Goal: Task Accomplishment & Management: Complete application form

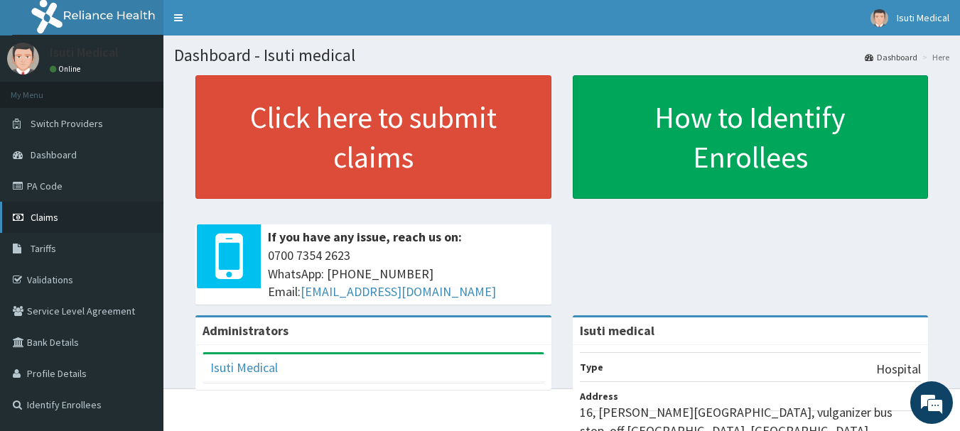
click at [53, 223] on span "Claims" at bounding box center [45, 217] width 28 height 13
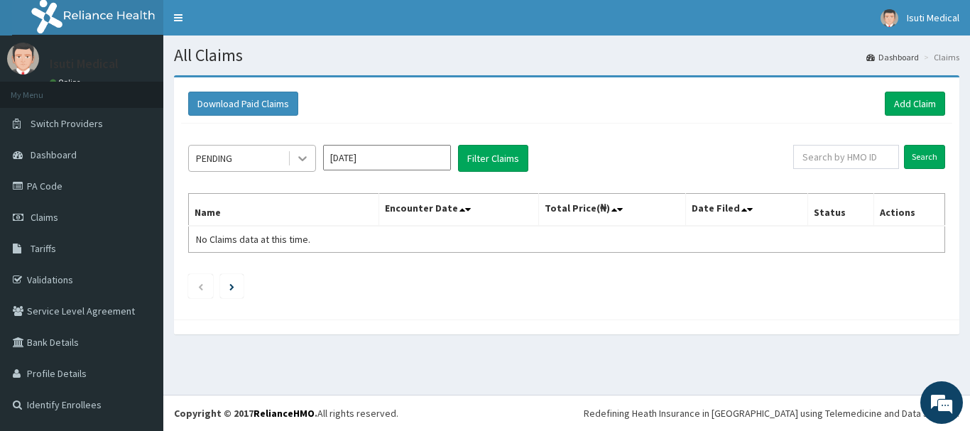
click at [308, 156] on icon at bounding box center [302, 158] width 14 height 14
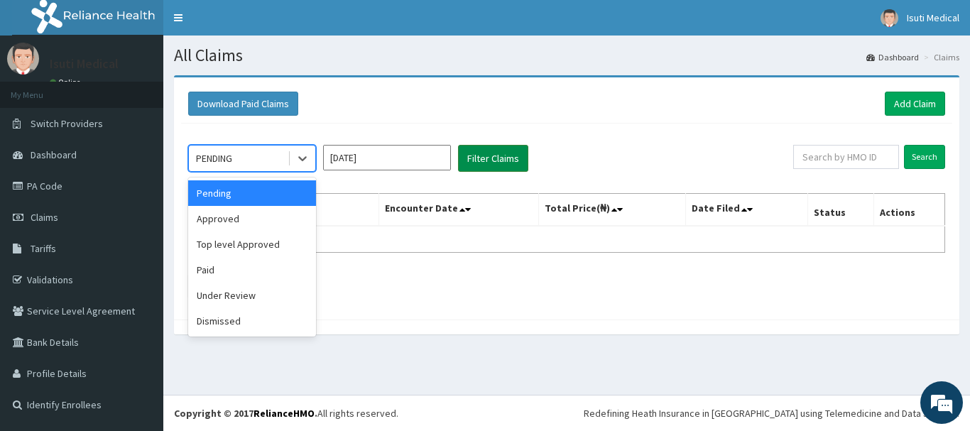
click at [497, 154] on button "Filter Claims" at bounding box center [493, 158] width 70 height 27
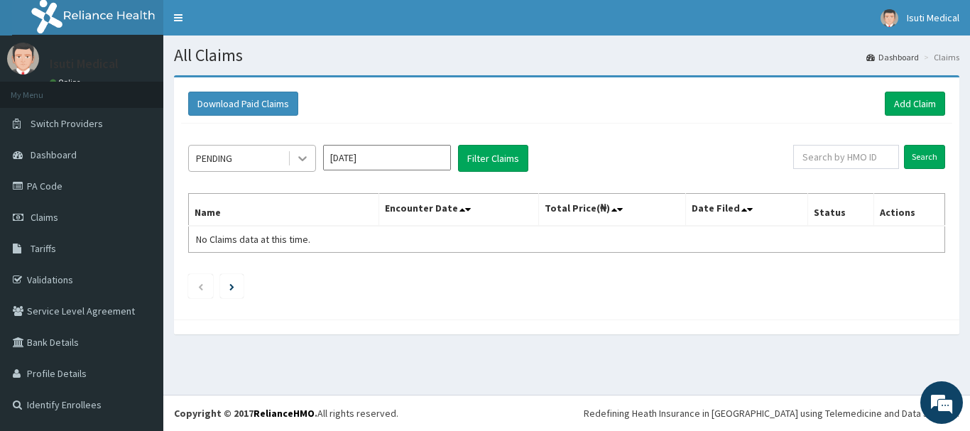
click at [305, 154] on icon at bounding box center [302, 158] width 14 height 14
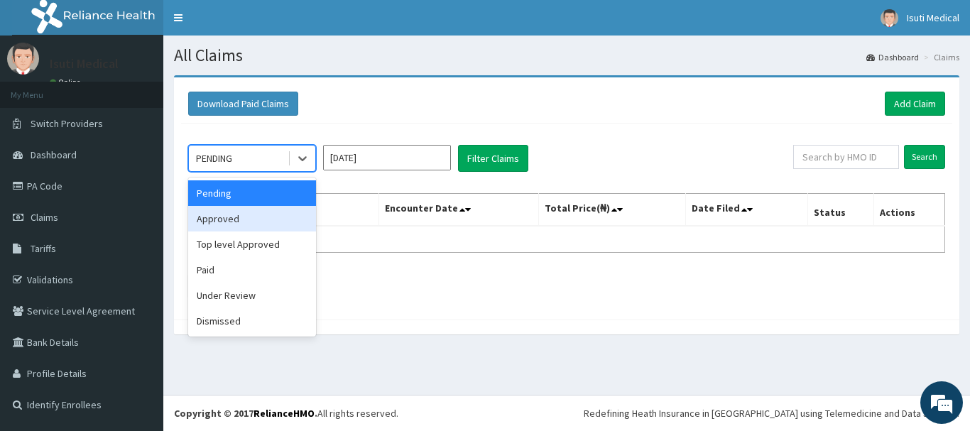
click at [267, 217] on div "Approved" at bounding box center [252, 219] width 128 height 26
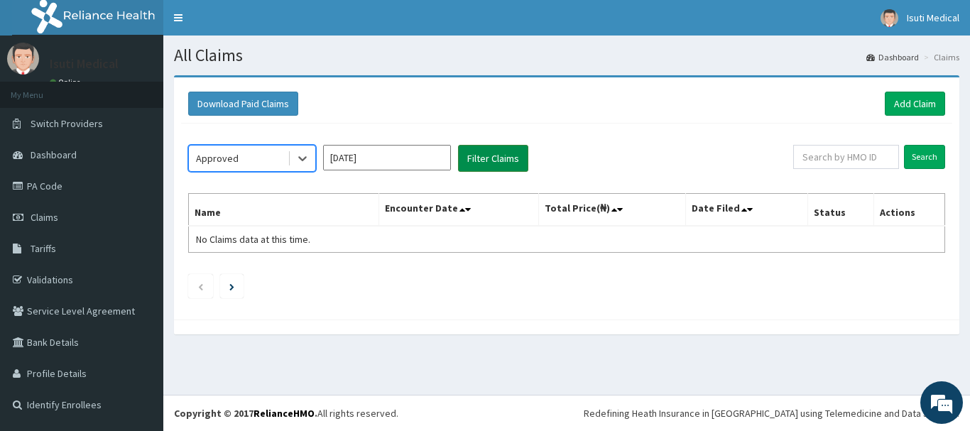
click at [502, 158] on button "Filter Claims" at bounding box center [493, 158] width 70 height 27
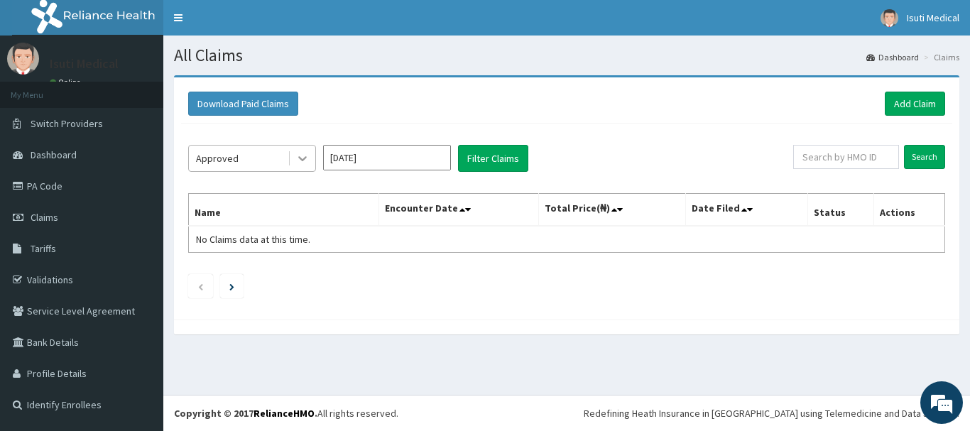
click at [295, 155] on div at bounding box center [303, 159] width 26 height 26
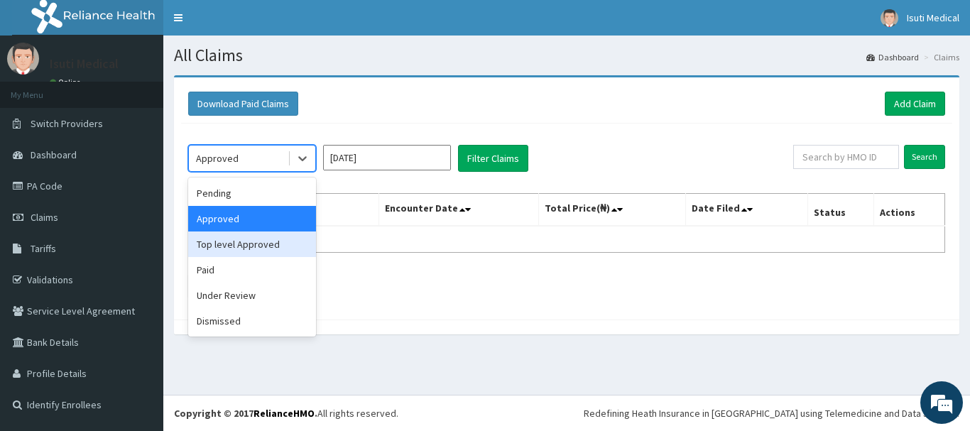
click at [251, 242] on div "Top level Approved" at bounding box center [252, 245] width 128 height 26
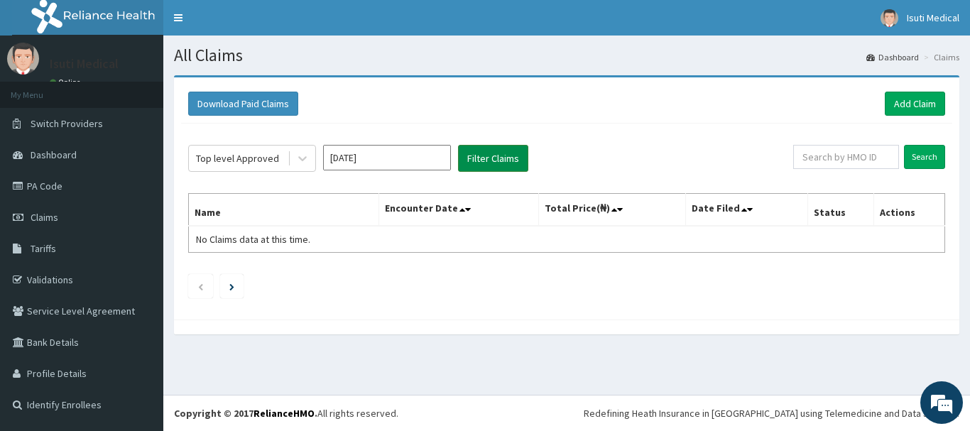
click at [478, 156] on button "Filter Claims" at bounding box center [493, 158] width 70 height 27
click at [300, 158] on icon at bounding box center [302, 159] width 9 height 5
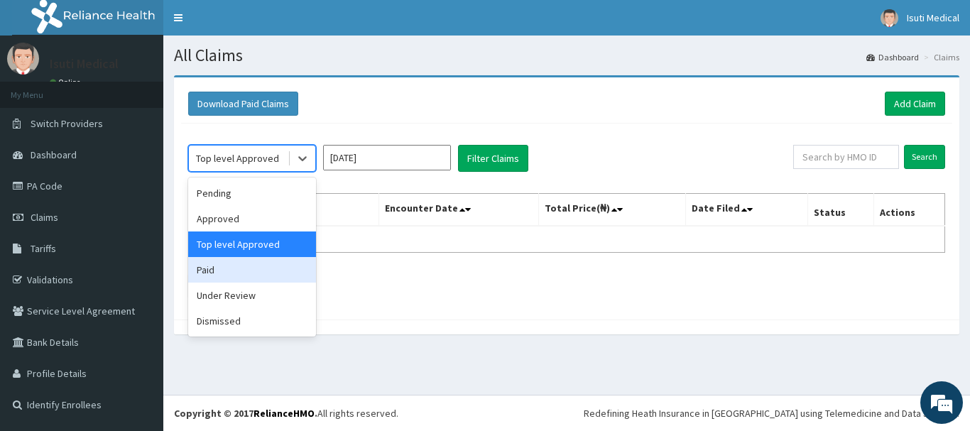
click at [247, 276] on div "Paid" at bounding box center [252, 270] width 128 height 26
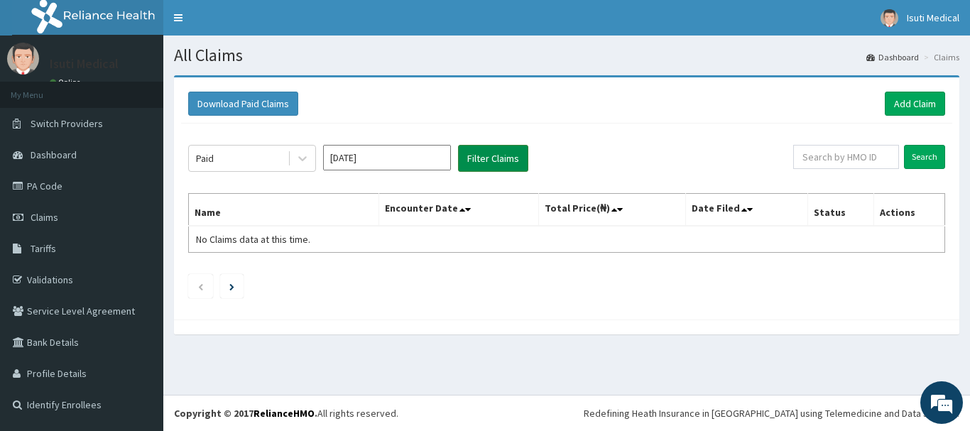
click at [492, 165] on button "Filter Claims" at bounding box center [493, 158] width 70 height 27
click at [310, 163] on div at bounding box center [303, 159] width 26 height 26
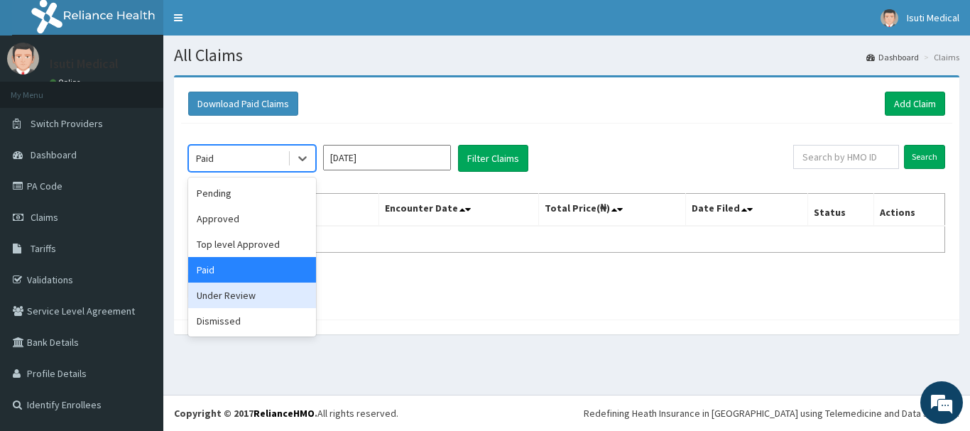
click at [222, 298] on div "Under Review" at bounding box center [252, 296] width 128 height 26
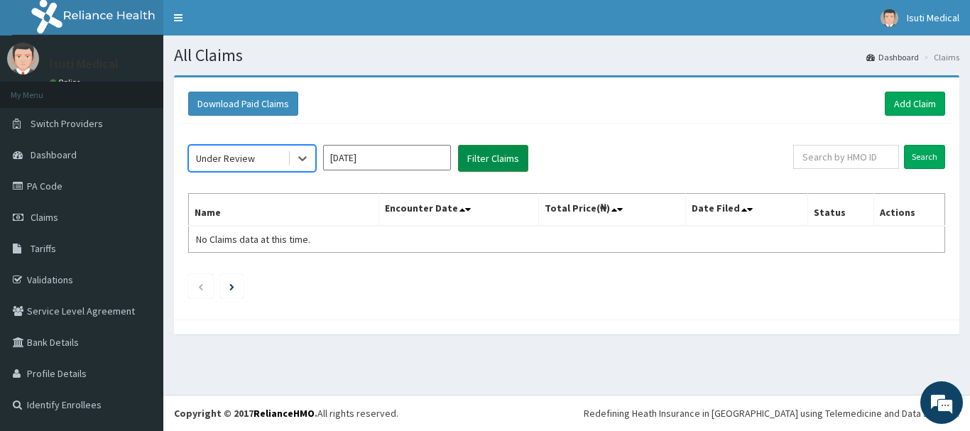
click at [506, 157] on button "Filter Claims" at bounding box center [493, 158] width 70 height 27
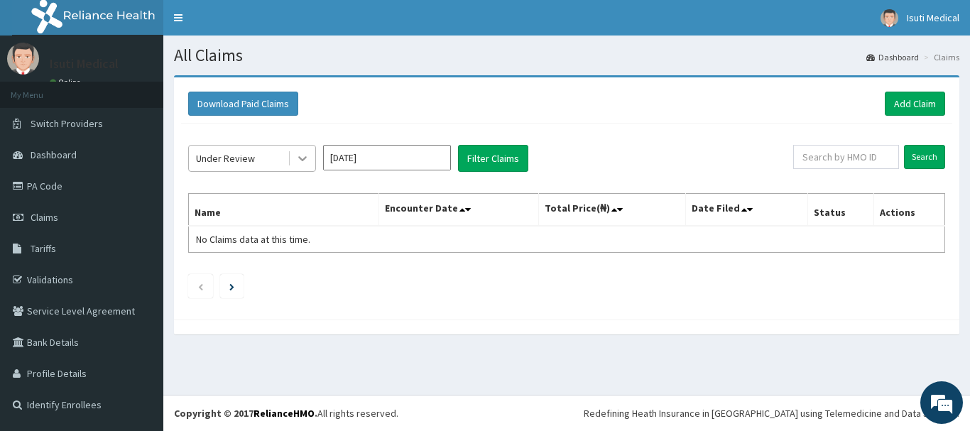
click at [300, 158] on icon at bounding box center [302, 159] width 9 height 5
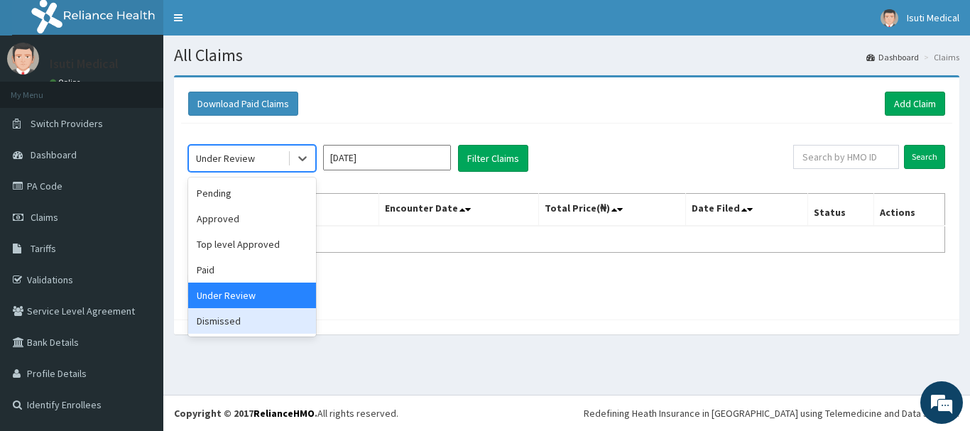
click at [211, 323] on div "Dismissed" at bounding box center [252, 321] width 128 height 26
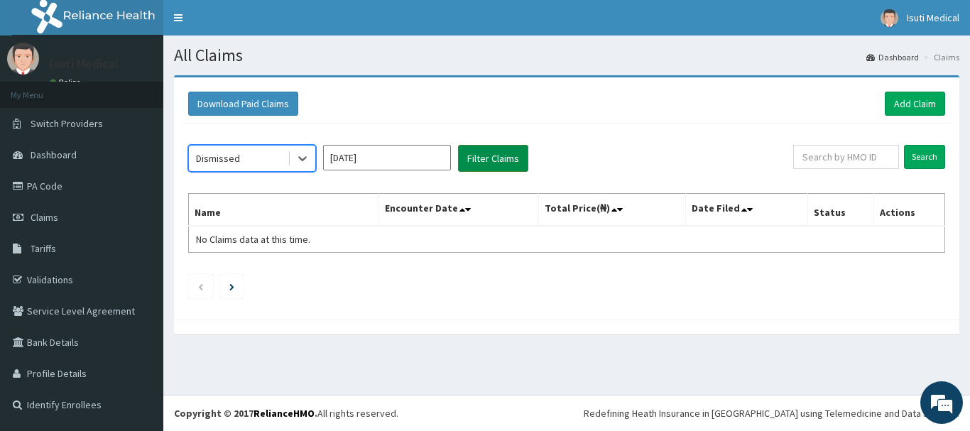
click at [479, 152] on button "Filter Claims" at bounding box center [493, 158] width 70 height 27
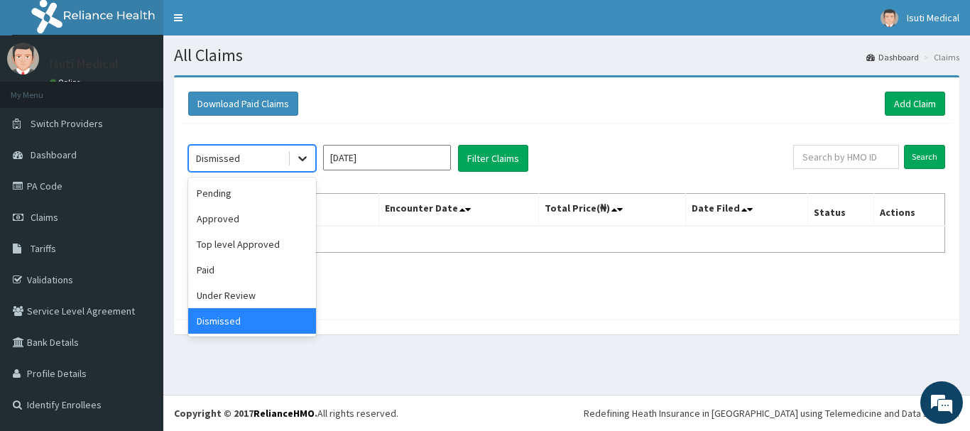
click at [301, 161] on icon at bounding box center [302, 158] width 14 height 14
click at [259, 223] on div "Approved" at bounding box center [252, 219] width 128 height 26
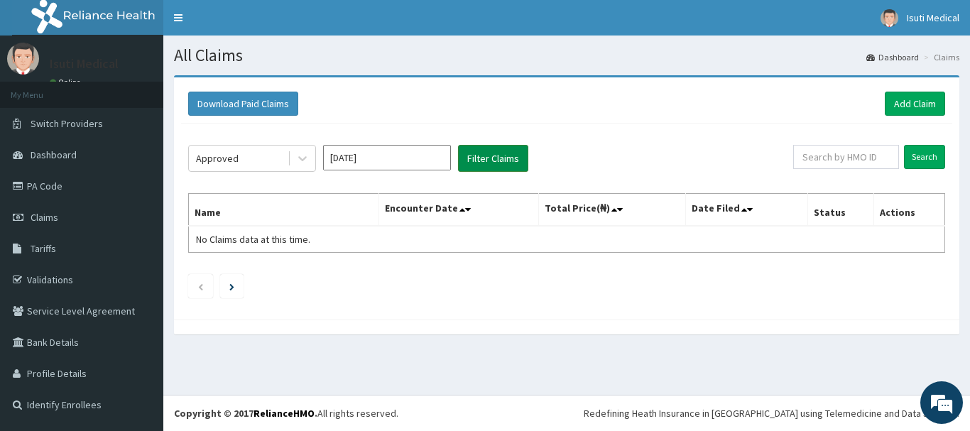
click at [485, 150] on button "Filter Claims" at bounding box center [493, 158] width 70 height 27
click at [913, 97] on link "Add Claim" at bounding box center [915, 104] width 60 height 24
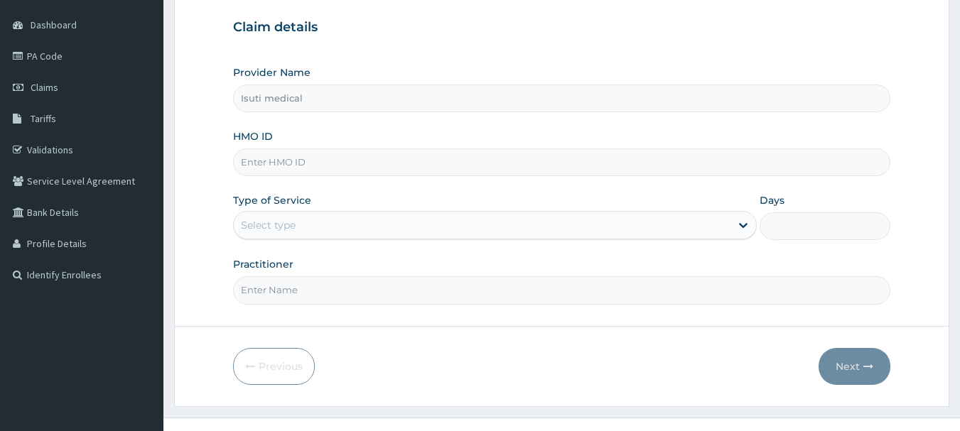
scroll to position [153, 0]
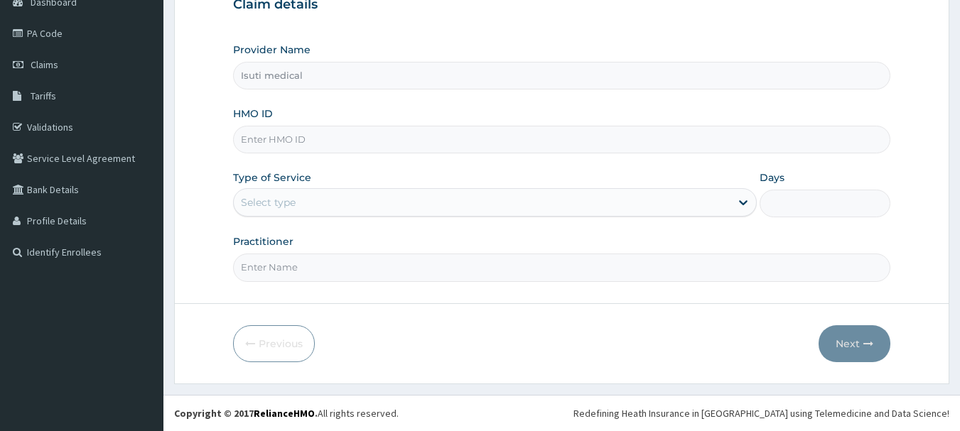
click at [419, 140] on input "HMO ID" at bounding box center [562, 140] width 658 height 28
type input "TCE/10267/A"
click at [320, 200] on div "Select type" at bounding box center [482, 202] width 497 height 23
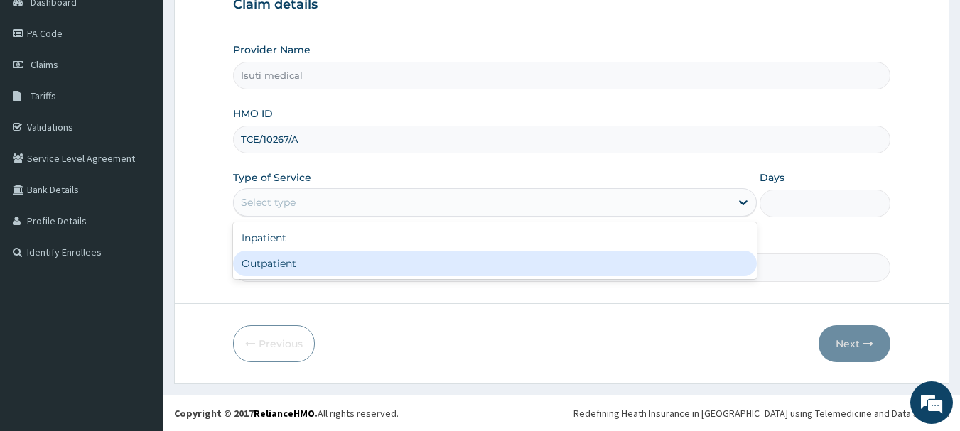
click at [293, 261] on div "Outpatient" at bounding box center [495, 264] width 524 height 26
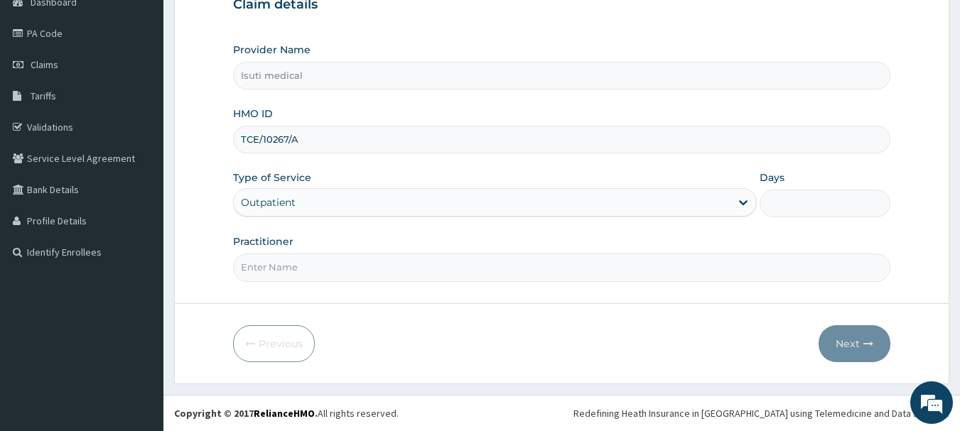
type input "1"
click at [284, 269] on input "Practitioner" at bounding box center [562, 268] width 658 height 28
type input "DR"
click at [857, 342] on button "Next" at bounding box center [854, 343] width 72 height 37
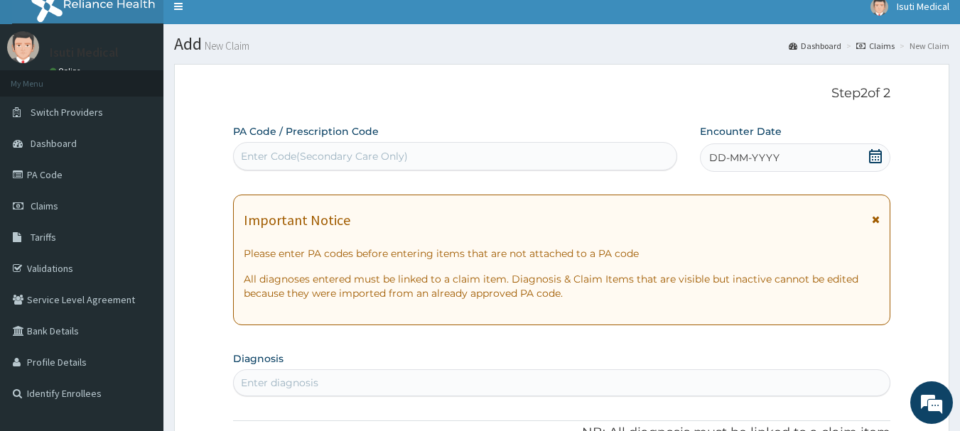
scroll to position [11, 0]
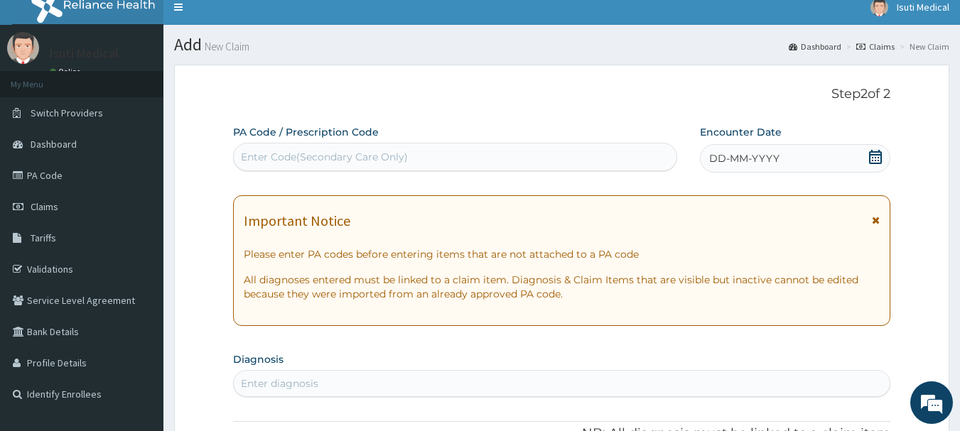
click at [876, 154] on icon at bounding box center [875, 157] width 13 height 14
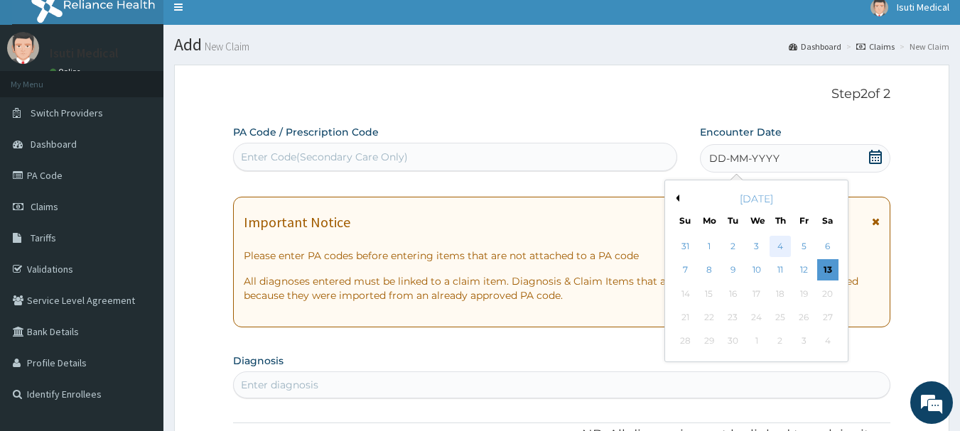
click at [777, 244] on div "4" at bounding box center [779, 246] width 21 height 21
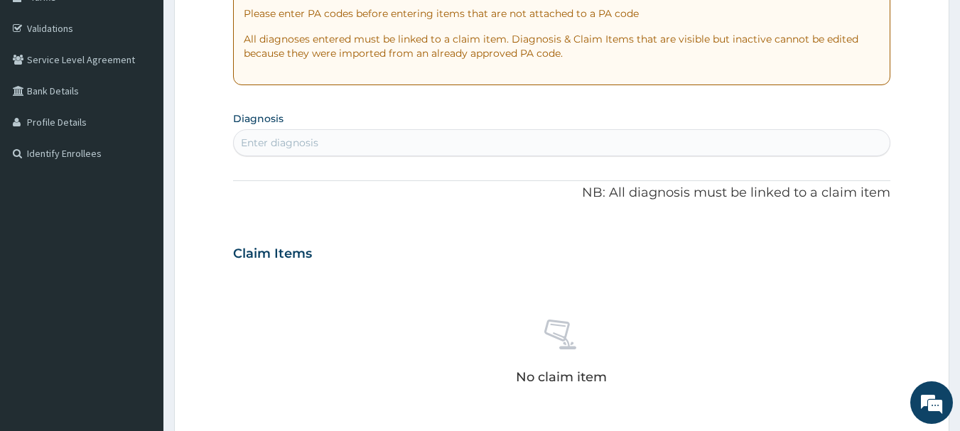
scroll to position [259, 0]
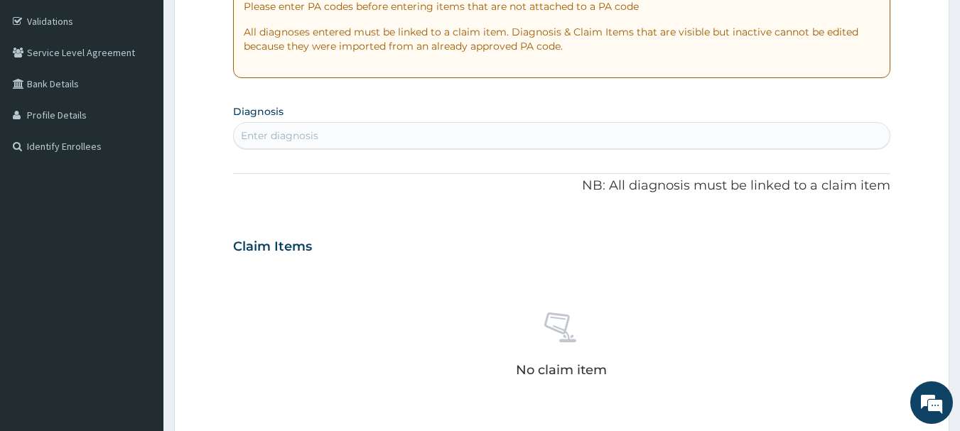
click at [430, 141] on div "Enter diagnosis" at bounding box center [562, 135] width 656 height 23
type input "MALARIA"
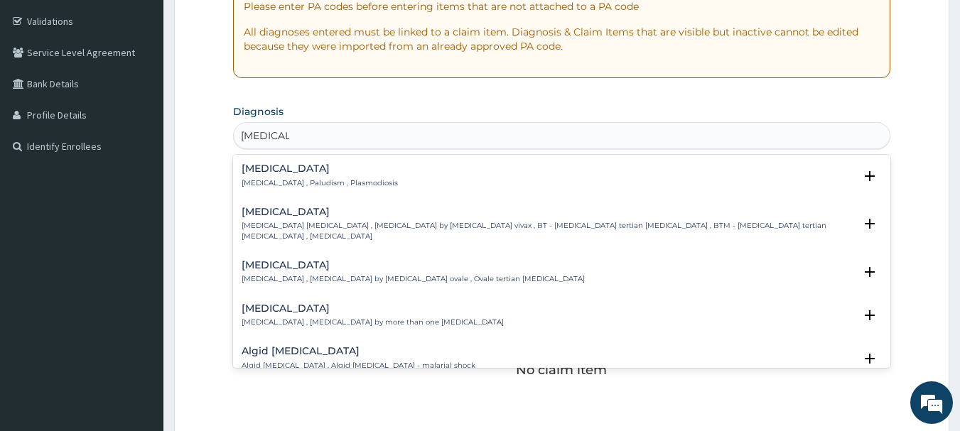
click at [365, 172] on div "Malaria Malaria , Paludism , Plasmodiosis" at bounding box center [562, 175] width 641 height 25
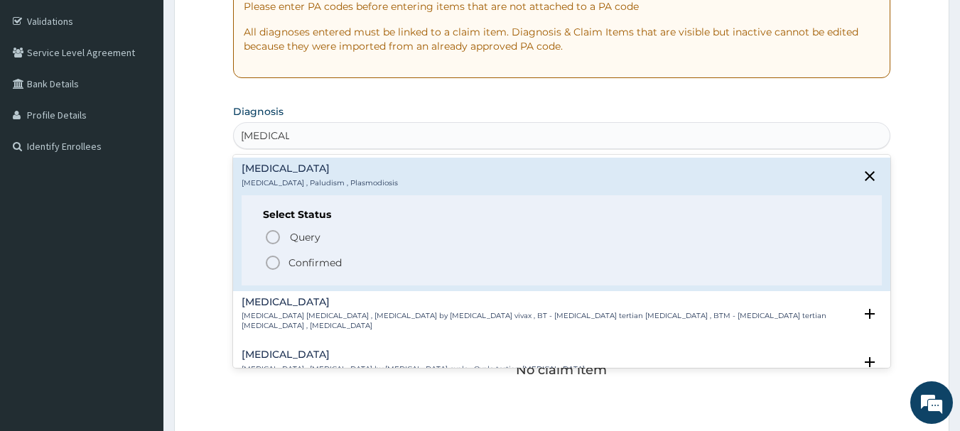
click at [277, 259] on icon "status option filled" at bounding box center [272, 262] width 17 height 17
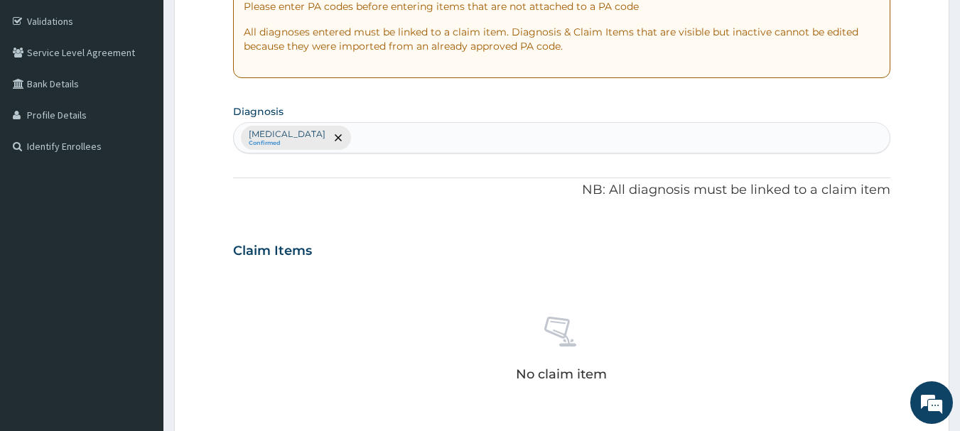
click at [417, 137] on div "Malaria Confirmed" at bounding box center [562, 138] width 656 height 30
type input "UPPER RESPI"
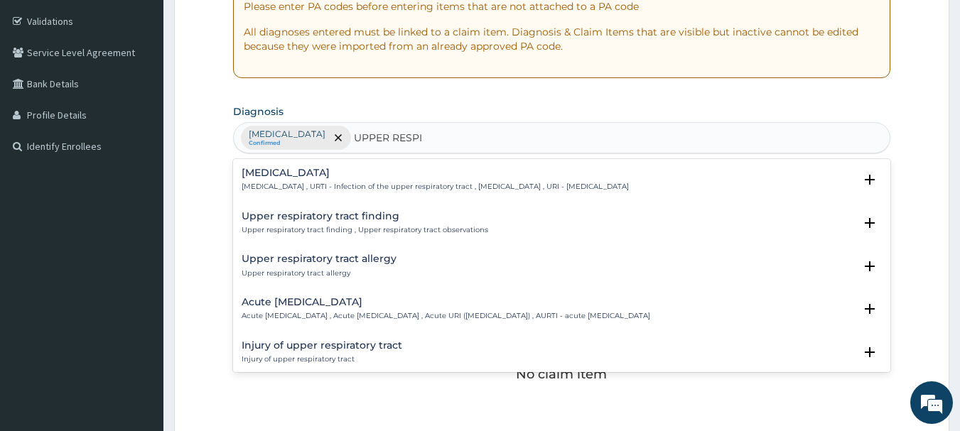
click at [370, 173] on h4 "Upper respiratory infection" at bounding box center [435, 173] width 387 height 11
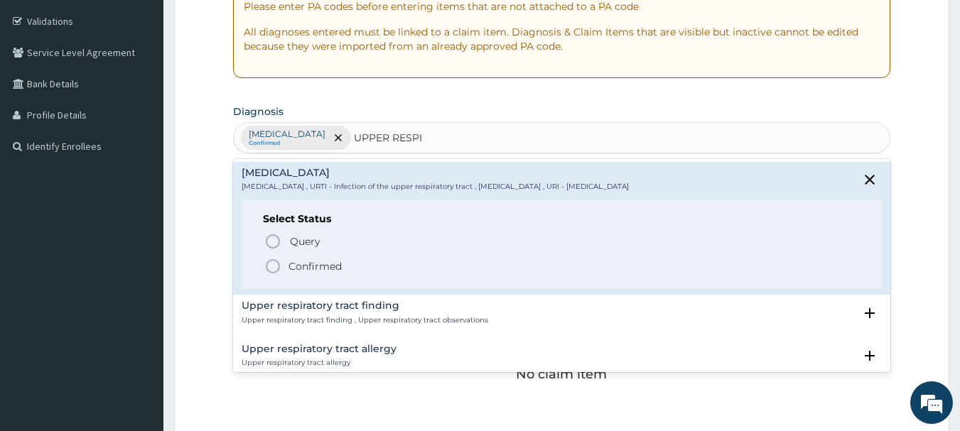
click at [276, 265] on icon "status option filled" at bounding box center [272, 266] width 17 height 17
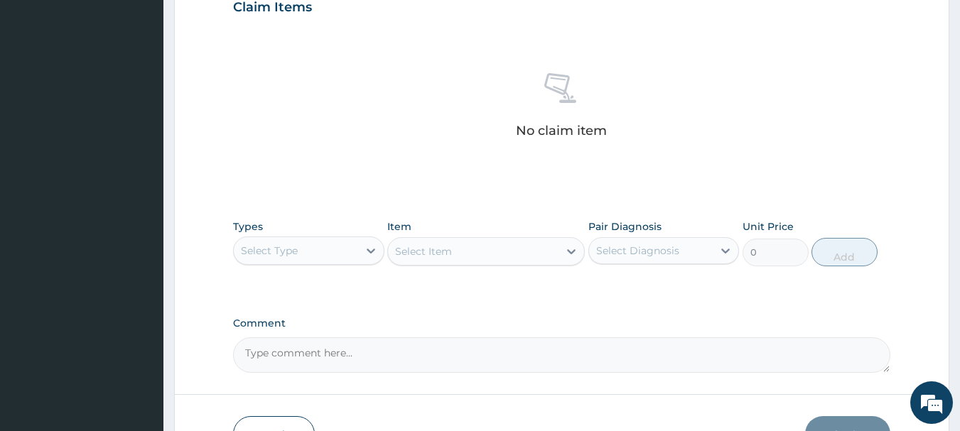
scroll to position [536, 0]
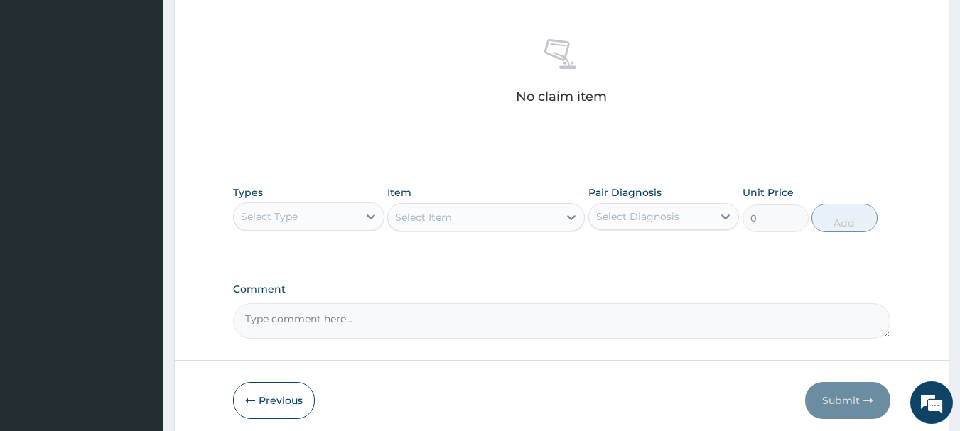
click at [347, 215] on div "Select Type" at bounding box center [296, 216] width 124 height 23
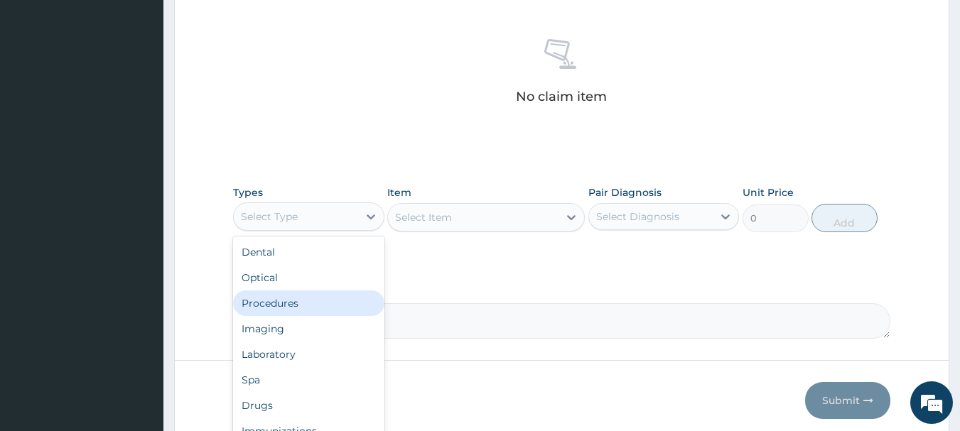
click at [286, 295] on div "Procedures" at bounding box center [308, 304] width 151 height 26
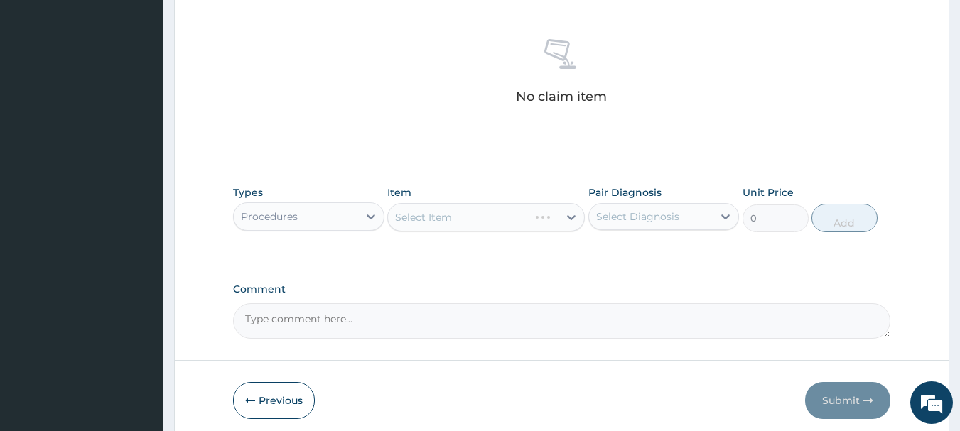
scroll to position [593, 0]
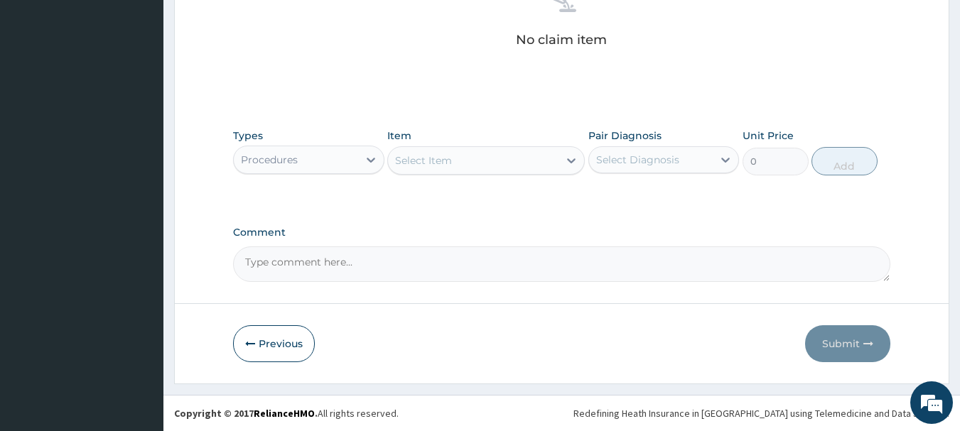
click at [473, 160] on div "Select Item" at bounding box center [473, 160] width 170 height 23
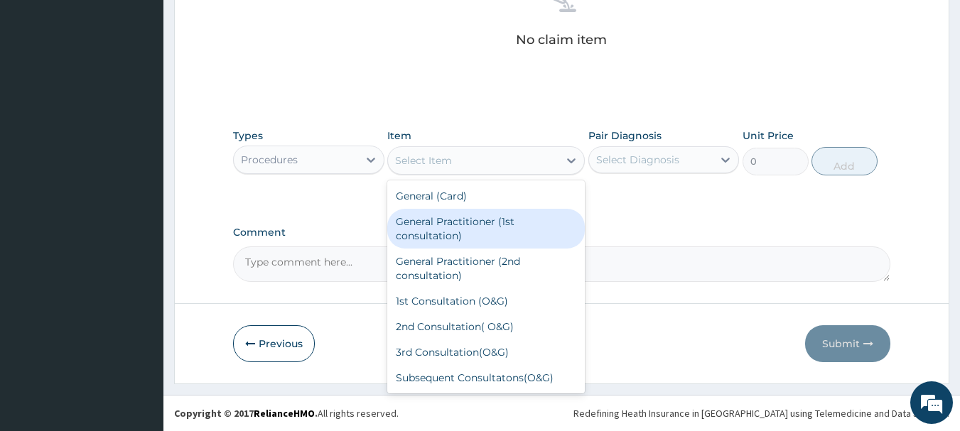
click at [455, 225] on div "General Practitioner (1st consultation)" at bounding box center [485, 229] width 197 height 40
type input "2000"
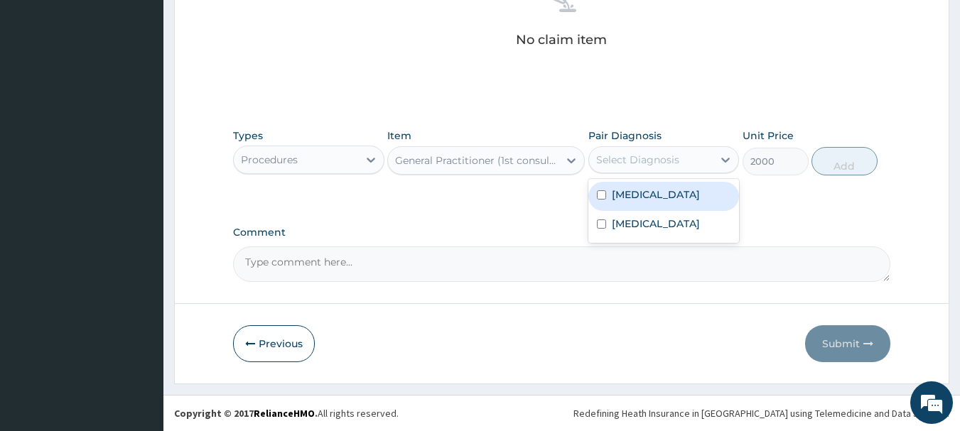
click at [708, 162] on div "Select Diagnosis" at bounding box center [651, 159] width 124 height 23
click at [672, 196] on div "Malaria" at bounding box center [663, 196] width 151 height 29
checkbox input "true"
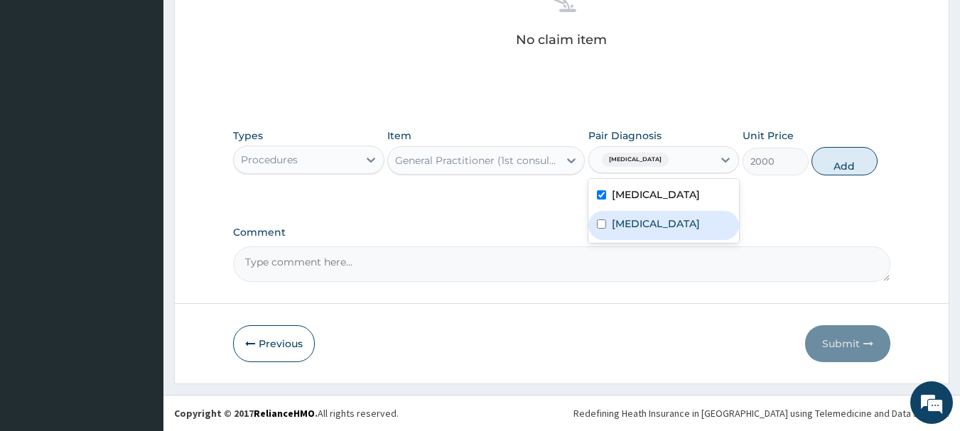
click at [651, 229] on label "Upper respiratory infection" at bounding box center [656, 224] width 88 height 14
checkbox input "true"
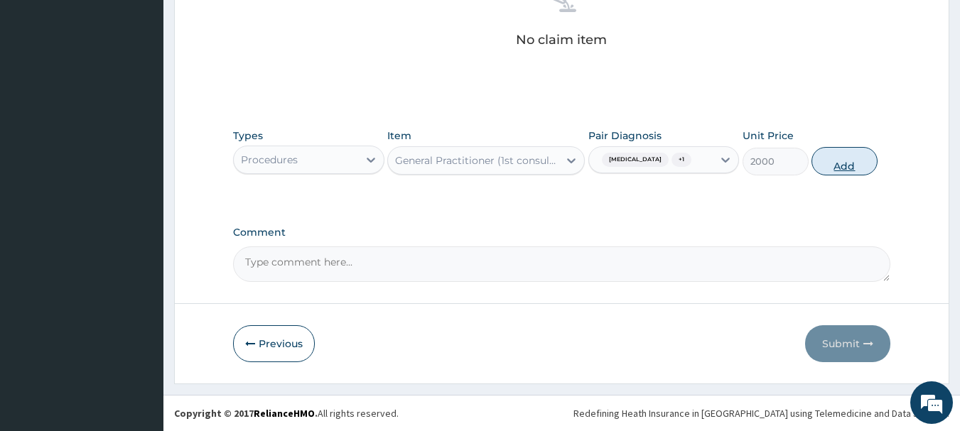
click at [841, 161] on button "Add" at bounding box center [844, 161] width 66 height 28
type input "0"
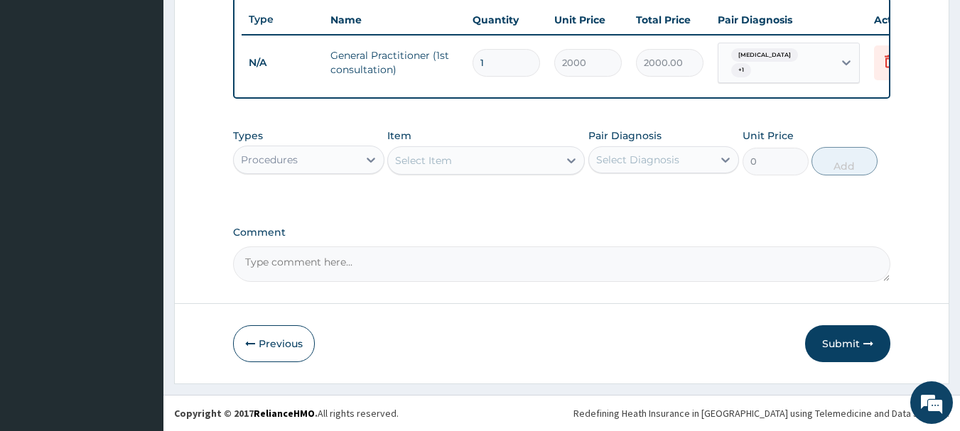
scroll to position [536, 0]
click at [321, 153] on div "Procedures" at bounding box center [296, 159] width 124 height 23
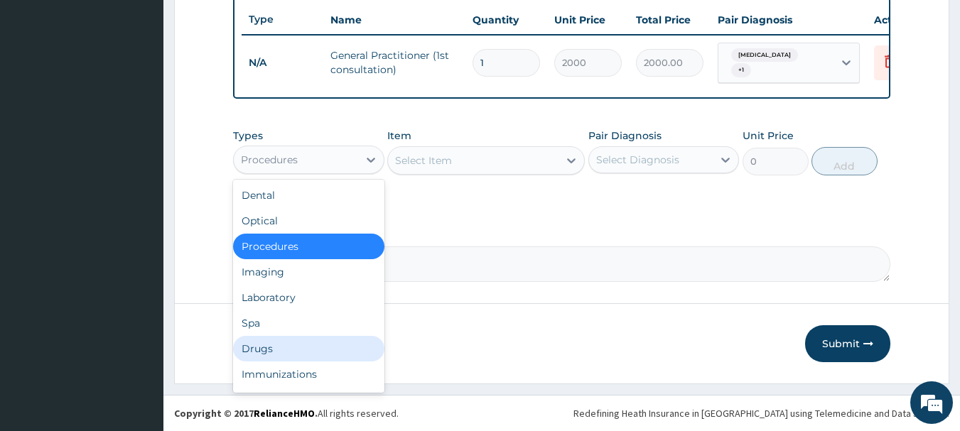
click at [278, 347] on div "Drugs" at bounding box center [308, 349] width 151 height 26
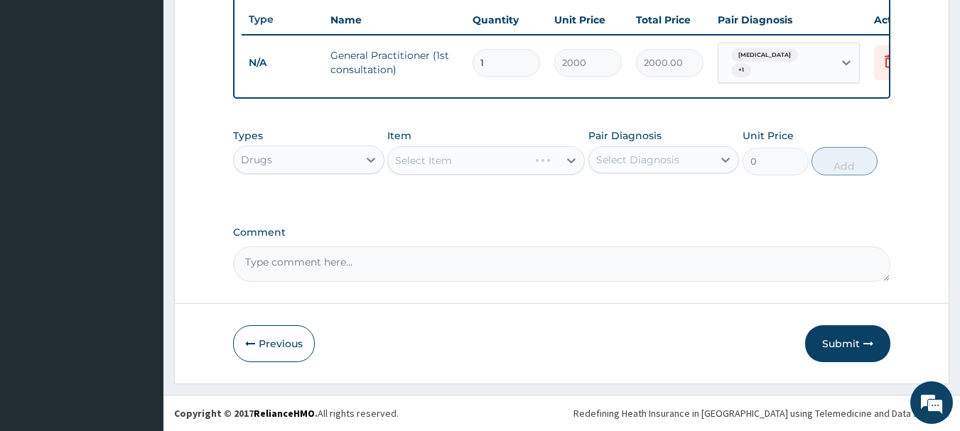
click at [447, 161] on div "Select Item" at bounding box center [485, 160] width 197 height 28
click at [462, 161] on div "Select Item" at bounding box center [485, 160] width 197 height 28
click at [462, 161] on div "Select Item" at bounding box center [473, 160] width 170 height 23
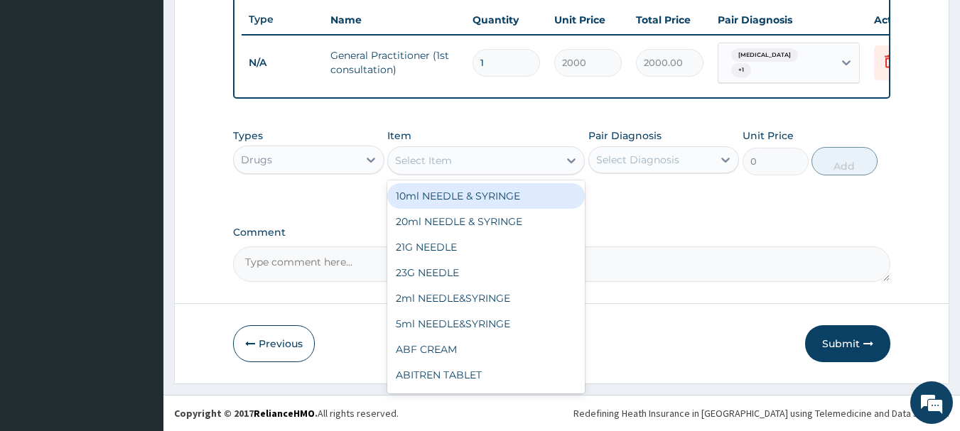
click at [462, 161] on div "Select Item" at bounding box center [473, 160] width 170 height 23
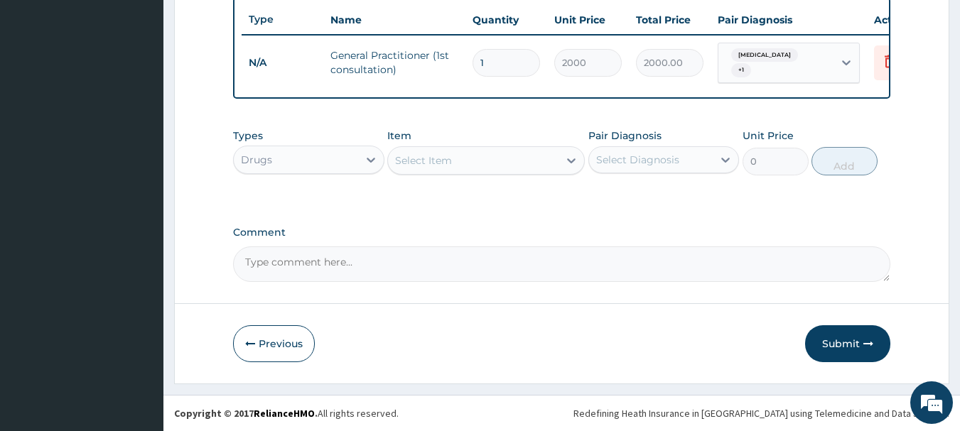
click at [462, 161] on div "Select Item" at bounding box center [473, 160] width 170 height 23
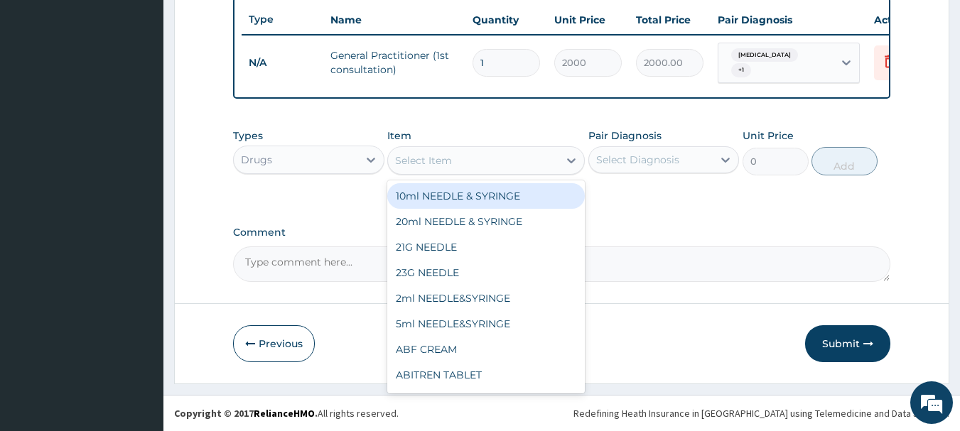
click at [462, 161] on div "Select Item" at bounding box center [473, 160] width 170 height 23
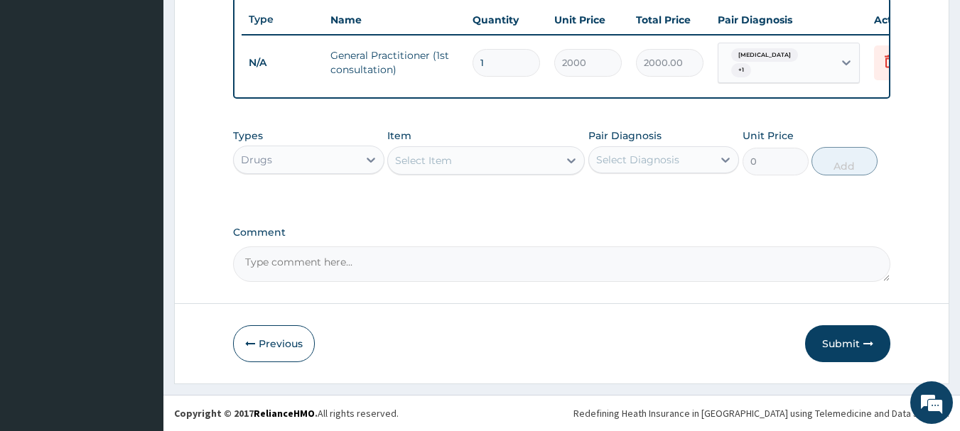
click at [462, 161] on div "Select Item" at bounding box center [473, 160] width 170 height 23
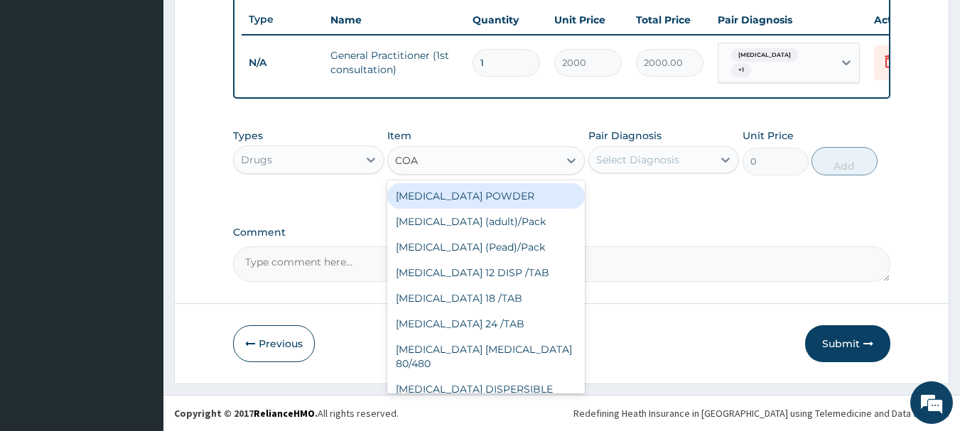
type input "COAR"
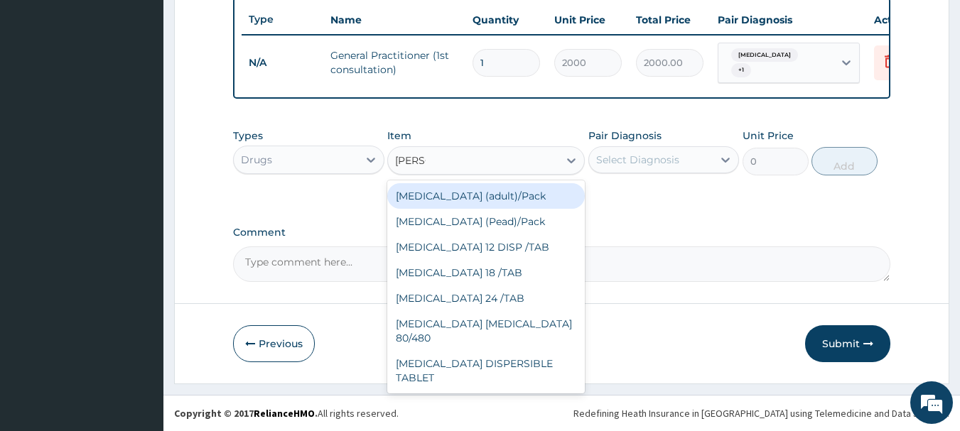
click at [461, 192] on div "[MEDICAL_DATA] (adult)/Pack" at bounding box center [485, 196] width 197 height 26
type input "1300"
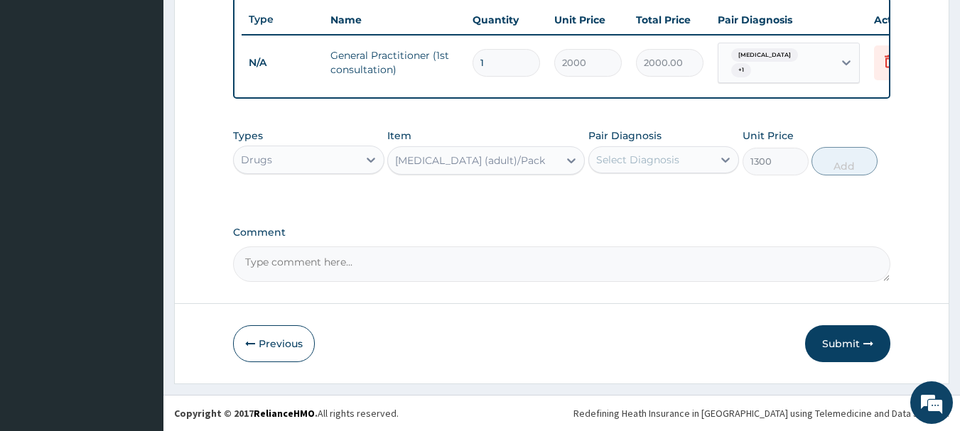
click at [492, 164] on div "[MEDICAL_DATA] (adult)/Pack" at bounding box center [470, 160] width 150 height 14
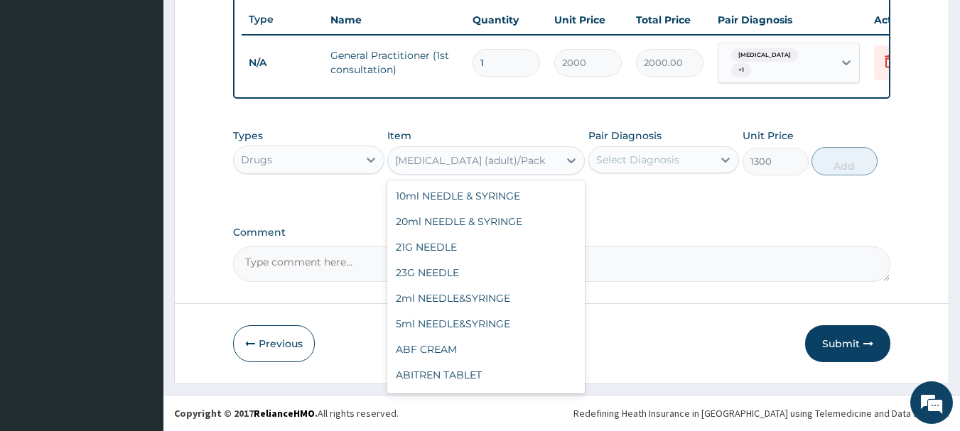
scroll to position [12942, 0]
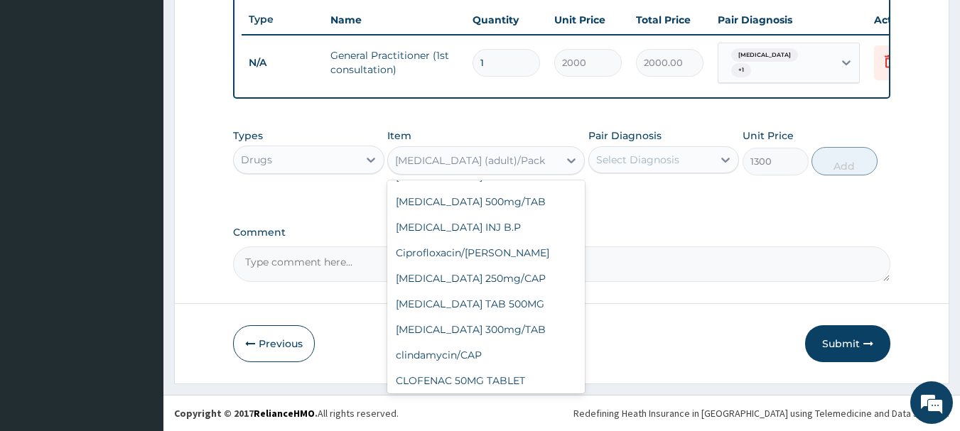
click at [492, 163] on div "[MEDICAL_DATA] (adult)/Pack" at bounding box center [470, 160] width 150 height 14
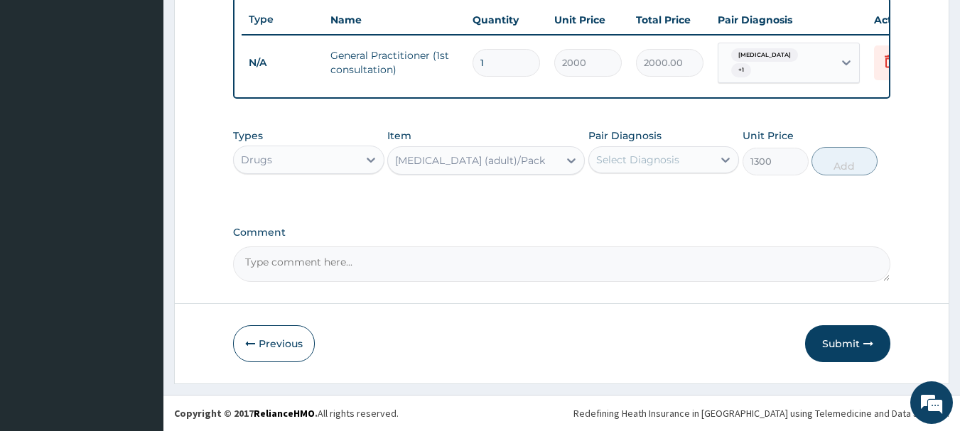
click at [492, 163] on div "[MEDICAL_DATA] (adult)/Pack" at bounding box center [470, 160] width 150 height 14
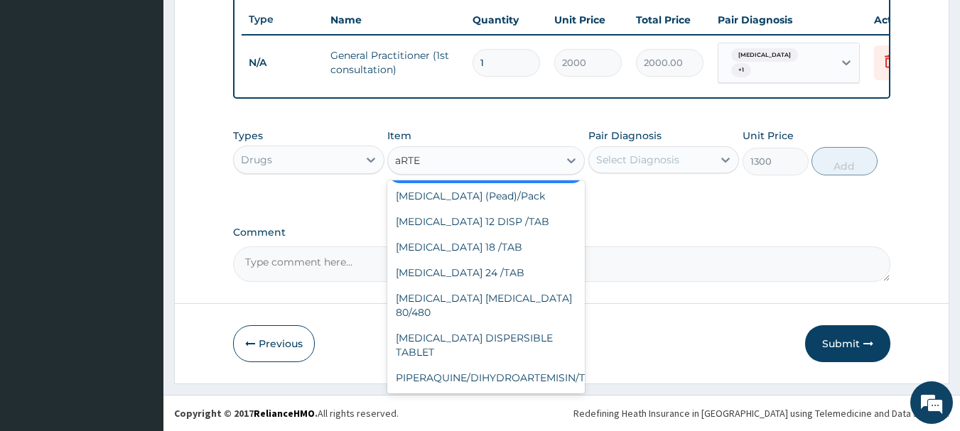
scroll to position [134, 0]
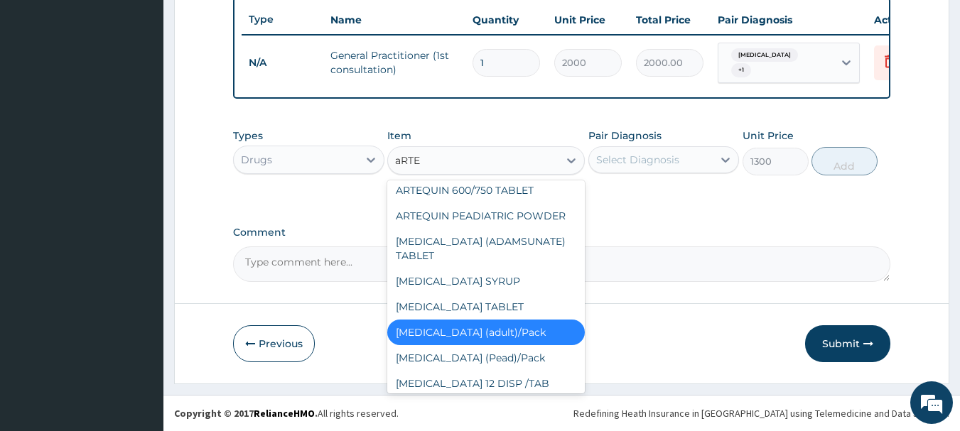
type input "aRTEM"
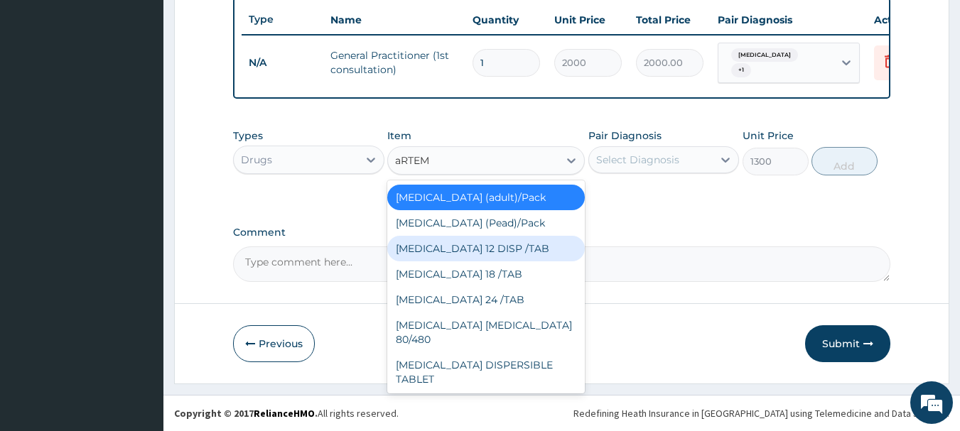
scroll to position [110, 0]
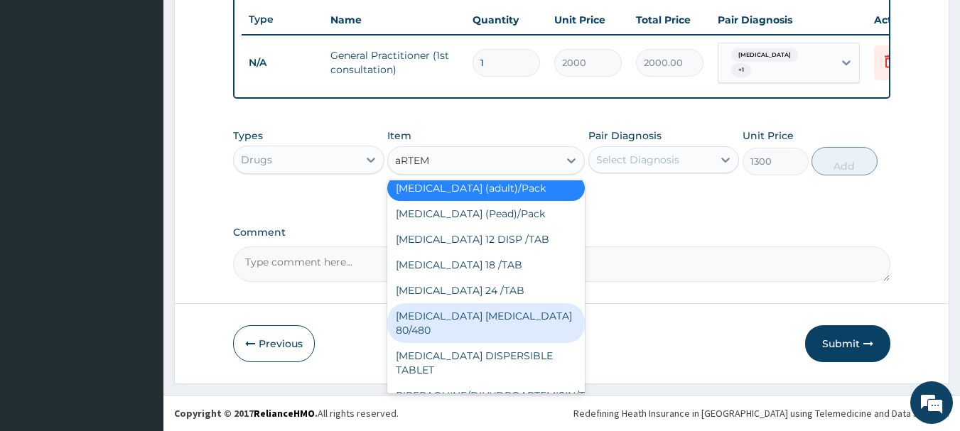
click at [494, 317] on div "[MEDICAL_DATA] [MEDICAL_DATA] 80/480" at bounding box center [485, 323] width 197 height 40
type input "1600"
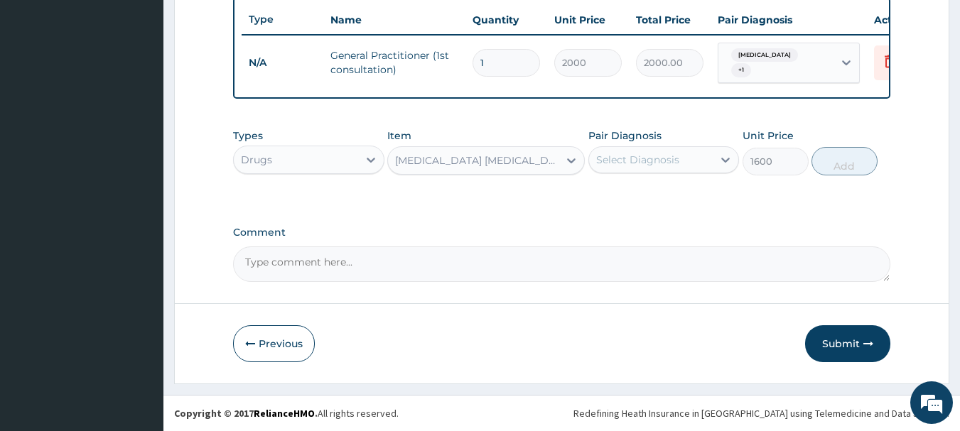
click at [651, 158] on div "Select Diagnosis" at bounding box center [637, 160] width 83 height 14
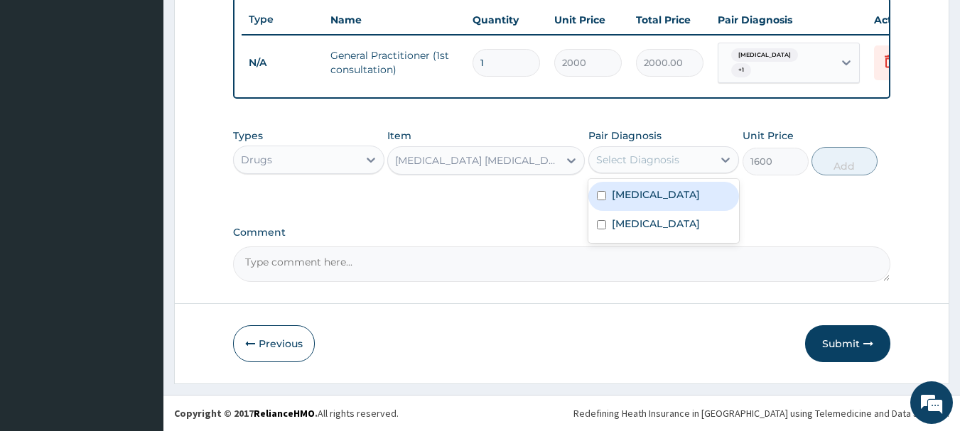
click at [646, 190] on label "[MEDICAL_DATA]" at bounding box center [656, 195] width 88 height 14
checkbox input "true"
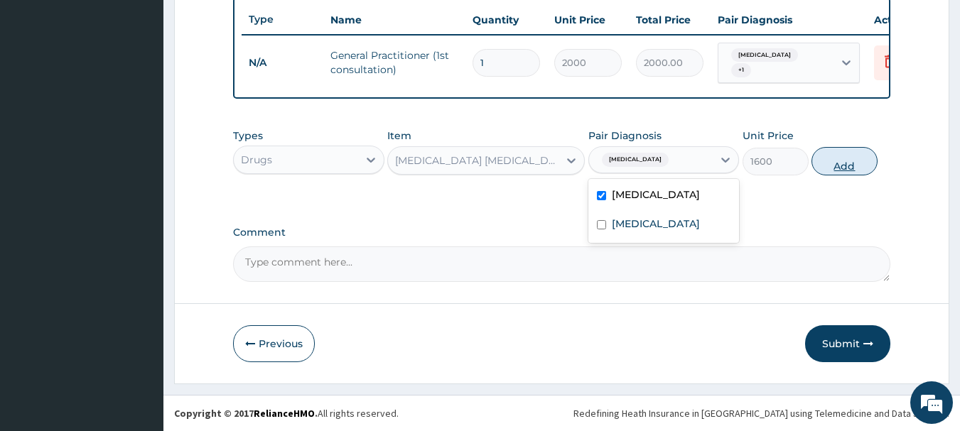
click at [838, 161] on button "Add" at bounding box center [844, 161] width 66 height 28
type input "0"
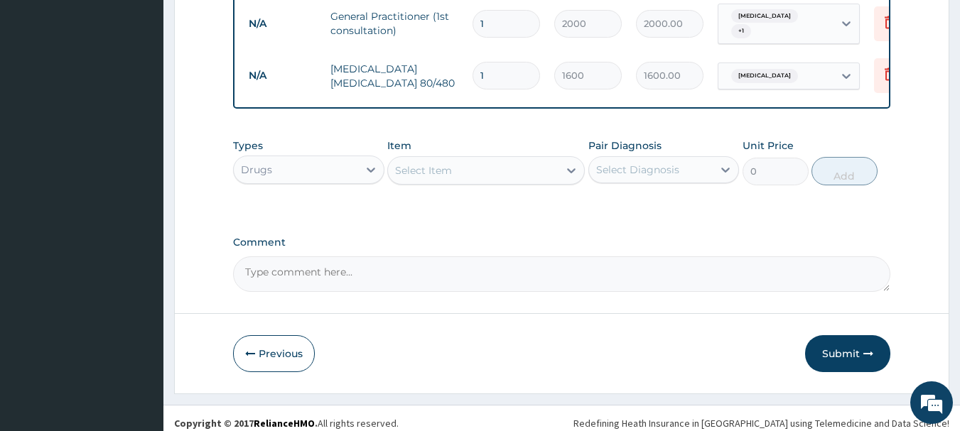
scroll to position [585, 0]
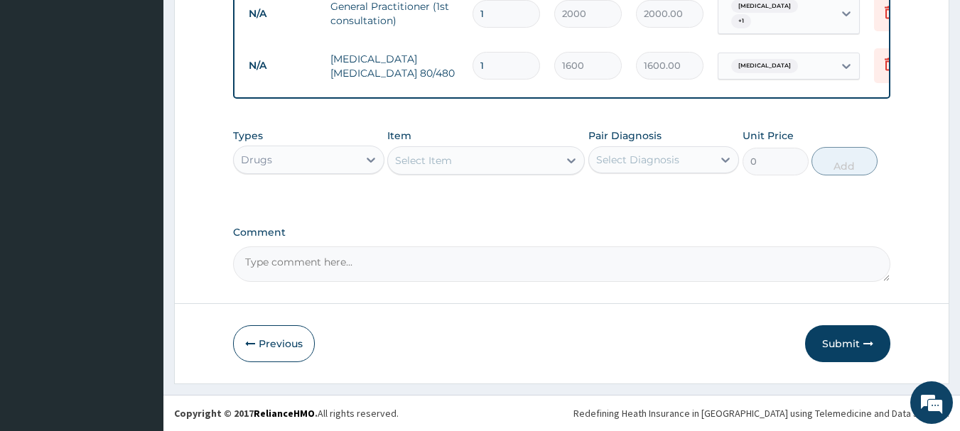
click at [514, 161] on div "Select Item" at bounding box center [473, 160] width 170 height 23
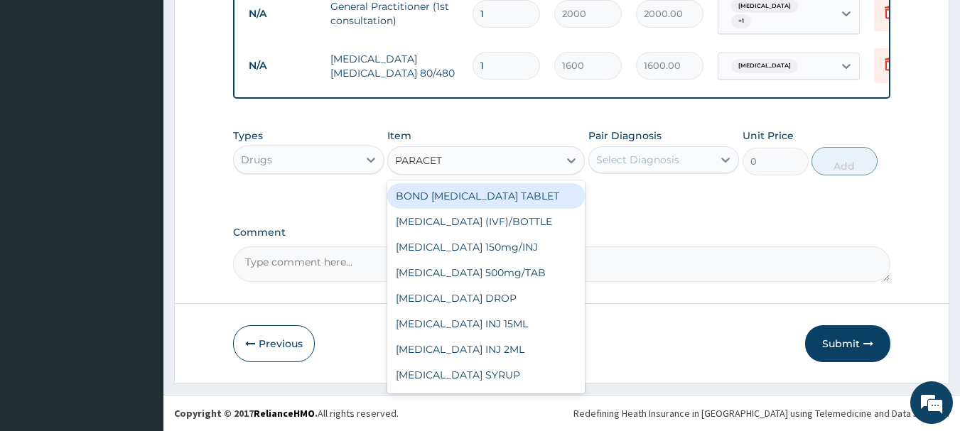
type input "PARACETA"
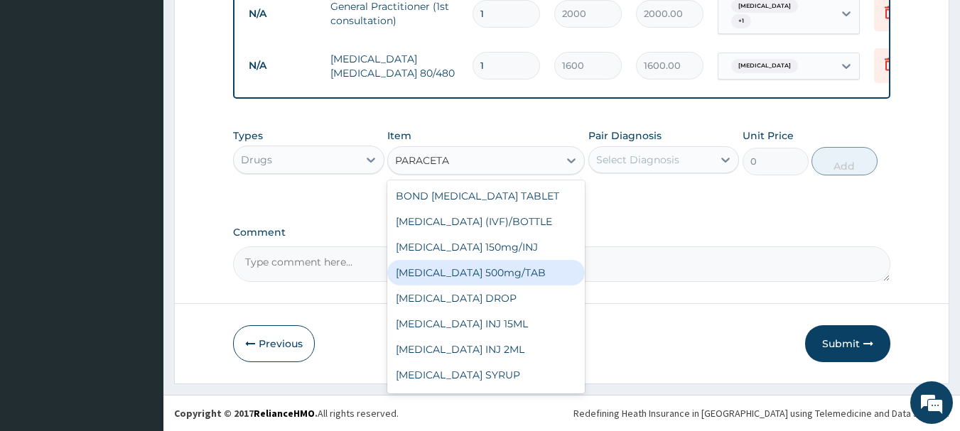
click at [509, 269] on div "[MEDICAL_DATA] 500mg/TAB" at bounding box center [485, 273] width 197 height 26
type input "10"
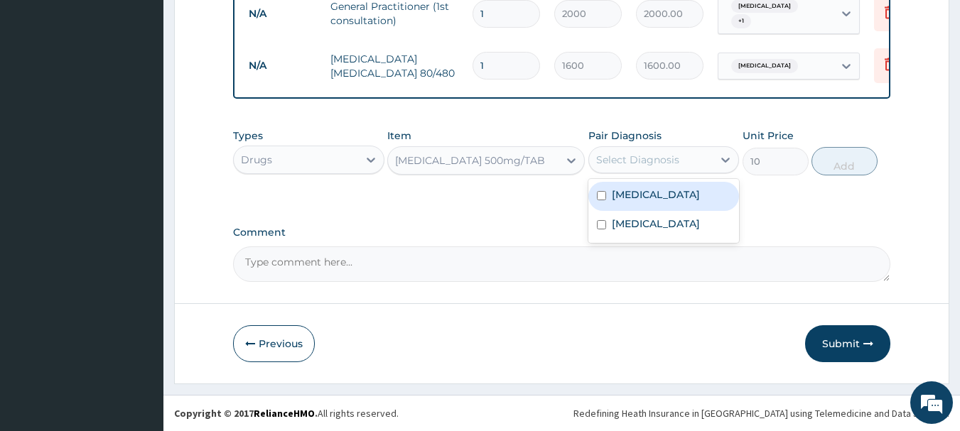
click at [656, 163] on div "Select Diagnosis" at bounding box center [637, 160] width 83 height 14
click at [656, 195] on div "[MEDICAL_DATA]" at bounding box center [663, 196] width 151 height 29
checkbox input "true"
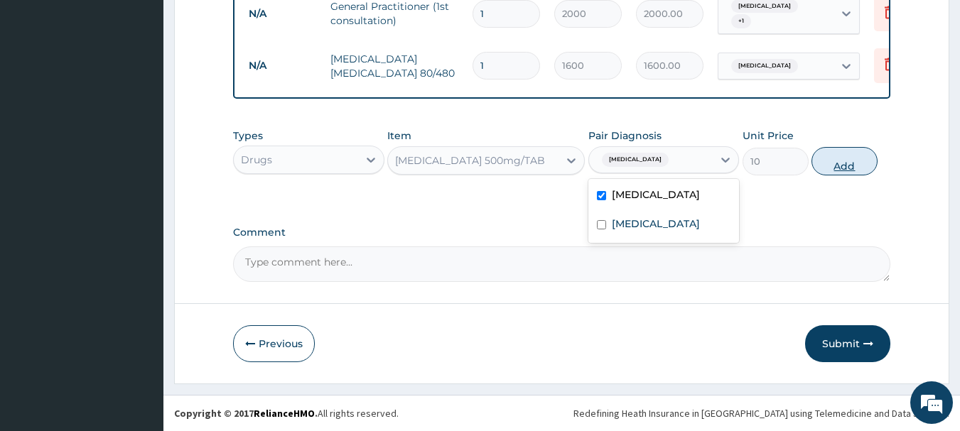
click at [846, 162] on button "Add" at bounding box center [844, 161] width 66 height 28
type input "0"
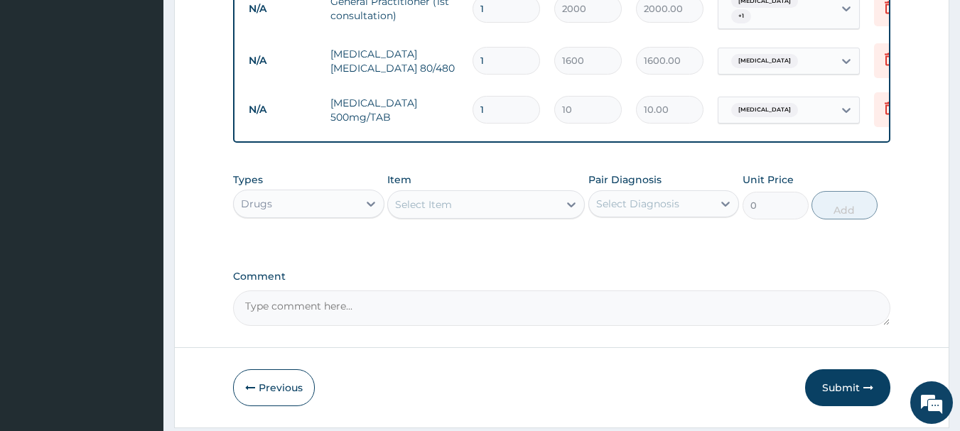
type input "18"
type input "180.00"
type input "18"
click at [469, 205] on div "Select Item" at bounding box center [473, 204] width 170 height 23
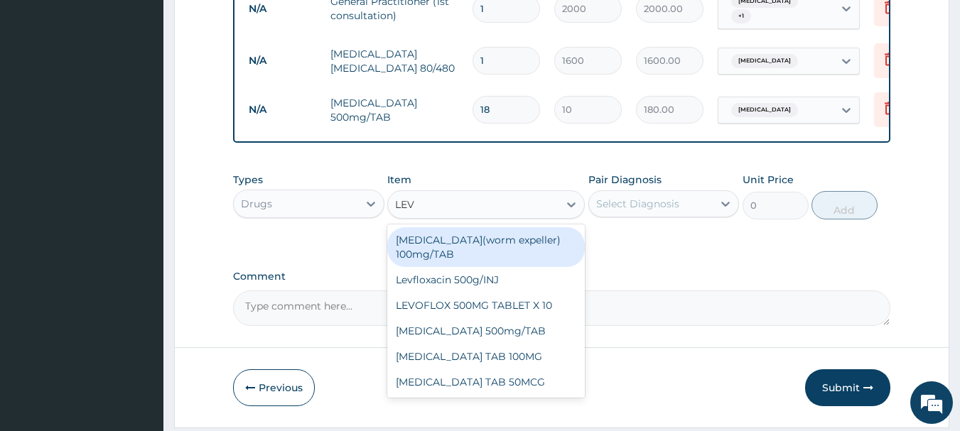
type input "LEVO"
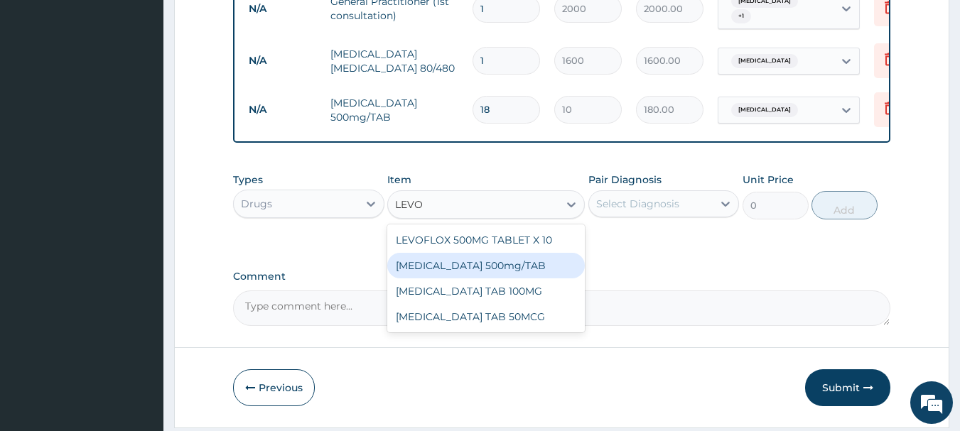
click at [465, 265] on div "[MEDICAL_DATA] 500mg/TAB" at bounding box center [485, 266] width 197 height 26
type input "110"
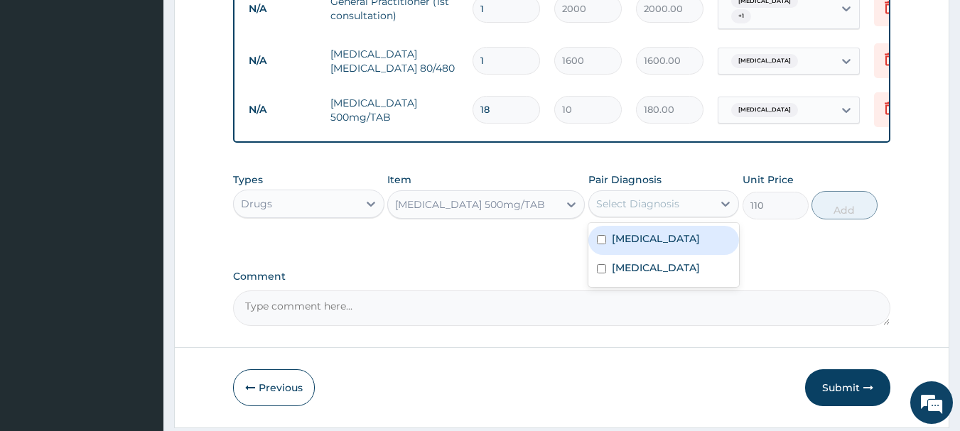
click at [647, 207] on div "Select Diagnosis" at bounding box center [637, 204] width 83 height 14
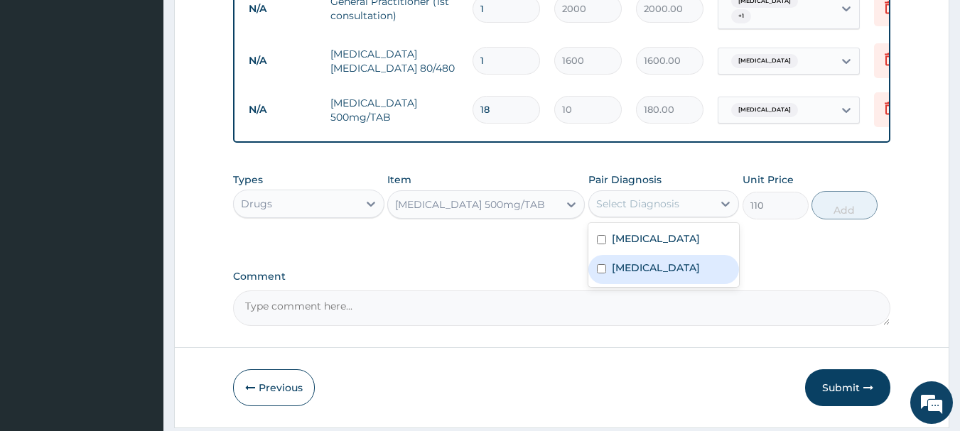
click at [637, 273] on label "[MEDICAL_DATA]" at bounding box center [656, 268] width 88 height 14
checkbox input "true"
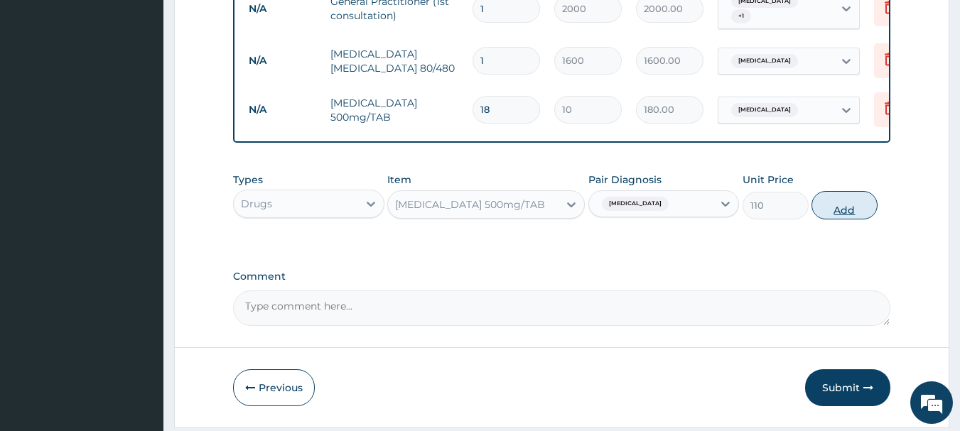
click at [823, 210] on button "Add" at bounding box center [844, 205] width 66 height 28
type input "0"
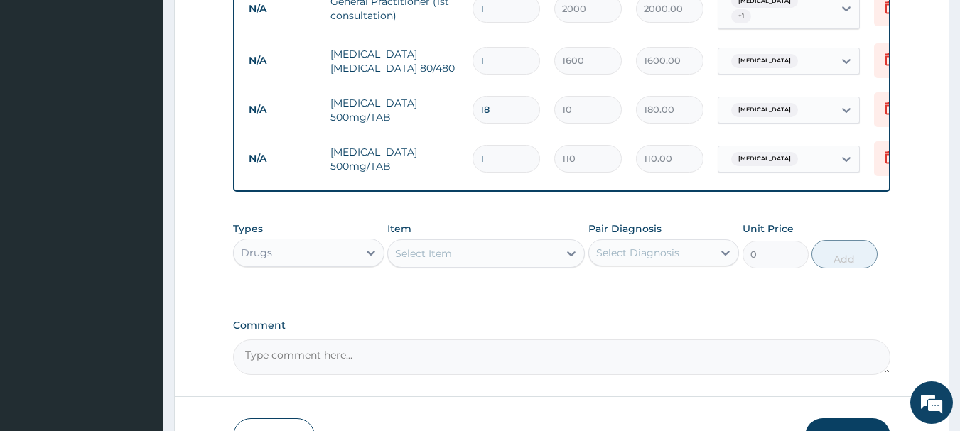
type input "10"
type input "1100.00"
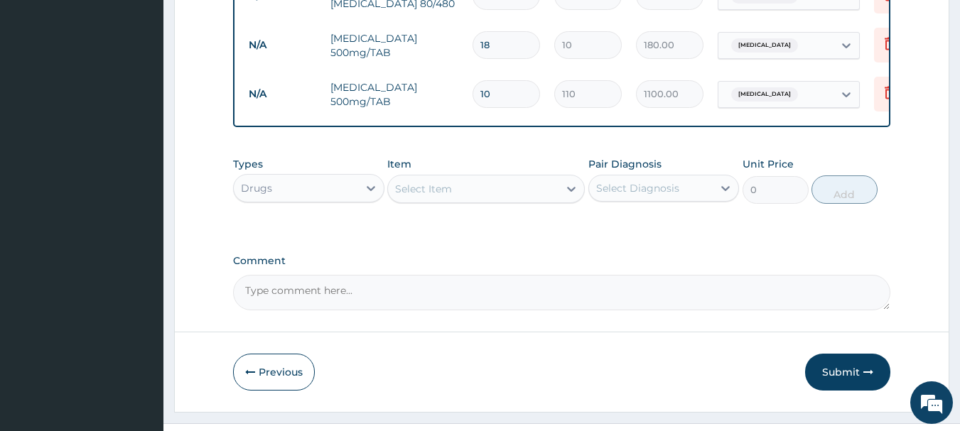
scroll to position [683, 0]
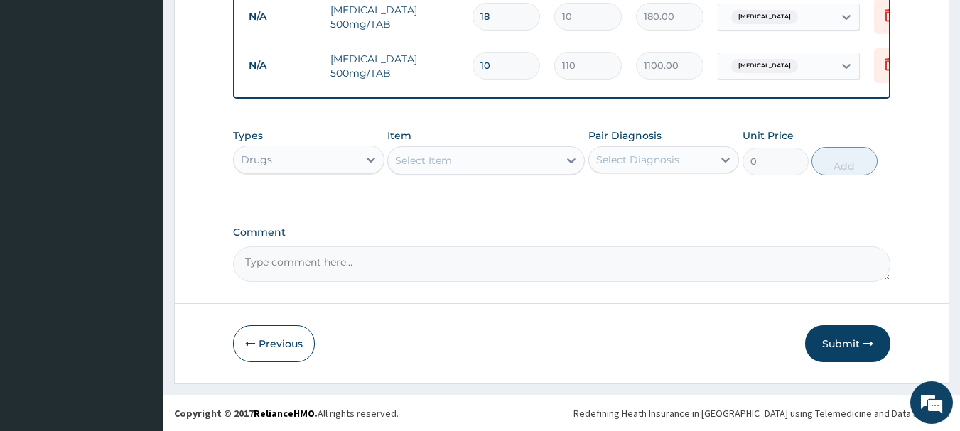
type input "10"
click at [501, 157] on div "Select Item" at bounding box center [473, 160] width 170 height 23
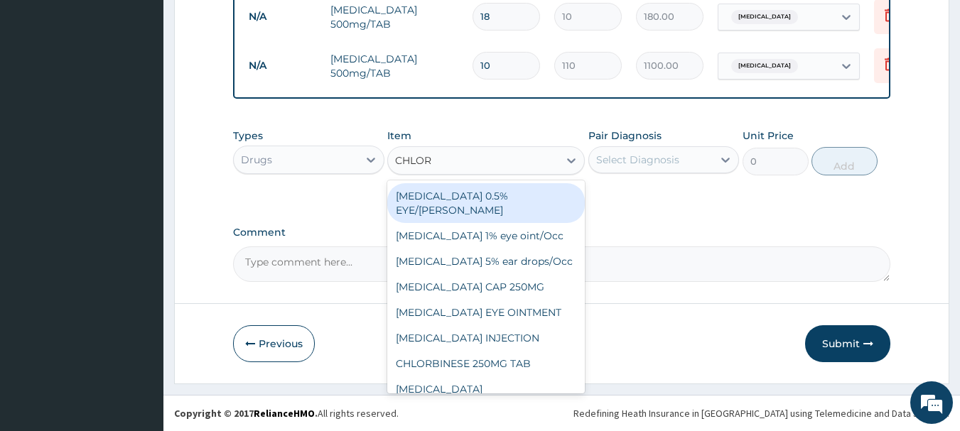
type input "CHLORO"
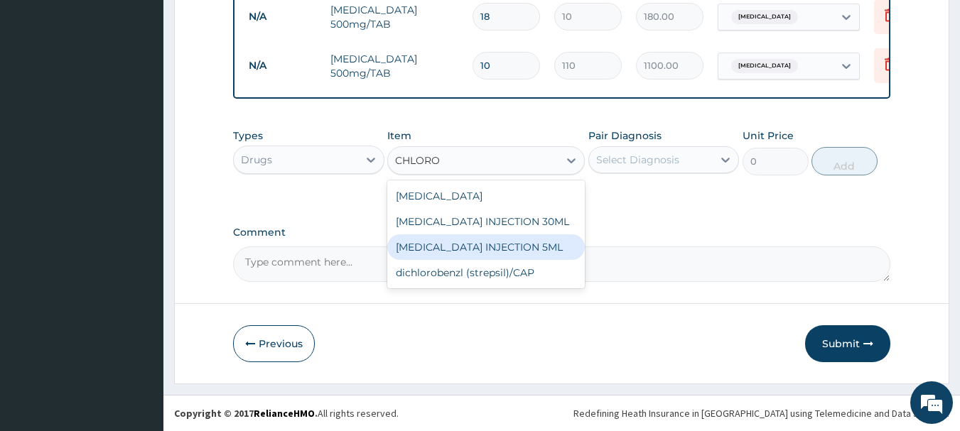
click at [471, 239] on div "[MEDICAL_DATA] INJECTION 5ML" at bounding box center [485, 247] width 197 height 26
type input "80"
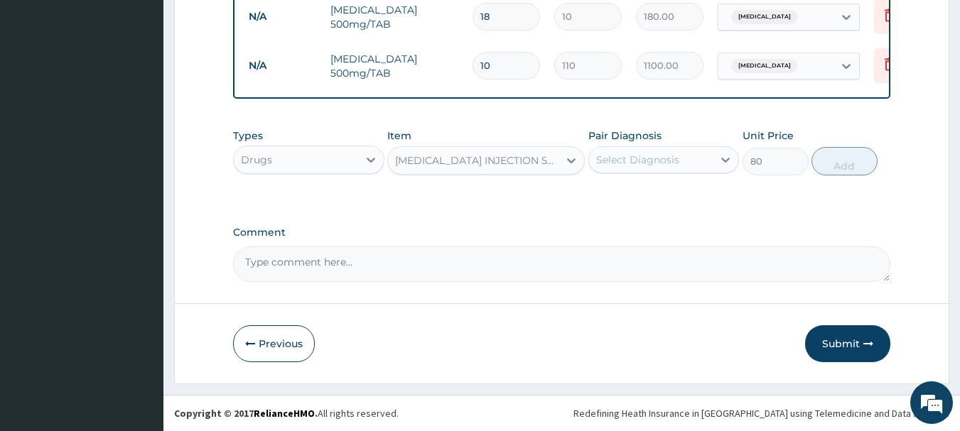
click at [483, 156] on div "[MEDICAL_DATA] INJECTION 5ML" at bounding box center [477, 160] width 165 height 14
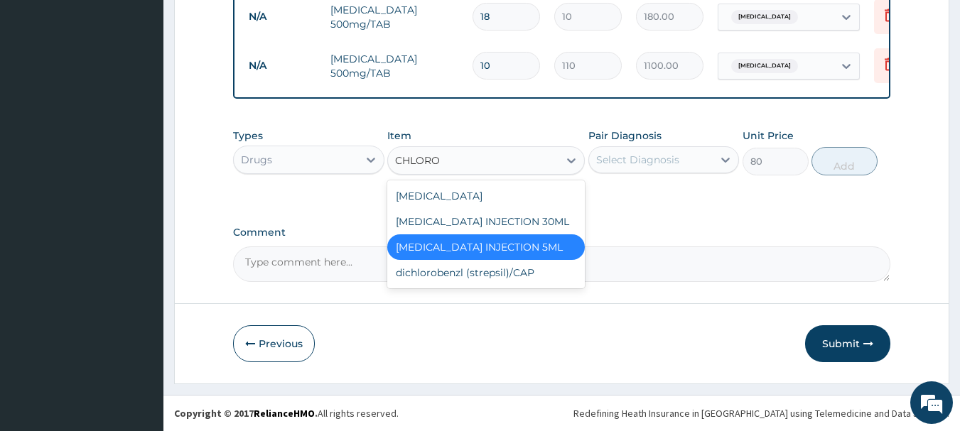
scroll to position [0, 0]
type input "CHLOROQ"
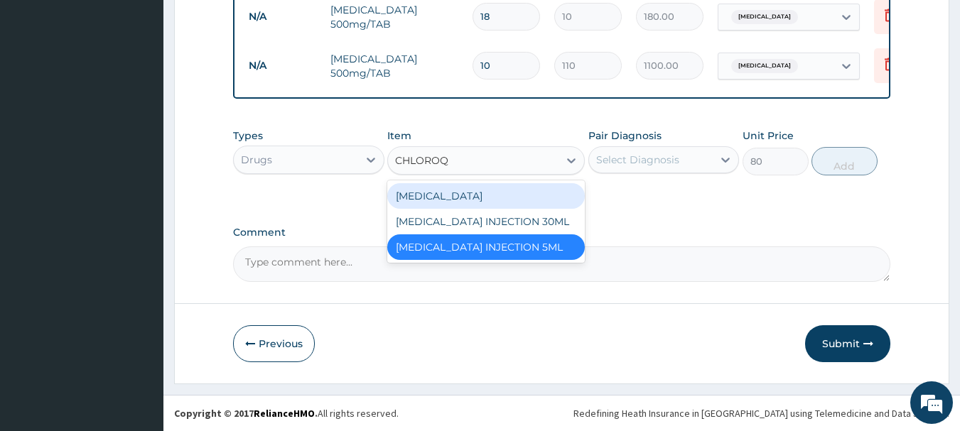
click at [479, 194] on div "[MEDICAL_DATA]" at bounding box center [485, 196] width 197 height 26
type input "7"
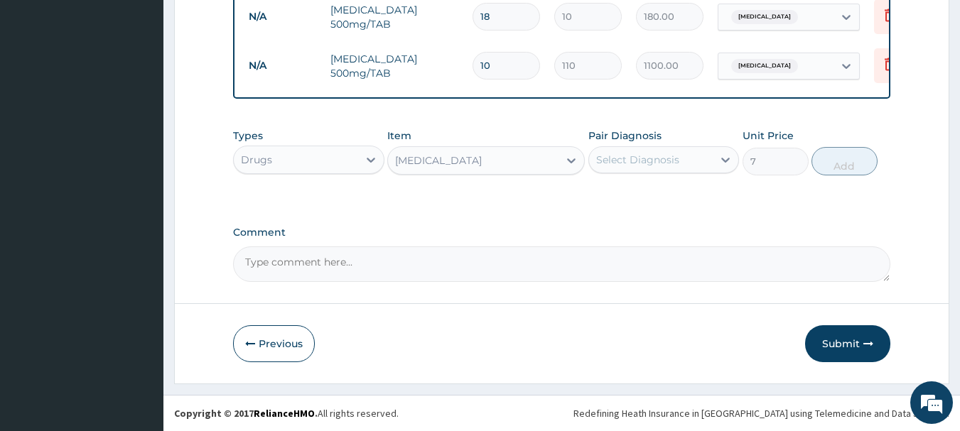
click at [477, 165] on div "[MEDICAL_DATA]" at bounding box center [473, 160] width 170 height 23
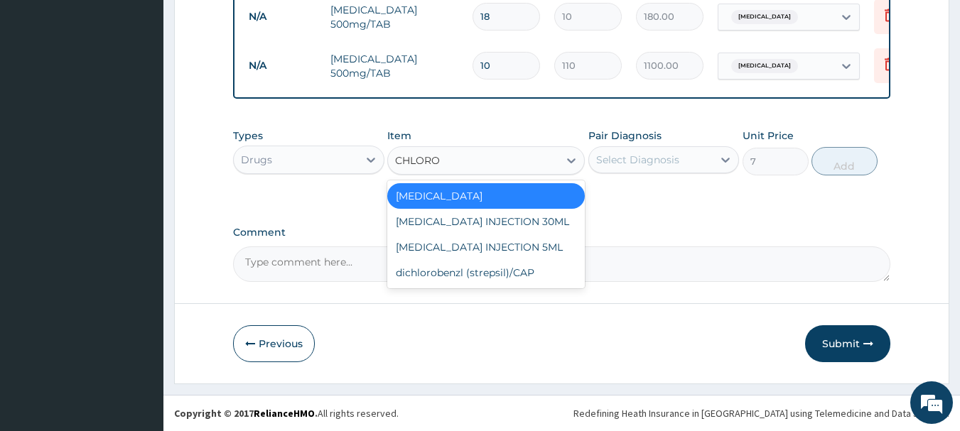
type input "CHLOROQ"
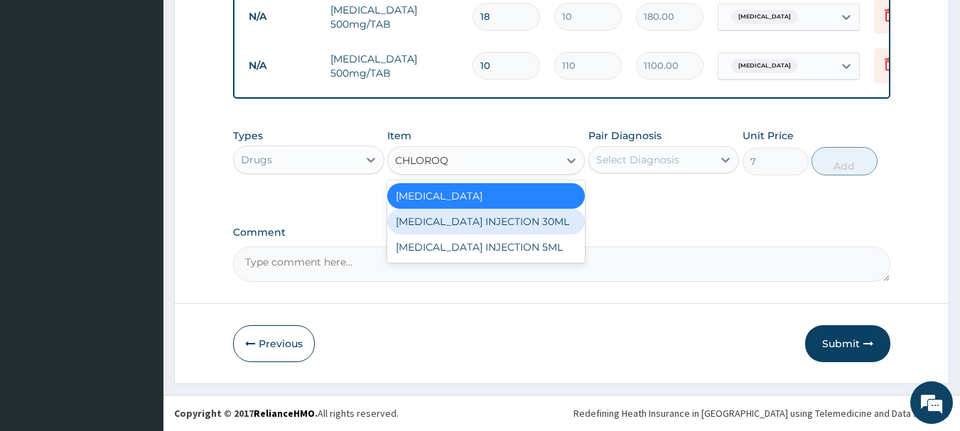
click at [478, 219] on div "[MEDICAL_DATA] INJECTION 30ML" at bounding box center [485, 222] width 197 height 26
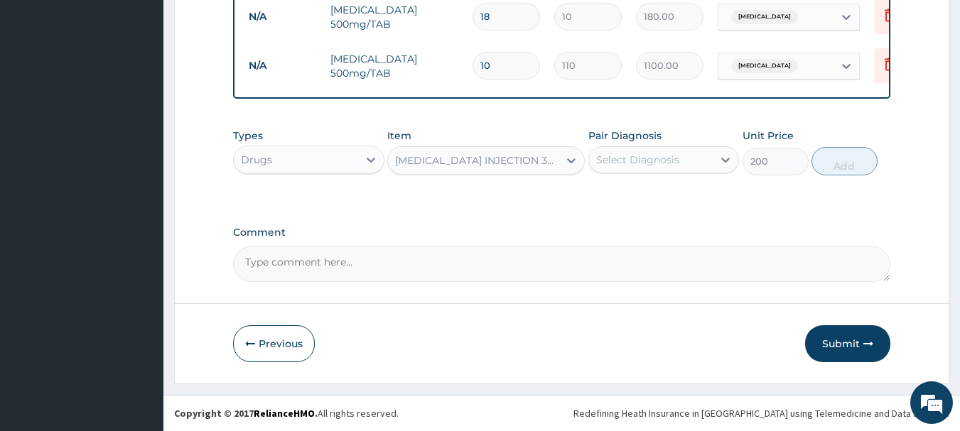
click at [532, 159] on div "[MEDICAL_DATA] INJECTION 30ML" at bounding box center [477, 160] width 165 height 14
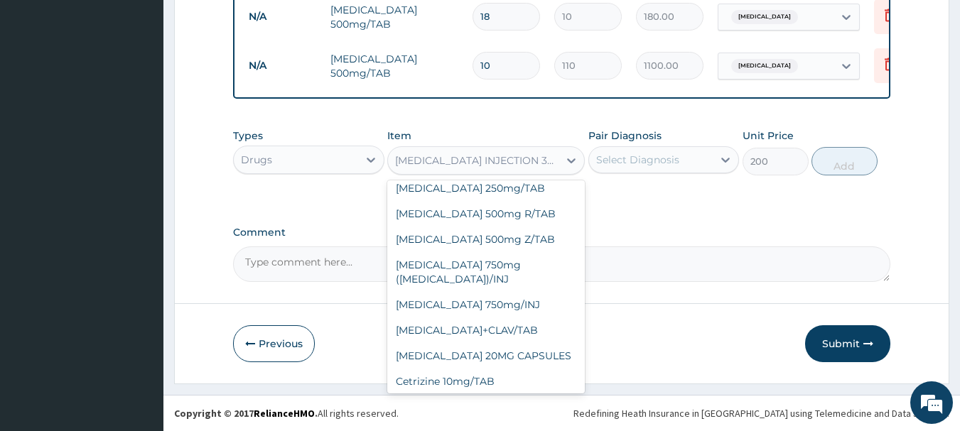
scroll to position [12254, 0]
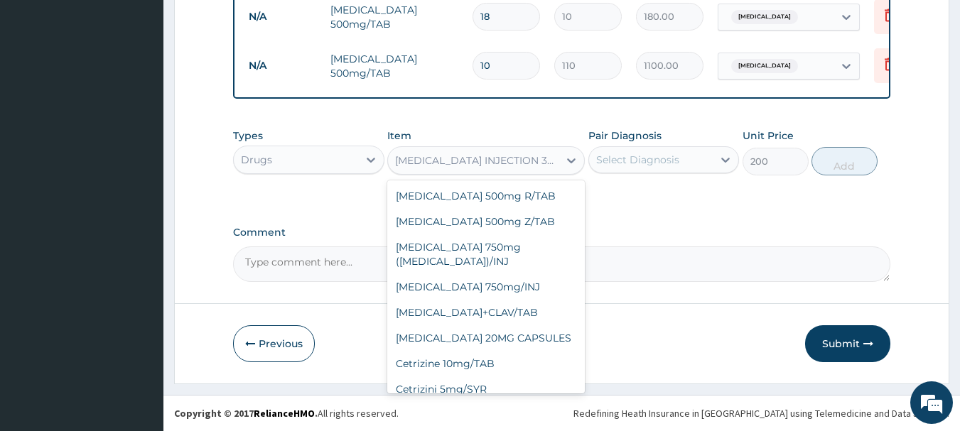
type input "80"
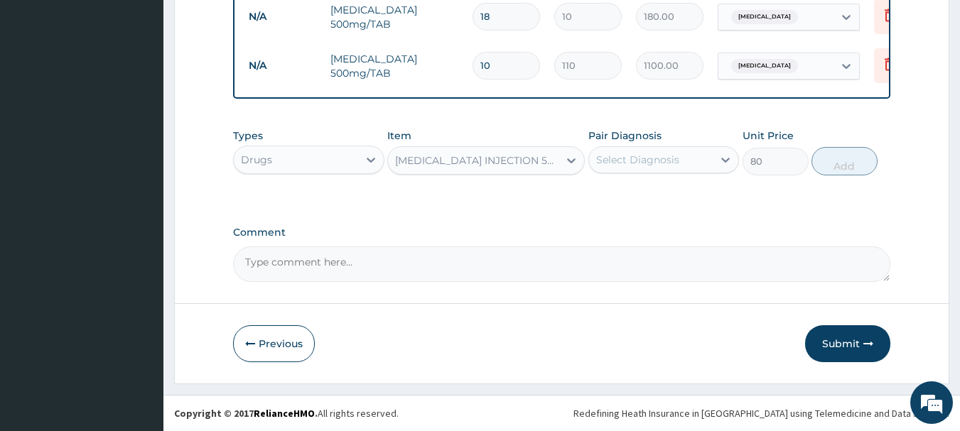
click at [549, 163] on div "[MEDICAL_DATA] INJECTION 5ML" at bounding box center [477, 160] width 165 height 14
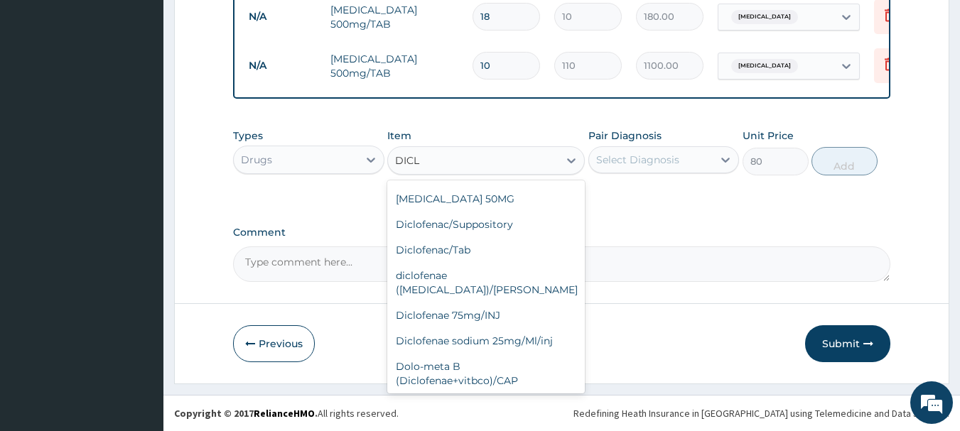
scroll to position [179, 0]
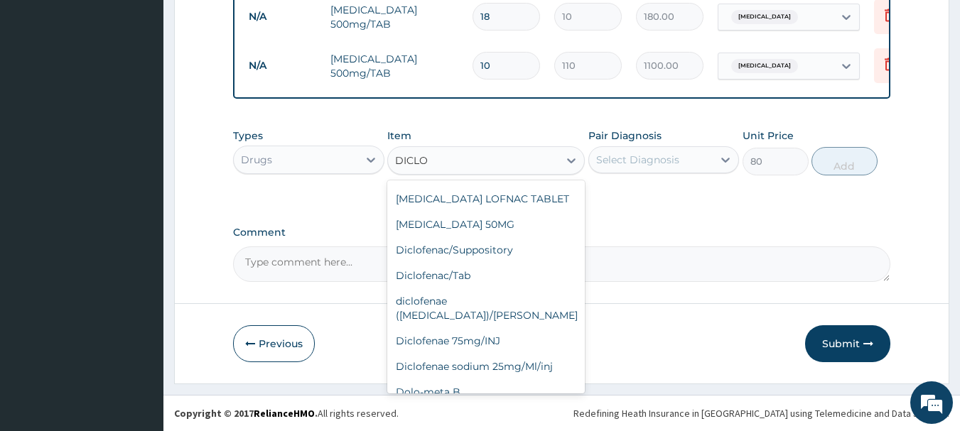
type input "DICLOF"
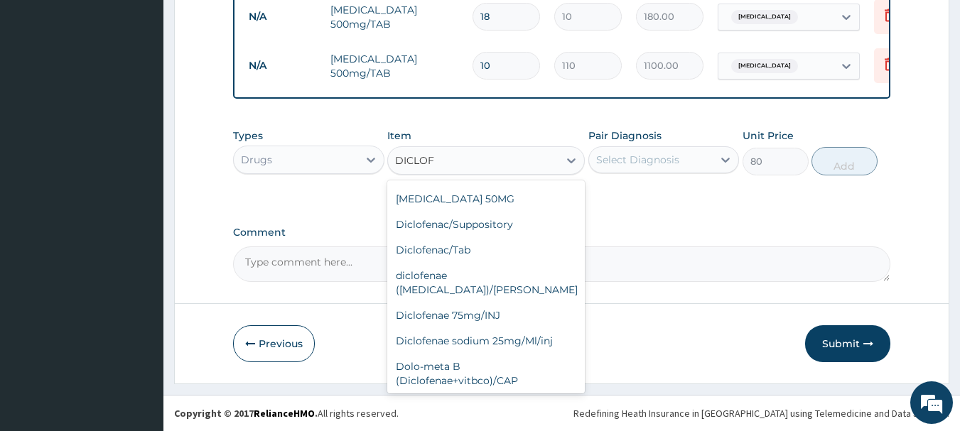
scroll to position [153, 0]
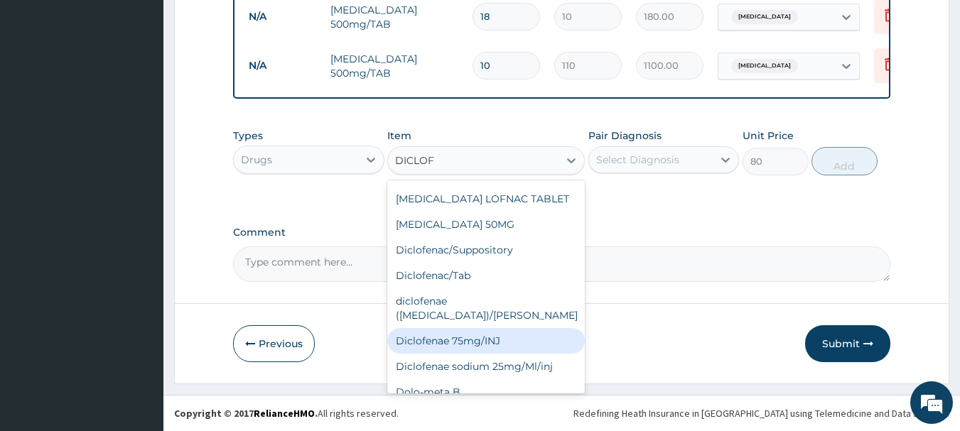
click at [512, 328] on div "Diclofenae 75mg/INJ" at bounding box center [485, 341] width 197 height 26
type input "60"
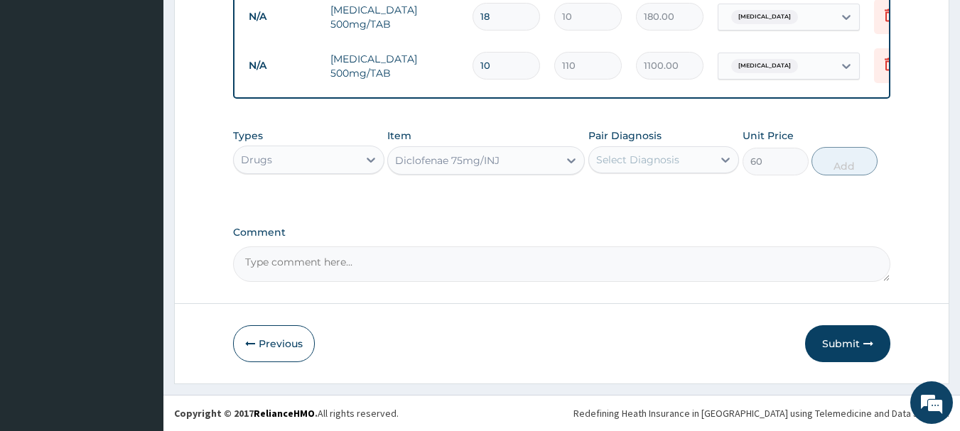
click at [491, 163] on div "Diclofenae 75mg/INJ" at bounding box center [447, 160] width 104 height 14
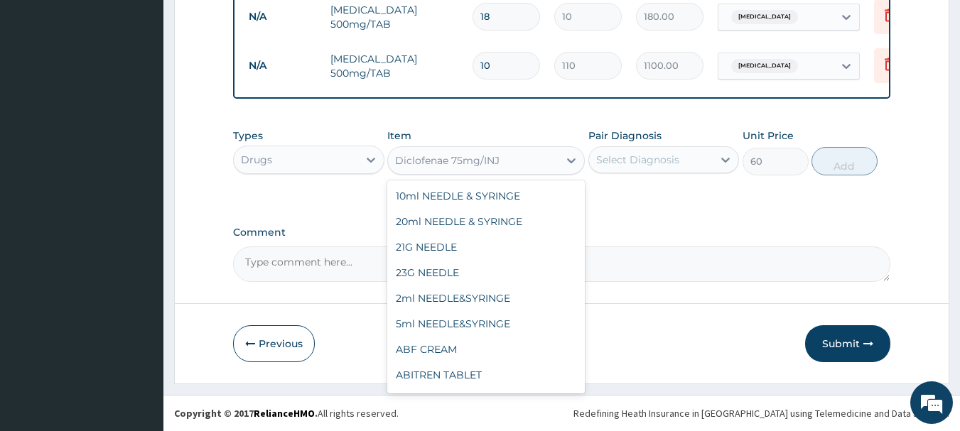
scroll to position [0, 0]
click at [491, 163] on div "Diclofenae 75mg/INJ" at bounding box center [447, 160] width 104 height 14
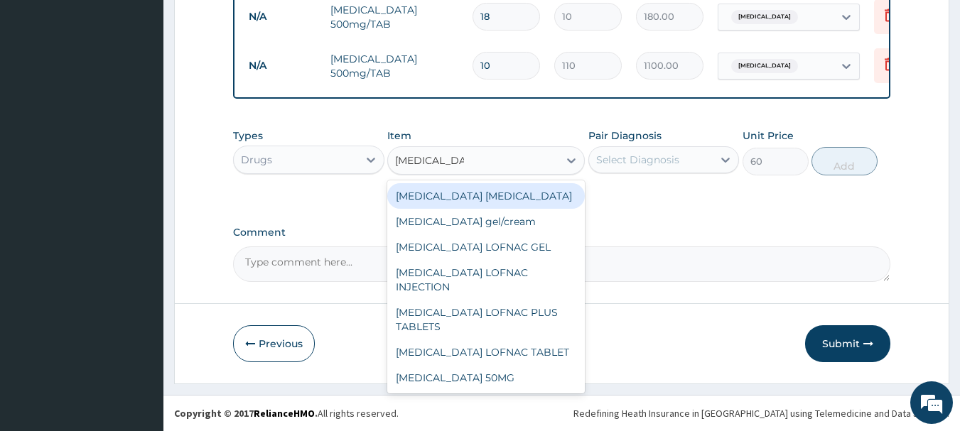
type input "DICLOFENAC"
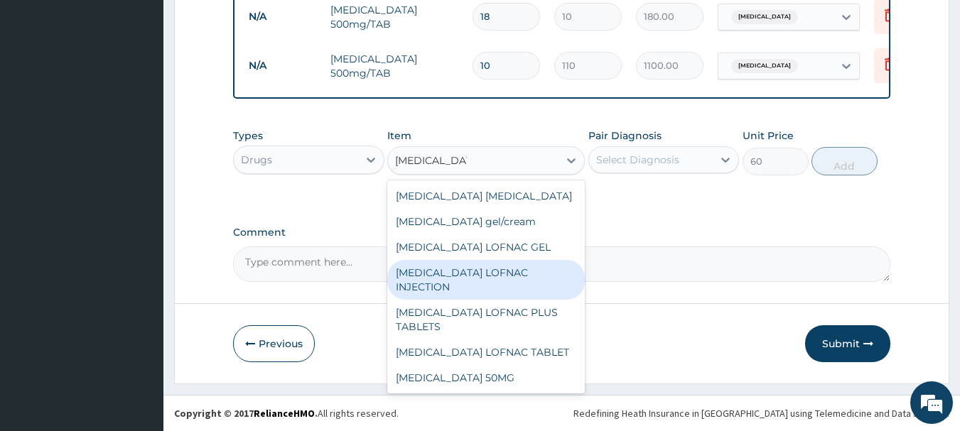
click at [523, 266] on div "[MEDICAL_DATA] LOFNAC INJECTION" at bounding box center [485, 280] width 197 height 40
type input "100"
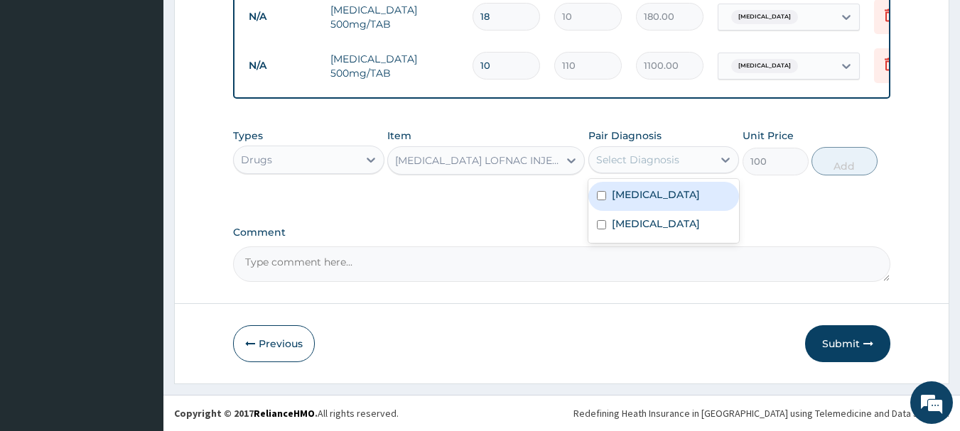
click at [645, 156] on div "Select Diagnosis" at bounding box center [637, 160] width 83 height 14
click at [644, 198] on label "[MEDICAL_DATA]" at bounding box center [656, 195] width 88 height 14
checkbox input "true"
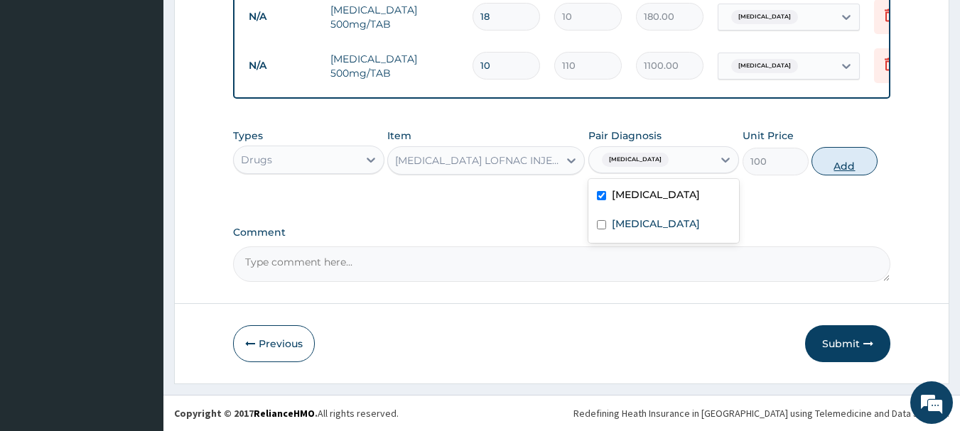
click at [846, 160] on button "Add" at bounding box center [844, 161] width 66 height 28
type input "0"
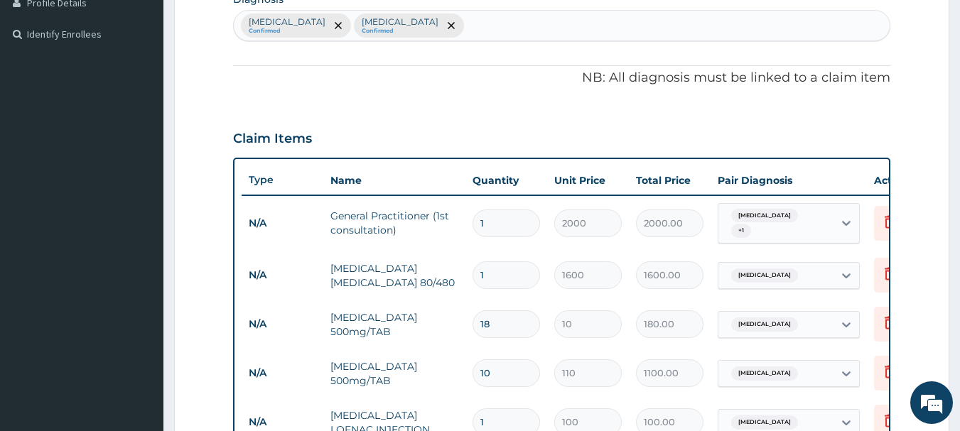
scroll to position [732, 0]
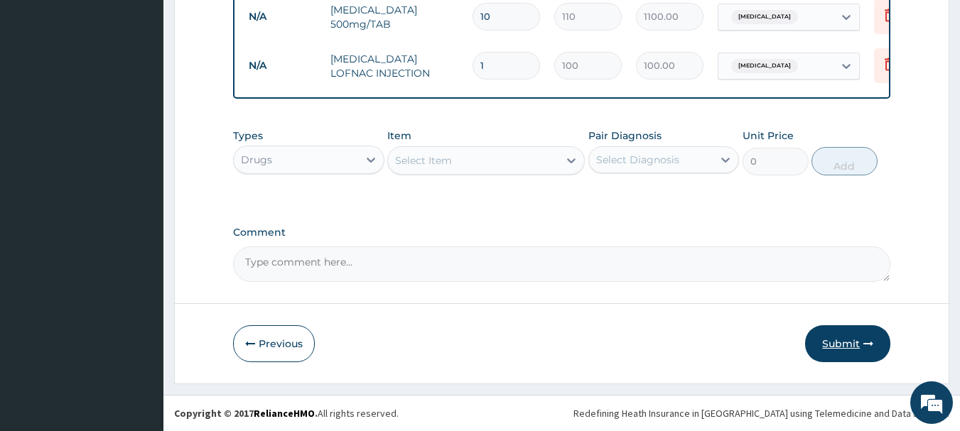
click at [857, 345] on button "Submit" at bounding box center [847, 343] width 85 height 37
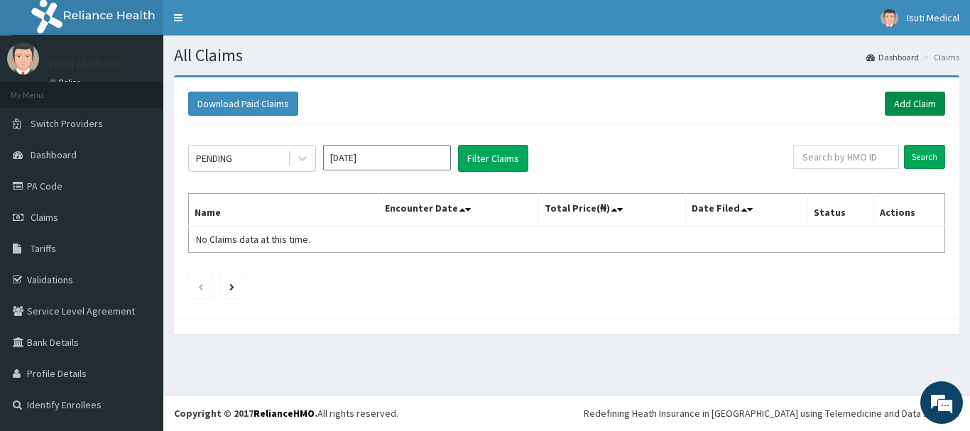
click at [927, 102] on link "Add Claim" at bounding box center [915, 104] width 60 height 24
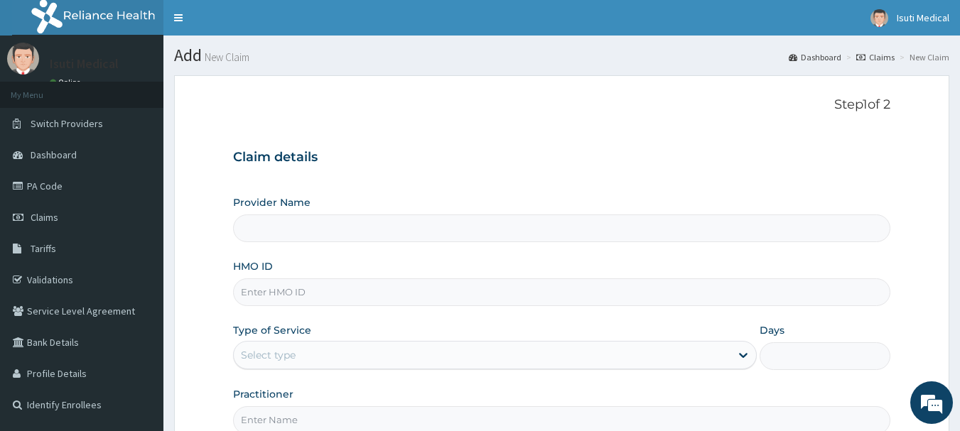
type input "Isuti medical"
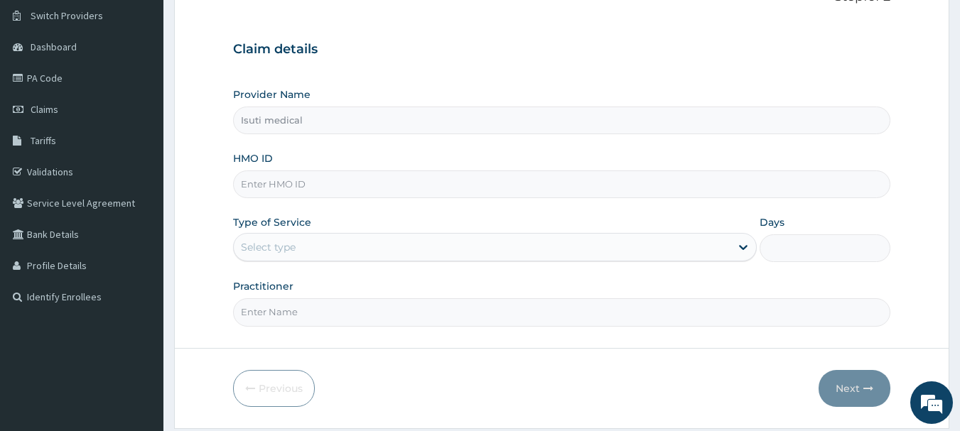
scroll to position [153, 0]
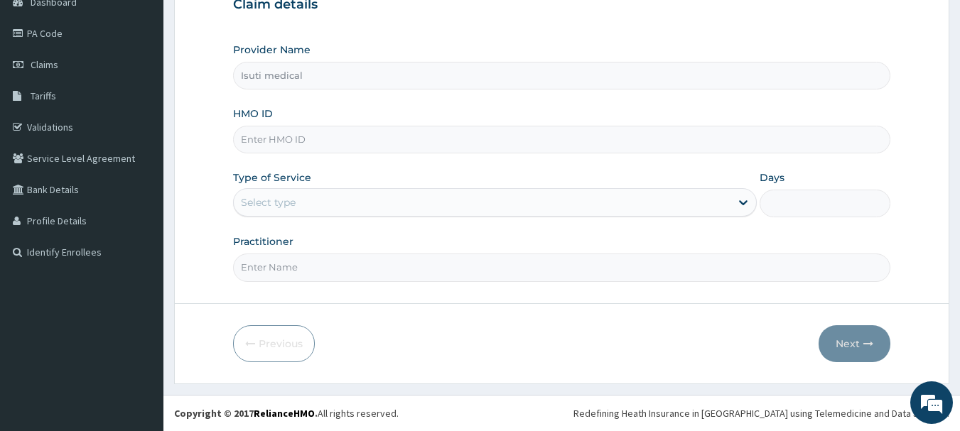
click at [514, 148] on input "HMO ID" at bounding box center [562, 140] width 658 height 28
type input "SBG/10645/A"
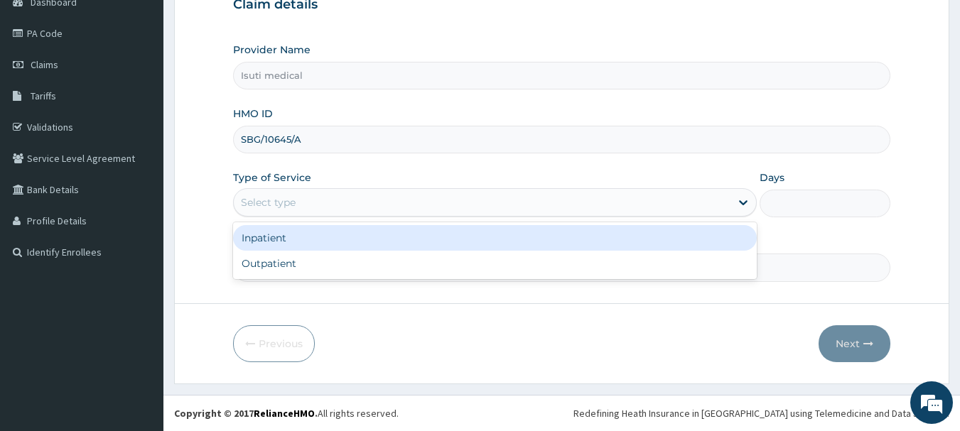
click at [317, 206] on div "Select type" at bounding box center [482, 202] width 497 height 23
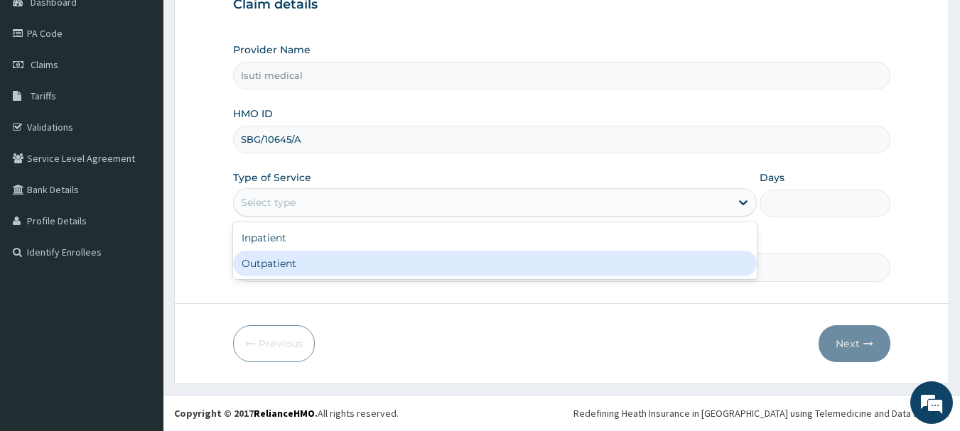
click at [300, 261] on div "Outpatient" at bounding box center [495, 264] width 524 height 26
type input "1"
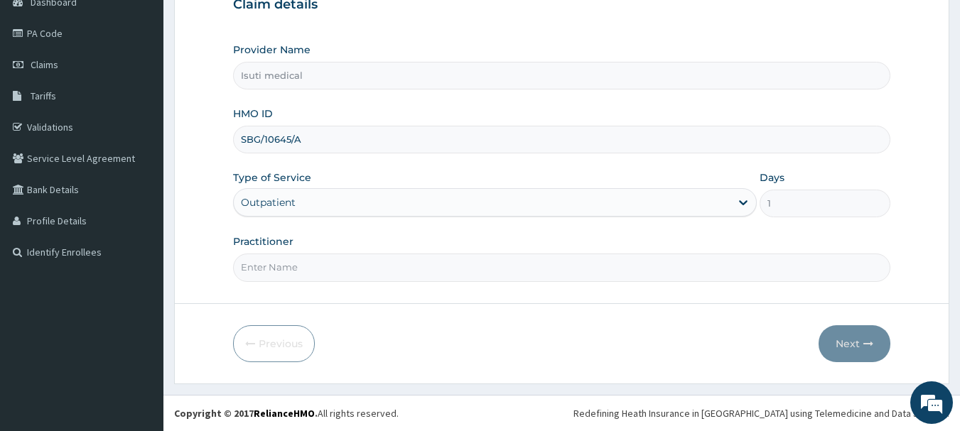
click at [290, 268] on input "Practitioner" at bounding box center [562, 268] width 658 height 28
type input "DR"
click at [846, 342] on button "Next" at bounding box center [854, 343] width 72 height 37
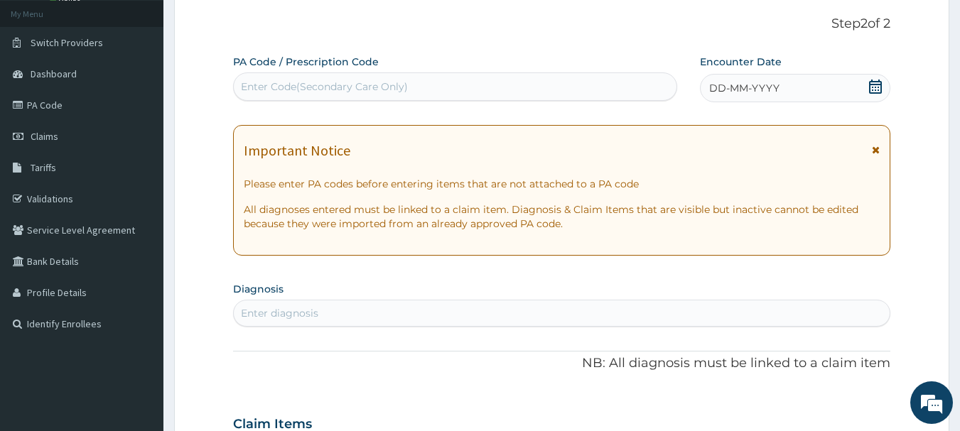
scroll to position [67, 0]
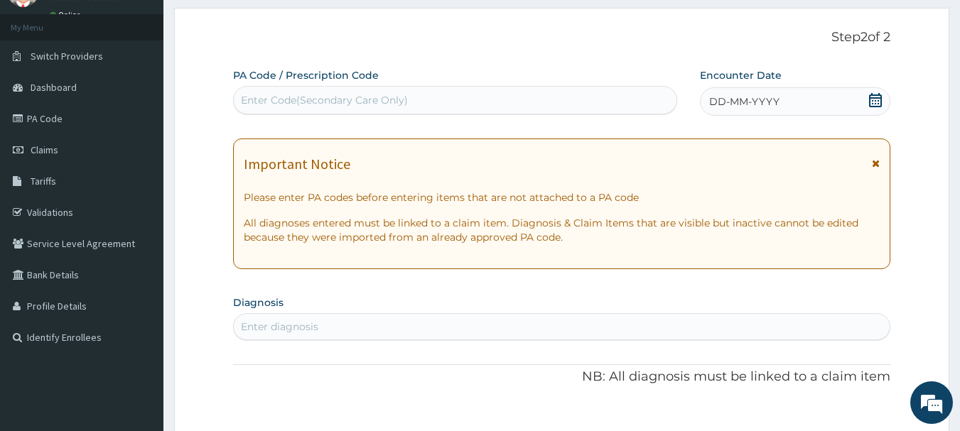
click at [876, 99] on icon at bounding box center [875, 100] width 14 height 14
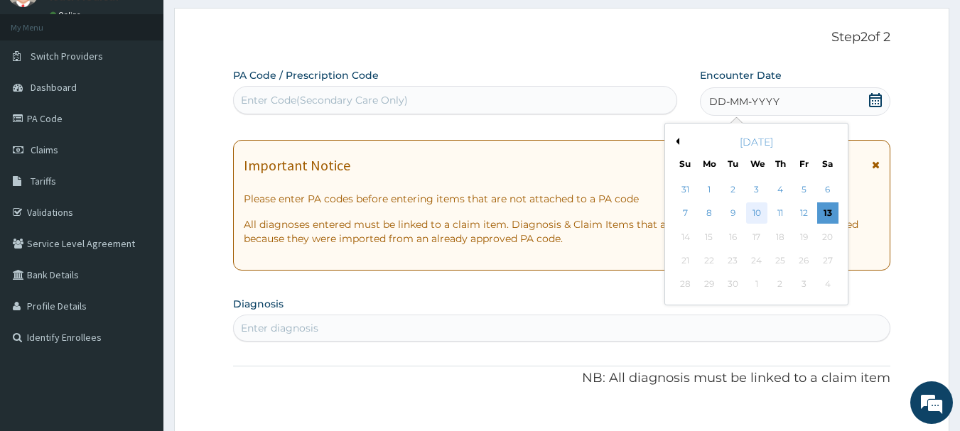
click at [761, 209] on div "10" at bounding box center [756, 213] width 21 height 21
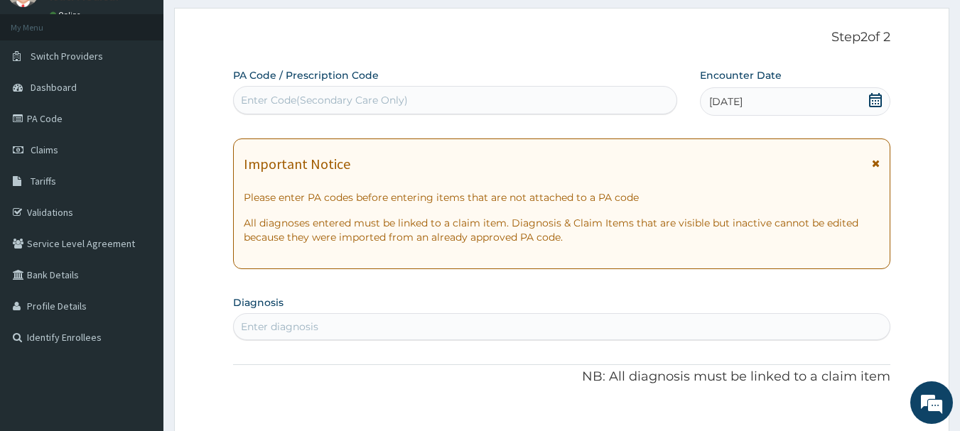
click at [470, 101] on div "Enter Code(Secondary Care Only)" at bounding box center [455, 100] width 443 height 23
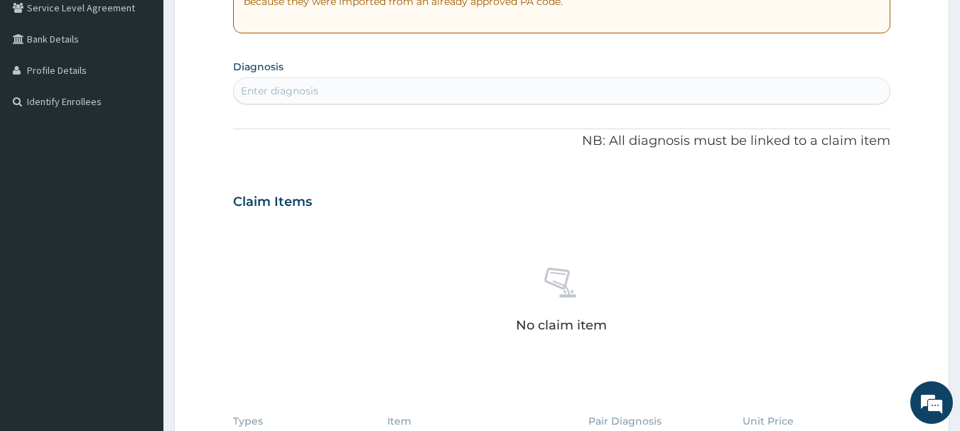
scroll to position [305, 0]
click at [481, 88] on div "Enter diagnosis" at bounding box center [562, 89] width 656 height 23
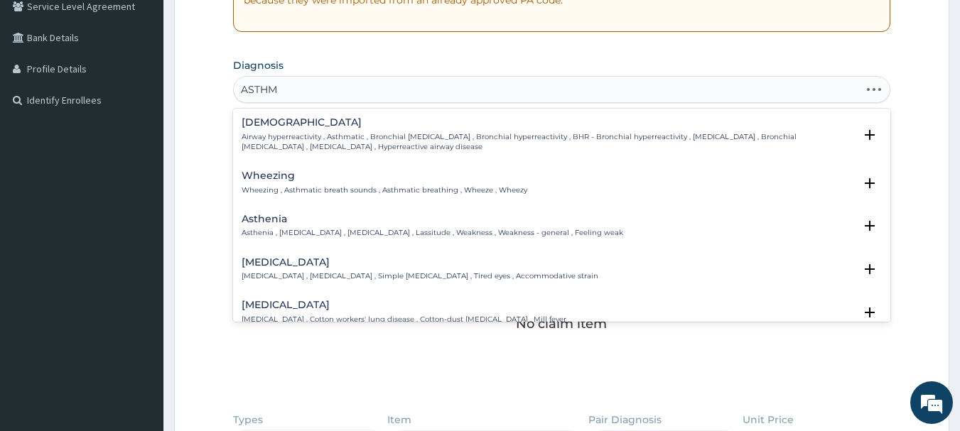
type input "ASTHMA"
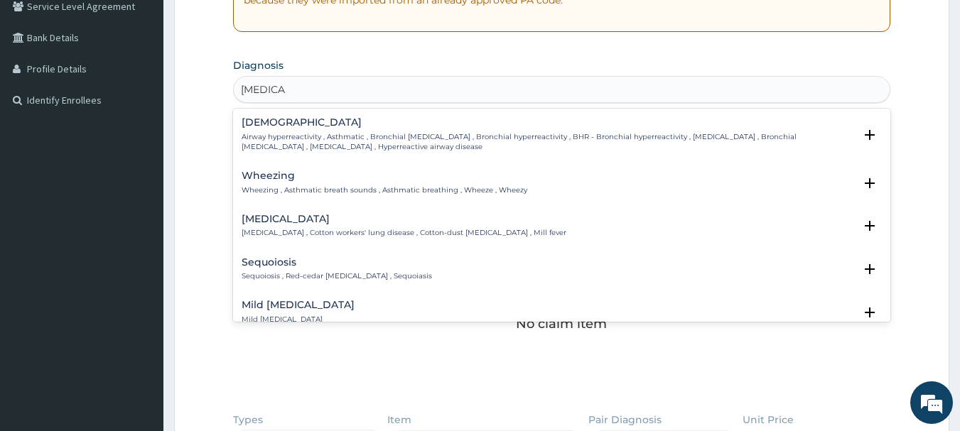
click at [302, 139] on p "Airway hyperreactivity , Asthmatic , Bronchial asthma , Bronchial hyperreactivi…" at bounding box center [548, 142] width 613 height 21
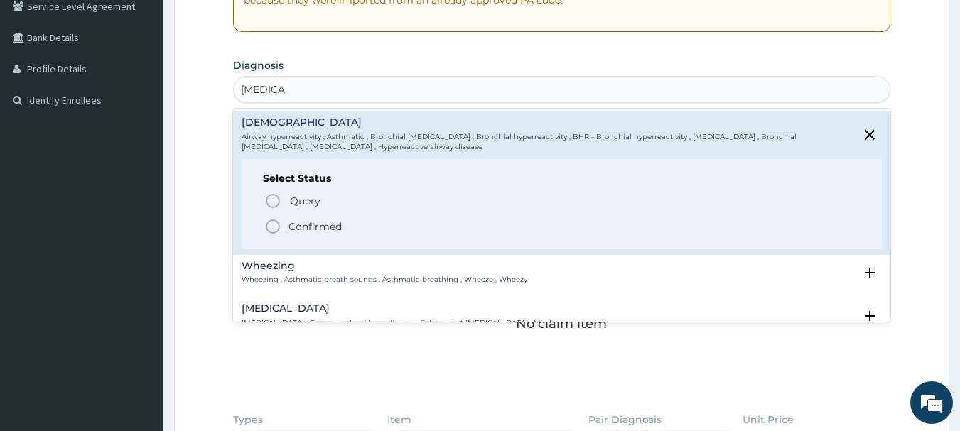
click at [272, 225] on icon "status option filled" at bounding box center [272, 226] width 17 height 17
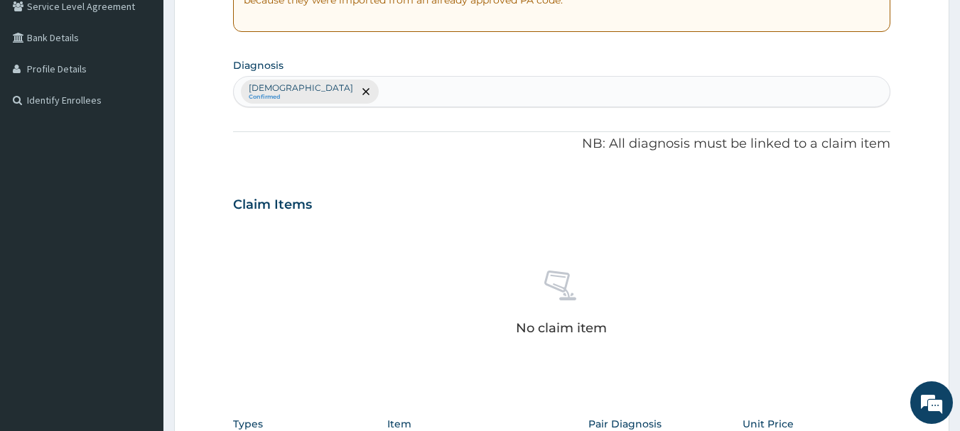
click at [364, 85] on div "Asthma Confirmed" at bounding box center [562, 92] width 656 height 30
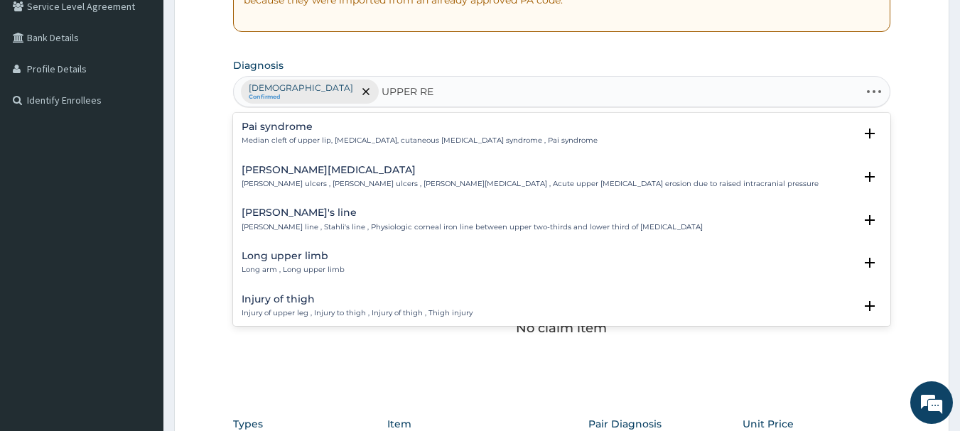
type input "UPPER RES"
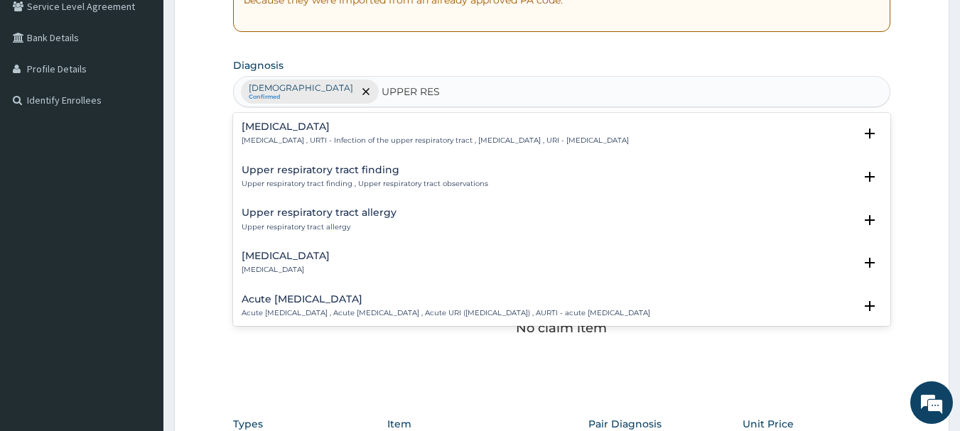
click at [343, 127] on h4 "[MEDICAL_DATA]" at bounding box center [435, 126] width 387 height 11
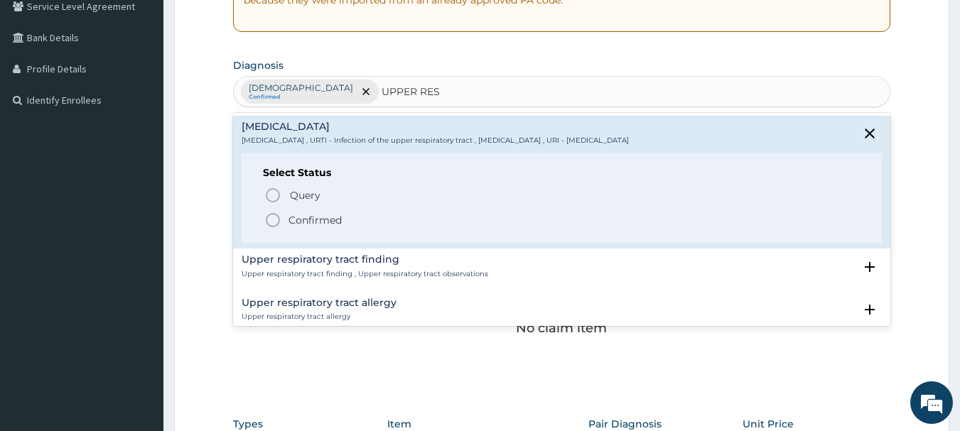
click at [276, 216] on icon "status option filled" at bounding box center [272, 220] width 17 height 17
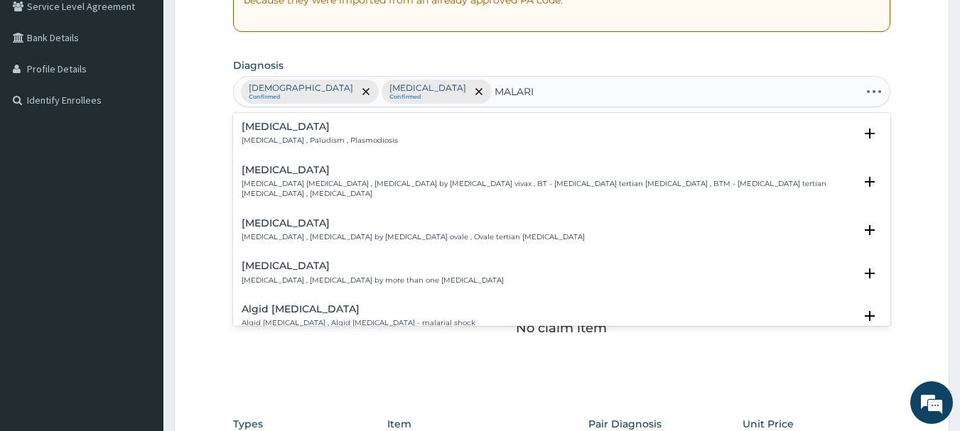
type input "MALARIA"
click at [316, 135] on div "Malaria Malaria , Paludism , Plasmodiosis" at bounding box center [320, 133] width 156 height 25
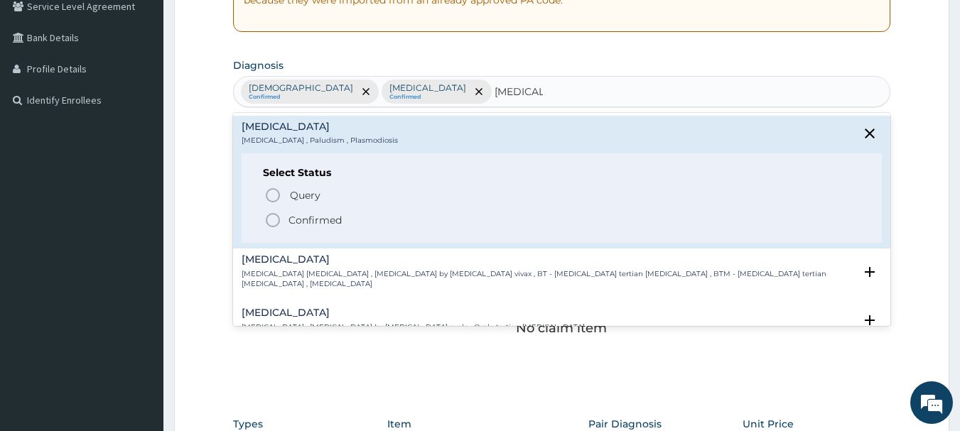
click at [275, 216] on icon "status option filled" at bounding box center [272, 220] width 17 height 17
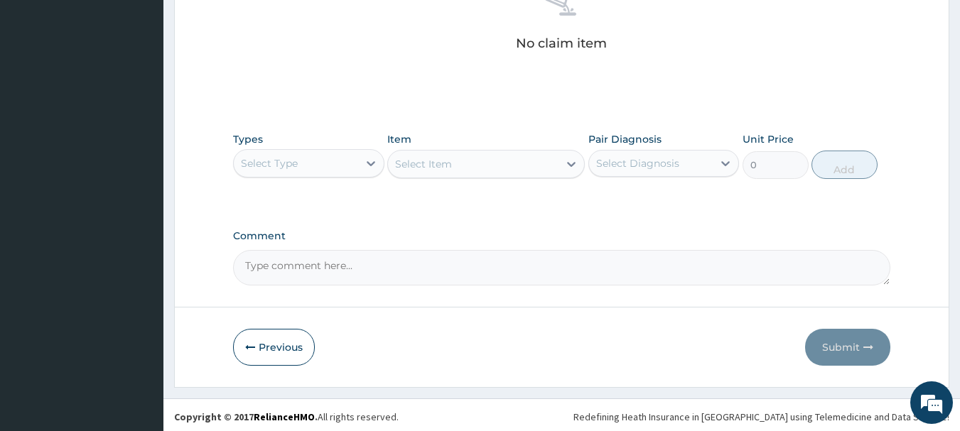
scroll to position [593, 0]
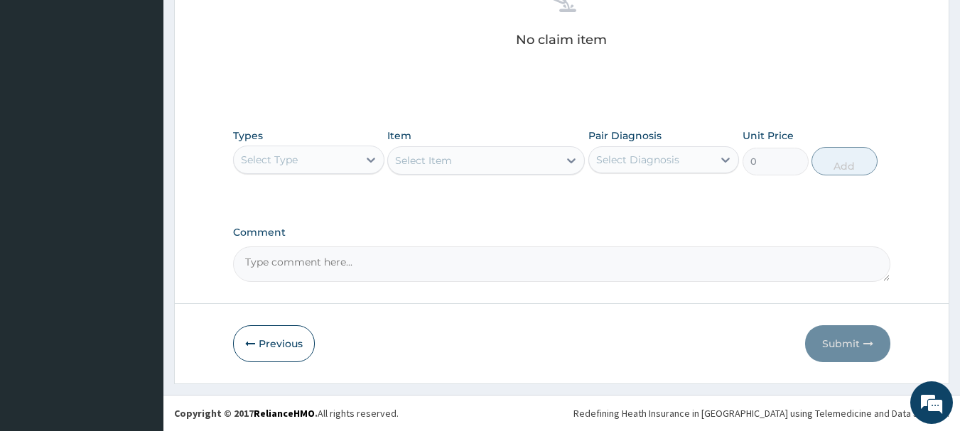
click at [331, 161] on div "Select Type" at bounding box center [296, 159] width 124 height 23
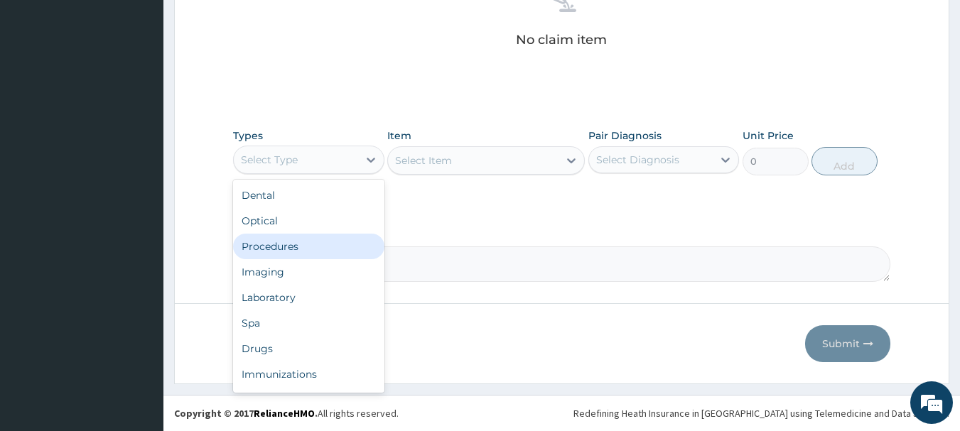
click at [278, 252] on div "Procedures" at bounding box center [308, 247] width 151 height 26
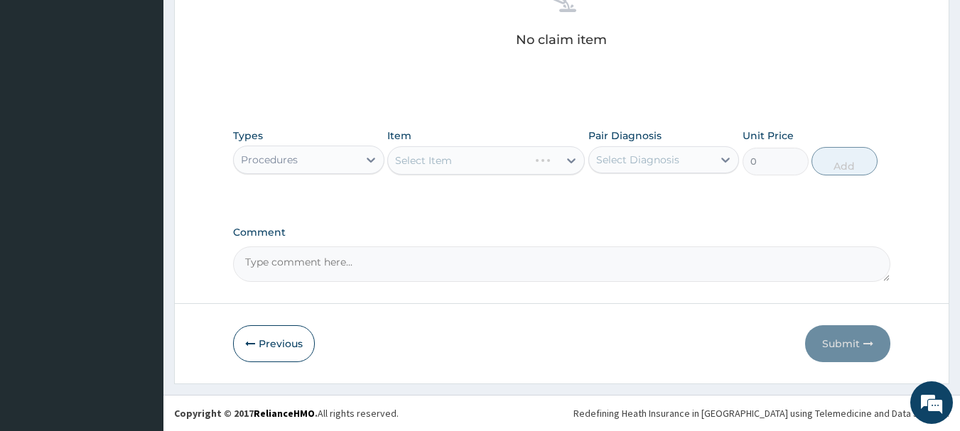
click at [450, 165] on div "Select Item" at bounding box center [485, 160] width 197 height 28
click at [471, 161] on div "Select Item" at bounding box center [485, 160] width 197 height 28
click at [471, 161] on div "Select Item" at bounding box center [473, 160] width 170 height 23
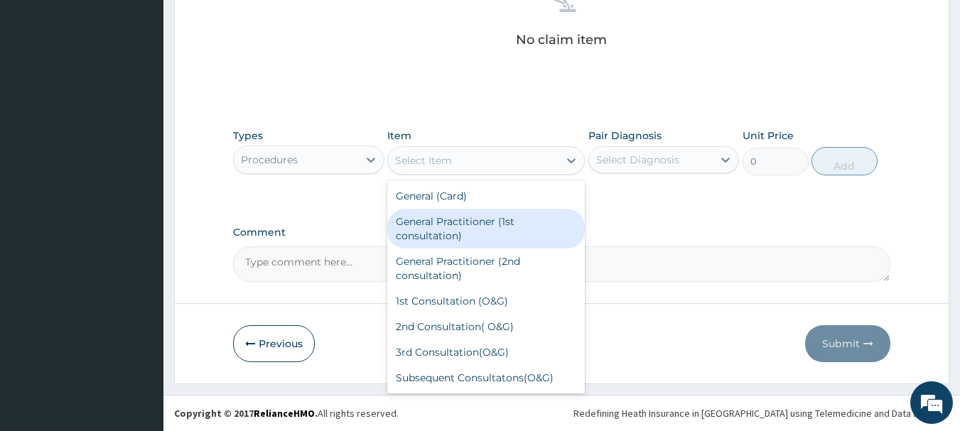
click at [458, 220] on div "General Practitioner (1st consultation)" at bounding box center [485, 229] width 197 height 40
type input "2000"
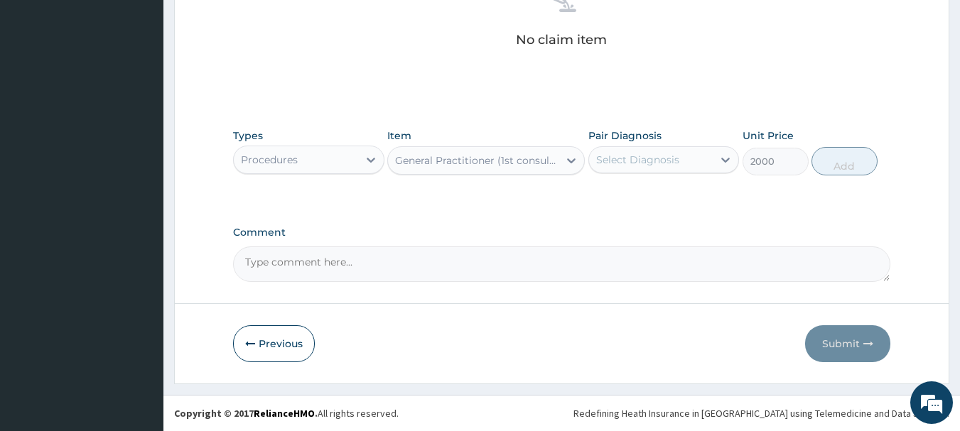
click at [656, 156] on div "Select Diagnosis" at bounding box center [637, 160] width 83 height 14
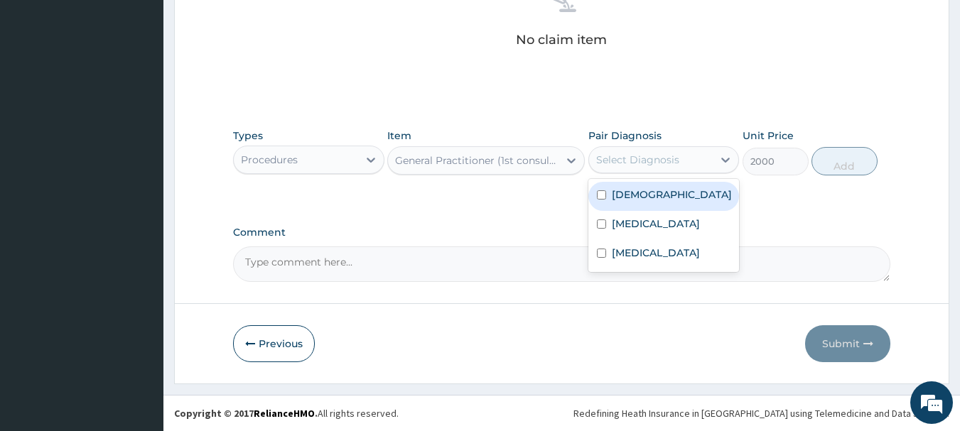
click at [646, 192] on label "Asthma" at bounding box center [672, 195] width 120 height 14
checkbox input "true"
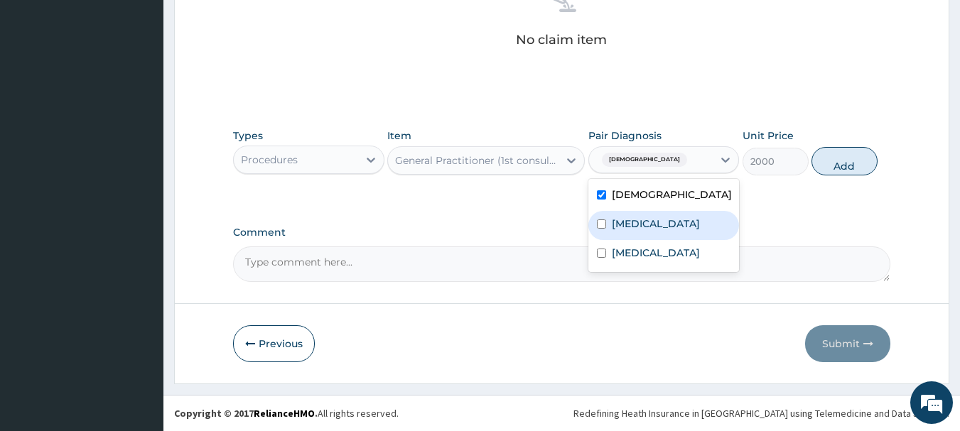
click at [636, 231] on label "[MEDICAL_DATA]" at bounding box center [656, 224] width 88 height 14
checkbox input "true"
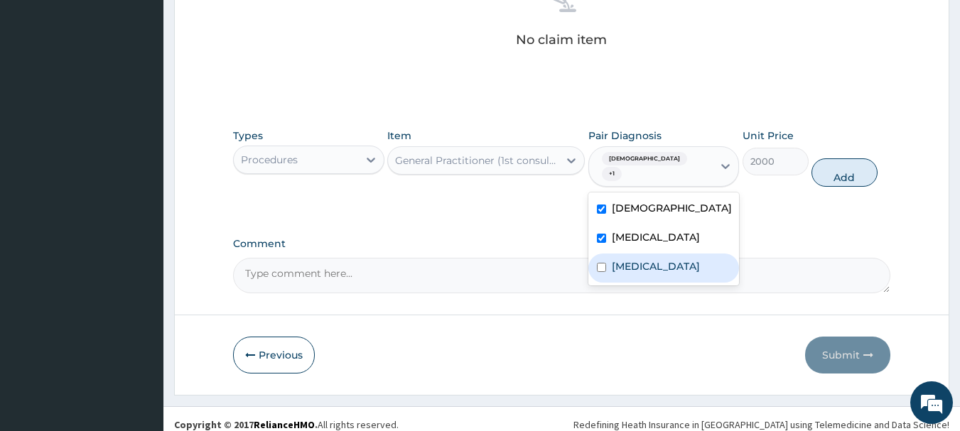
click at [629, 261] on label "Malaria" at bounding box center [656, 266] width 88 height 14
checkbox input "true"
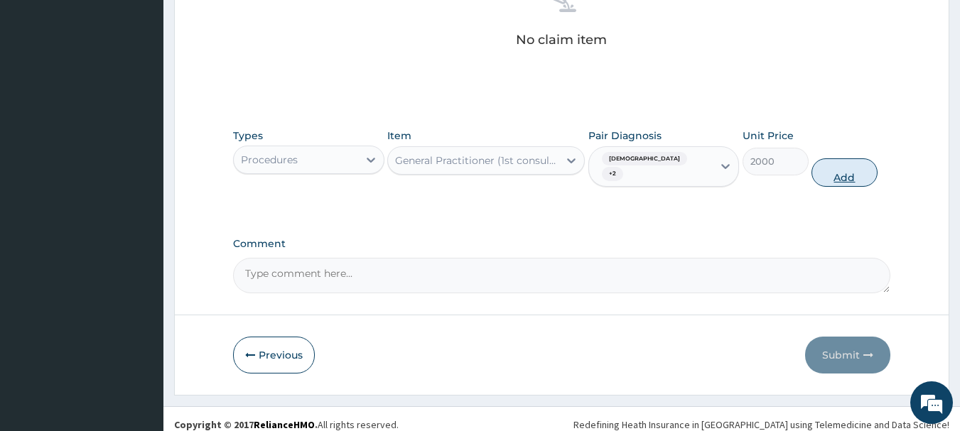
click at [841, 158] on button "Add" at bounding box center [844, 172] width 66 height 28
type input "0"
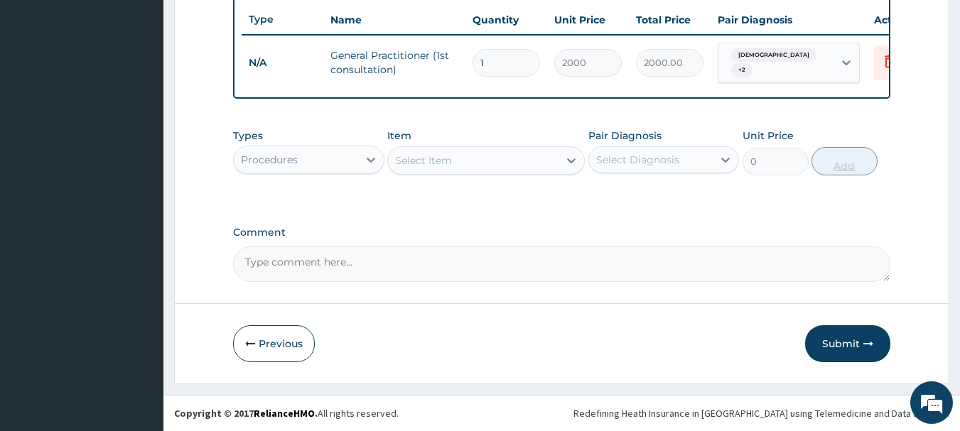
scroll to position [536, 0]
click at [352, 158] on div "Procedures" at bounding box center [296, 159] width 124 height 23
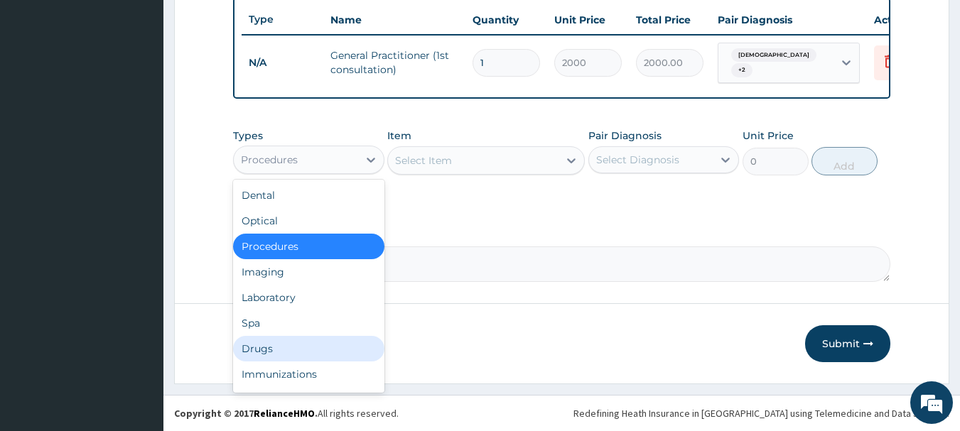
click at [274, 345] on div "Drugs" at bounding box center [308, 349] width 151 height 26
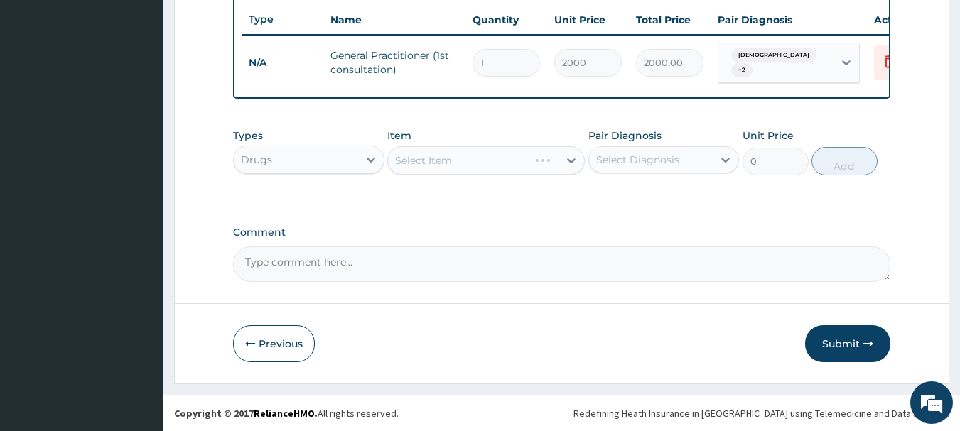
click at [517, 157] on div "Select Item" at bounding box center [485, 160] width 197 height 28
click at [492, 156] on div "Select Item" at bounding box center [473, 160] width 170 height 23
click at [486, 163] on div "Select Item" at bounding box center [473, 160] width 170 height 23
click at [485, 163] on div "Select Item" at bounding box center [473, 160] width 170 height 23
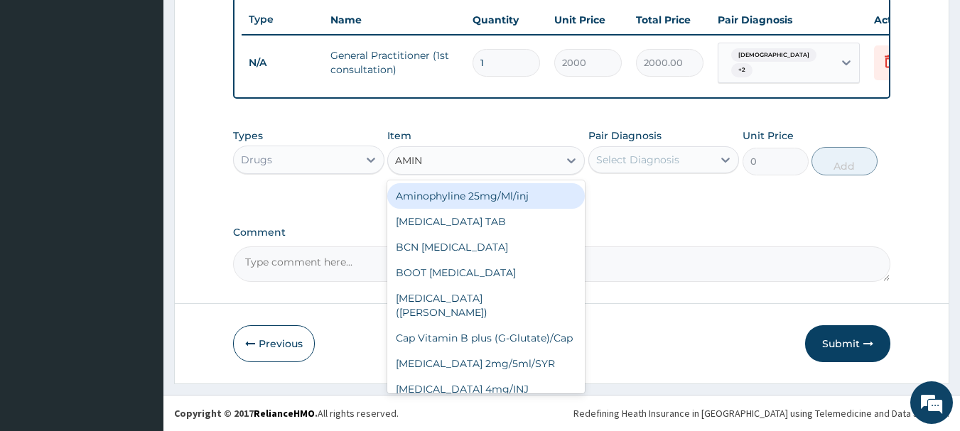
type input "AMINO"
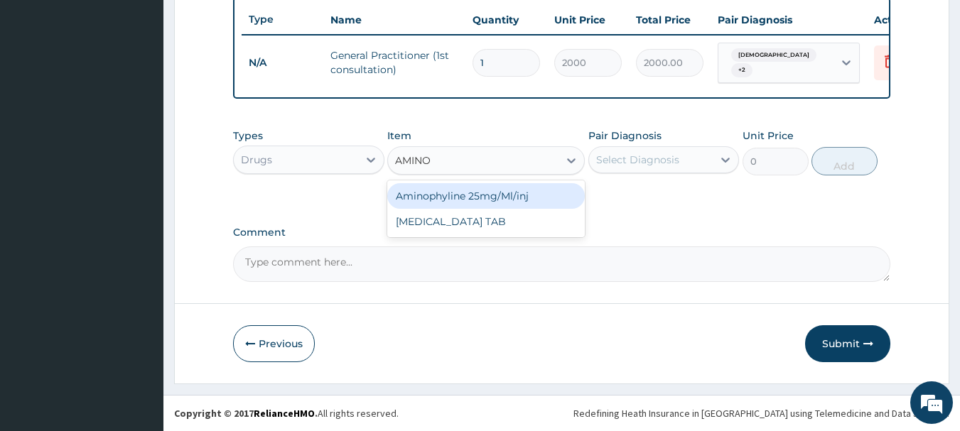
click at [470, 194] on div "Aminophyline 25mg/Ml/inj" at bounding box center [485, 196] width 197 height 26
type input "160"
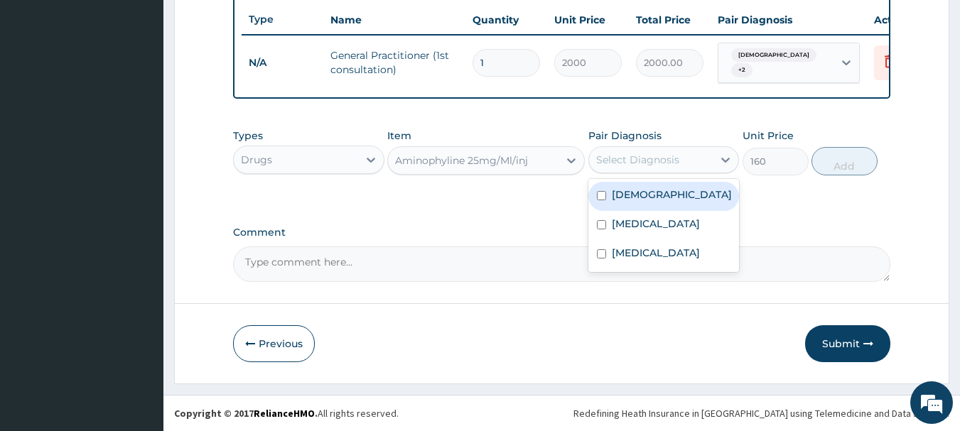
click at [676, 150] on div "Select Diagnosis" at bounding box center [651, 159] width 124 height 23
click at [652, 189] on div "Asthma" at bounding box center [663, 196] width 151 height 29
checkbox input "true"
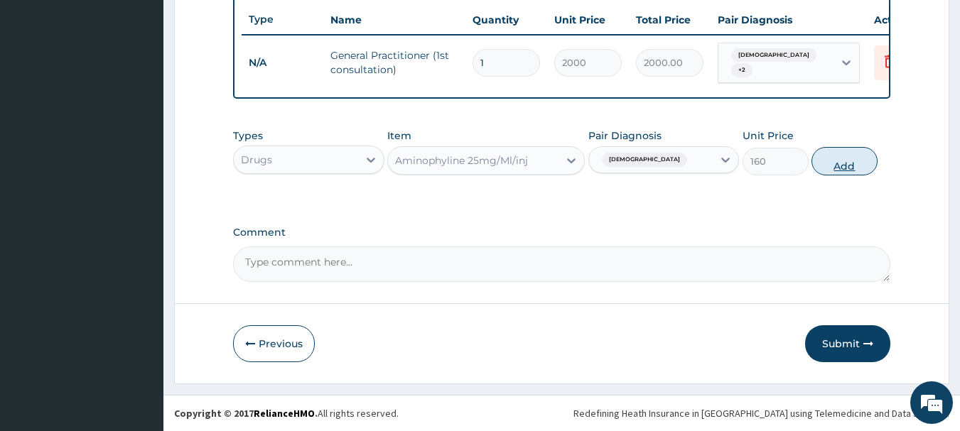
click at [834, 156] on button "Add" at bounding box center [844, 161] width 66 height 28
type input "0"
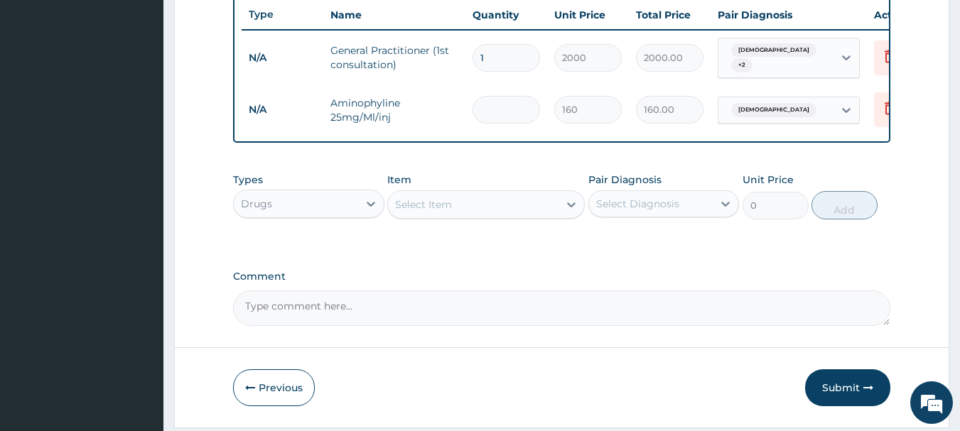
type input "0.00"
type input "5"
type input "800.00"
type input "5"
click at [442, 212] on div "Select Item" at bounding box center [423, 204] width 57 height 14
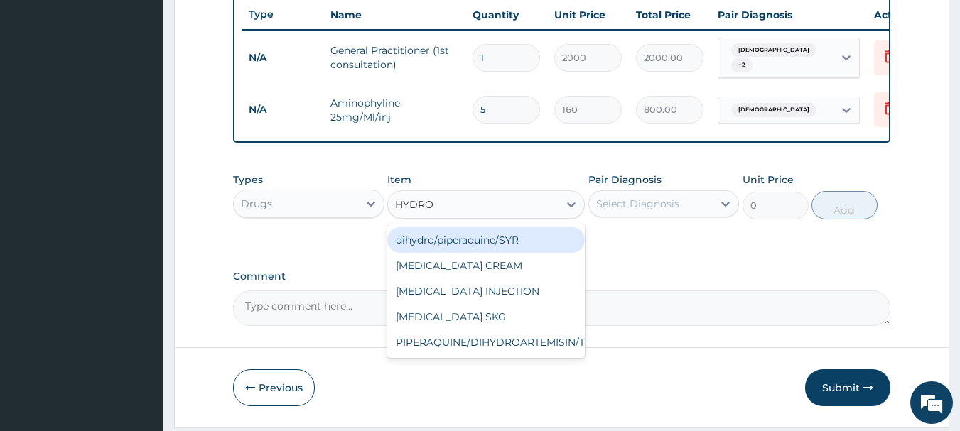
type input "HYDROC"
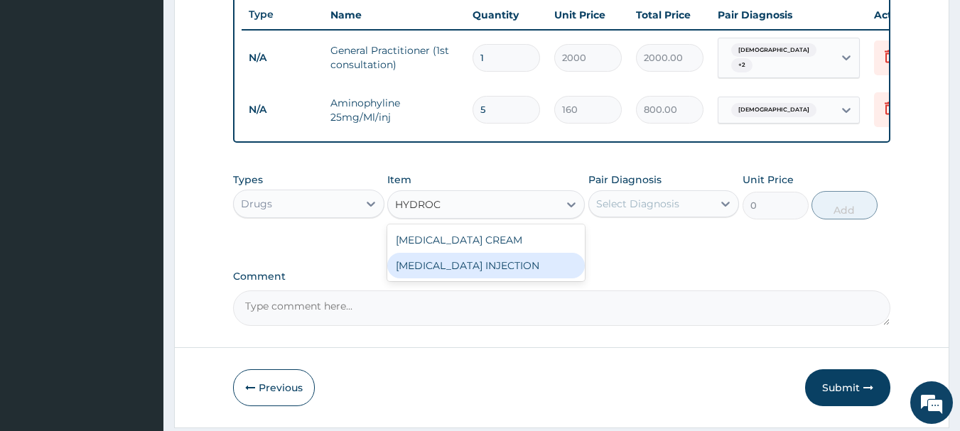
click at [479, 267] on div "[MEDICAL_DATA] INJECTION" at bounding box center [485, 266] width 197 height 26
type input "450"
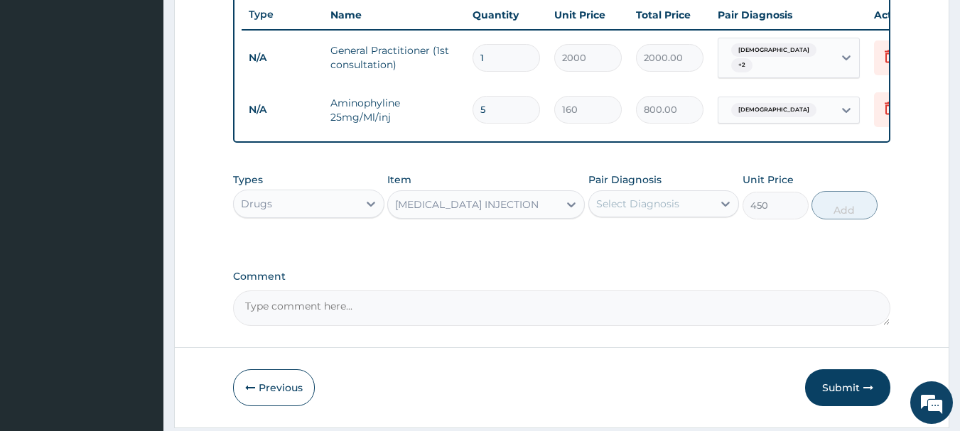
click at [668, 200] on div "Select Diagnosis" at bounding box center [651, 203] width 124 height 23
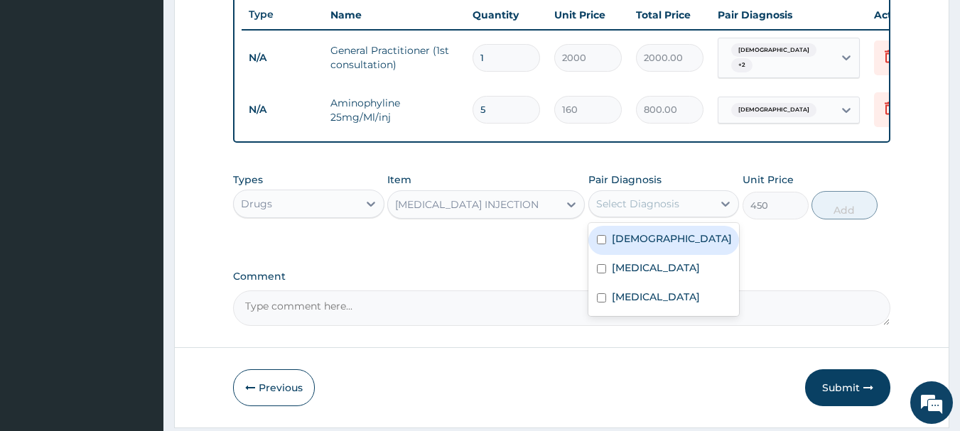
click at [654, 237] on div "Asthma" at bounding box center [663, 240] width 151 height 29
checkbox input "true"
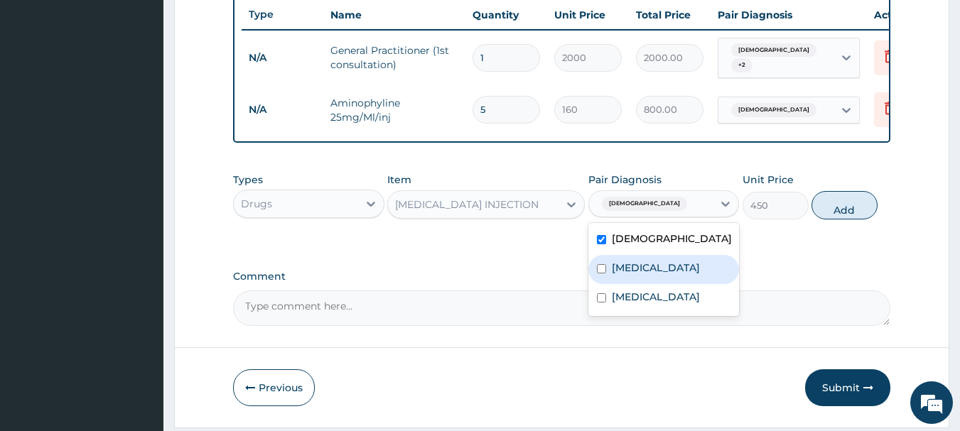
click at [671, 275] on label "[MEDICAL_DATA]" at bounding box center [656, 268] width 88 height 14
checkbox input "true"
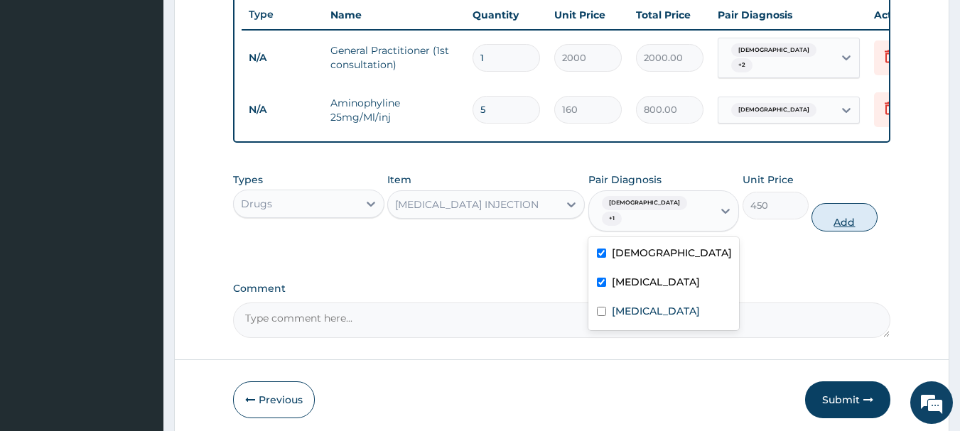
click at [844, 207] on button "Add" at bounding box center [844, 217] width 66 height 28
type input "0"
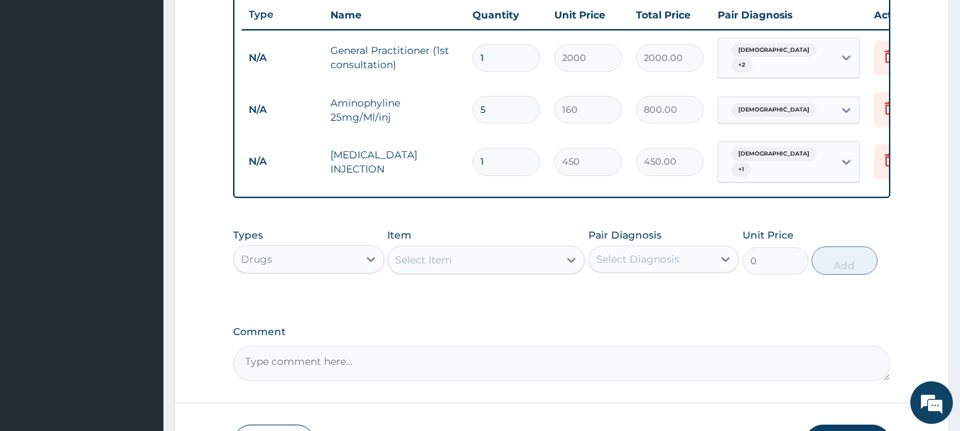
click at [475, 256] on div "Select Item" at bounding box center [473, 260] width 170 height 23
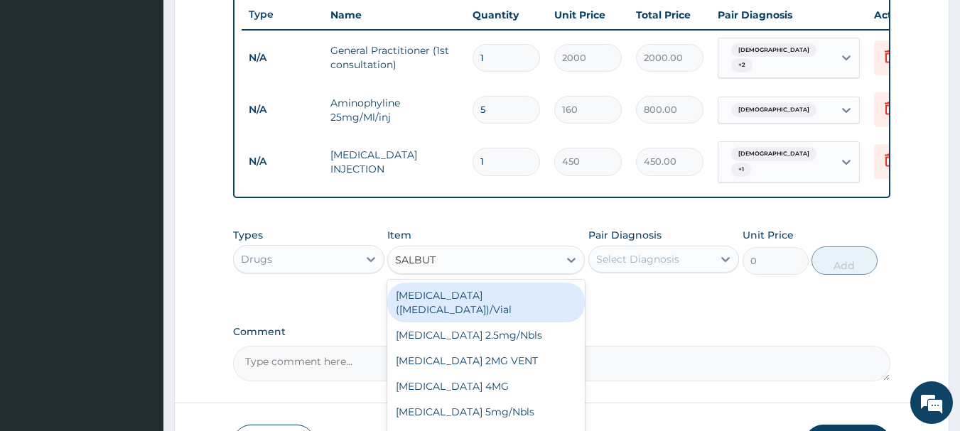
type input "SALBUTA"
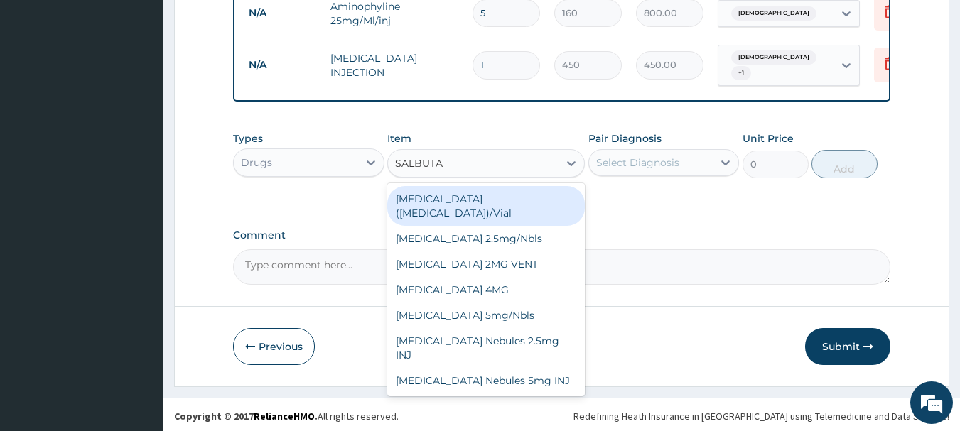
scroll to position [634, 0]
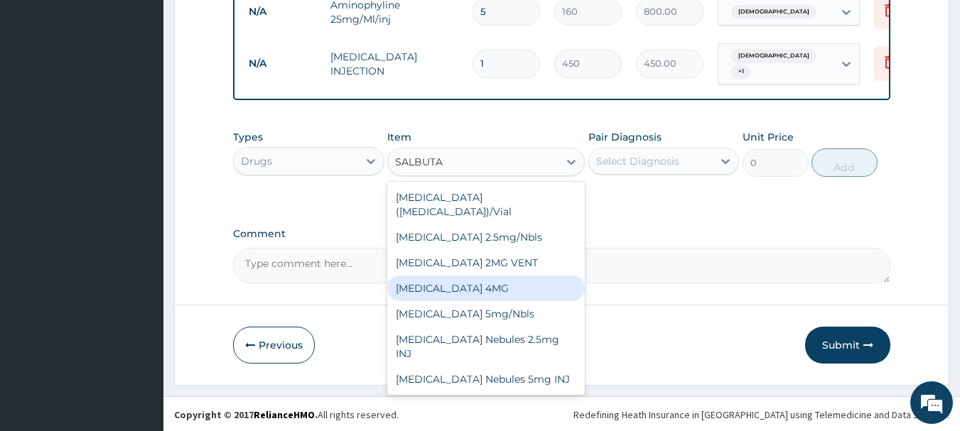
click at [506, 281] on div "[MEDICAL_DATA] 4MG" at bounding box center [485, 289] width 197 height 26
type input "8"
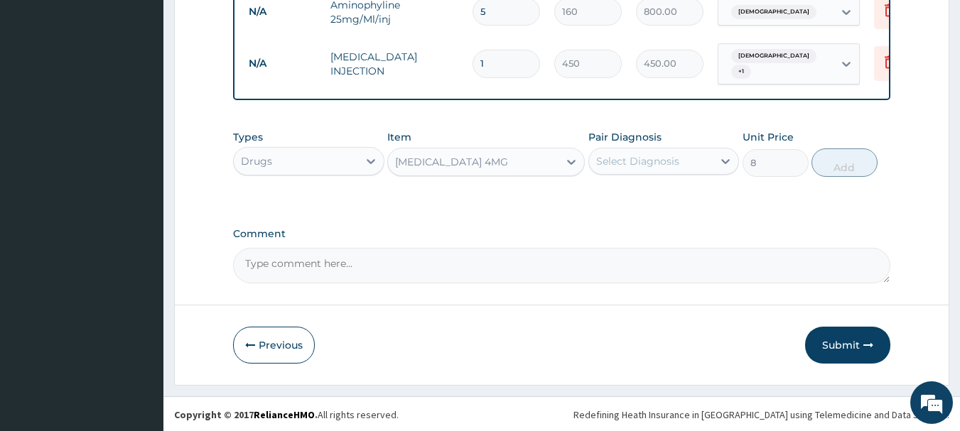
click at [470, 165] on div "[MEDICAL_DATA] 4MG" at bounding box center [451, 162] width 113 height 14
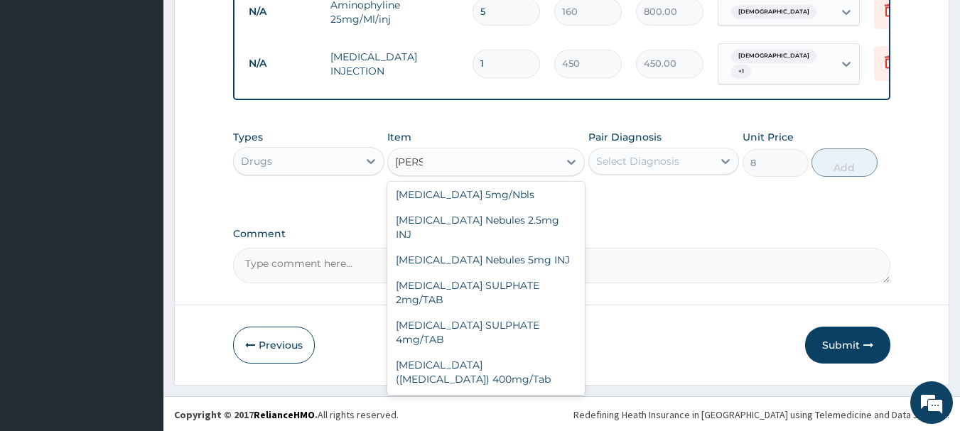
scroll to position [0, 0]
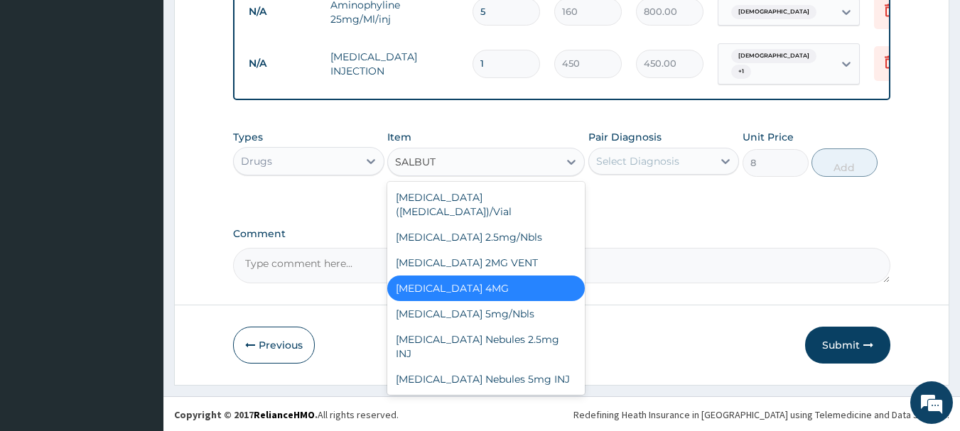
type input "SALBUTA"
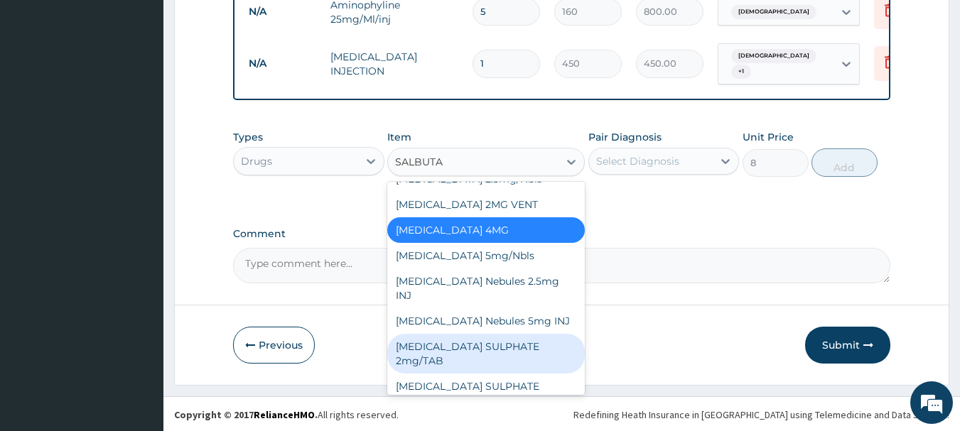
scroll to position [77, 0]
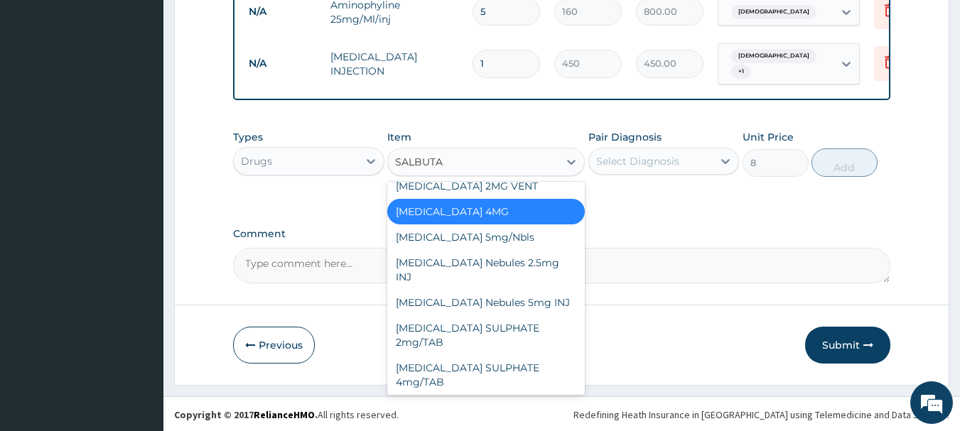
click at [503, 395] on div "[MEDICAL_DATA]([MEDICAL_DATA]) 400mg/Tab" at bounding box center [485, 415] width 197 height 40
type input "18"
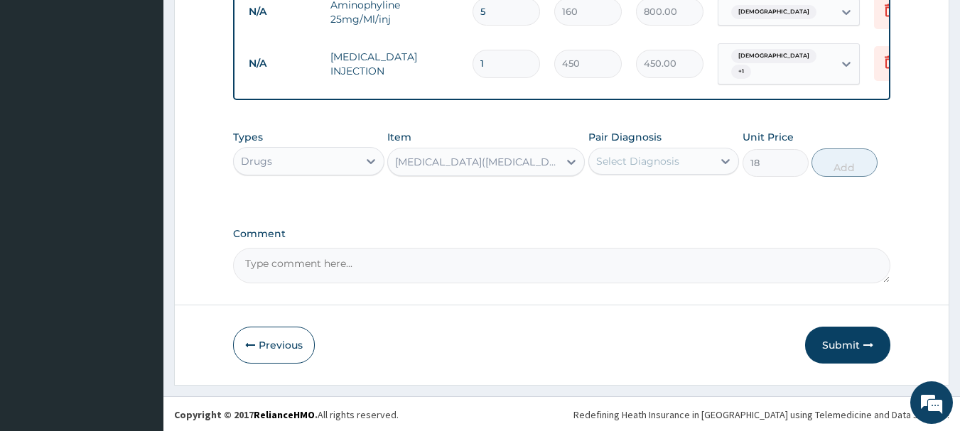
click at [499, 166] on div "[MEDICAL_DATA]([MEDICAL_DATA]) 400mg/Tab" at bounding box center [477, 162] width 165 height 14
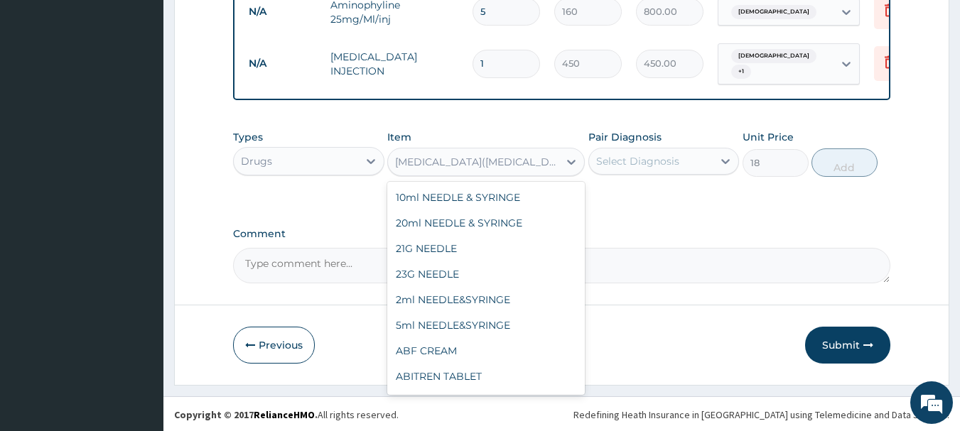
scroll to position [25469, 0]
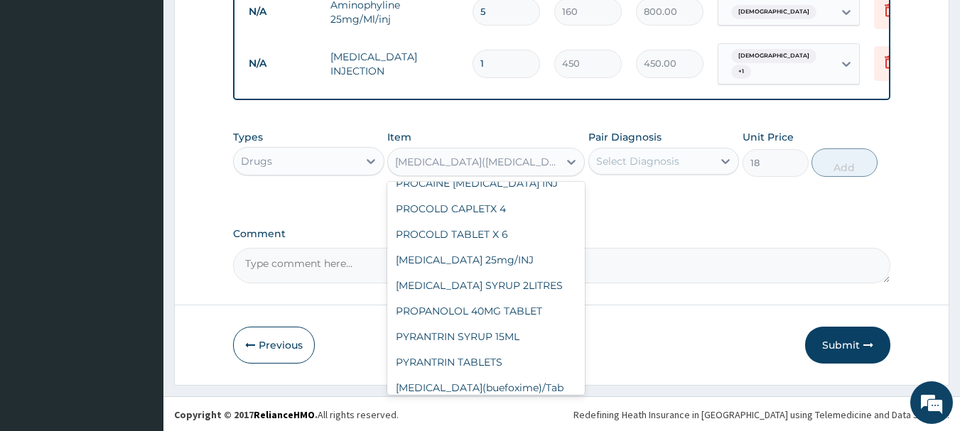
click at [499, 166] on div "[MEDICAL_DATA]([MEDICAL_DATA]) 400mg/Tab" at bounding box center [477, 162] width 165 height 14
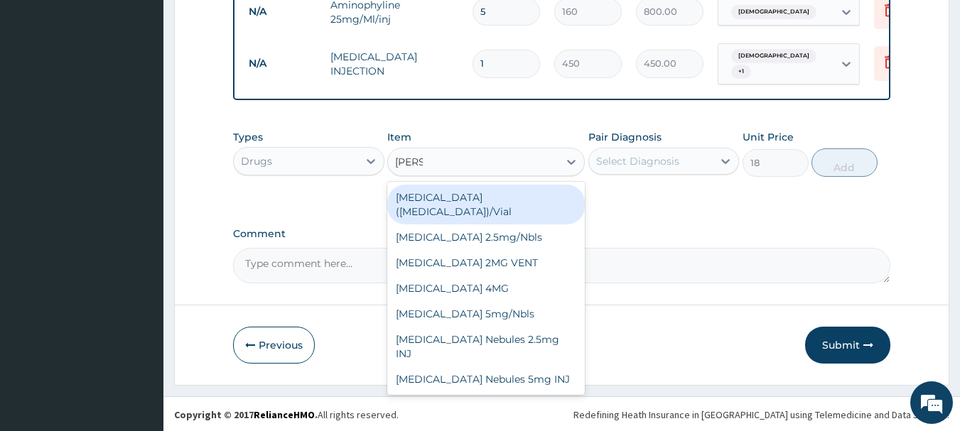
type input "SALBU"
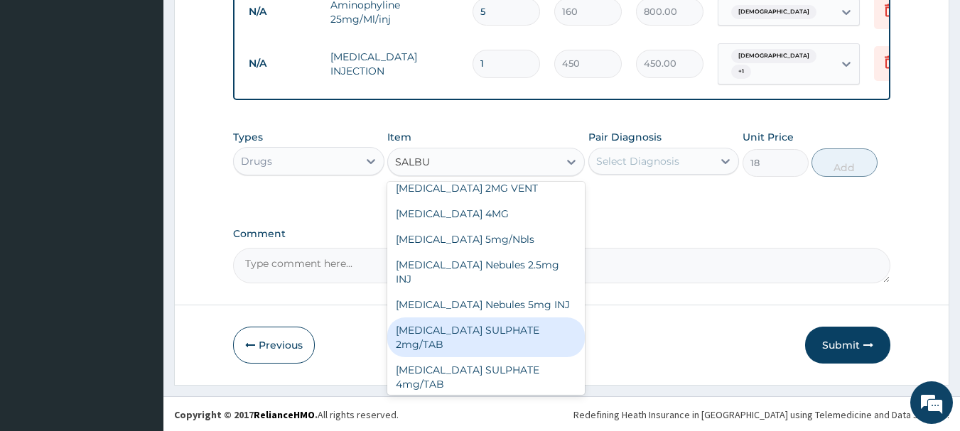
scroll to position [77, 0]
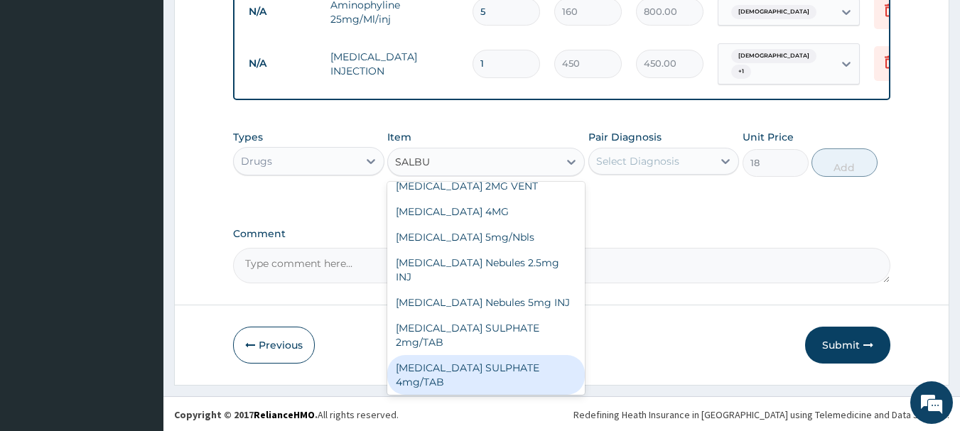
click at [524, 355] on div "[MEDICAL_DATA] SULPHATE 4mg/TAB" at bounding box center [485, 375] width 197 height 40
type input "10"
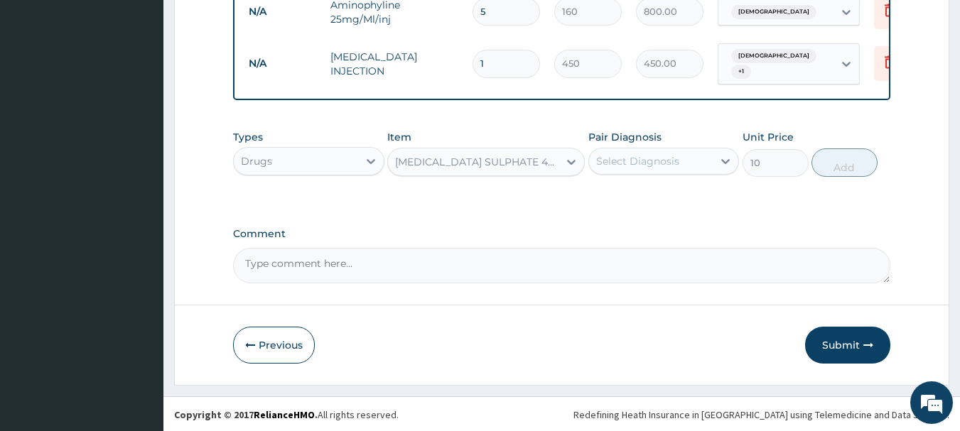
click at [482, 163] on div "[MEDICAL_DATA] SULPHATE 4mg/TAB" at bounding box center [477, 162] width 165 height 14
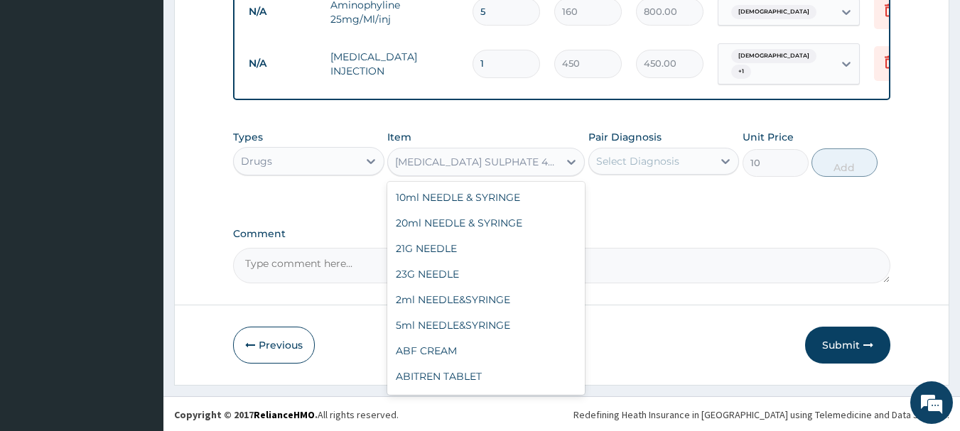
scroll to position [25449, 0]
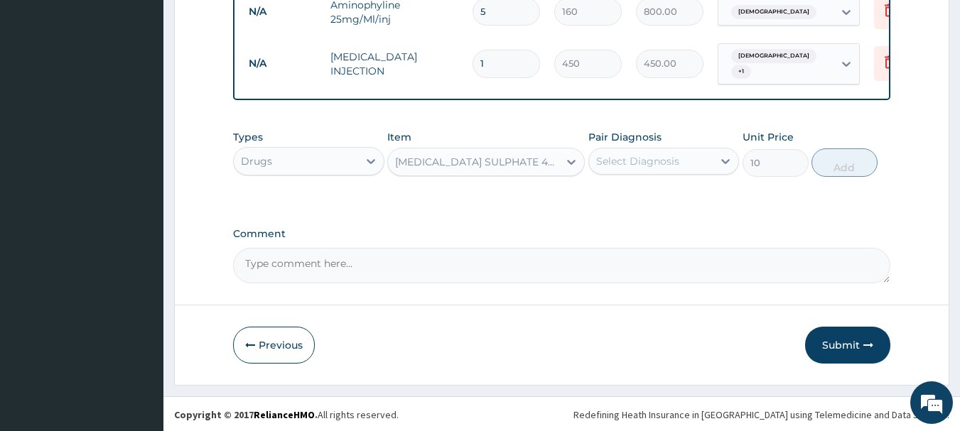
click at [482, 163] on div "[MEDICAL_DATA] SULPHATE 4mg/TAB" at bounding box center [477, 162] width 165 height 14
click at [481, 163] on div "[MEDICAL_DATA] SULPHATE 4mg/TAB" at bounding box center [477, 162] width 165 height 14
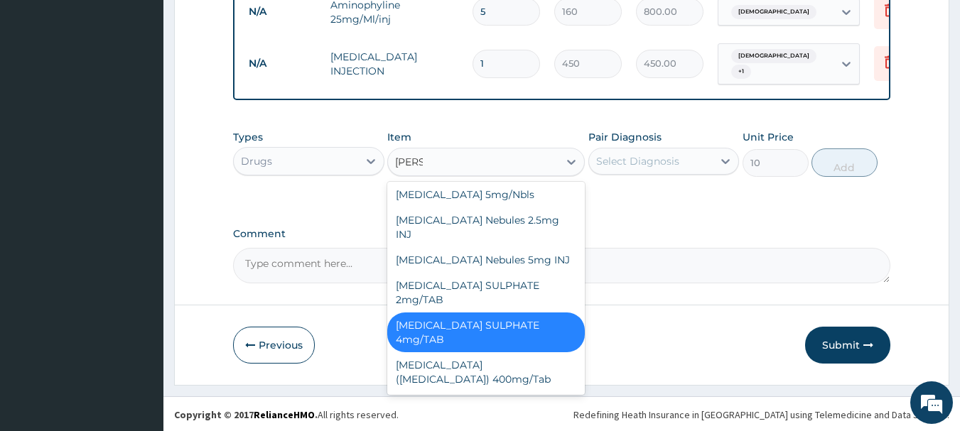
scroll to position [62, 0]
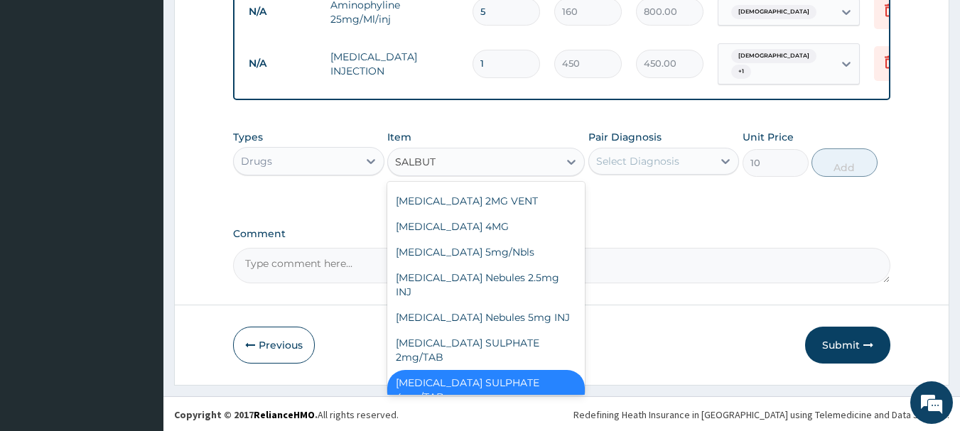
type input "SALBUTA"
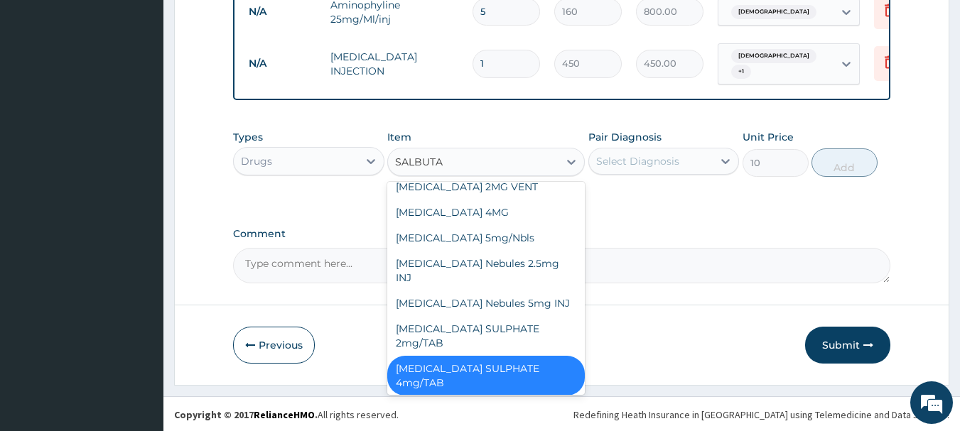
scroll to position [77, 0]
click at [541, 395] on div "[MEDICAL_DATA]([MEDICAL_DATA]) 400mg/Tab" at bounding box center [485, 415] width 197 height 40
type input "18"
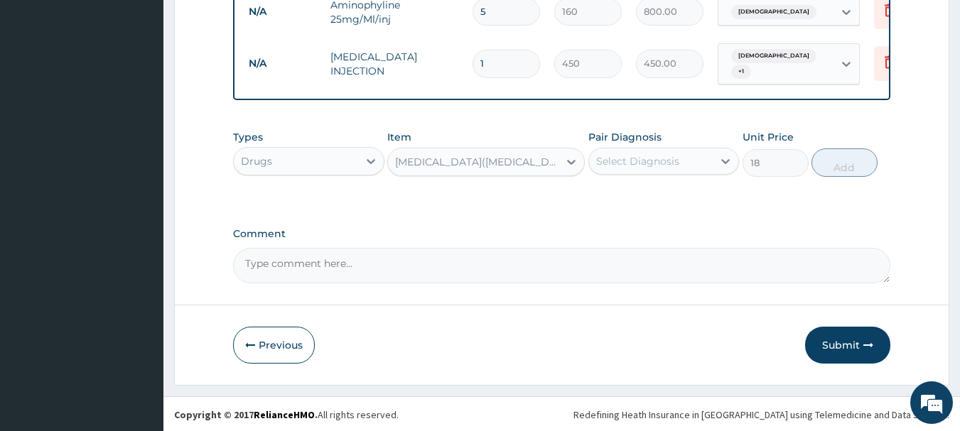
click at [683, 157] on div "Select Diagnosis" at bounding box center [651, 161] width 124 height 23
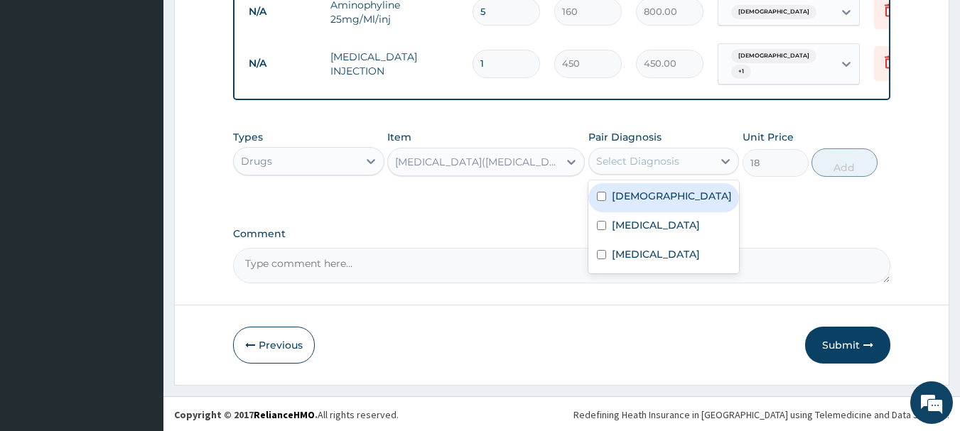
click at [664, 191] on div "Asthma" at bounding box center [663, 197] width 151 height 29
checkbox input "true"
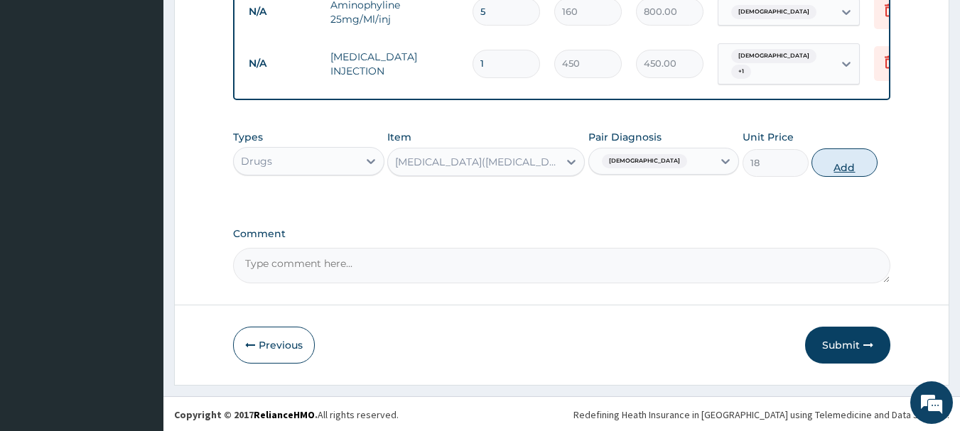
click at [842, 150] on button "Add" at bounding box center [844, 162] width 66 height 28
type input "0"
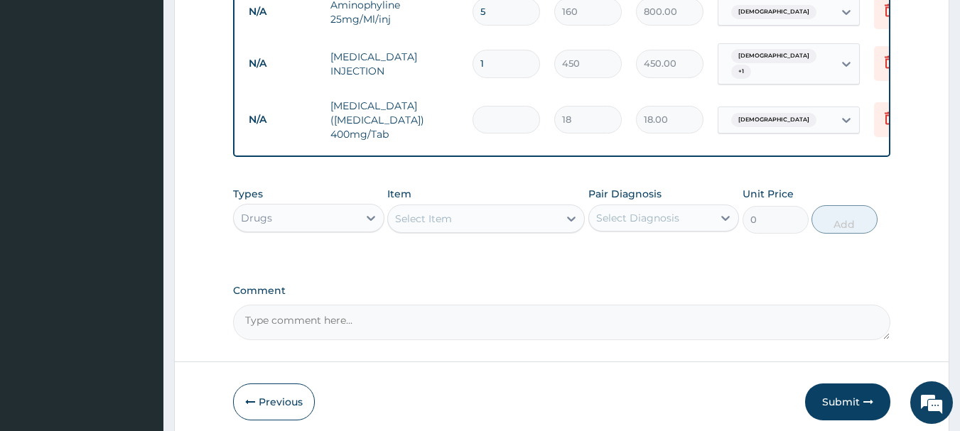
type input "0.00"
type input "2"
type input "36.00"
type input "20"
type input "360.00"
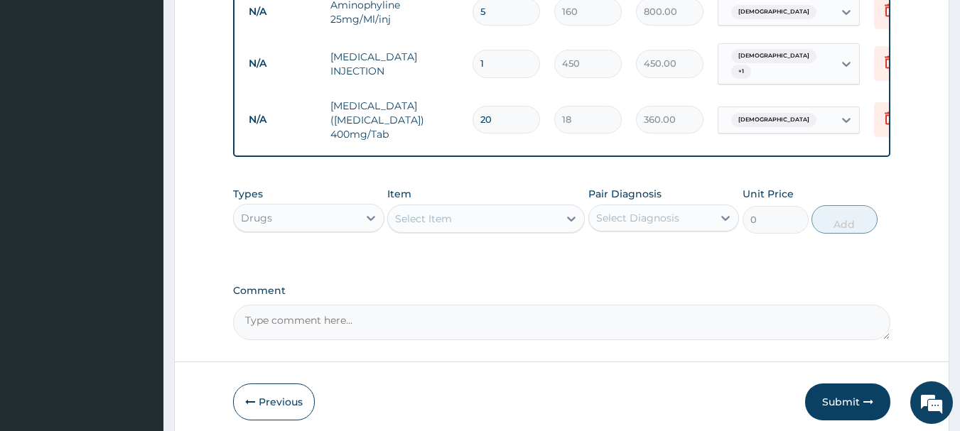
type input "20"
click at [481, 207] on div "Select Item" at bounding box center [473, 218] width 170 height 23
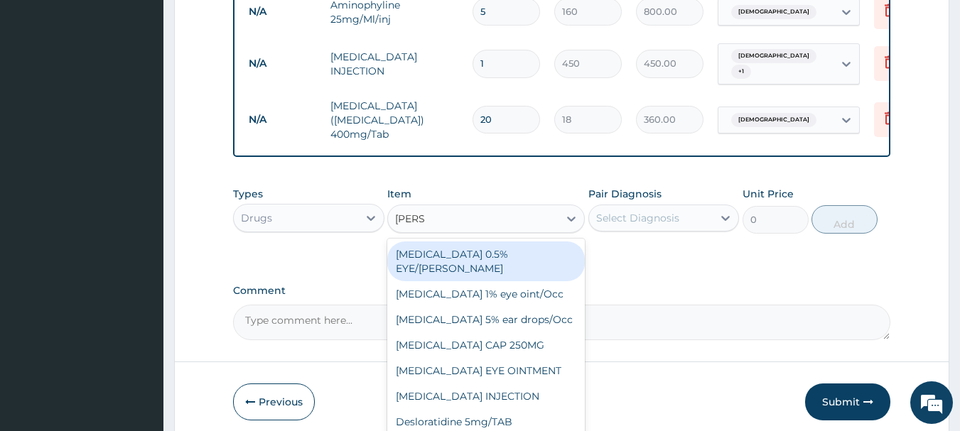
type input "LORAT"
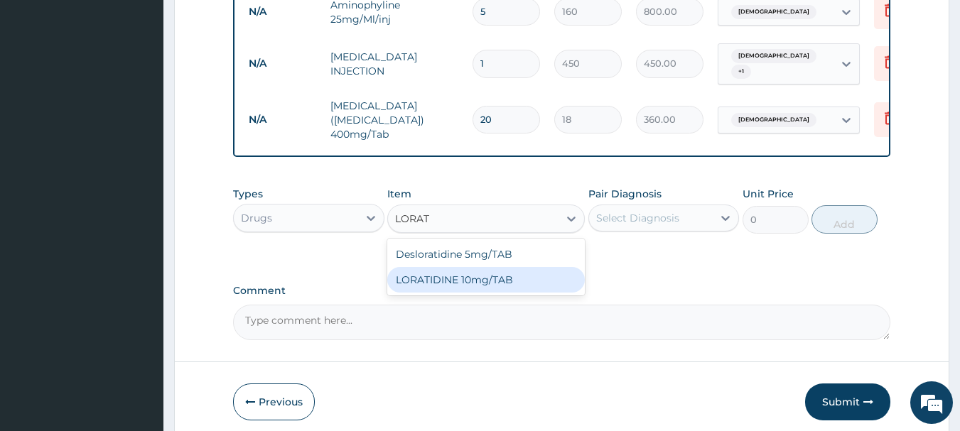
click at [463, 267] on div "LORATIDINE 10mg/TAB" at bounding box center [485, 280] width 197 height 26
type input "20"
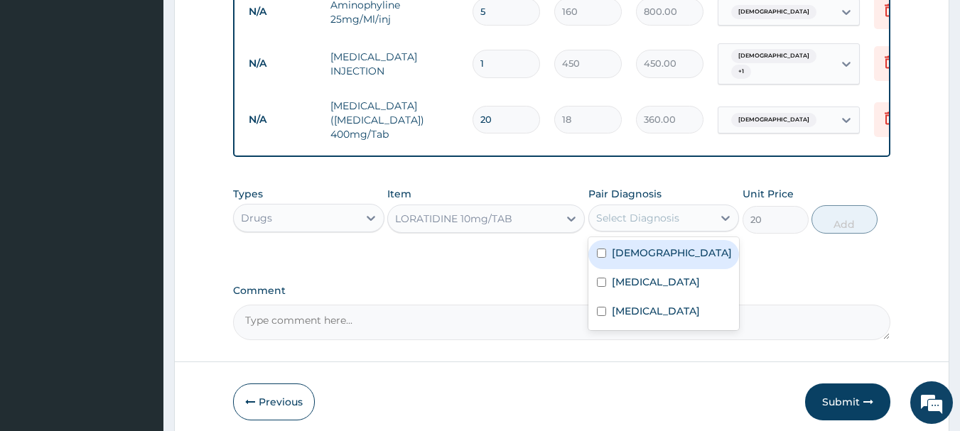
click at [641, 211] on div "Select Diagnosis" at bounding box center [637, 218] width 83 height 14
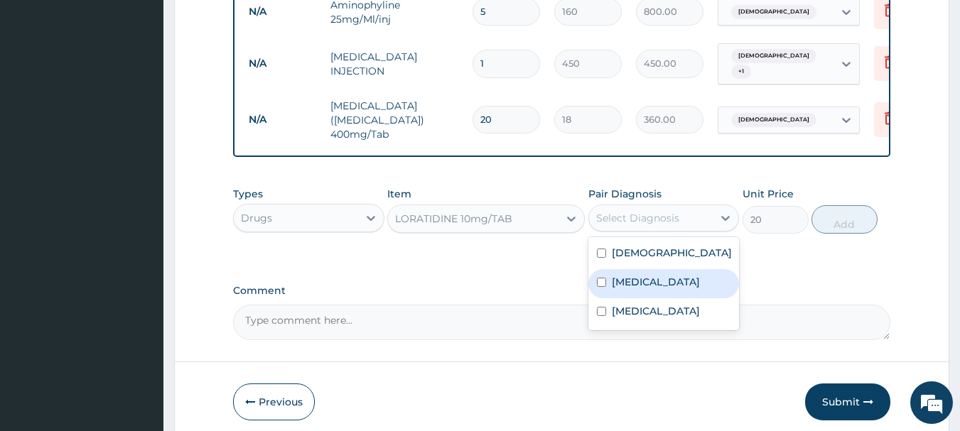
click at [641, 281] on label "[MEDICAL_DATA]" at bounding box center [656, 282] width 88 height 14
checkbox input "true"
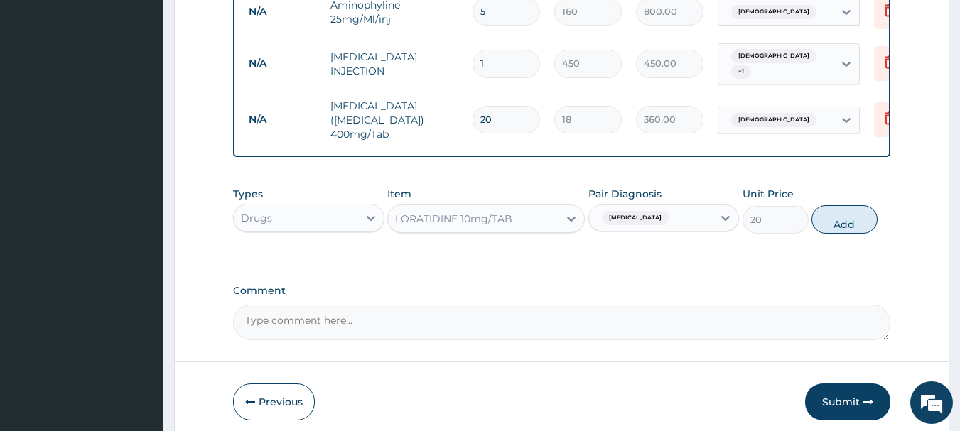
click at [849, 220] on button "Add" at bounding box center [844, 219] width 66 height 28
type input "0"
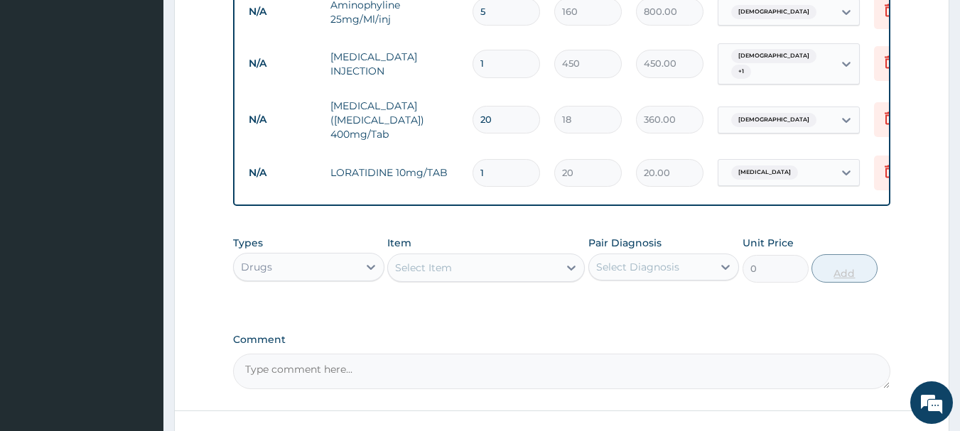
type input "10"
type input "200.00"
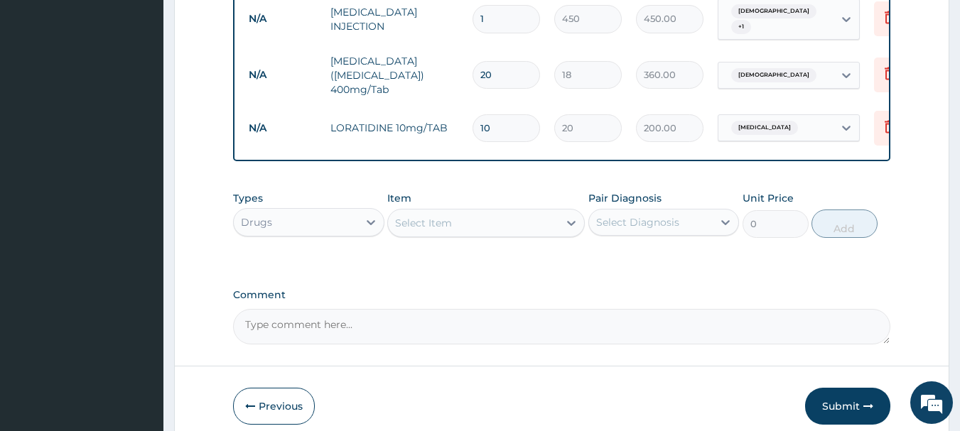
scroll to position [720, 0]
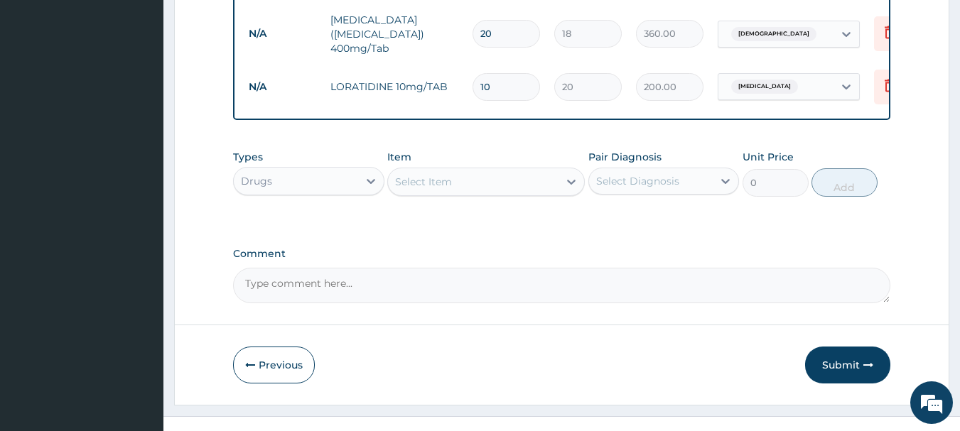
type input "10"
click at [514, 175] on div "Select Item" at bounding box center [473, 181] width 170 height 23
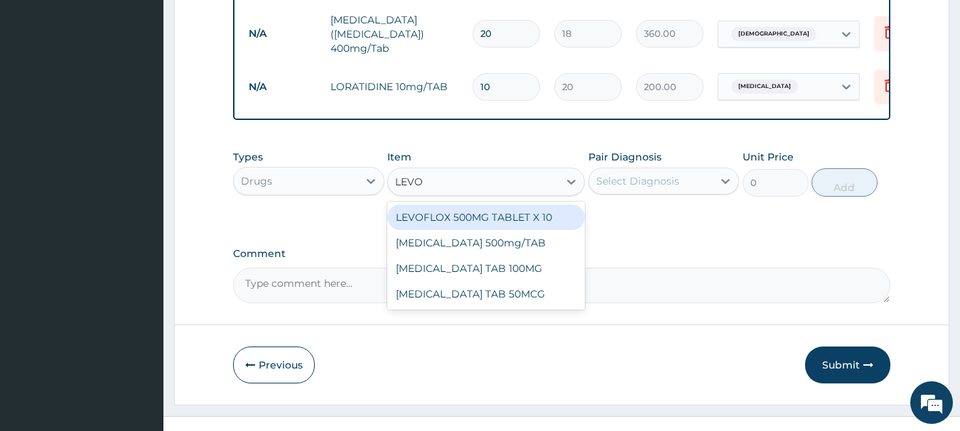
type input "LEVOF"
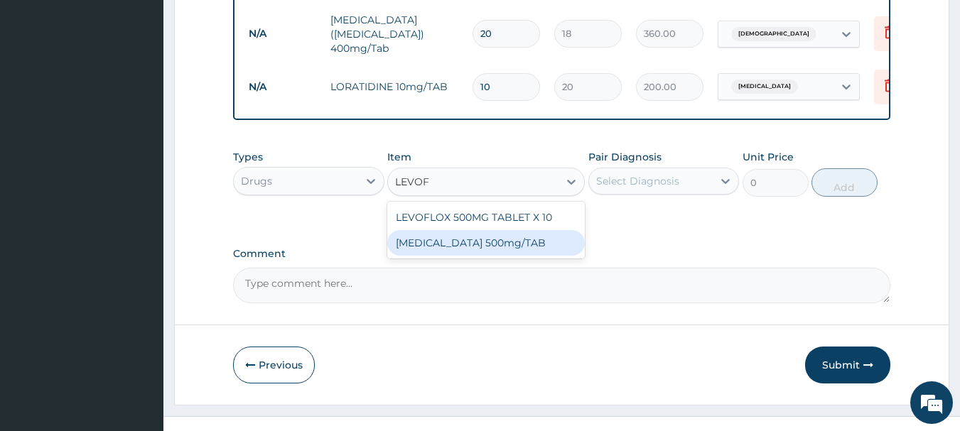
click at [480, 230] on div "[MEDICAL_DATA] 500mg/TAB" at bounding box center [485, 243] width 197 height 26
type input "110"
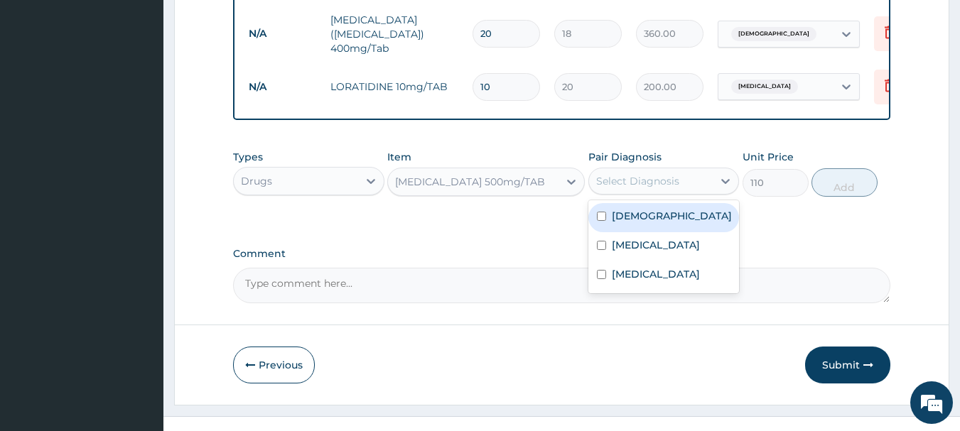
click at [671, 174] on div "Select Diagnosis" at bounding box center [637, 181] width 83 height 14
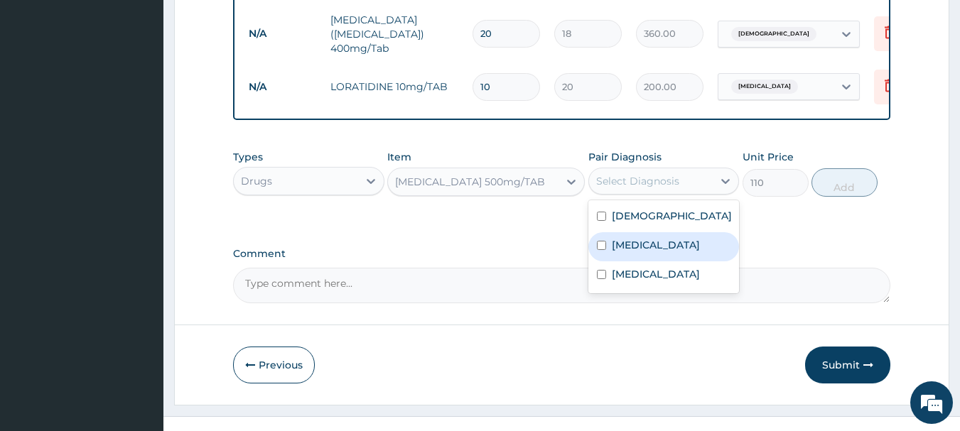
click at [658, 238] on label "[MEDICAL_DATA]" at bounding box center [656, 245] width 88 height 14
checkbox input "true"
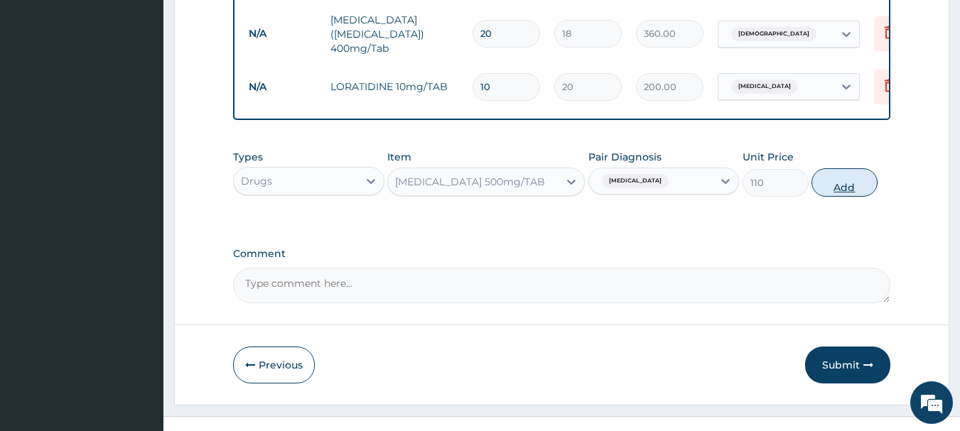
click at [844, 170] on button "Add" at bounding box center [844, 182] width 66 height 28
type input "0"
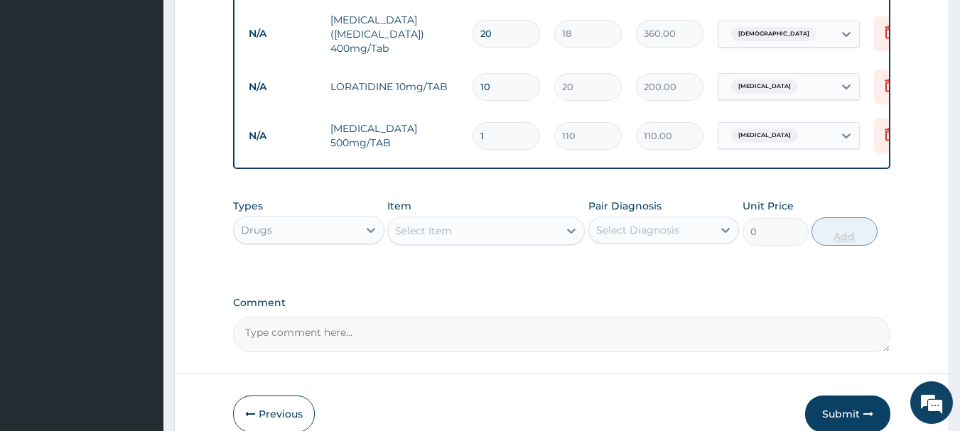
type input "10"
type input "1100.00"
type input "10"
click at [519, 219] on div "Select Item" at bounding box center [473, 230] width 170 height 23
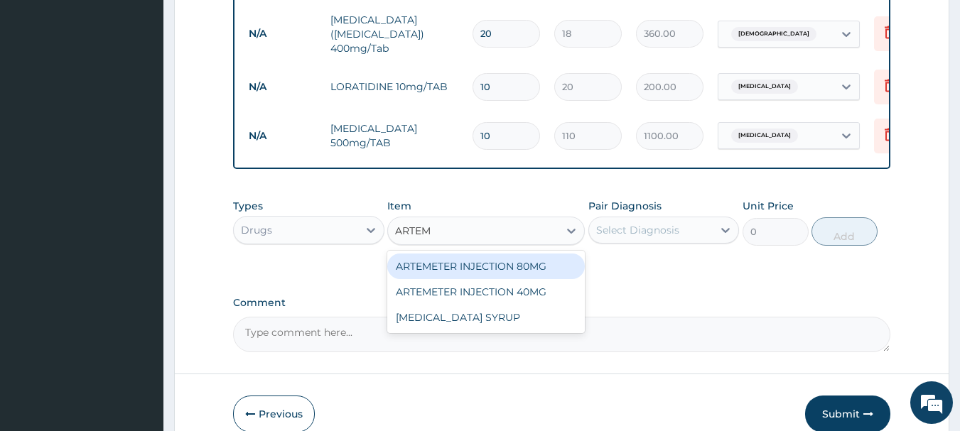
type input "ARTE"
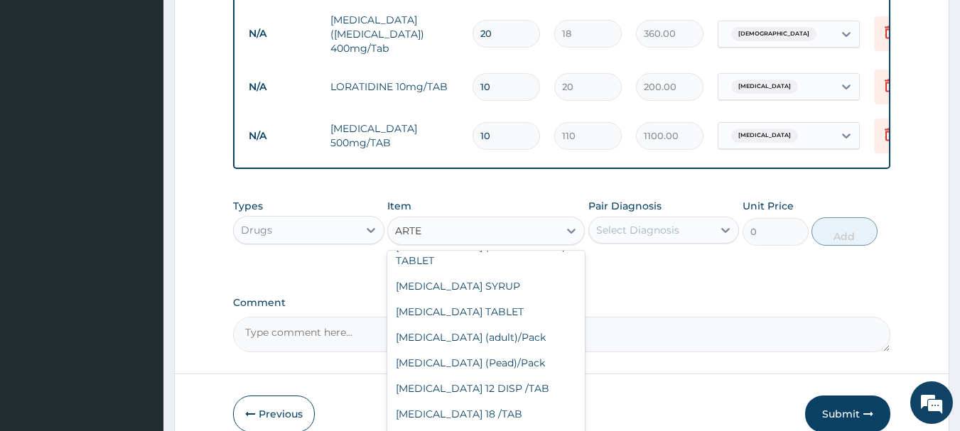
scroll to position [278, 0]
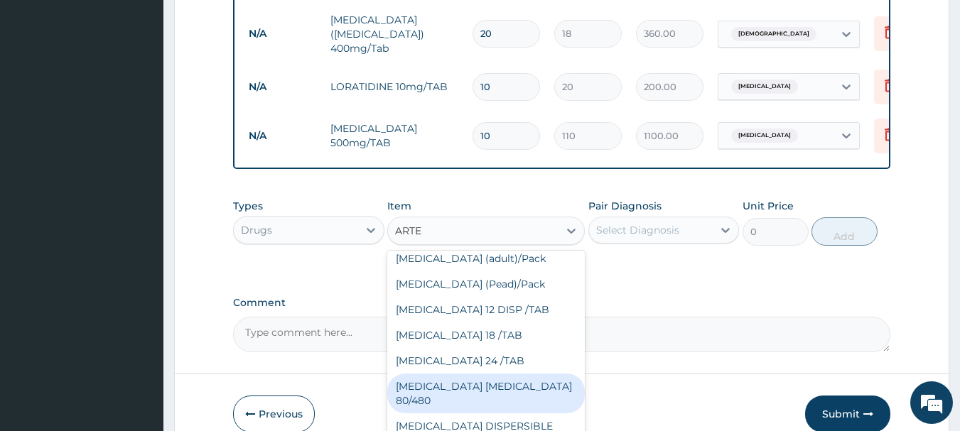
click at [492, 374] on div "[MEDICAL_DATA] [MEDICAL_DATA] 80/480" at bounding box center [485, 394] width 197 height 40
type input "1600"
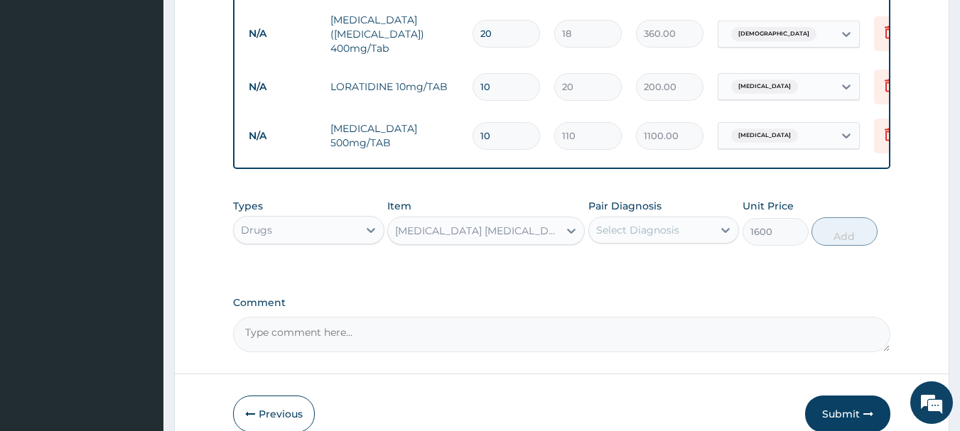
click at [645, 223] on div "Select Diagnosis" at bounding box center [637, 230] width 83 height 14
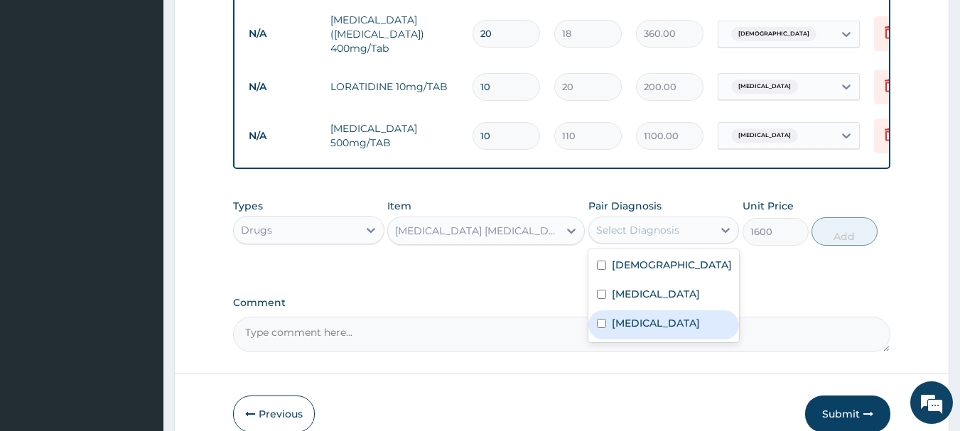
click at [638, 327] on label "Malaria" at bounding box center [656, 323] width 88 height 14
checkbox input "true"
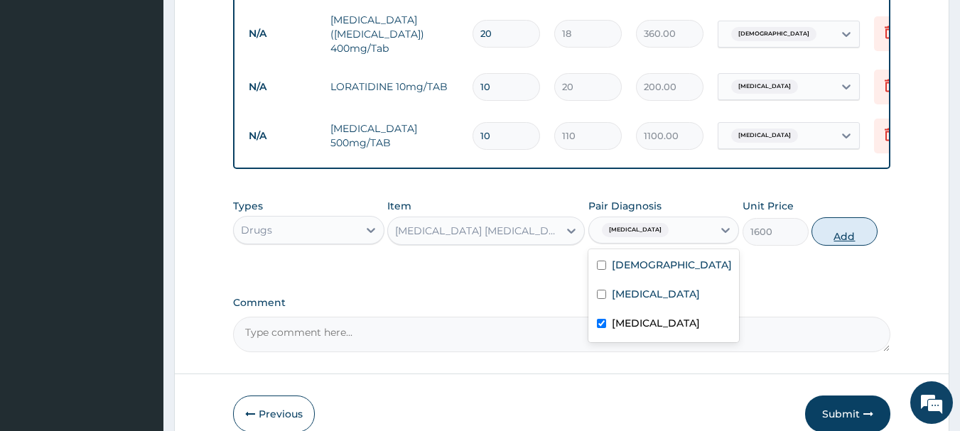
click at [841, 217] on button "Add" at bounding box center [844, 231] width 66 height 28
type input "0"
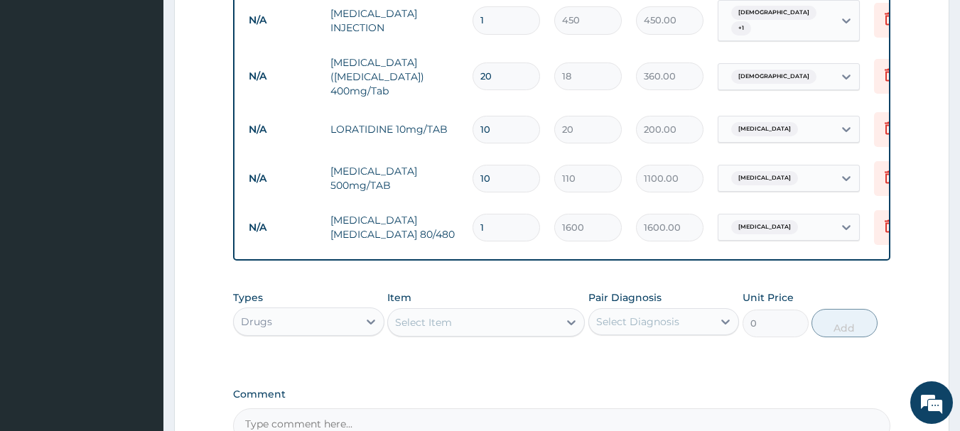
scroll to position [830, 0]
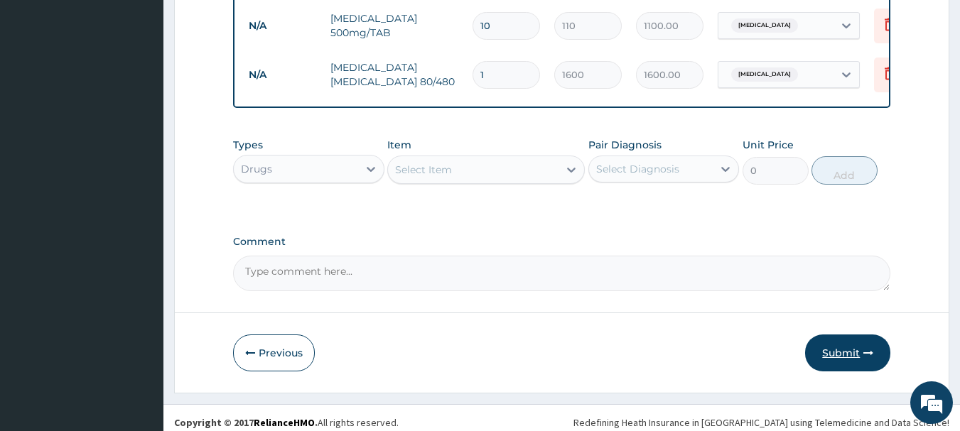
click at [839, 345] on button "Submit" at bounding box center [847, 353] width 85 height 37
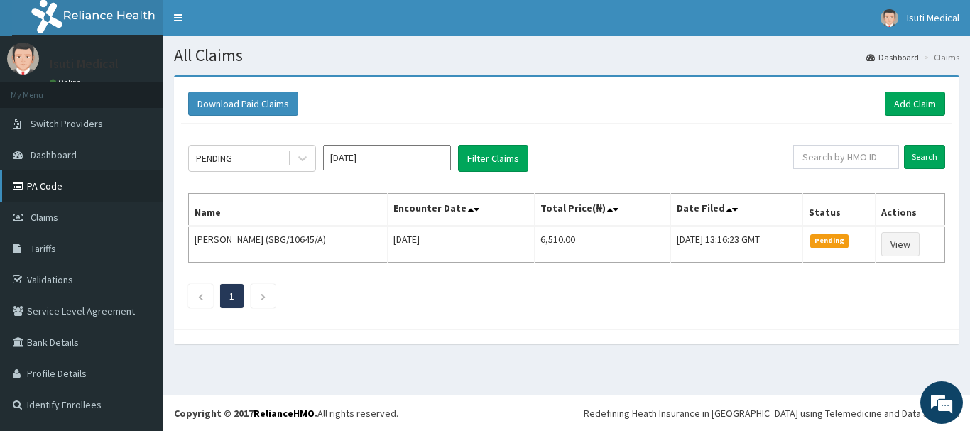
click at [66, 182] on link "PA Code" at bounding box center [81, 185] width 163 height 31
click at [305, 163] on icon at bounding box center [302, 158] width 14 height 14
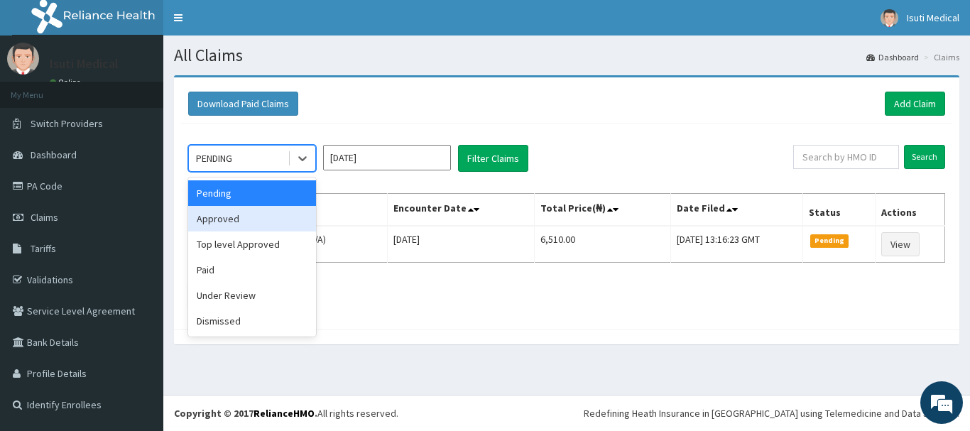
click at [271, 212] on div "Approved" at bounding box center [252, 219] width 128 height 26
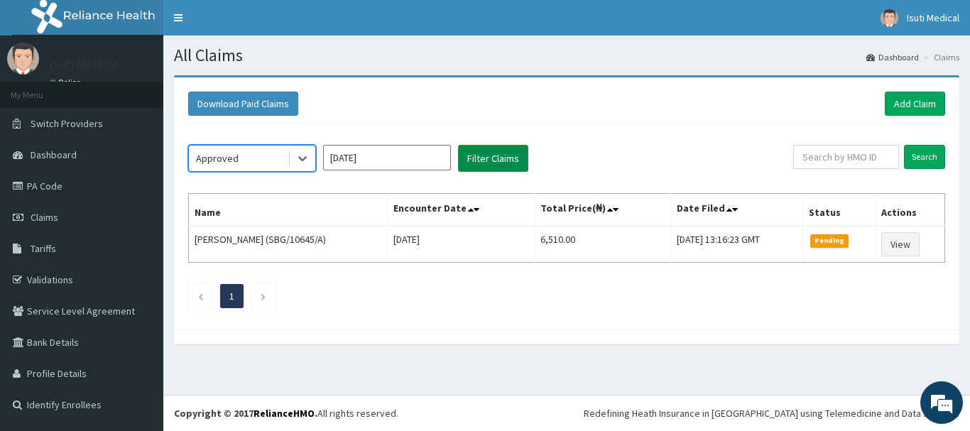
click at [487, 148] on button "Filter Claims" at bounding box center [493, 158] width 70 height 27
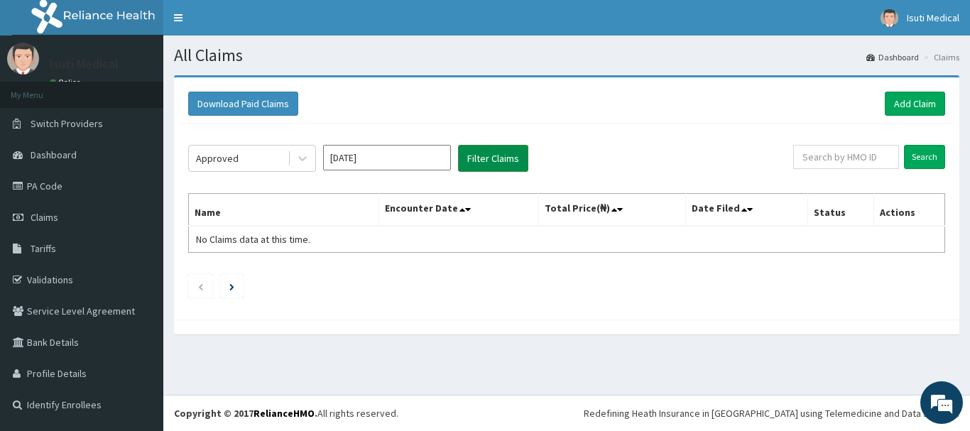
click at [472, 153] on button "Filter Claims" at bounding box center [493, 158] width 70 height 27
click at [300, 156] on icon at bounding box center [302, 158] width 14 height 14
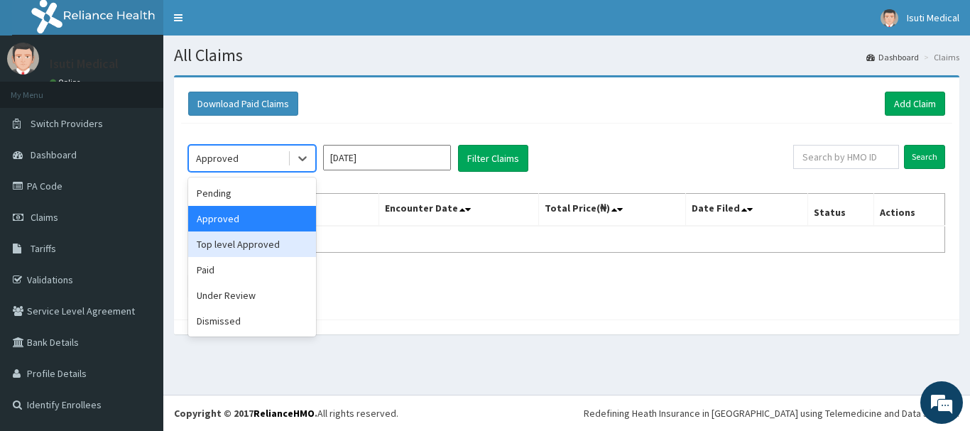
click at [266, 242] on div "Top level Approved" at bounding box center [252, 245] width 128 height 26
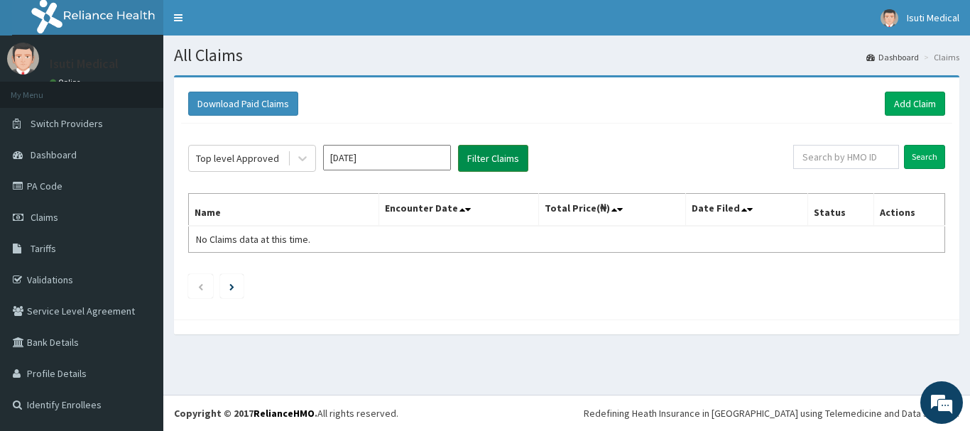
click at [481, 157] on button "Filter Claims" at bounding box center [493, 158] width 70 height 27
click at [297, 156] on icon at bounding box center [302, 158] width 14 height 14
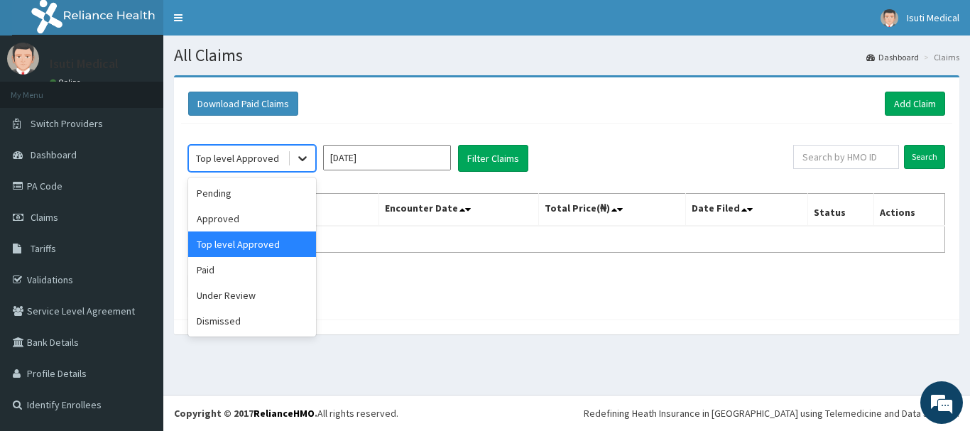
click at [301, 166] on div at bounding box center [303, 159] width 26 height 26
click at [256, 267] on div "Paid" at bounding box center [252, 270] width 128 height 26
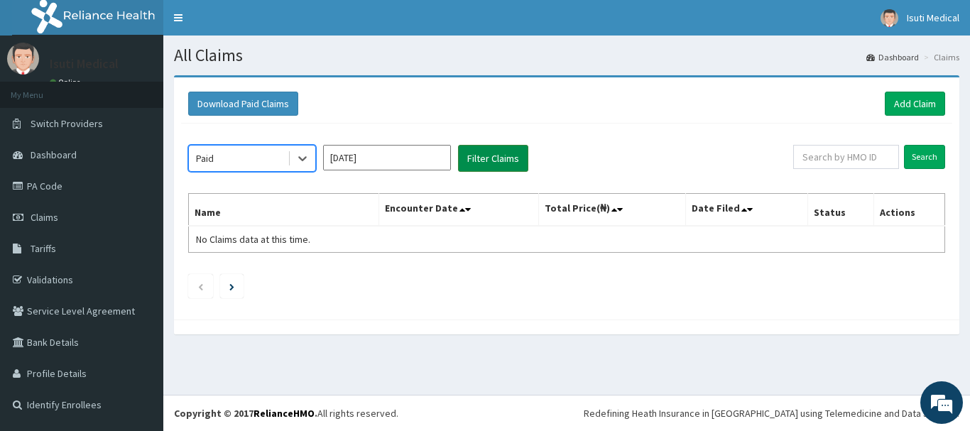
click at [491, 156] on button "Filter Claims" at bounding box center [493, 158] width 70 height 27
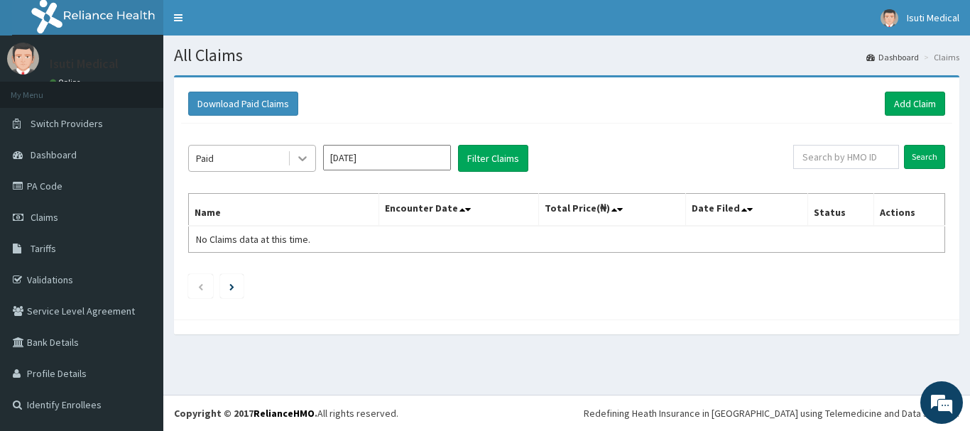
click at [304, 164] on icon at bounding box center [302, 158] width 14 height 14
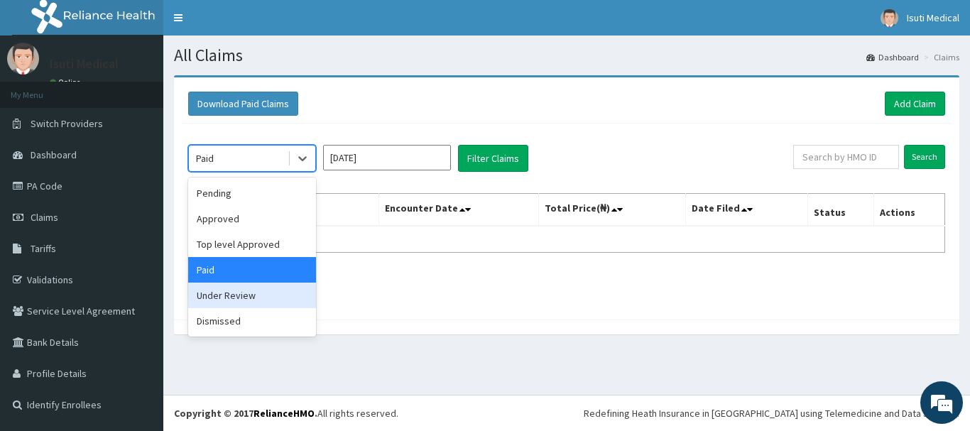
click at [256, 293] on div "Under Review" at bounding box center [252, 296] width 128 height 26
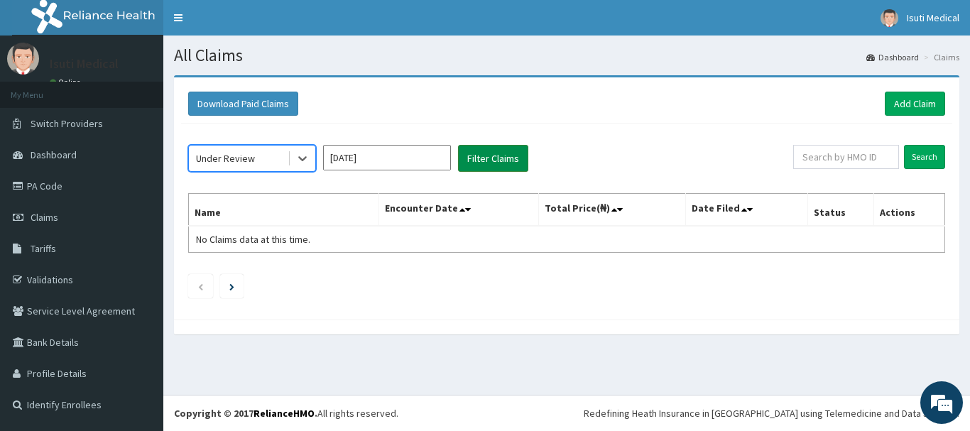
click at [492, 153] on button "Filter Claims" at bounding box center [493, 158] width 70 height 27
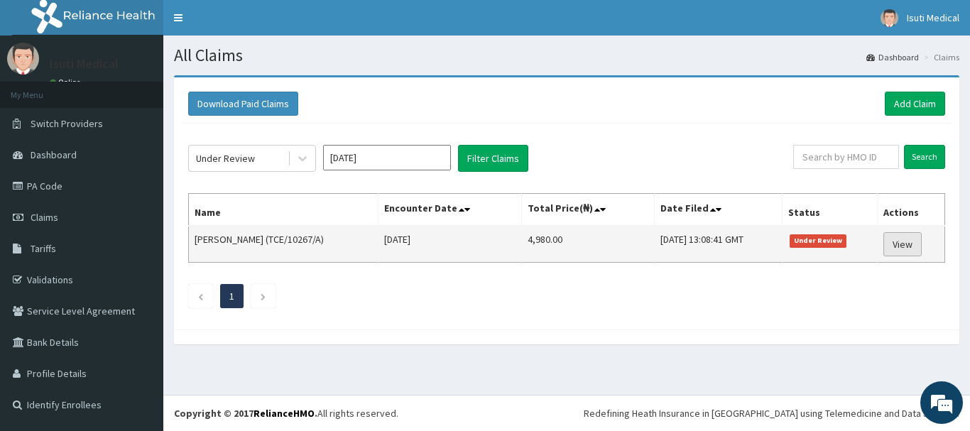
click at [896, 241] on link "View" at bounding box center [903, 244] width 38 height 24
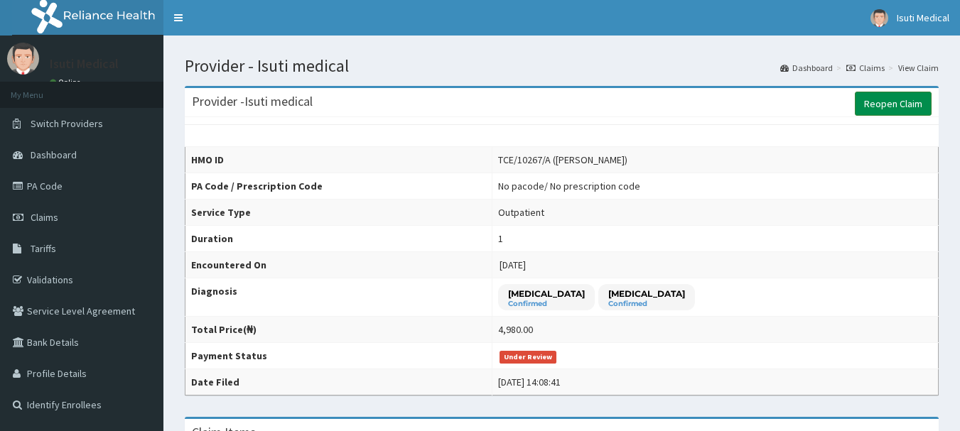
click at [913, 106] on link "Reopen Claim" at bounding box center [893, 104] width 77 height 24
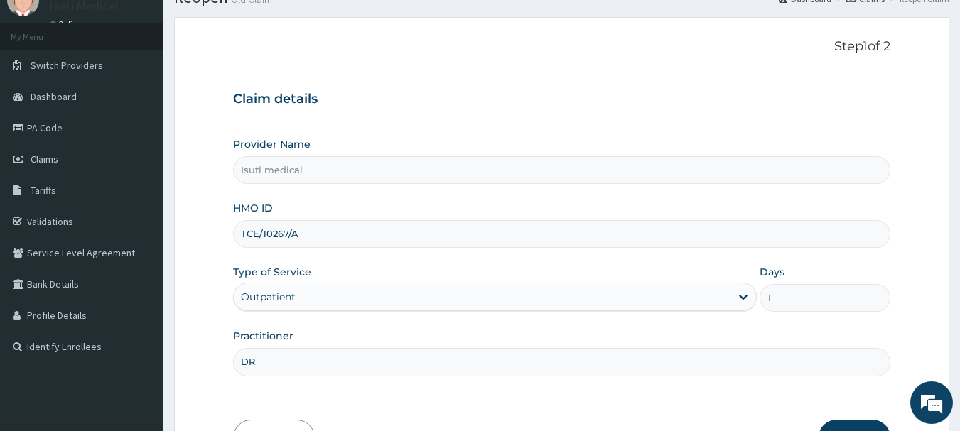
scroll to position [153, 0]
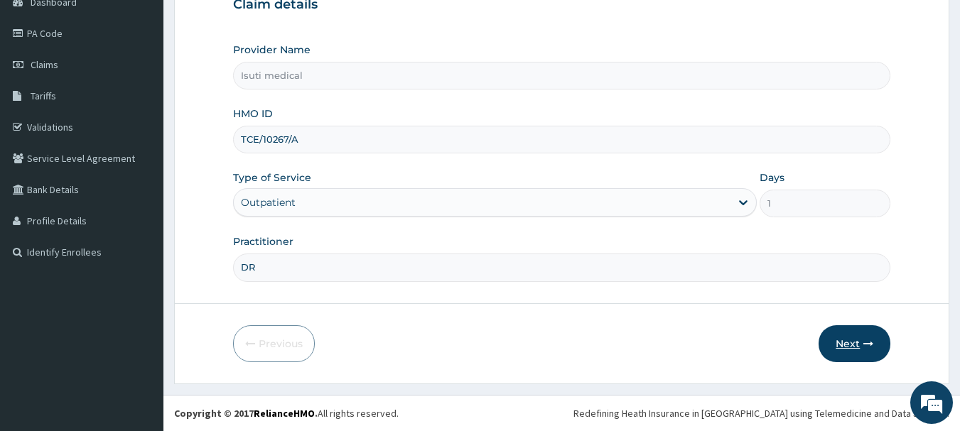
click at [848, 353] on button "Next" at bounding box center [854, 343] width 72 height 37
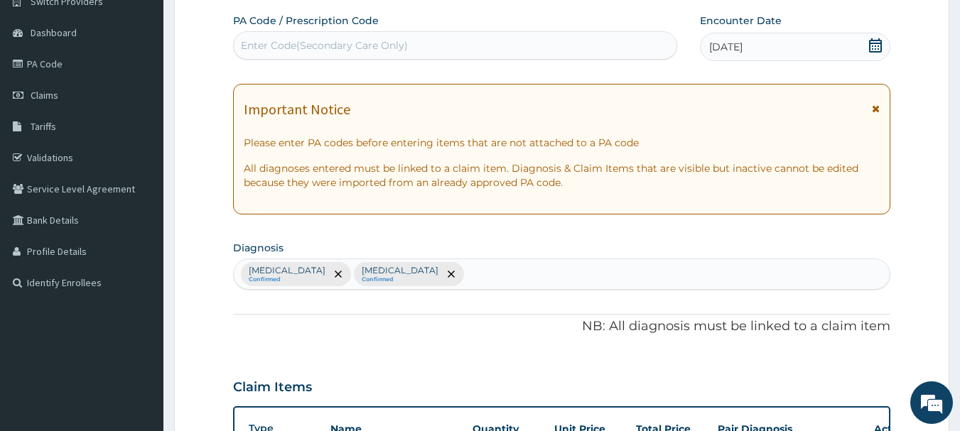
scroll to position [124, 0]
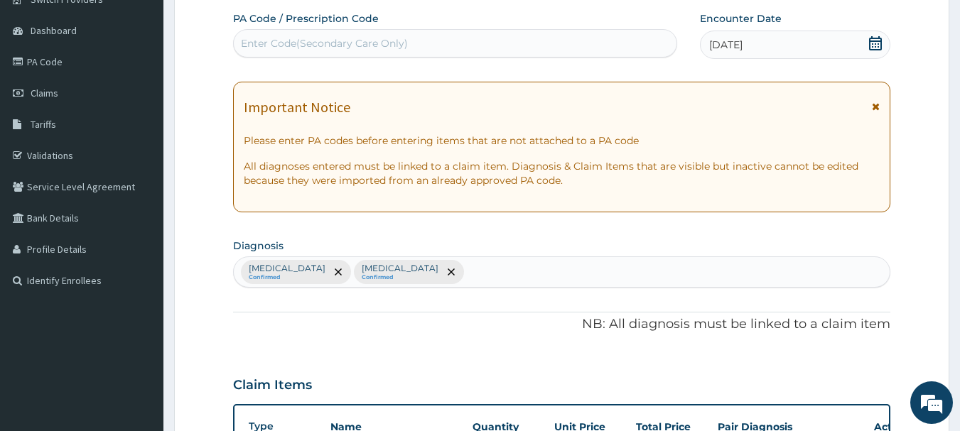
click at [478, 45] on div "Enter Code(Secondary Care Only)" at bounding box center [455, 43] width 443 height 23
drag, startPoint x: 478, startPoint y: 45, endPoint x: 452, endPoint y: 122, distance: 80.9
click at [452, 122] on div "Important Notice" at bounding box center [562, 110] width 636 height 23
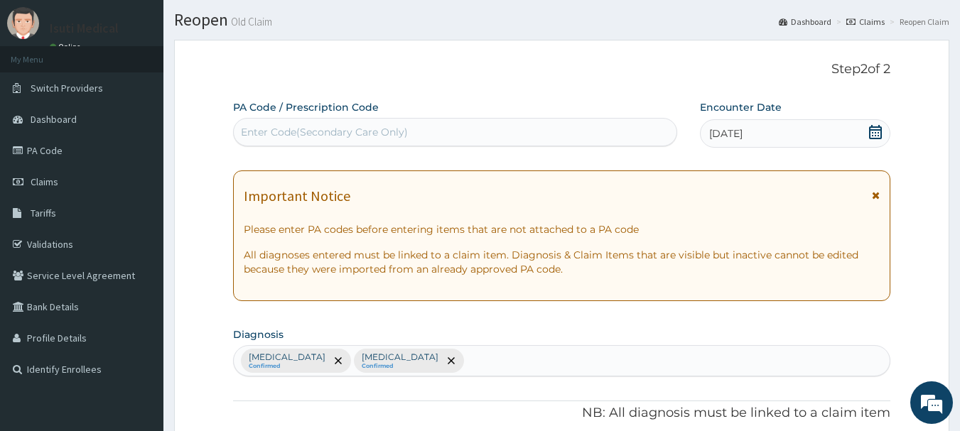
scroll to position [0, 0]
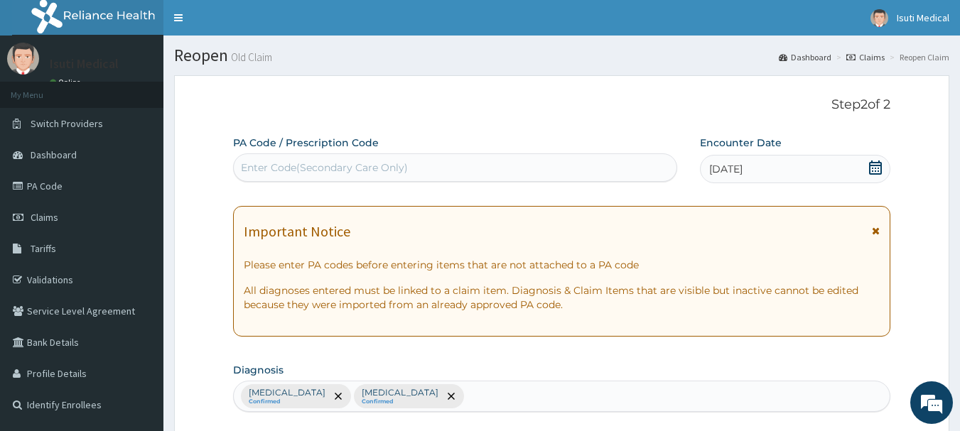
click at [526, 158] on div "Enter Code(Secondary Care Only)" at bounding box center [455, 167] width 443 height 23
type input "PA/D59A8D"
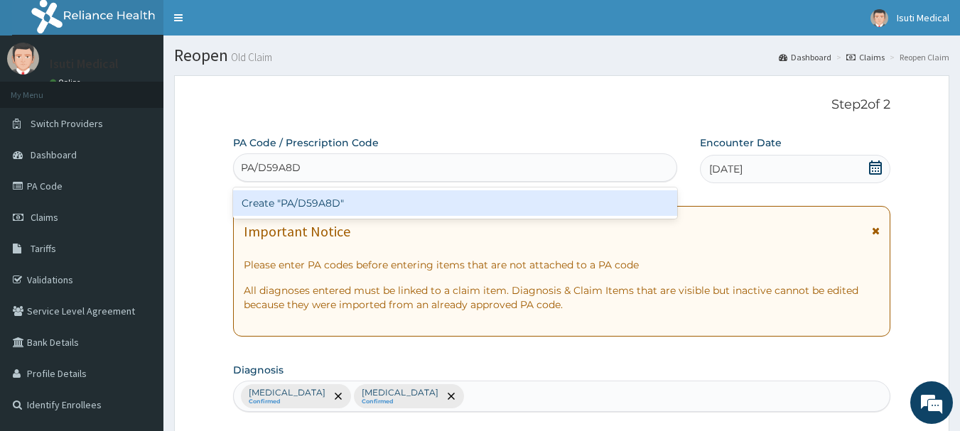
click at [455, 203] on div "Create "PA/D59A8D"" at bounding box center [455, 203] width 445 height 26
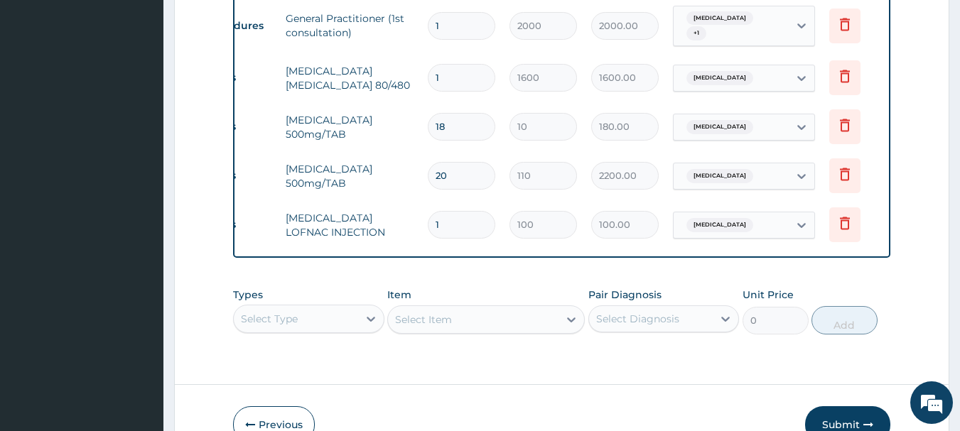
scroll to position [0, 55]
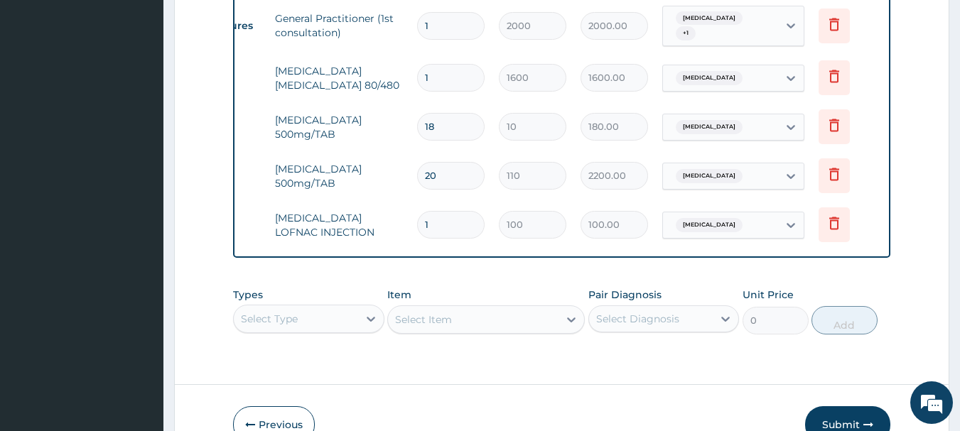
click at [460, 172] on input "20" at bounding box center [450, 176] width 67 height 28
click at [434, 174] on input "20" at bounding box center [450, 176] width 67 height 28
click at [431, 175] on input "20" at bounding box center [450, 176] width 67 height 28
type input "0"
type input "0.00"
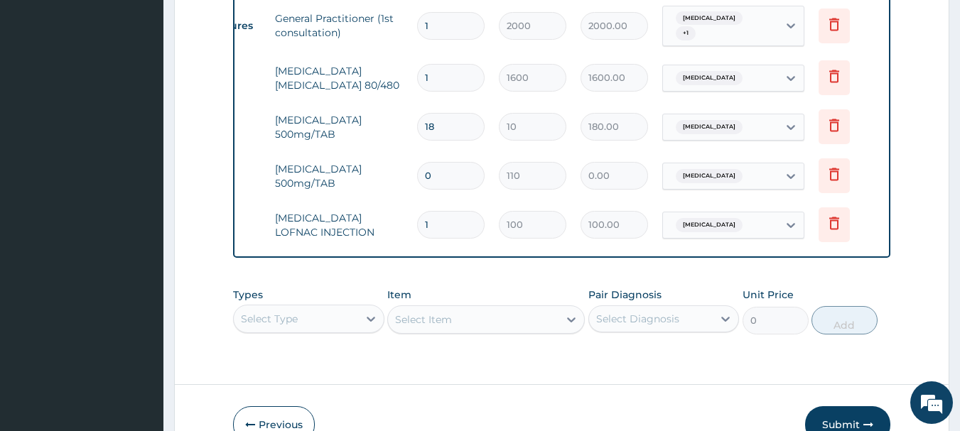
type input "10"
type input "1100.00"
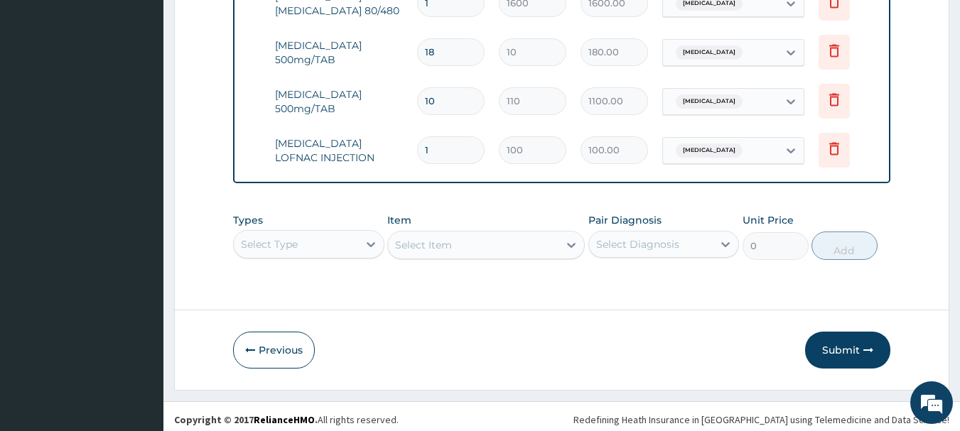
scroll to position [660, 0]
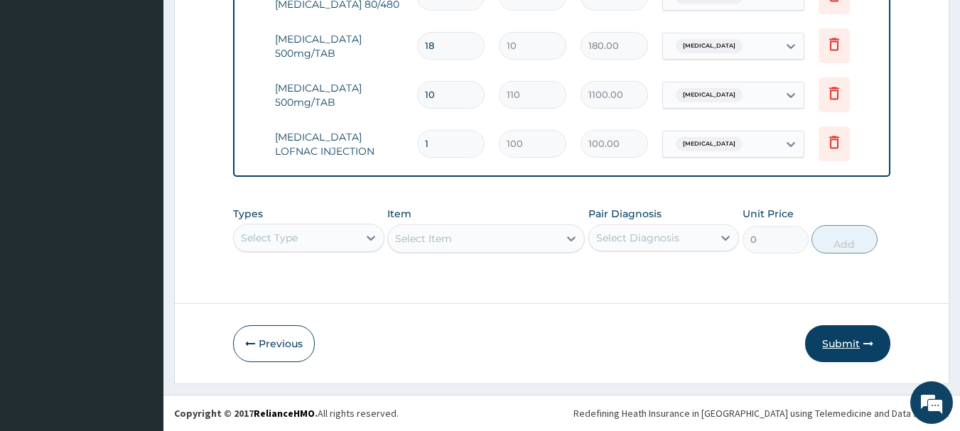
type input "10"
click at [852, 340] on button "Submit" at bounding box center [847, 343] width 85 height 37
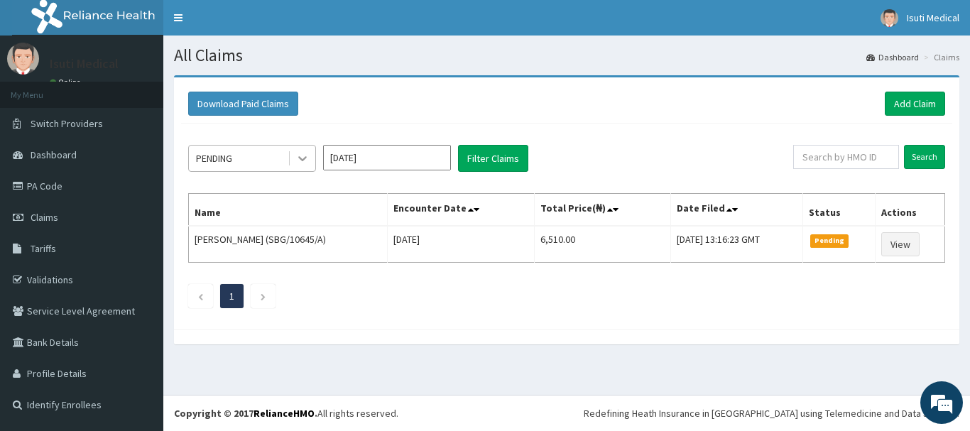
click at [305, 153] on icon at bounding box center [302, 158] width 14 height 14
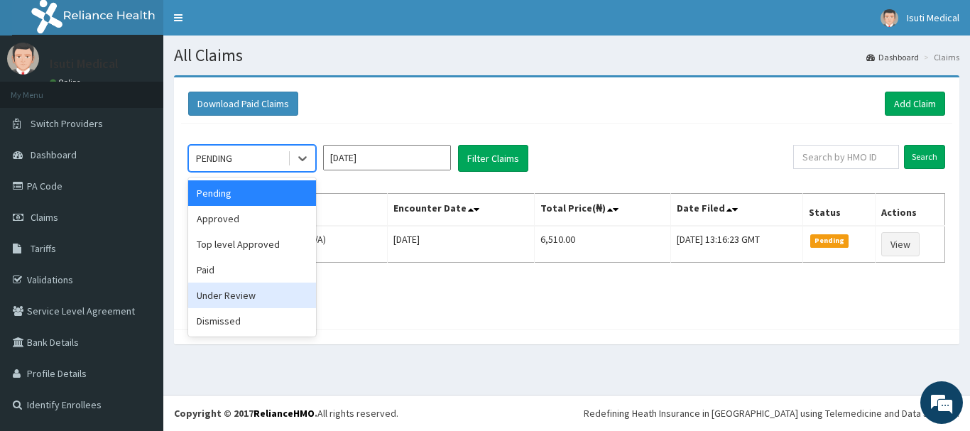
click at [249, 295] on div "Under Review" at bounding box center [252, 296] width 128 height 26
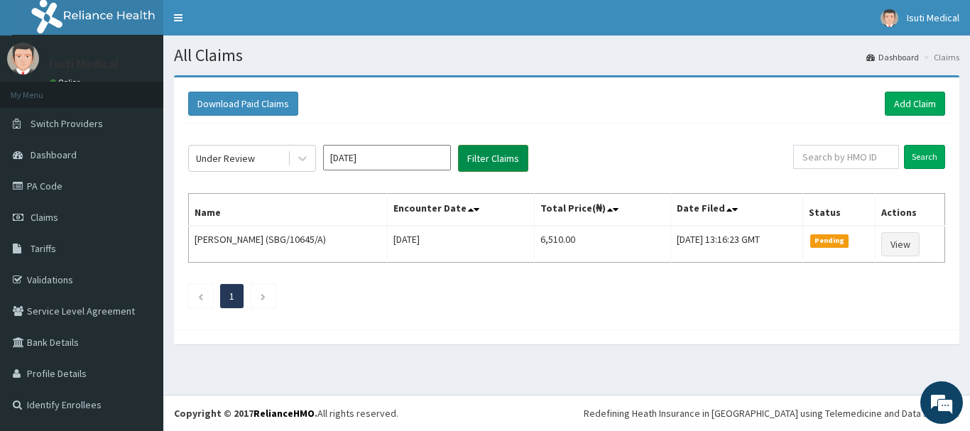
click at [511, 156] on button "Filter Claims" at bounding box center [493, 158] width 70 height 27
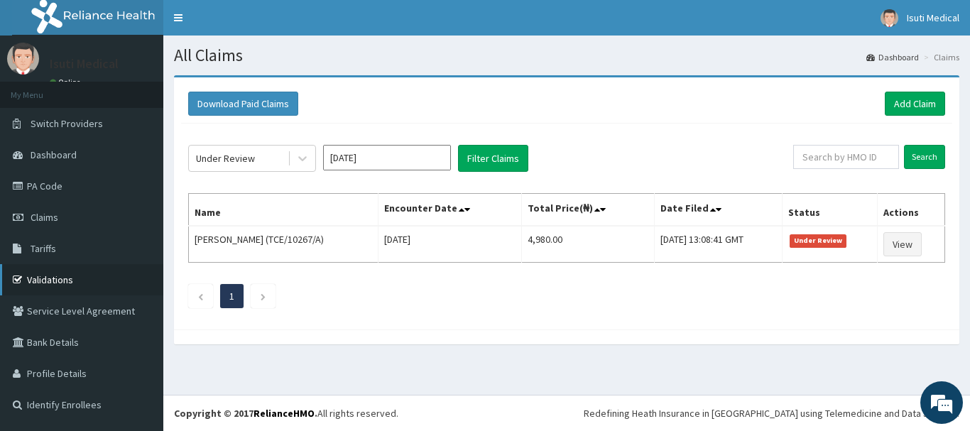
click at [43, 276] on link "Validations" at bounding box center [81, 279] width 163 height 31
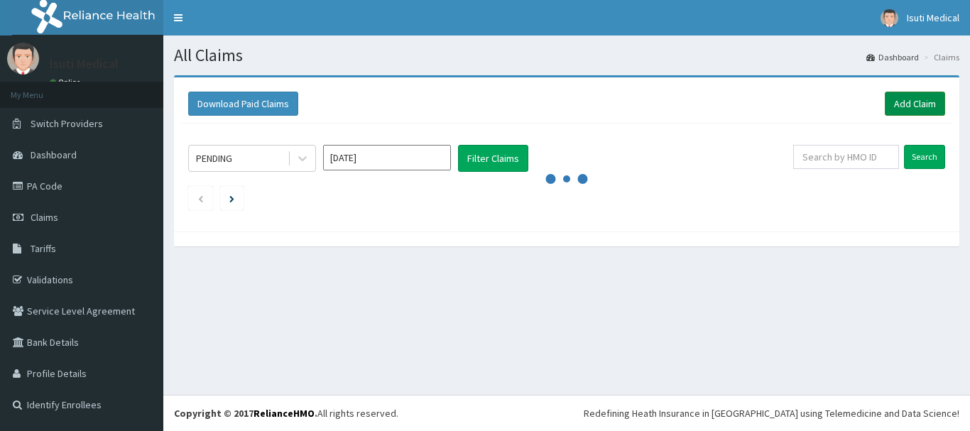
click at [910, 108] on link "Add Claim" at bounding box center [915, 104] width 60 height 24
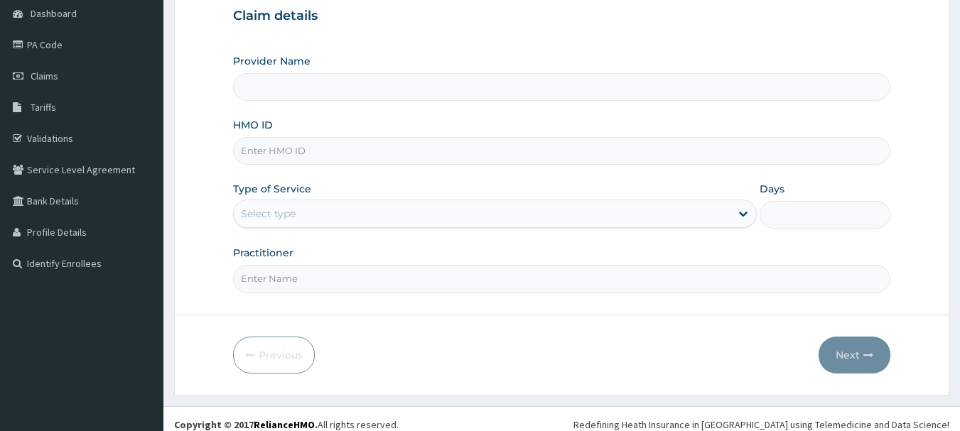
click at [336, 153] on input "HMO ID" at bounding box center [562, 151] width 658 height 28
type input "Isuti medical"
type input "BXL/10152/A"
click at [322, 203] on div "Select type" at bounding box center [482, 213] width 497 height 23
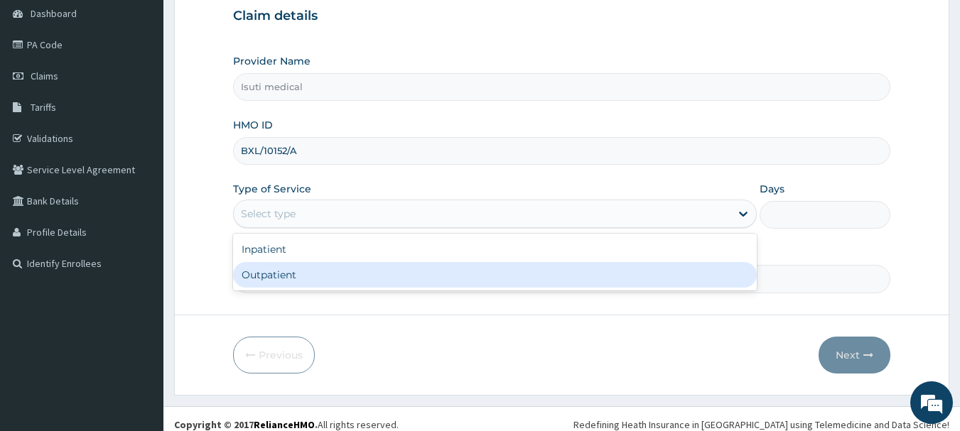
click at [288, 272] on div "Outpatient" at bounding box center [495, 275] width 524 height 26
type input "1"
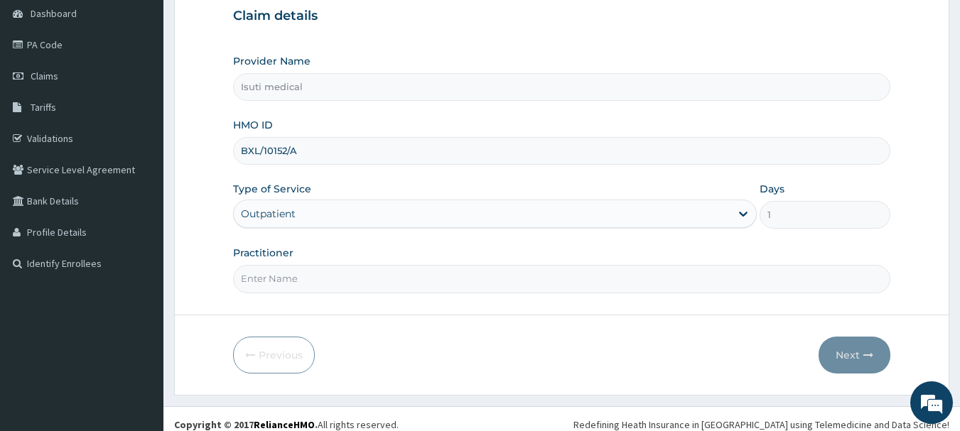
click at [279, 282] on input "Practitioner" at bounding box center [562, 279] width 658 height 28
type input "DR"
click at [852, 354] on button "Next" at bounding box center [854, 355] width 72 height 37
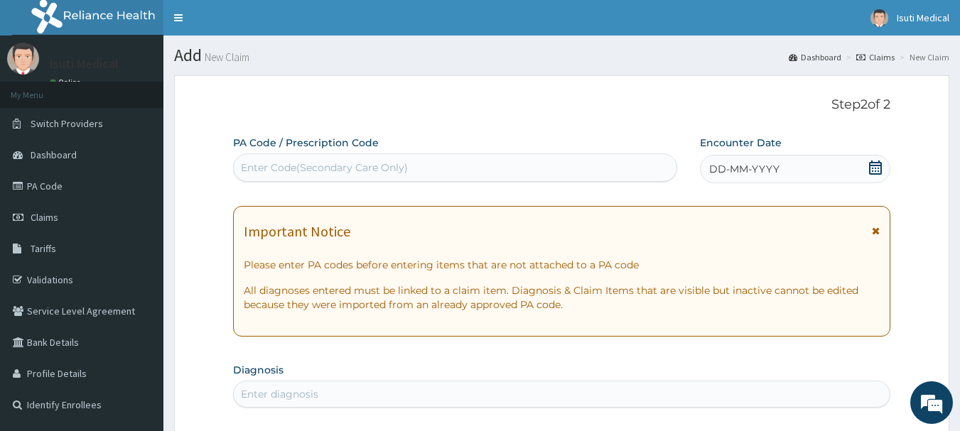
click at [874, 164] on icon at bounding box center [875, 168] width 14 height 14
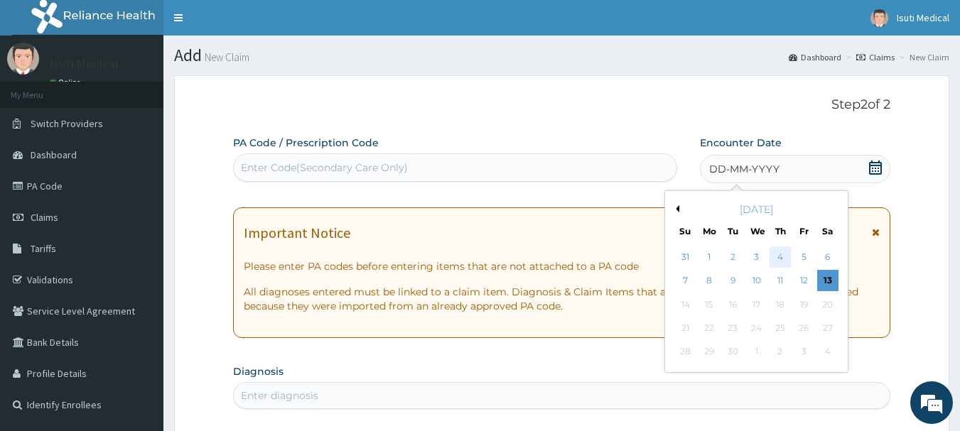
click at [774, 256] on div "4" at bounding box center [779, 256] width 21 height 21
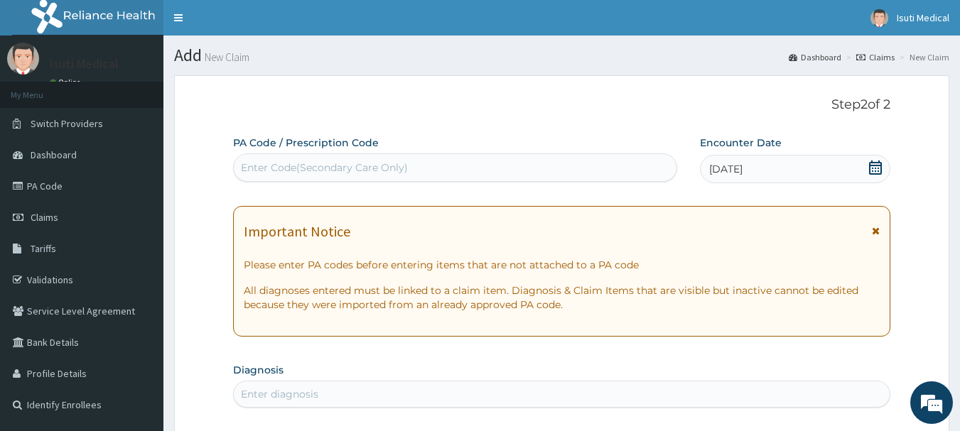
click at [450, 161] on div "Enter Code(Secondary Care Only)" at bounding box center [455, 167] width 443 height 23
type input "PA/214BB7"
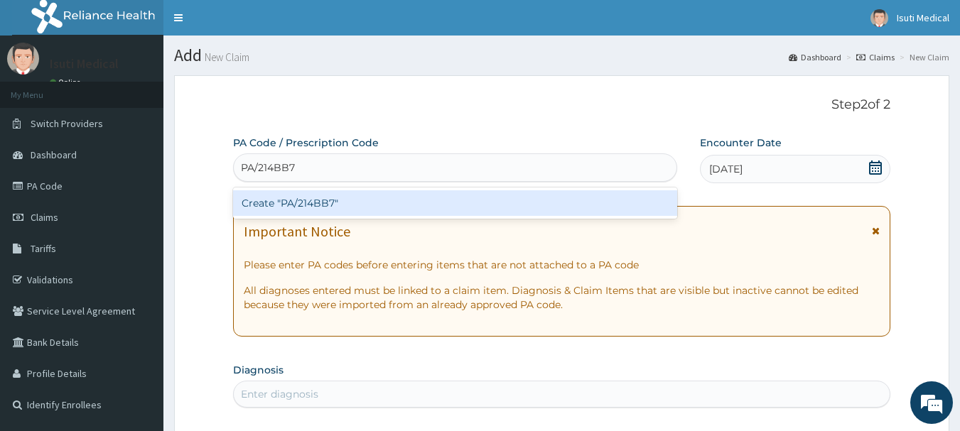
click at [431, 202] on div "Create "PA/214BB7"" at bounding box center [455, 203] width 445 height 26
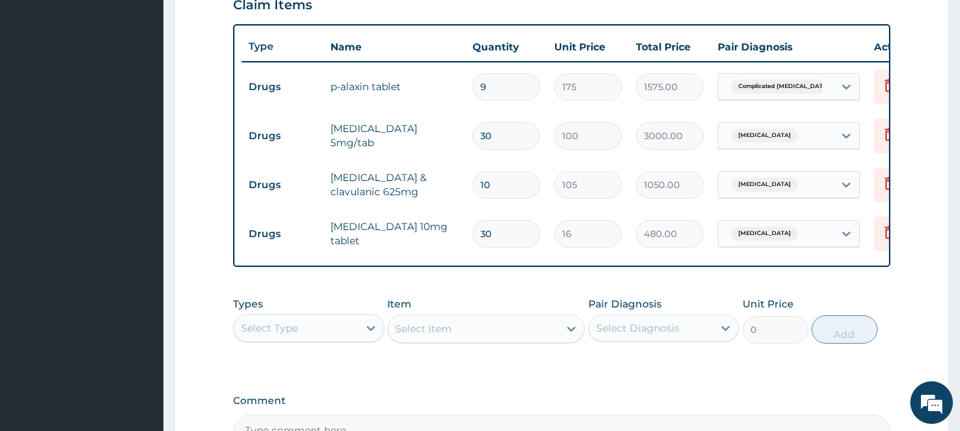
scroll to position [522, 0]
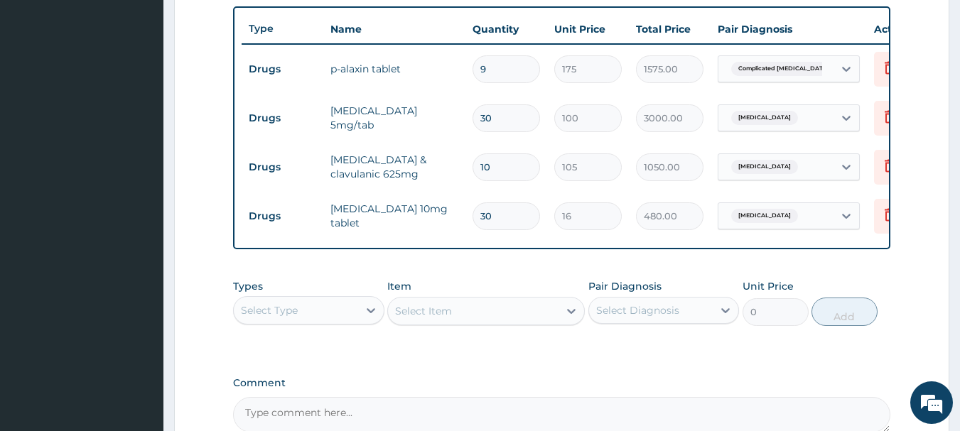
click at [315, 322] on div "Select Type" at bounding box center [296, 310] width 124 height 23
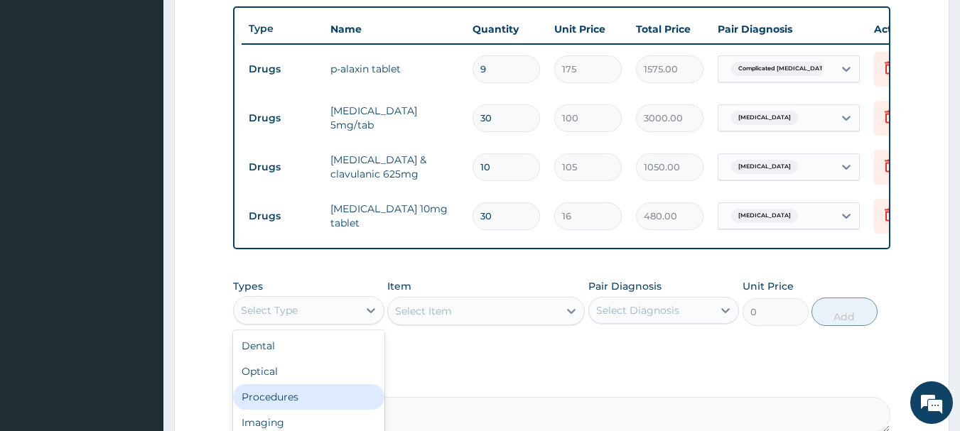
click at [264, 405] on div "Procedures" at bounding box center [308, 397] width 151 height 26
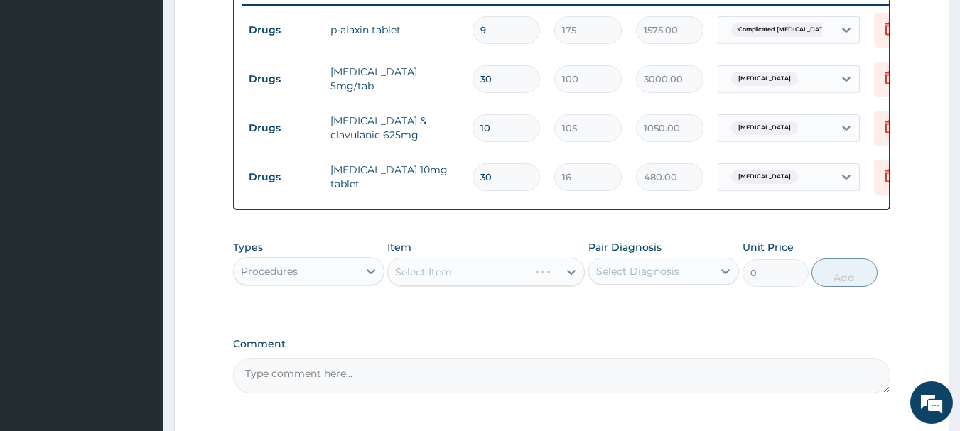
scroll to position [618, 0]
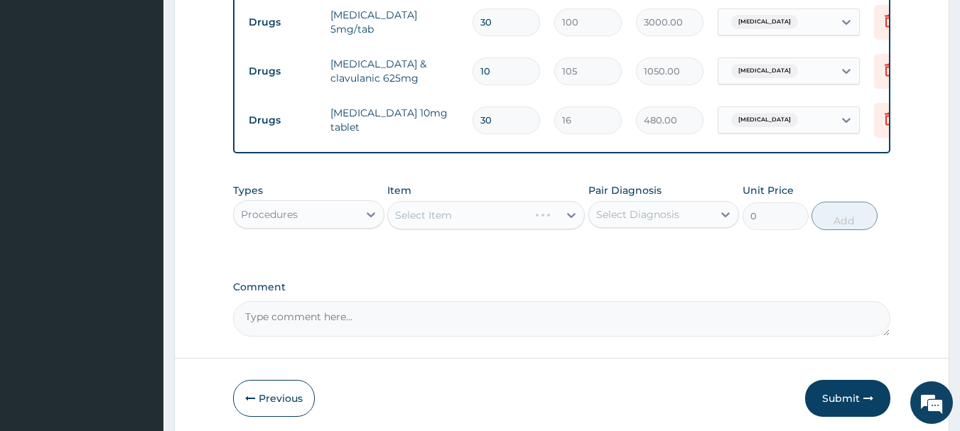
click at [498, 220] on div "Select Item" at bounding box center [458, 215] width 141 height 23
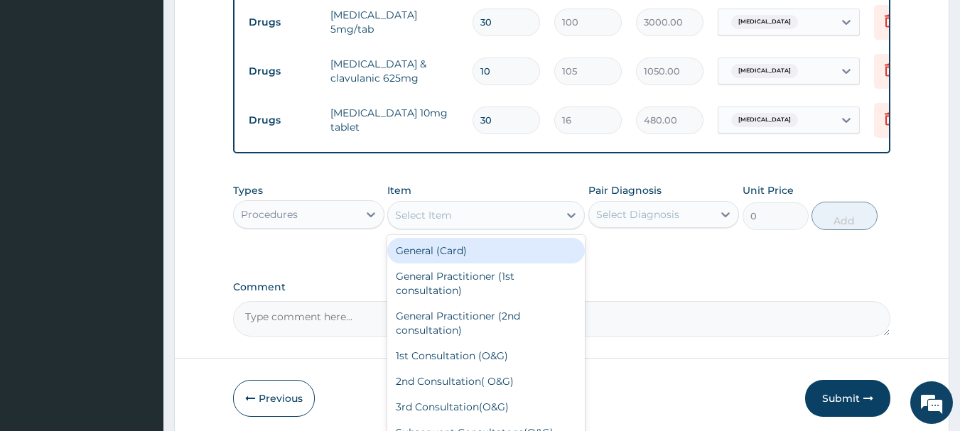
click at [487, 224] on div "Select Item" at bounding box center [473, 215] width 170 height 23
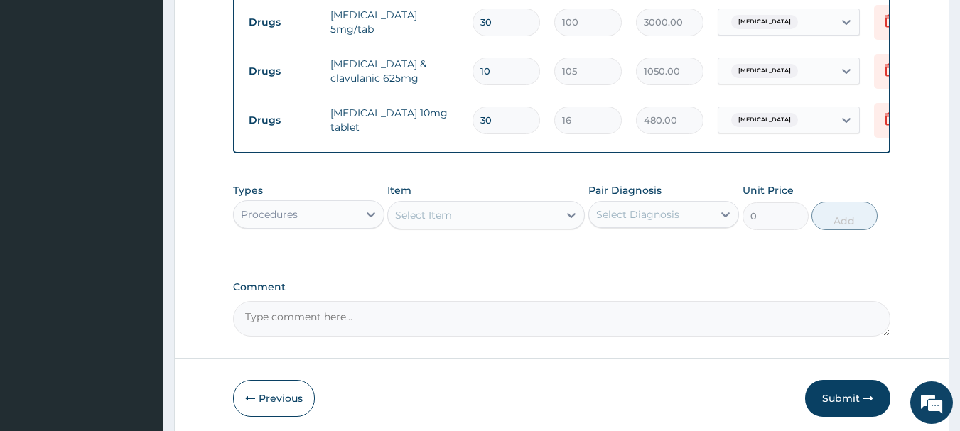
click at [487, 224] on div "Select Item" at bounding box center [473, 215] width 170 height 23
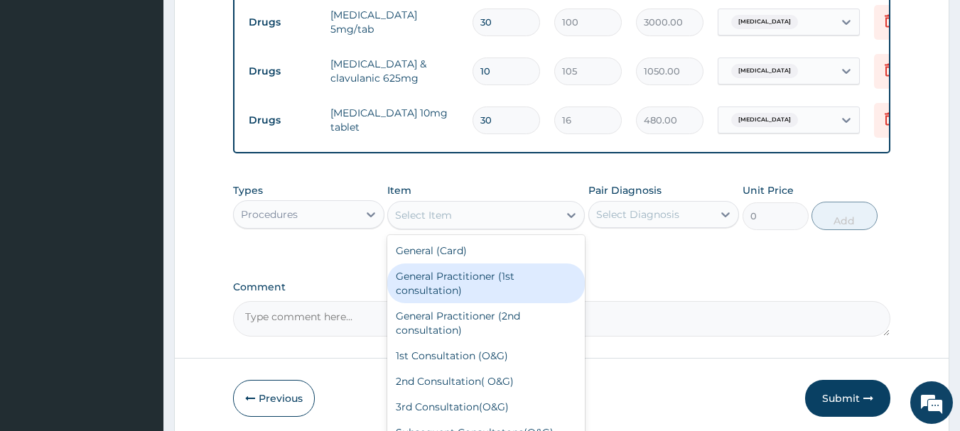
click at [467, 291] on div "General Practitioner (1st consultation)" at bounding box center [485, 284] width 197 height 40
type input "2000"
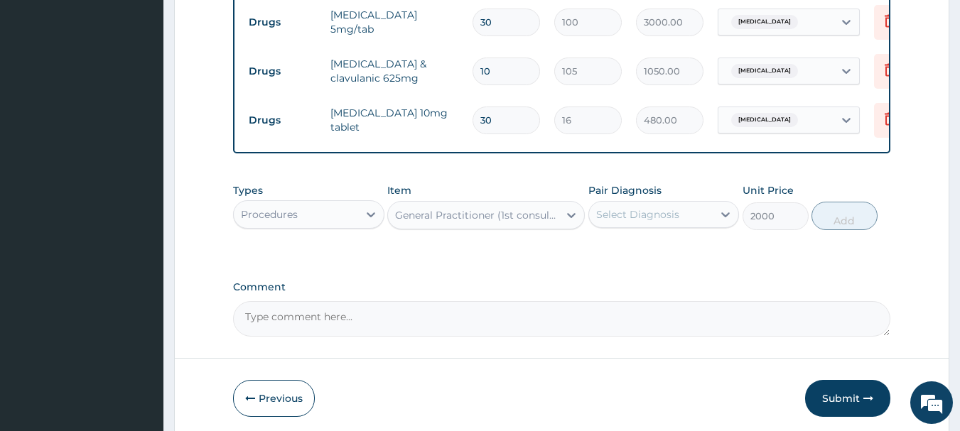
click at [687, 224] on div "Select Diagnosis" at bounding box center [651, 214] width 124 height 23
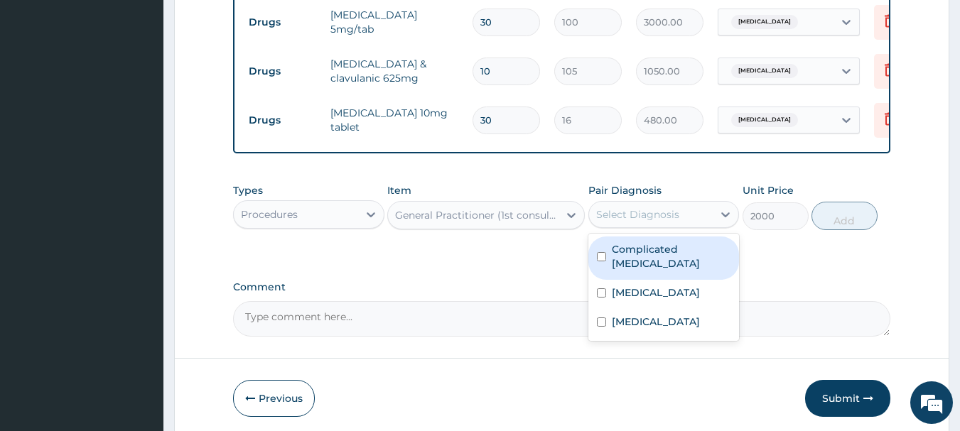
click at [668, 260] on label "Complicated [MEDICAL_DATA]" at bounding box center [671, 256] width 119 height 28
checkbox input "true"
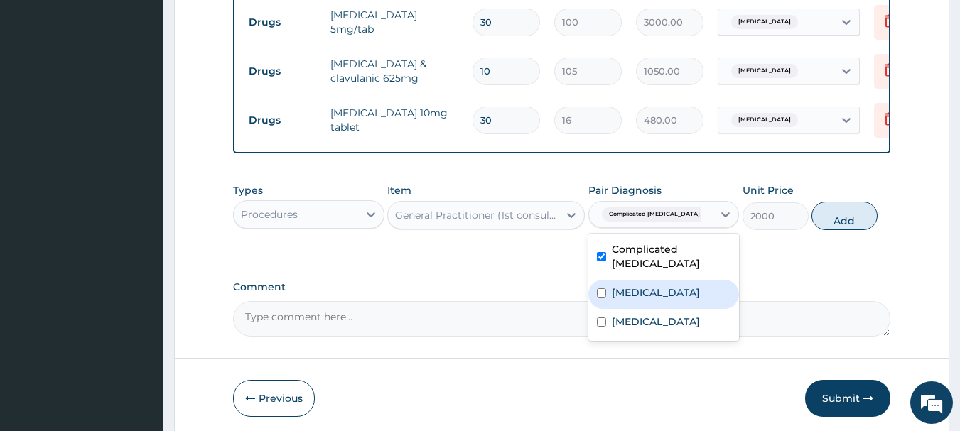
click at [660, 286] on label "[MEDICAL_DATA]" at bounding box center [656, 293] width 88 height 14
checkbox input "true"
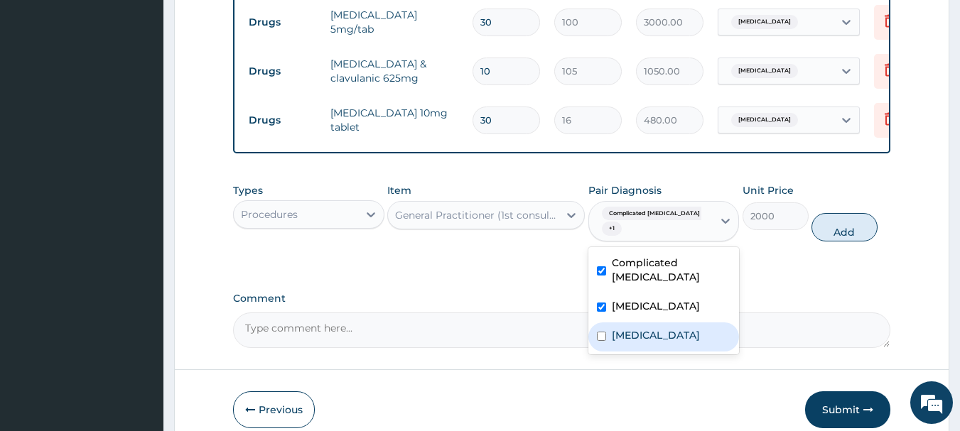
click at [650, 328] on label "[MEDICAL_DATA]" at bounding box center [656, 335] width 88 height 14
checkbox input "true"
click at [842, 236] on button "Add" at bounding box center [844, 227] width 66 height 28
type input "0"
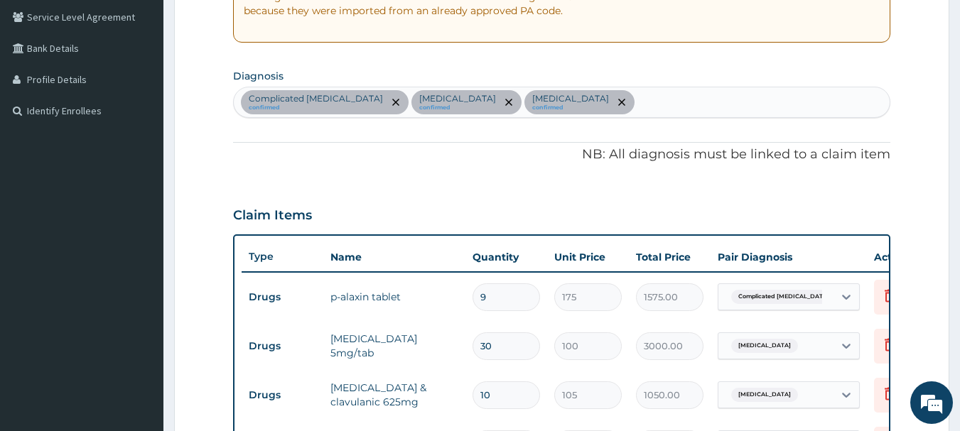
scroll to position [296, 0]
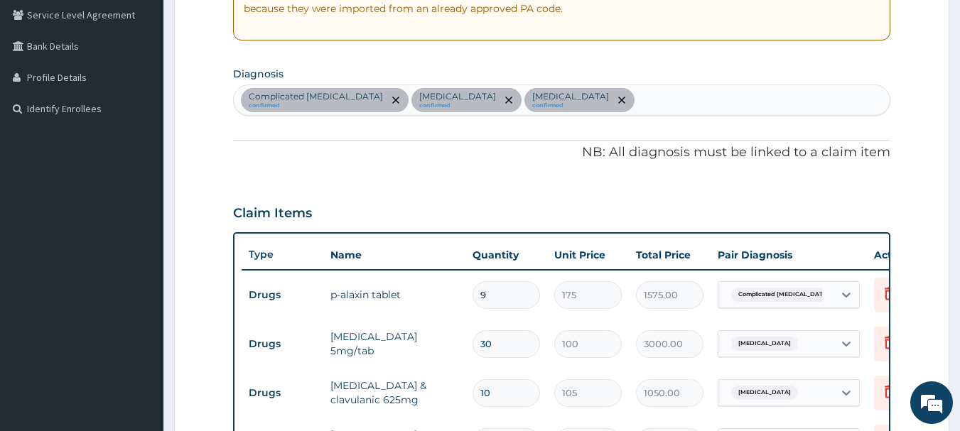
click at [721, 107] on div "Complicated [MEDICAL_DATA] confirmed [MEDICAL_DATA] confirmed [MEDICAL_DATA] co…" at bounding box center [562, 100] width 656 height 30
type input "T"
type input "R"
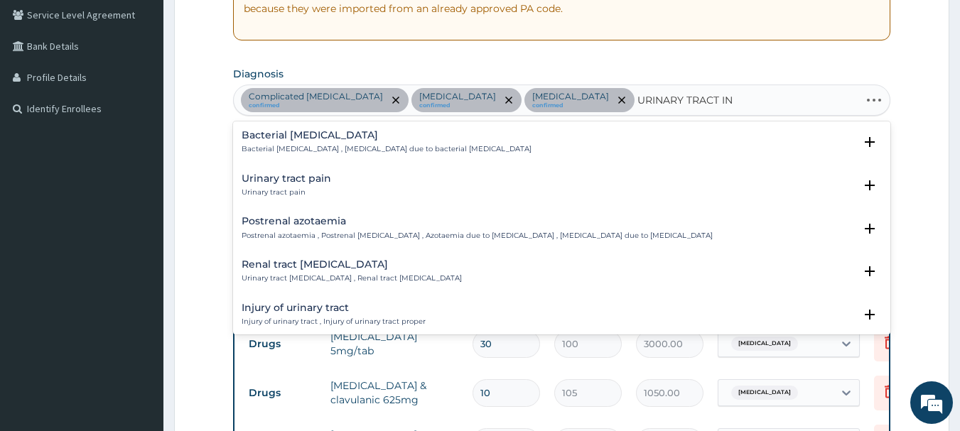
type input "URINARY TRACT INF"
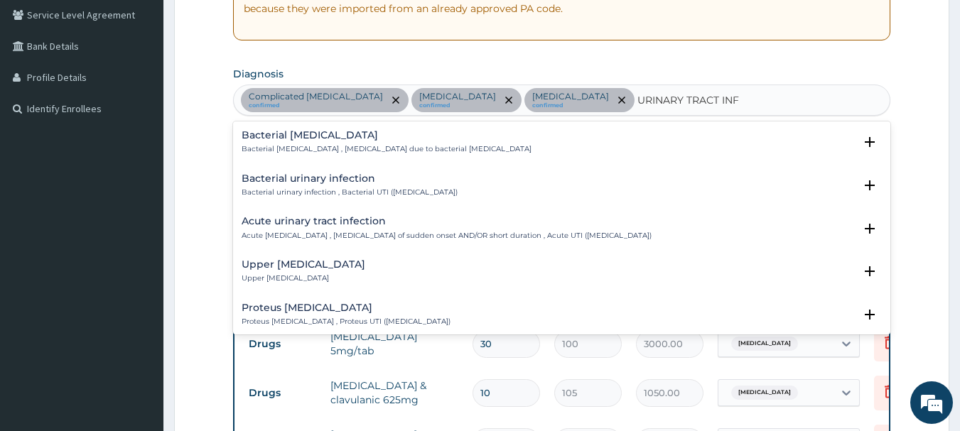
click at [362, 190] on p "Bacterial urinary infection , Bacterial UTI ([MEDICAL_DATA])" at bounding box center [350, 193] width 216 height 10
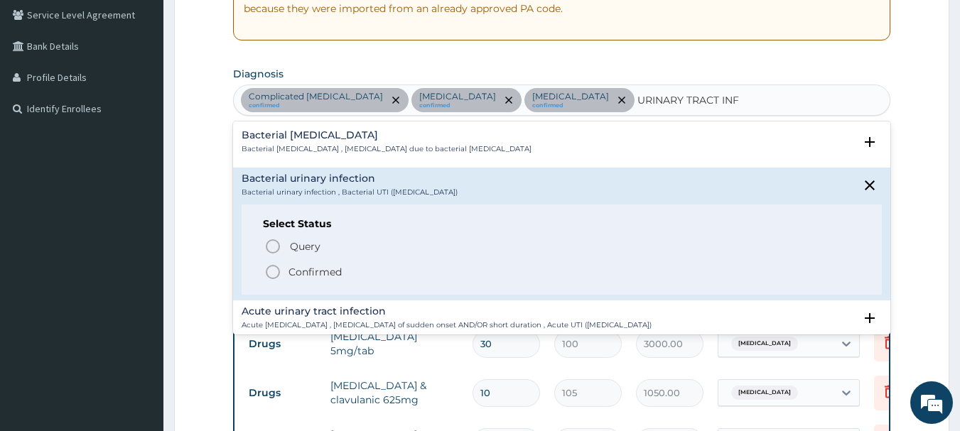
click at [272, 270] on icon "status option filled" at bounding box center [272, 272] width 17 height 17
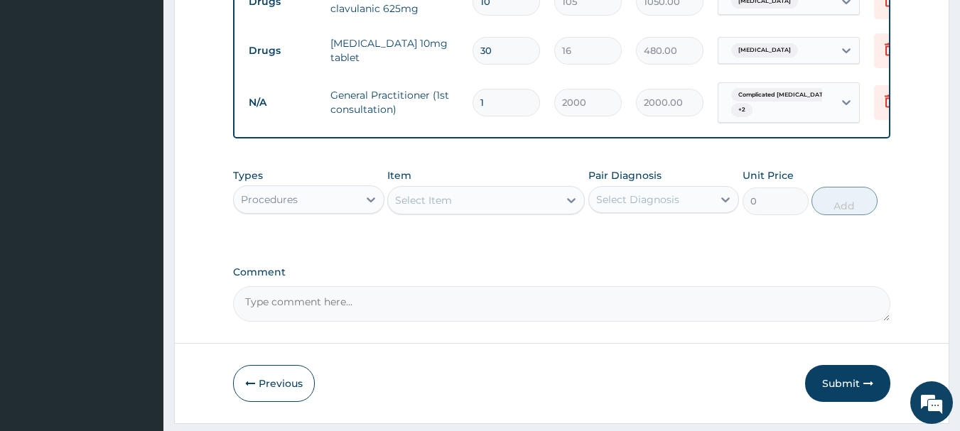
scroll to position [708, 0]
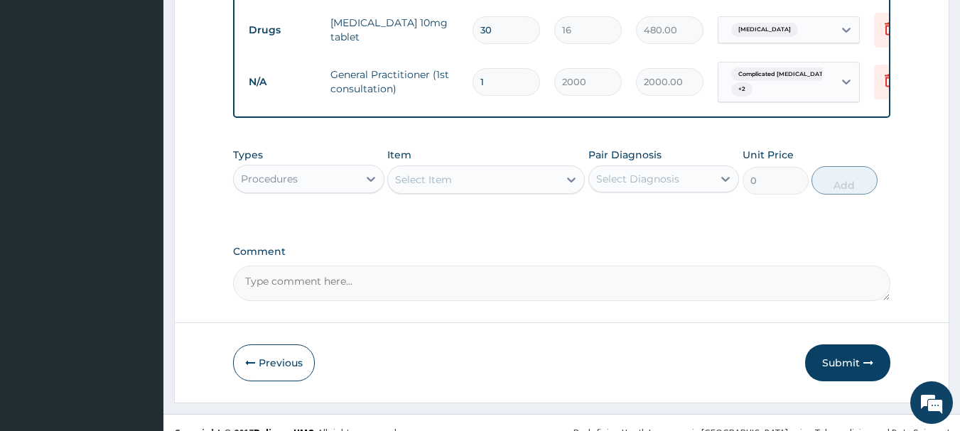
click at [344, 183] on div "Procedures" at bounding box center [296, 179] width 124 height 23
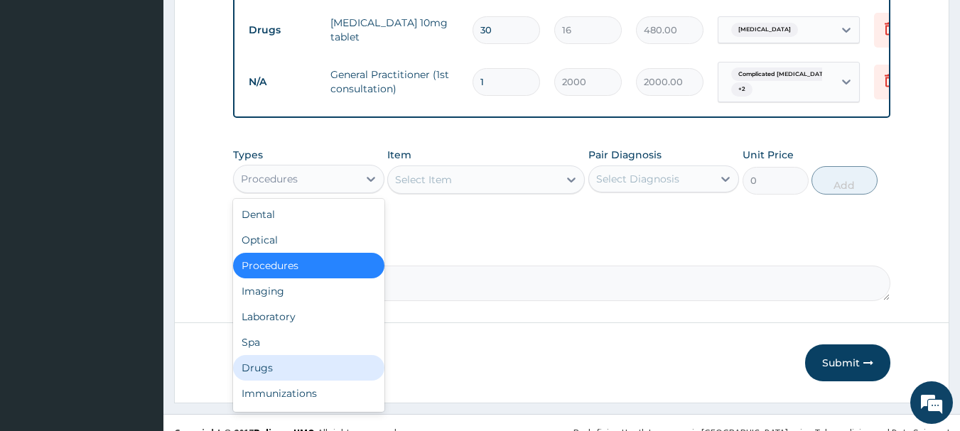
click at [270, 369] on div "Drugs" at bounding box center [308, 368] width 151 height 26
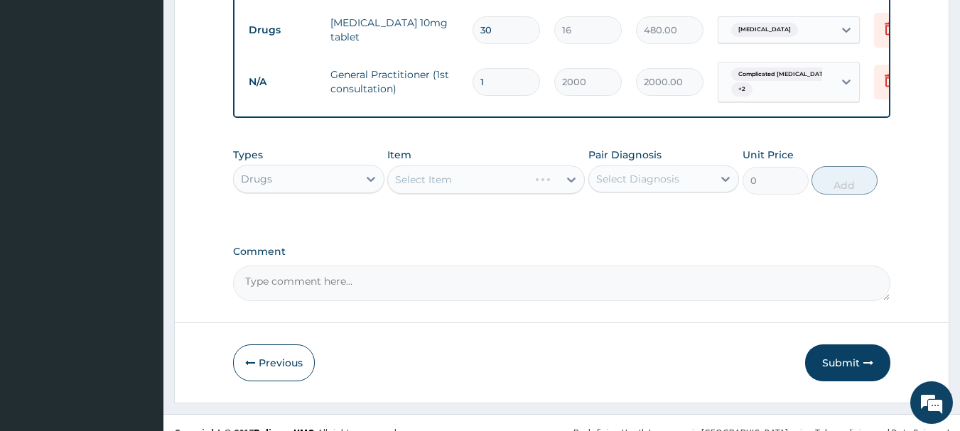
click at [497, 194] on div "Select Item" at bounding box center [485, 180] width 197 height 28
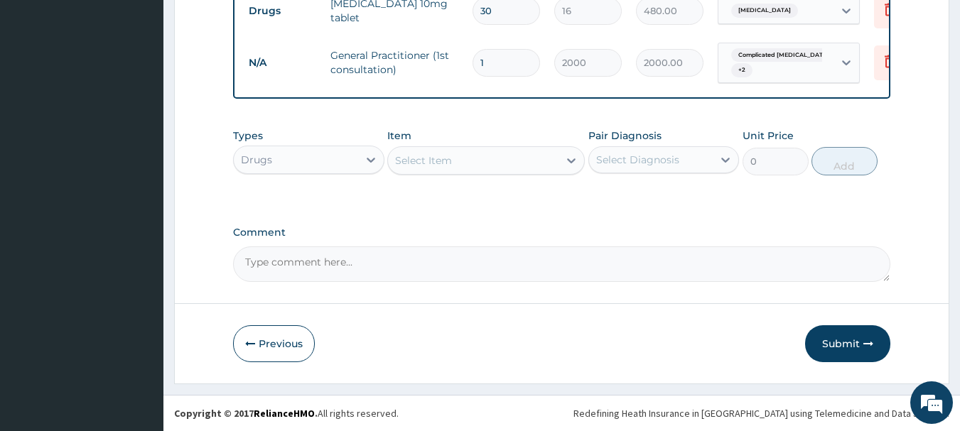
scroll to position [738, 0]
click at [525, 159] on div "Select Item" at bounding box center [473, 160] width 170 height 23
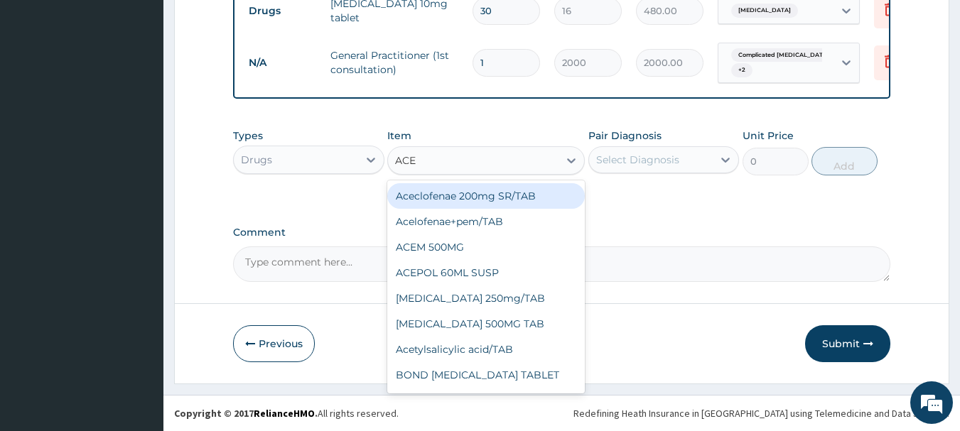
type input "ACEC"
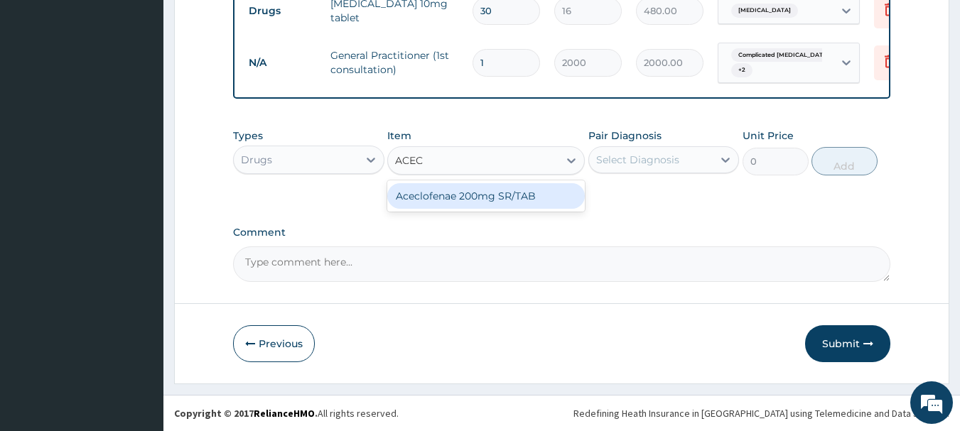
click at [481, 196] on div "Aceclofenae 200mg SR/TAB" at bounding box center [485, 196] width 197 height 26
type input "48"
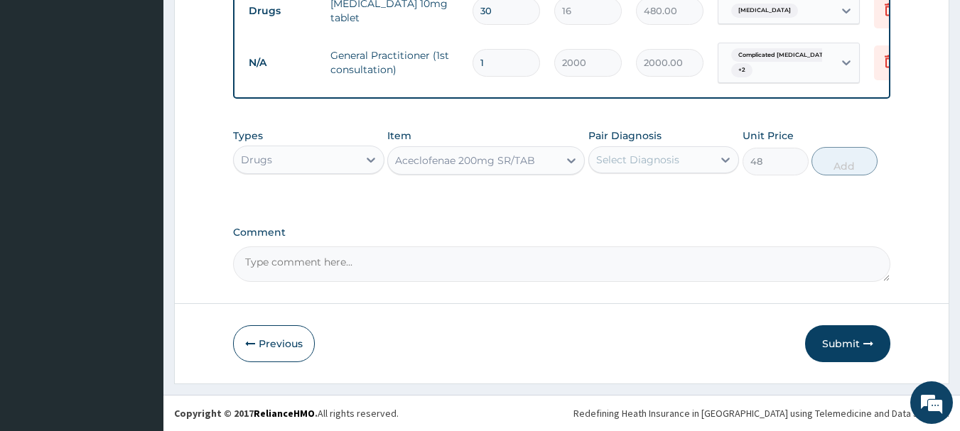
click at [622, 157] on div "Select Diagnosis" at bounding box center [637, 160] width 83 height 14
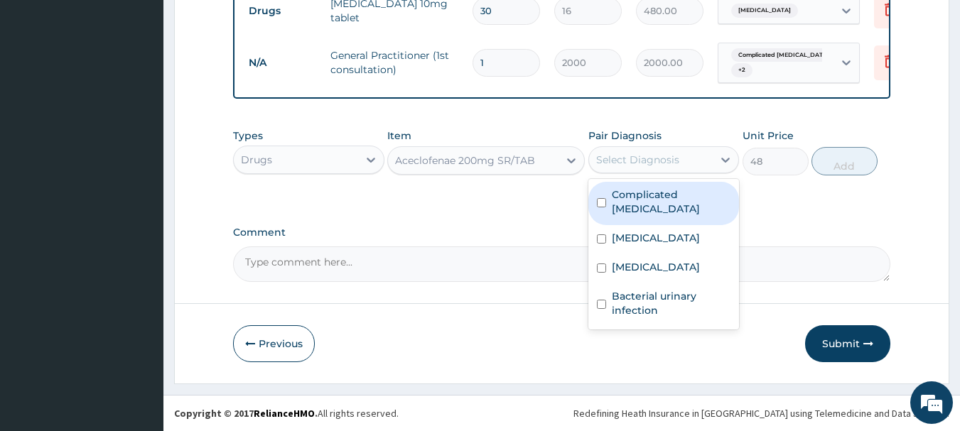
click at [646, 197] on label "Complicated [MEDICAL_DATA]" at bounding box center [671, 202] width 119 height 28
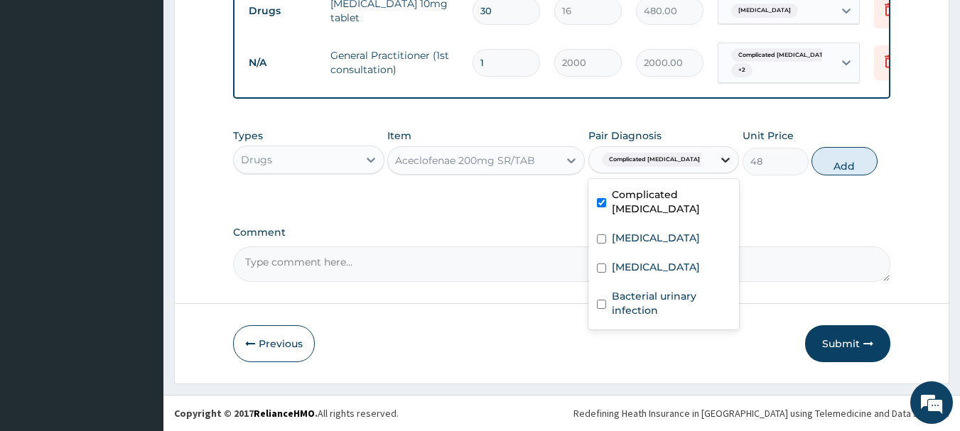
checkbox input "true"
click at [837, 160] on button "Add" at bounding box center [844, 161] width 66 height 28
type input "0"
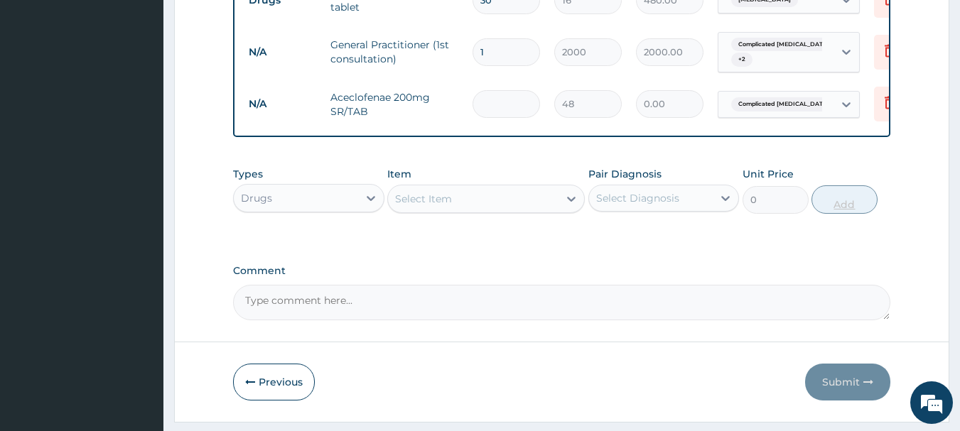
type input "0.00"
type input "2"
type input "96.00"
type input "20"
type input "960.00"
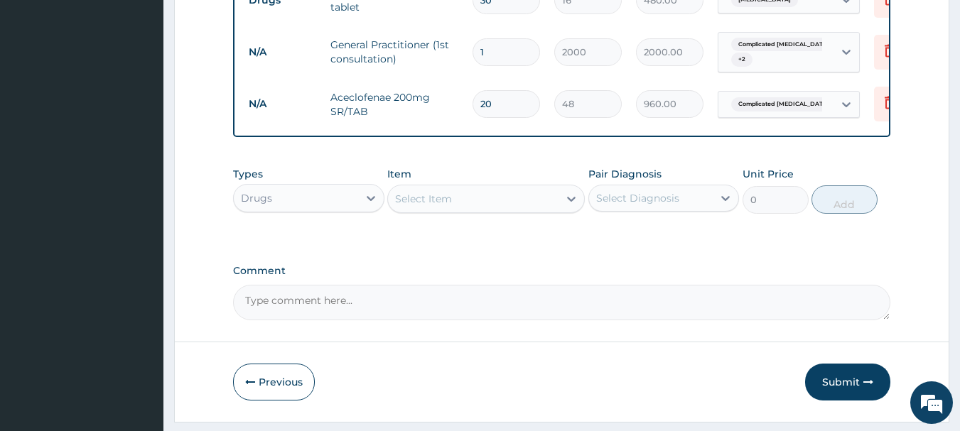
type input "20"
click at [531, 207] on div "Select Item" at bounding box center [473, 199] width 170 height 23
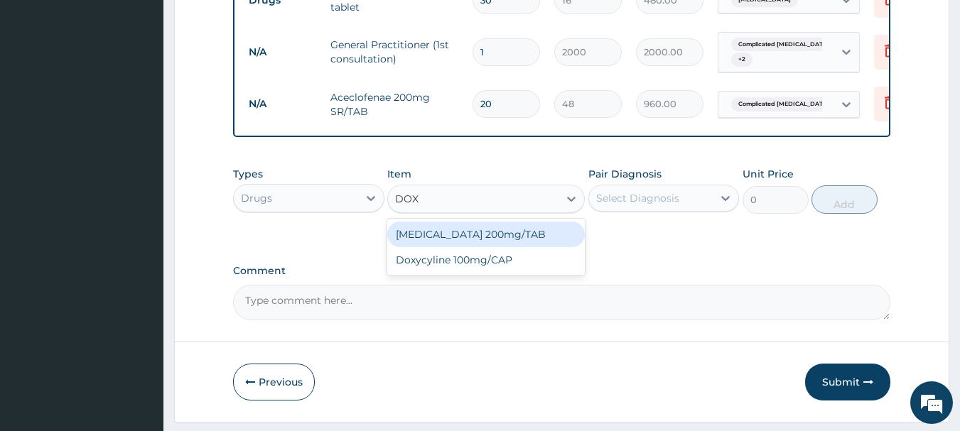
type input "DOXY"
click at [487, 244] on div "Doxycyline 100mg/CAP" at bounding box center [485, 235] width 197 height 26
type input "10"
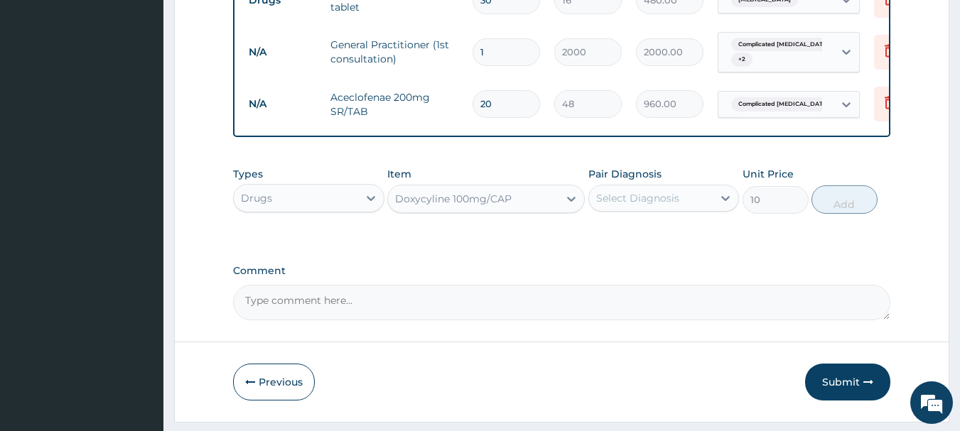
click at [652, 203] on div "Select Diagnosis" at bounding box center [637, 198] width 83 height 14
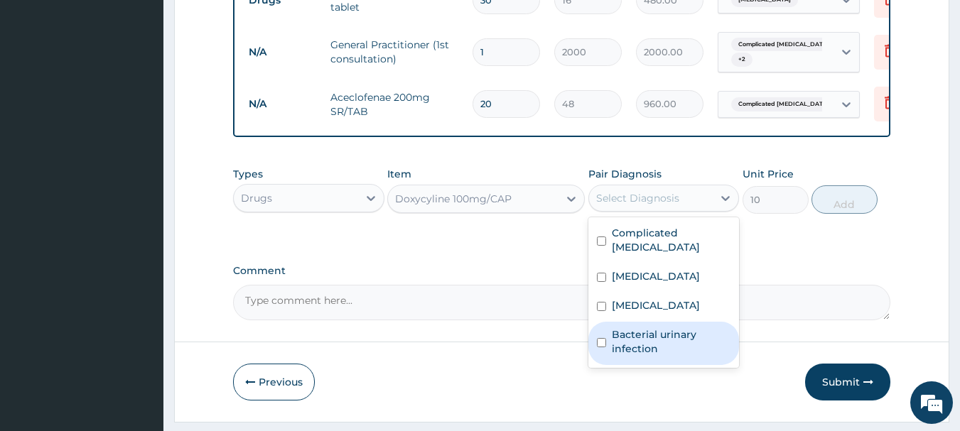
click at [633, 339] on label "Bacterial urinary infection" at bounding box center [671, 341] width 119 height 28
checkbox input "true"
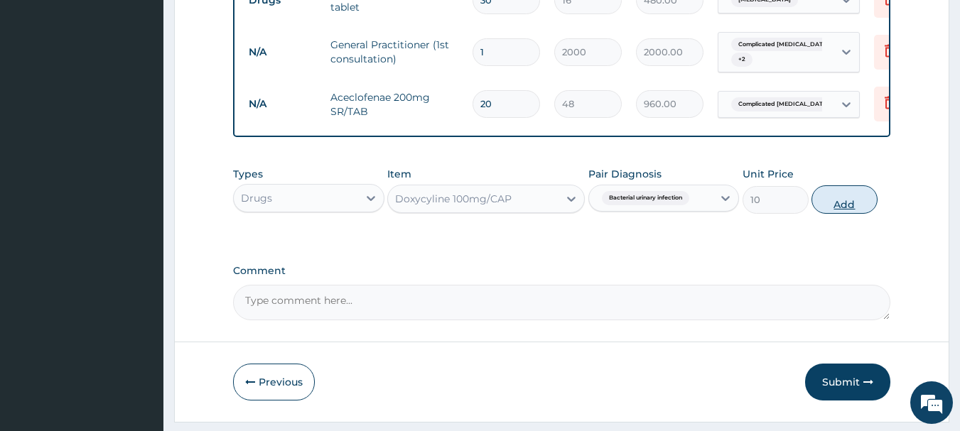
click at [835, 213] on button "Add" at bounding box center [844, 199] width 66 height 28
type input "0"
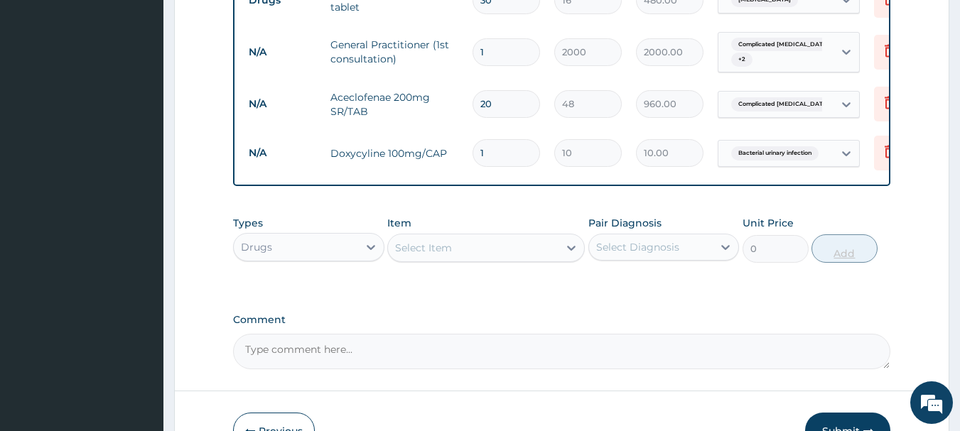
type input "10"
type input "100.00"
type input "10"
click at [530, 259] on div "Select Item" at bounding box center [473, 248] width 170 height 23
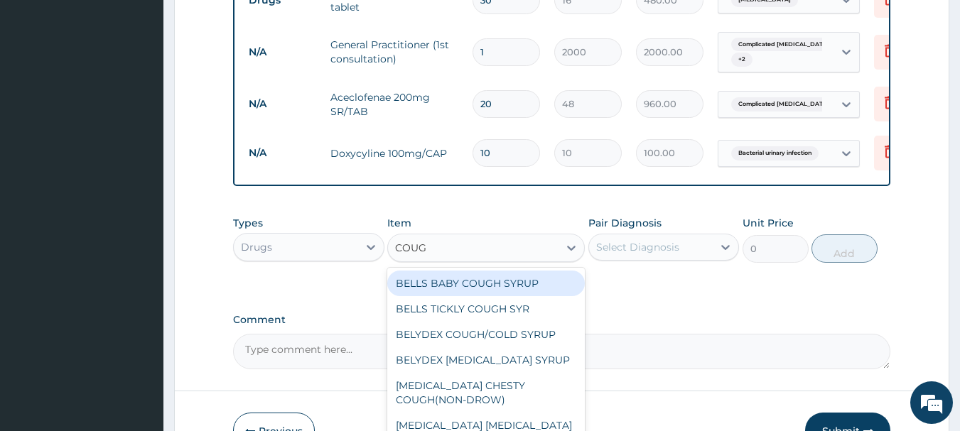
type input "COUGH"
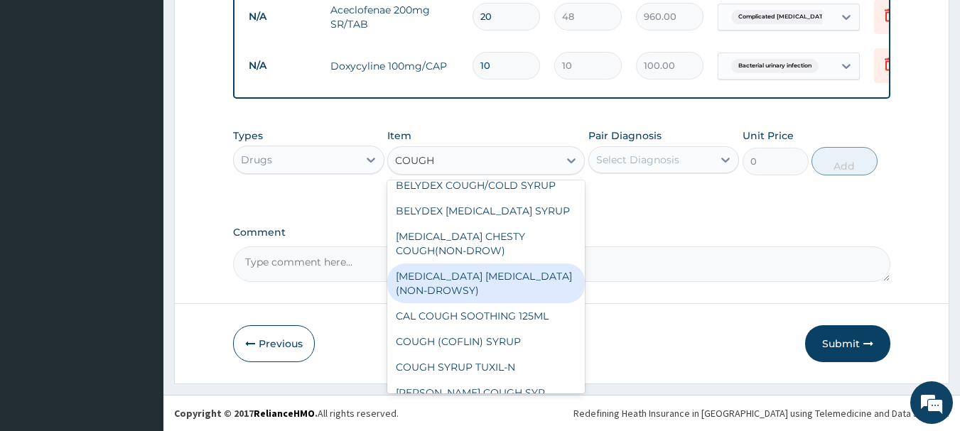
scroll to position [77, 0]
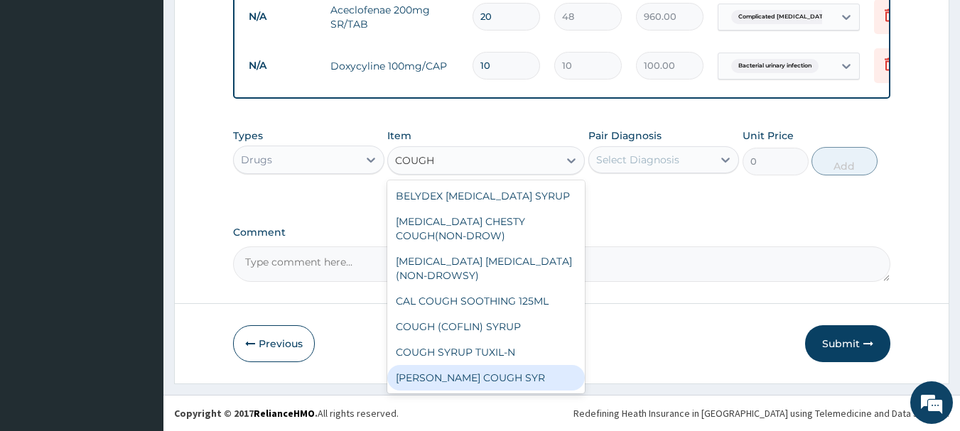
click at [544, 372] on div "[PERSON_NAME] COUGH SYR" at bounding box center [485, 378] width 197 height 26
type input "400"
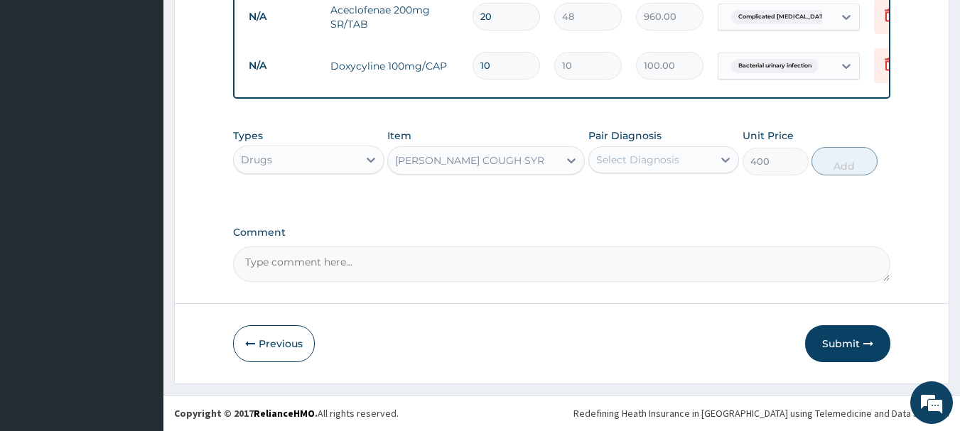
click at [470, 153] on div "[PERSON_NAME] COUGH SYR" at bounding box center [469, 160] width 149 height 14
click at [466, 158] on div "[PERSON_NAME] COUGH SYR" at bounding box center [469, 160] width 149 height 14
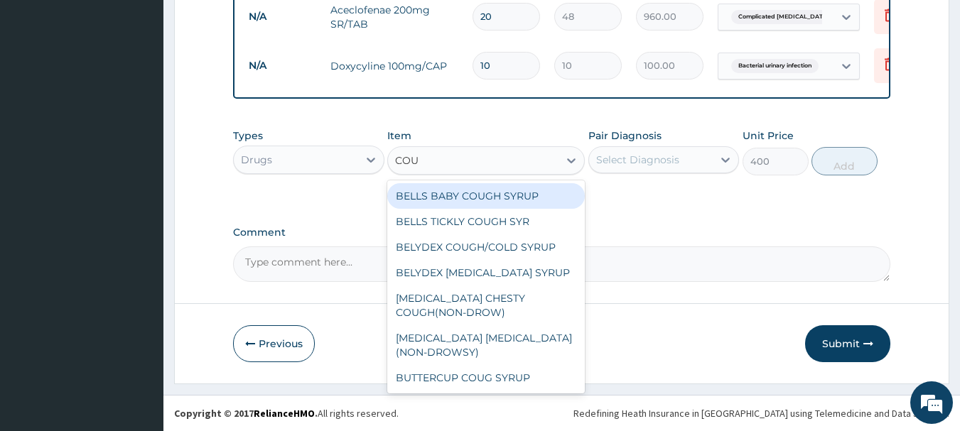
type input "COUG"
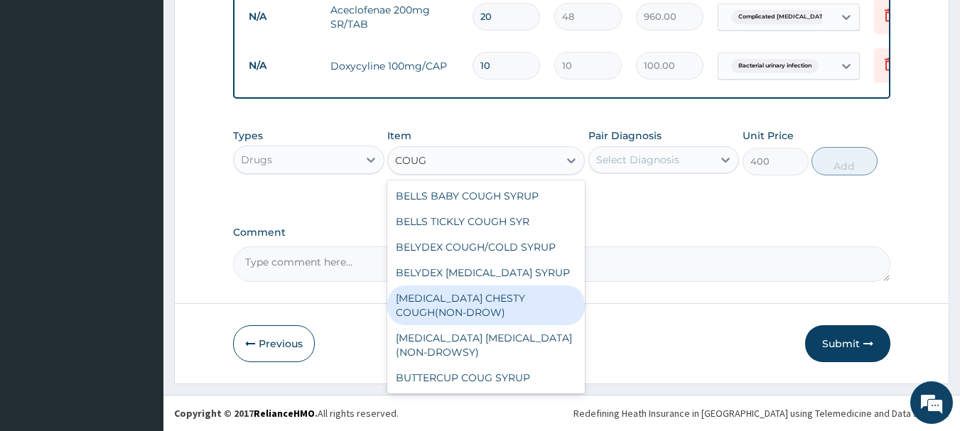
click at [489, 300] on div "[MEDICAL_DATA] CHESTY COUGH(NON-DROW)" at bounding box center [485, 306] width 197 height 40
type input "1300"
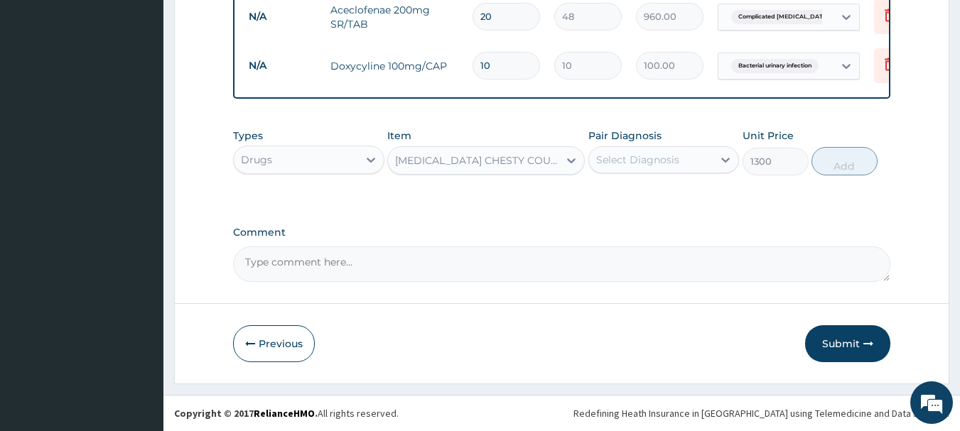
click at [644, 164] on div "Select Diagnosis" at bounding box center [637, 160] width 83 height 14
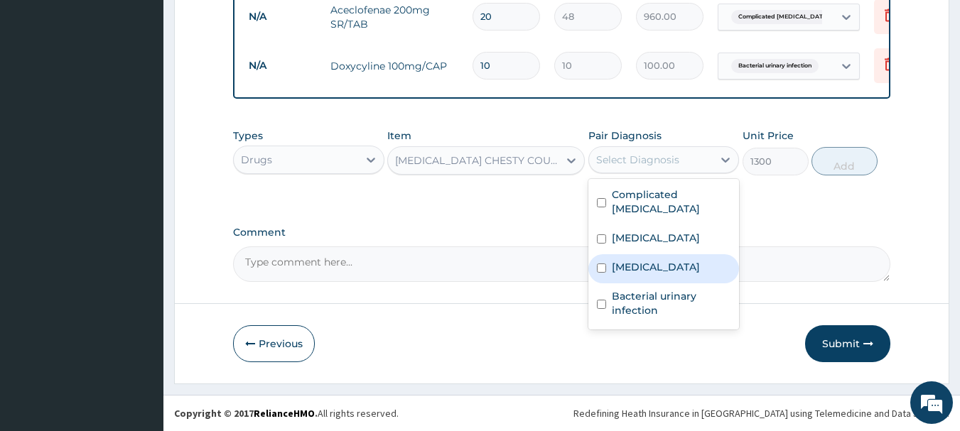
click at [653, 267] on label "[MEDICAL_DATA]" at bounding box center [656, 267] width 88 height 14
checkbox input "true"
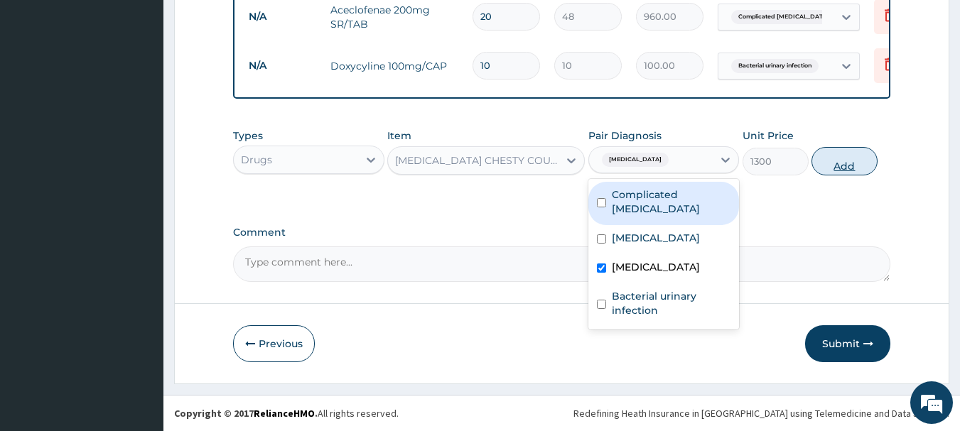
click at [847, 168] on button "Add" at bounding box center [844, 161] width 66 height 28
type input "0"
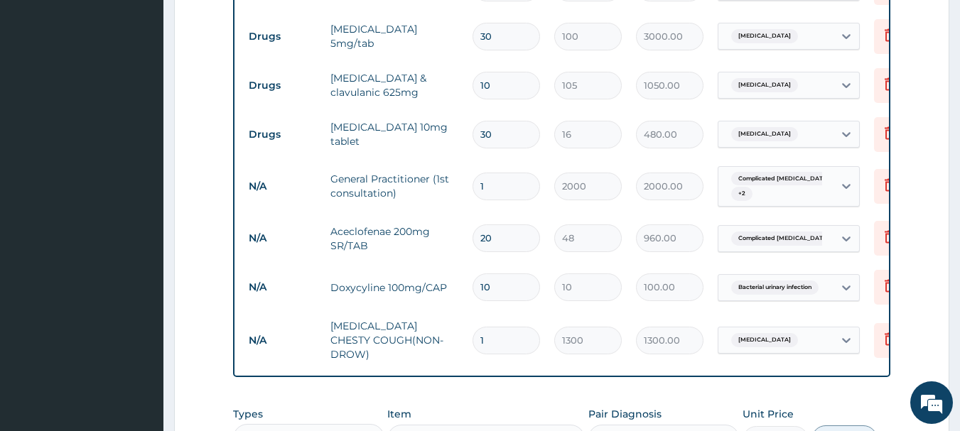
scroll to position [885, 0]
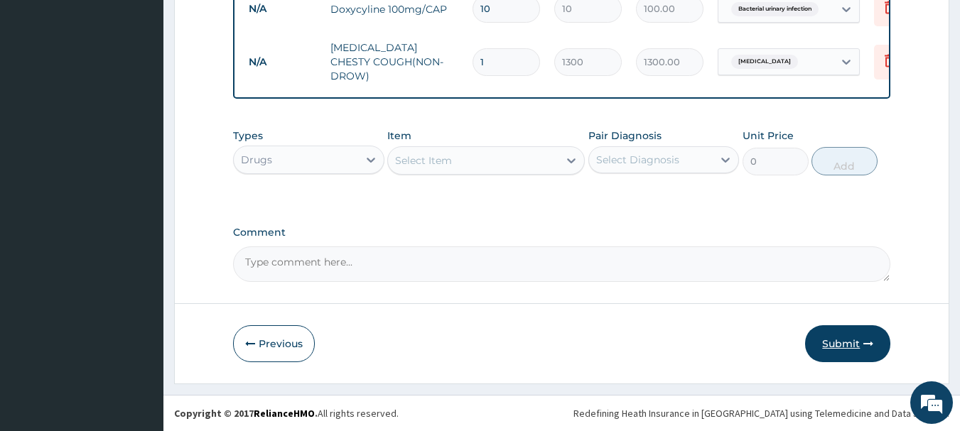
click at [848, 344] on button "Submit" at bounding box center [847, 343] width 85 height 37
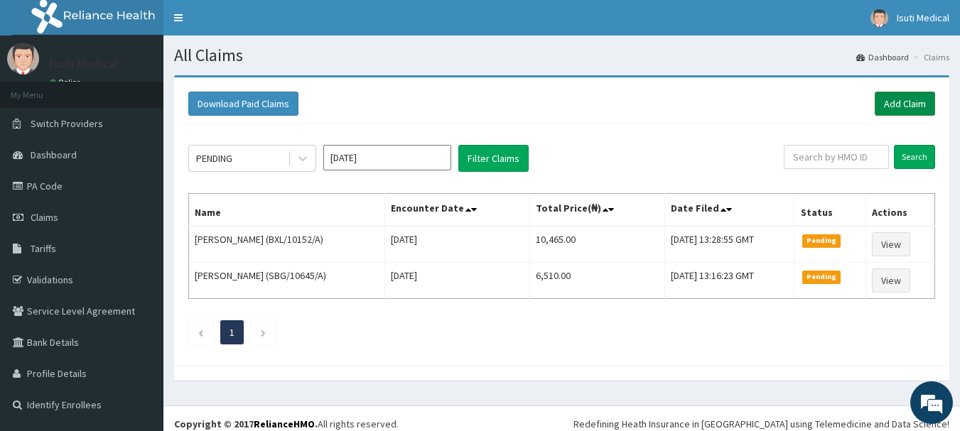
click at [922, 98] on link "Add Claim" at bounding box center [904, 104] width 60 height 24
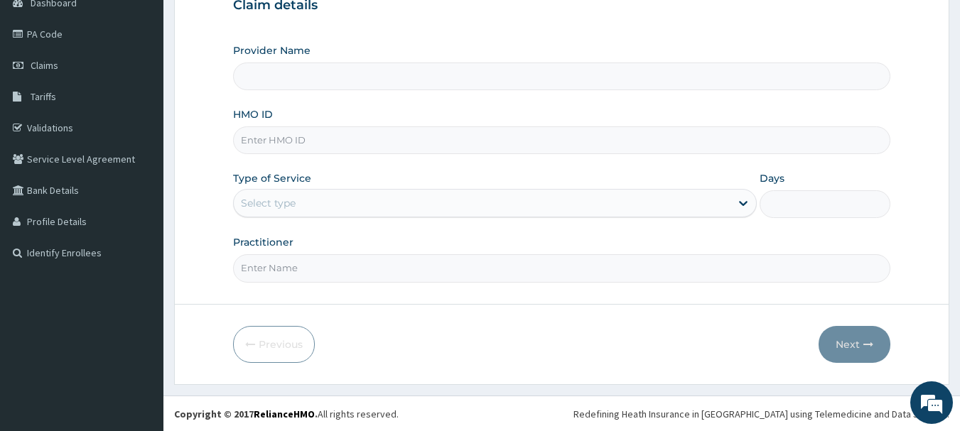
type input "Isuti medical"
click at [406, 138] on input "HMO ID" at bounding box center [562, 140] width 658 height 28
type input "PED/10071/A"
click at [312, 199] on div "Select type" at bounding box center [482, 203] width 497 height 23
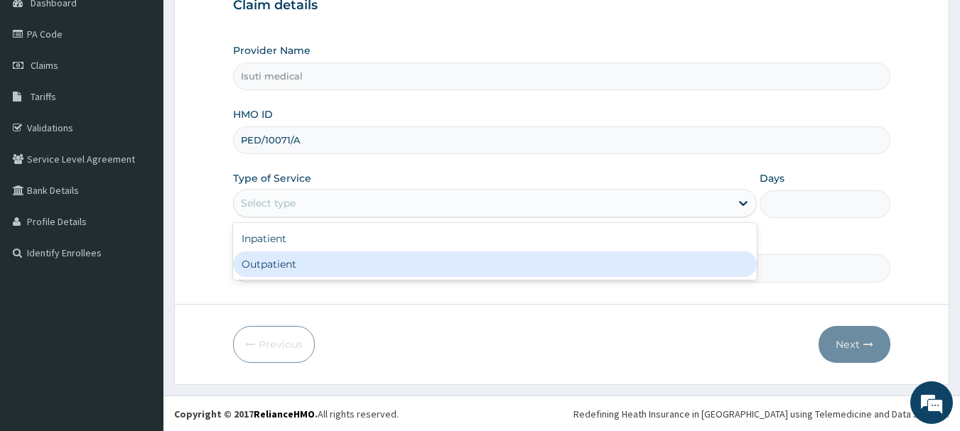
click at [282, 259] on div "Outpatient" at bounding box center [495, 264] width 524 height 26
type input "1"
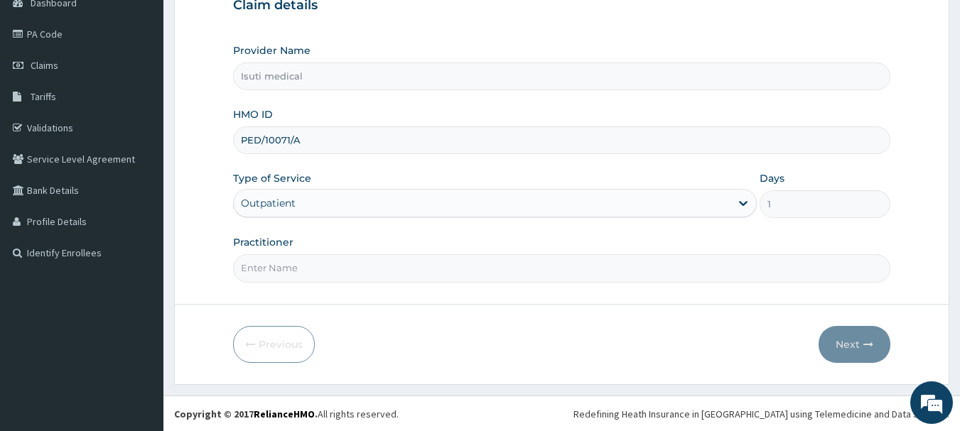
click at [272, 268] on input "Practitioner" at bounding box center [562, 268] width 658 height 28
type input "DR"
click at [850, 342] on button "Next" at bounding box center [854, 344] width 72 height 37
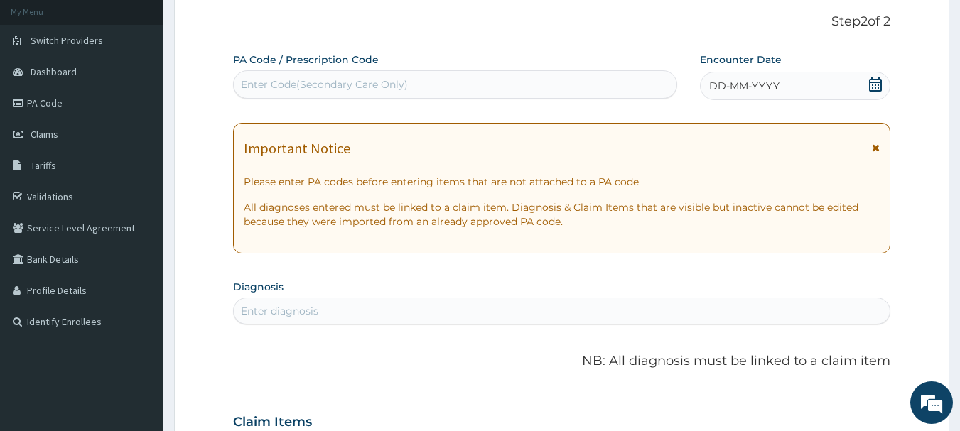
scroll to position [67, 0]
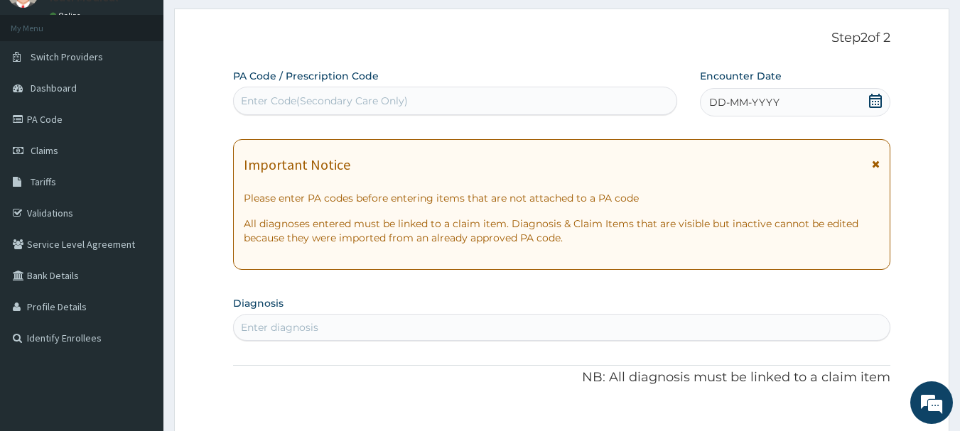
click at [721, 102] on span "DD-MM-YYYY" at bounding box center [744, 102] width 70 height 14
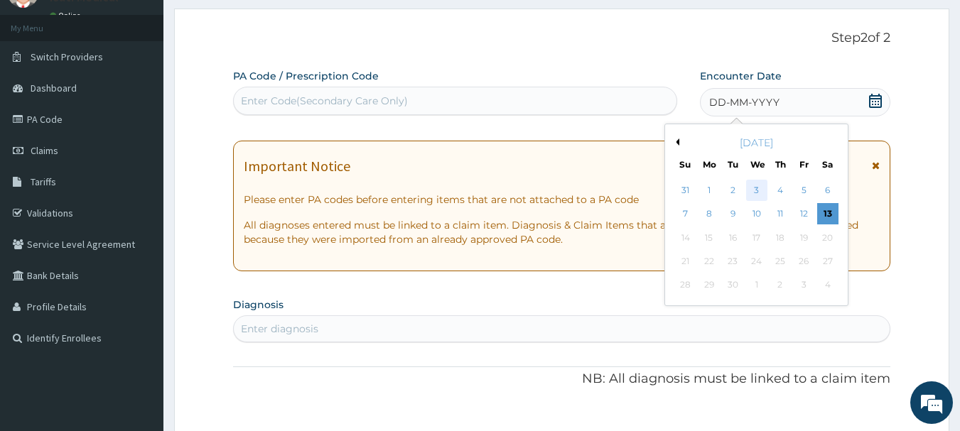
click at [754, 185] on div "3" at bounding box center [756, 190] width 21 height 21
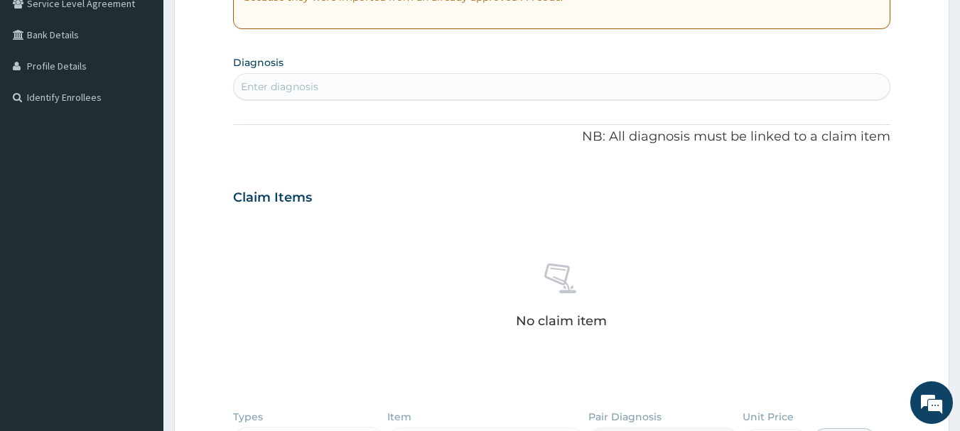
scroll to position [315, 0]
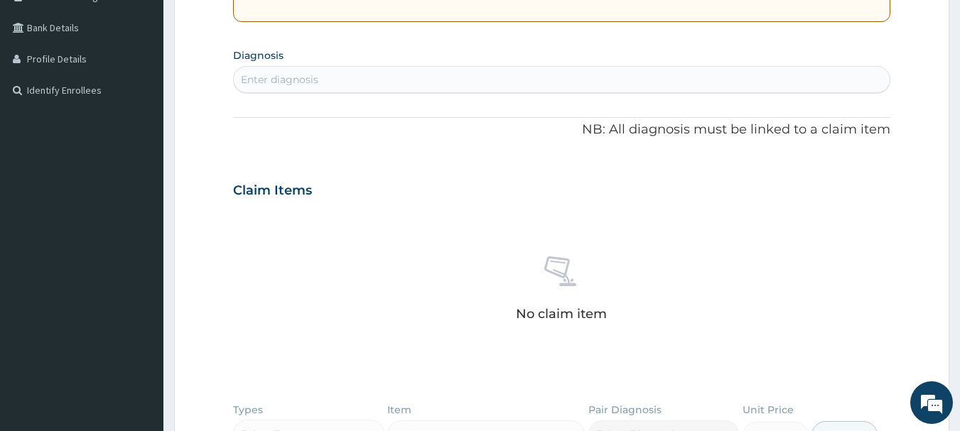
click at [461, 69] on div "Enter diagnosis" at bounding box center [562, 79] width 656 height 23
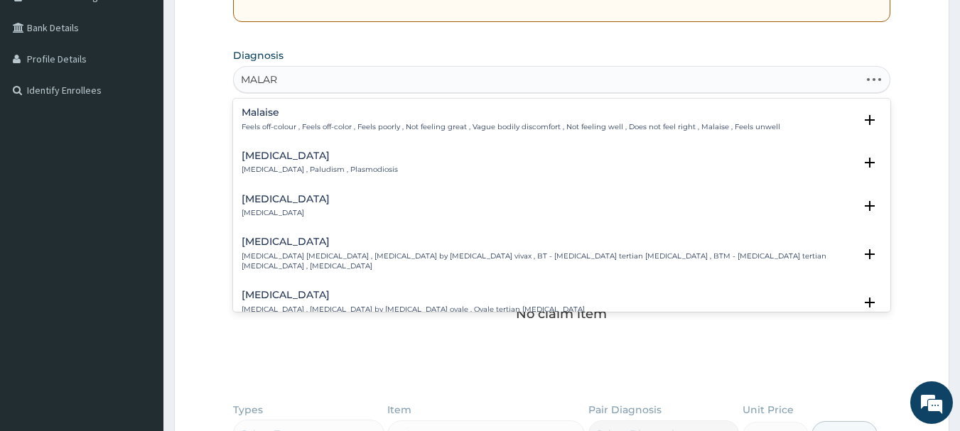
type input "MALARI"
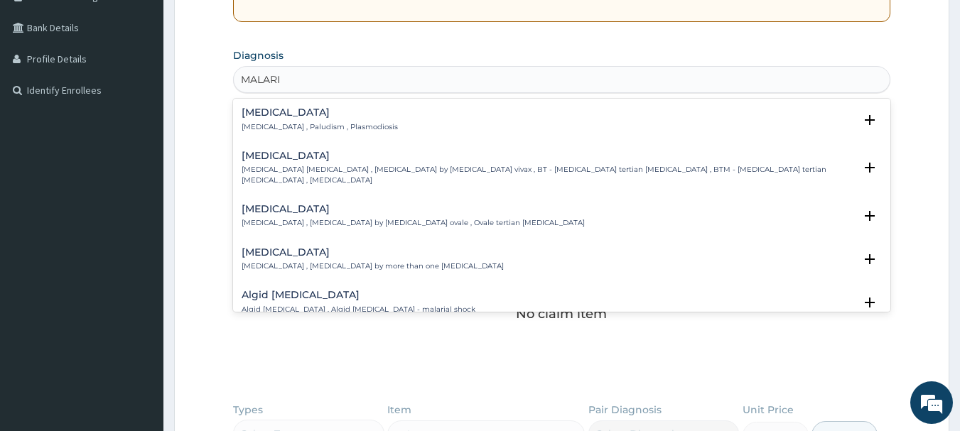
click at [340, 120] on div "Malaria Malaria , Paludism , Plasmodiosis" at bounding box center [320, 119] width 156 height 25
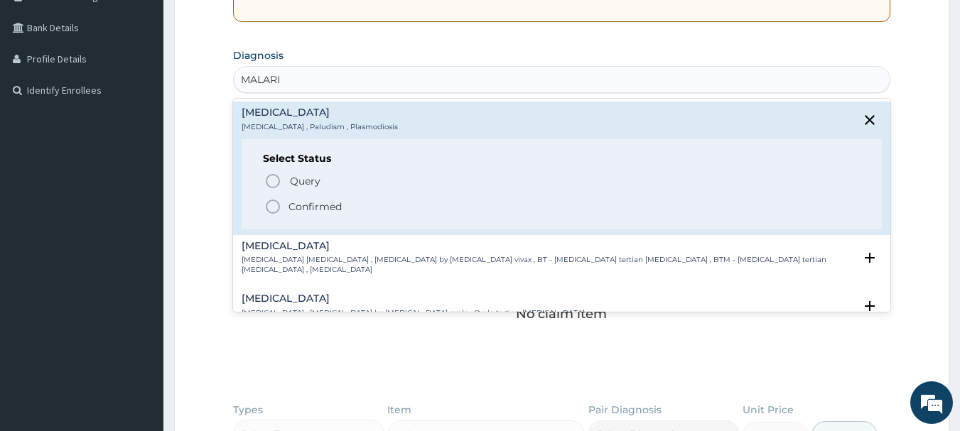
click at [272, 207] on icon "status option filled" at bounding box center [272, 206] width 17 height 17
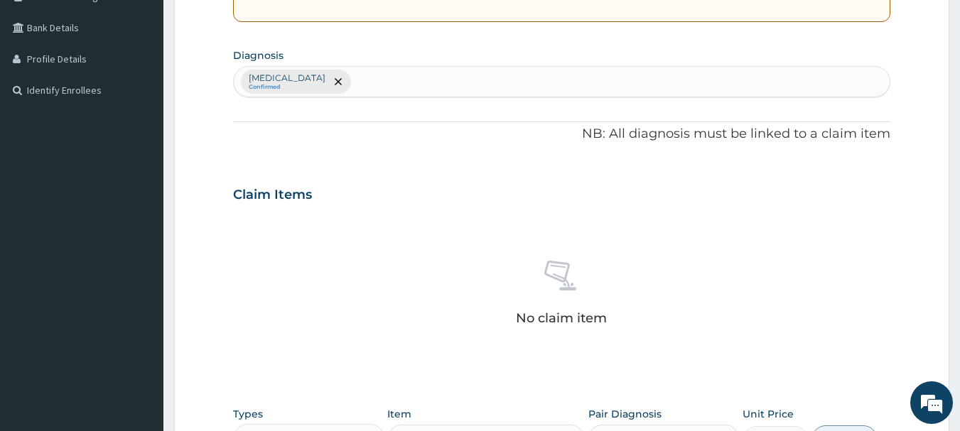
click at [460, 82] on div "Malaria Confirmed" at bounding box center [562, 82] width 656 height 30
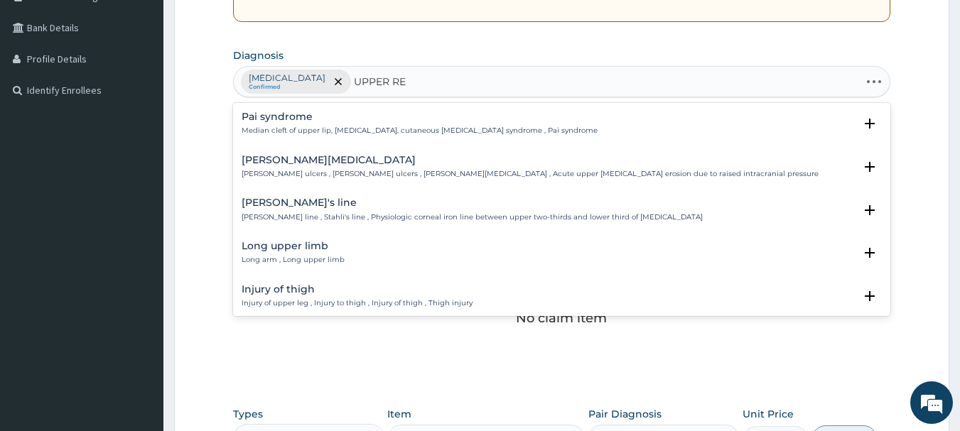
type input "UPPER RES"
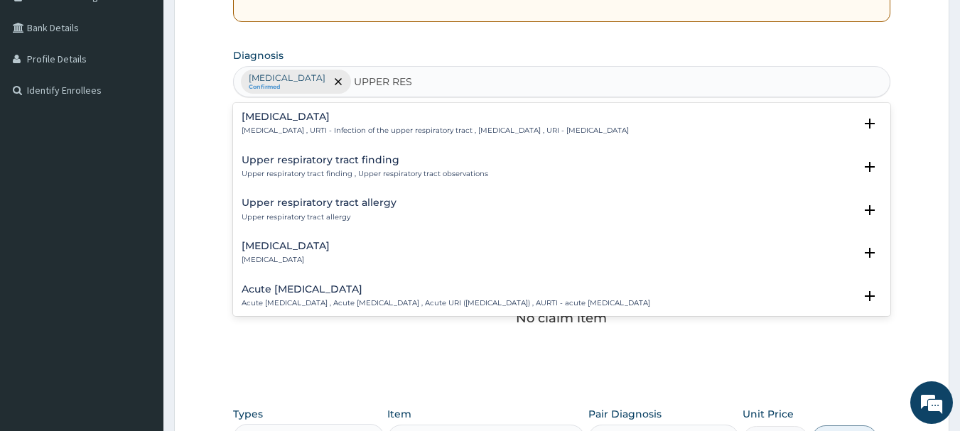
click at [384, 121] on h4 "[MEDICAL_DATA]" at bounding box center [435, 117] width 387 height 11
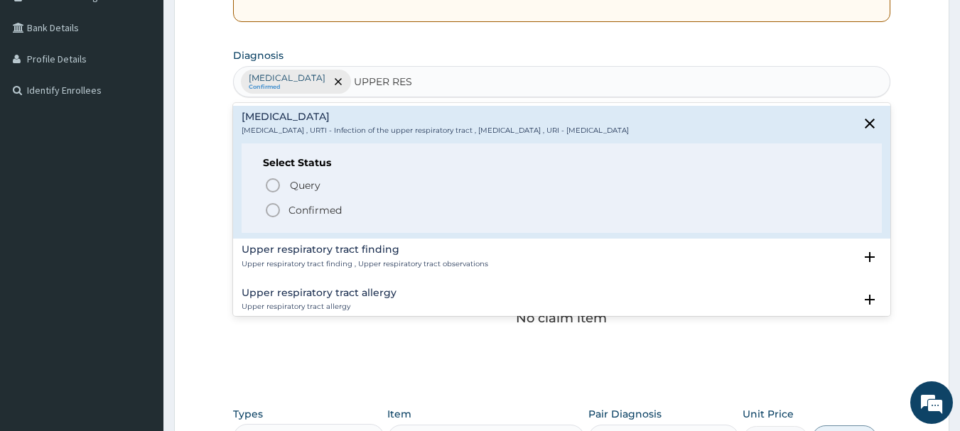
click at [269, 210] on icon "status option filled" at bounding box center [272, 210] width 17 height 17
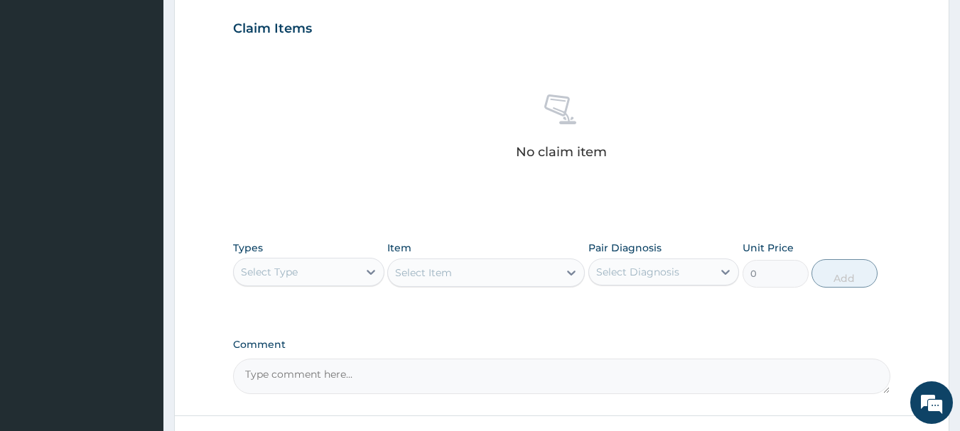
scroll to position [593, 0]
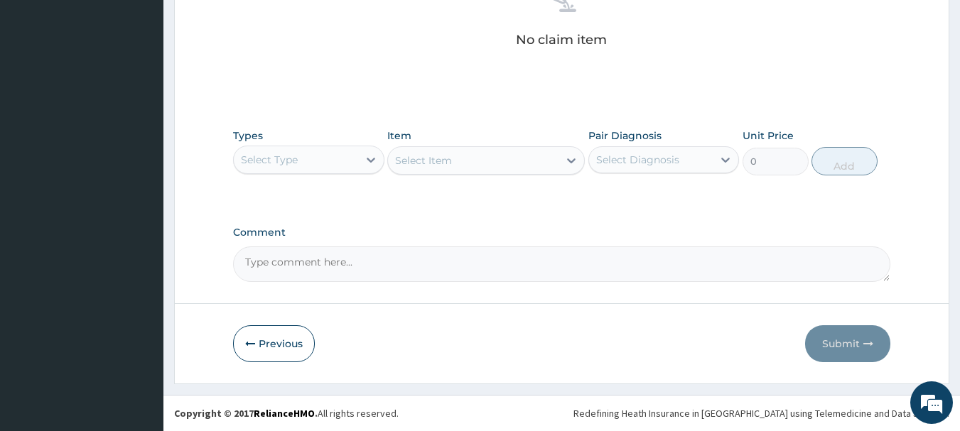
click at [310, 163] on div "Select Type" at bounding box center [296, 159] width 124 height 23
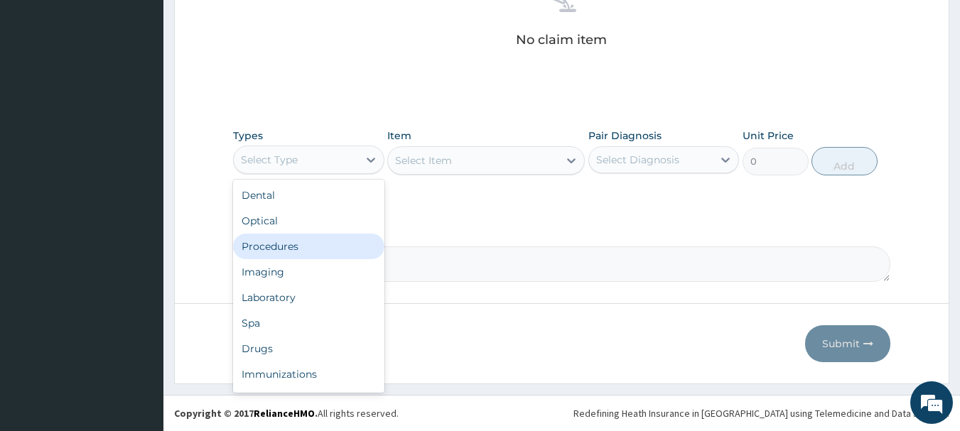
click at [280, 243] on div "Procedures" at bounding box center [308, 247] width 151 height 26
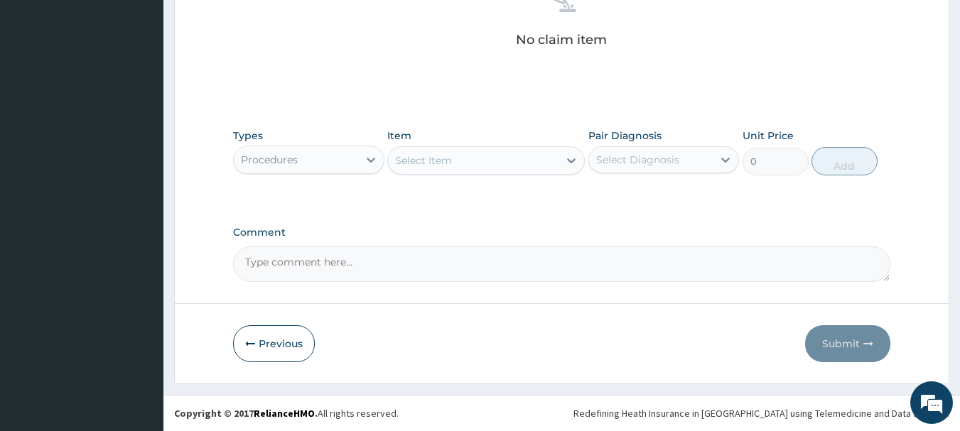
click at [492, 159] on div "Select Item" at bounding box center [473, 160] width 170 height 23
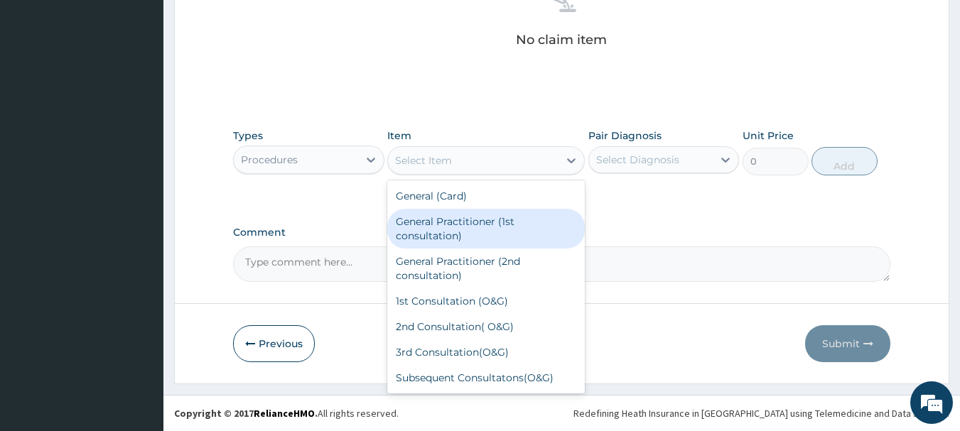
click at [468, 224] on div "General Practitioner (1st consultation)" at bounding box center [485, 229] width 197 height 40
type input "2000"
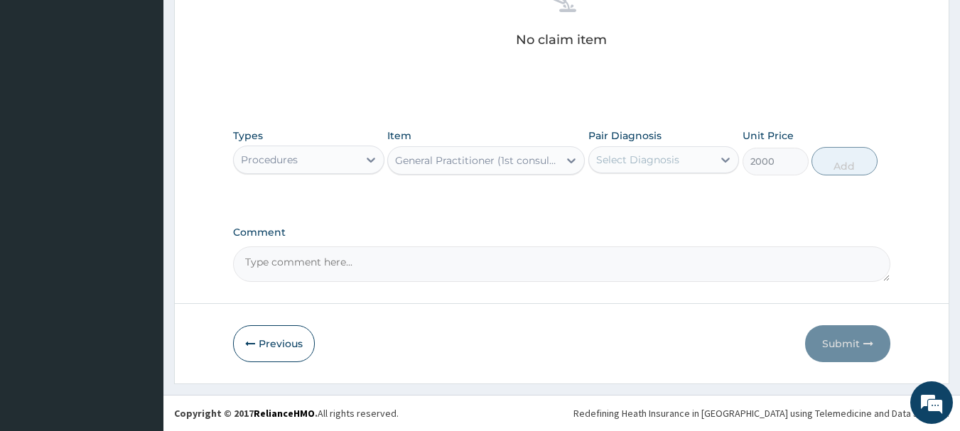
click at [653, 156] on div "Select Diagnosis" at bounding box center [637, 160] width 83 height 14
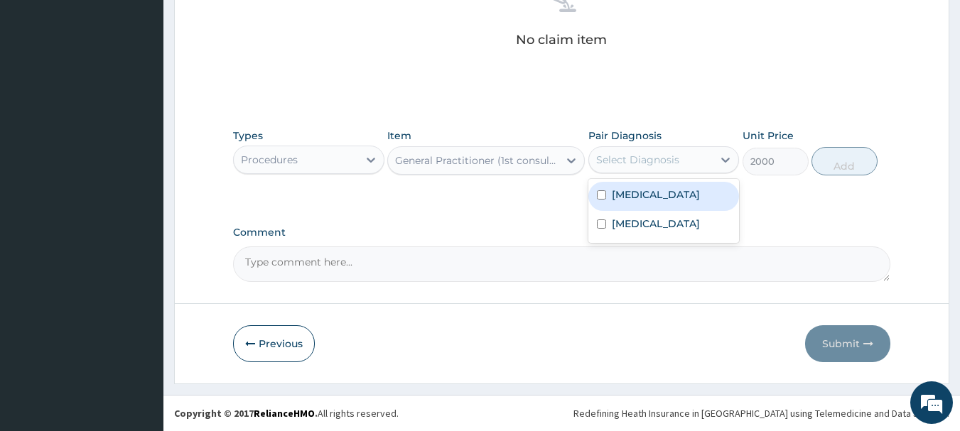
click at [651, 192] on div "Malaria" at bounding box center [663, 196] width 151 height 29
checkbox input "true"
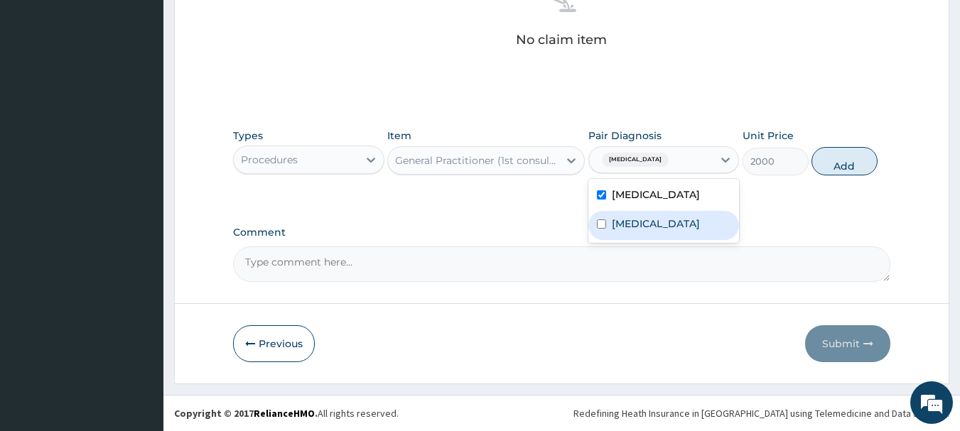
click at [649, 218] on label "[MEDICAL_DATA]" at bounding box center [656, 224] width 88 height 14
checkbox input "true"
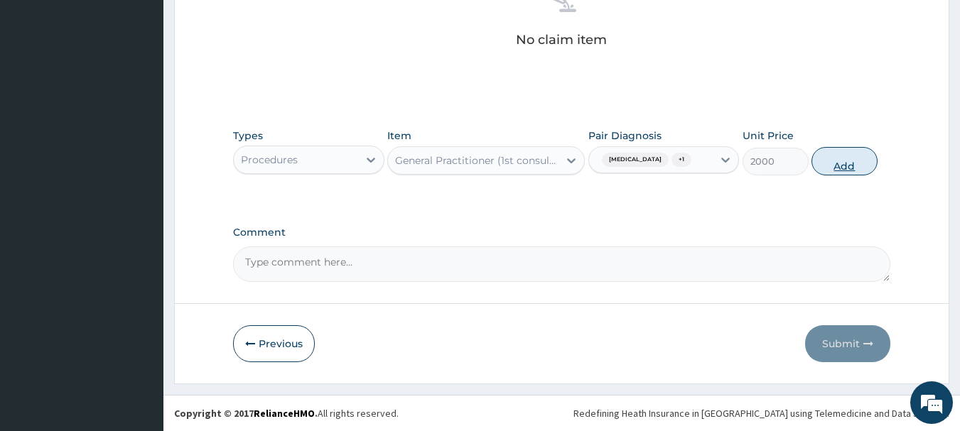
click at [852, 162] on button "Add" at bounding box center [844, 161] width 66 height 28
type input "0"
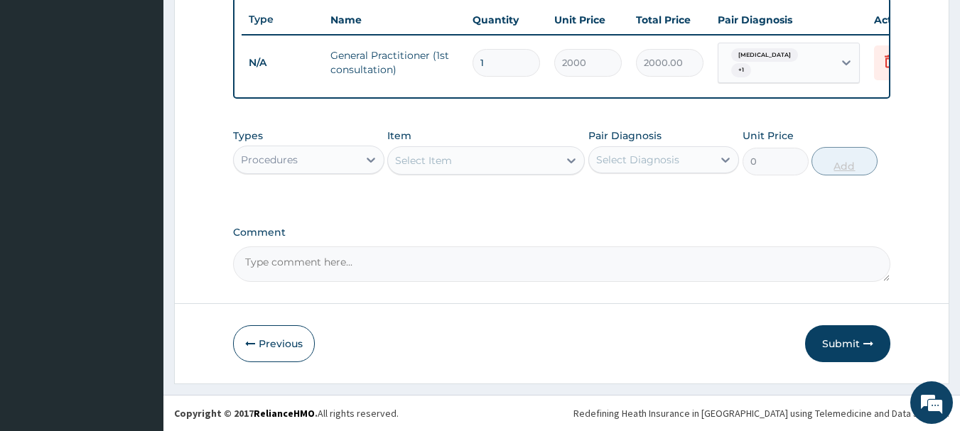
scroll to position [536, 0]
click at [344, 157] on div "Procedures" at bounding box center [296, 159] width 124 height 23
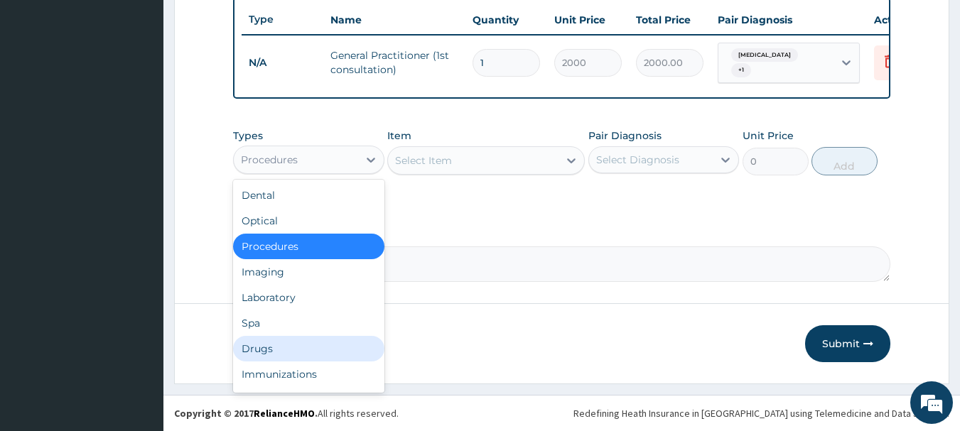
click at [271, 343] on div "Drugs" at bounding box center [308, 349] width 151 height 26
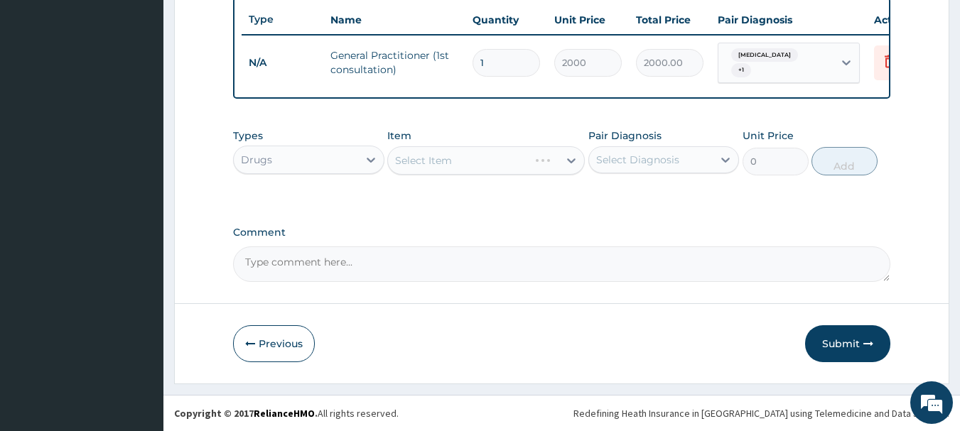
click at [441, 156] on div "Select Item" at bounding box center [485, 160] width 197 height 28
click at [451, 158] on div "Select Item" at bounding box center [485, 160] width 197 height 28
click at [462, 161] on div "Select Item" at bounding box center [473, 160] width 170 height 23
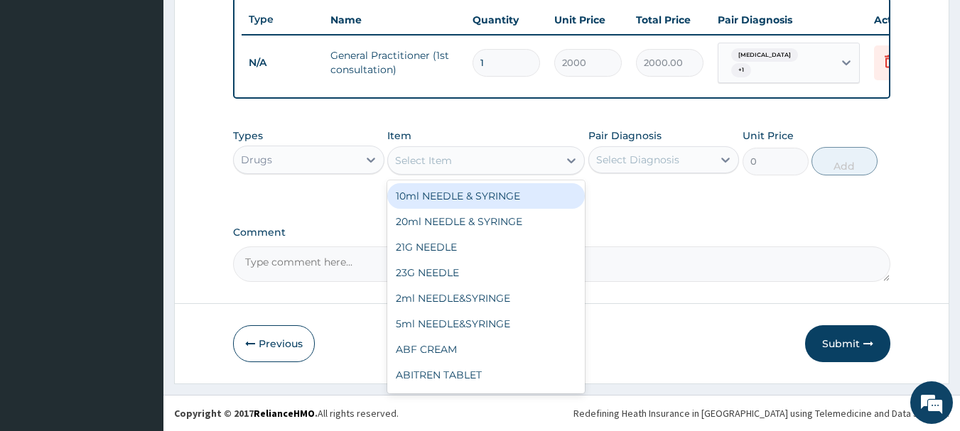
click at [462, 161] on div "Select Item" at bounding box center [473, 160] width 170 height 23
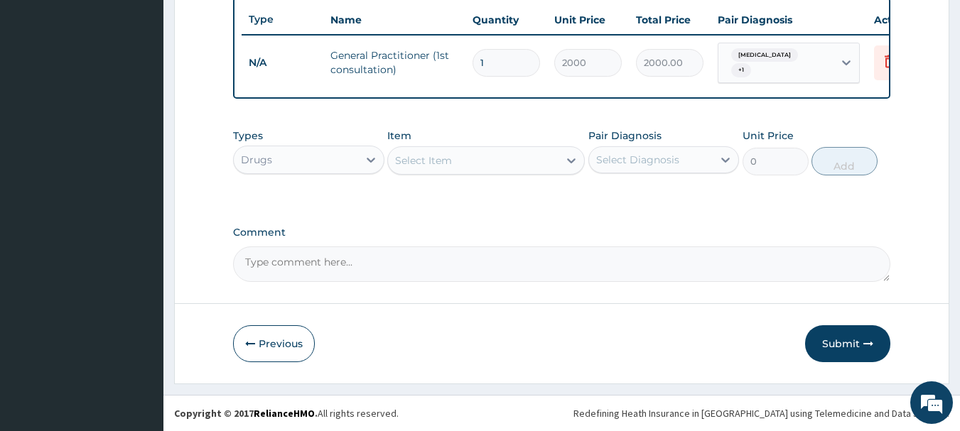
click at [462, 161] on div "Select Item" at bounding box center [473, 160] width 170 height 23
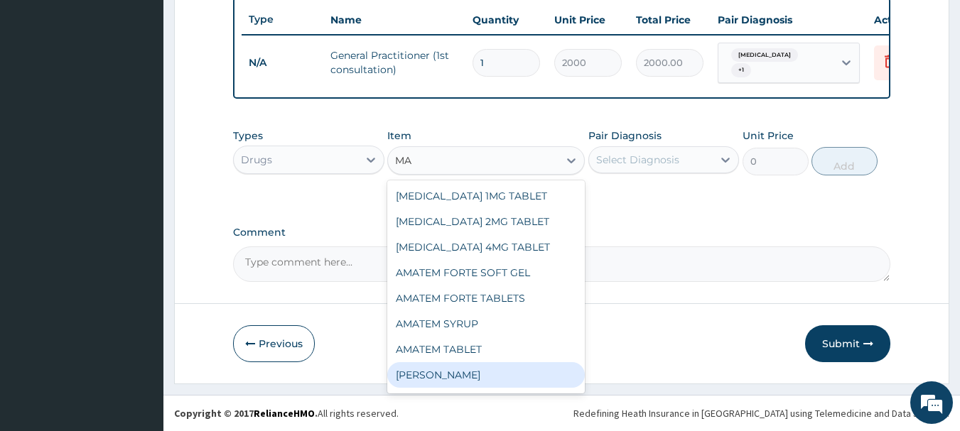
type input "M"
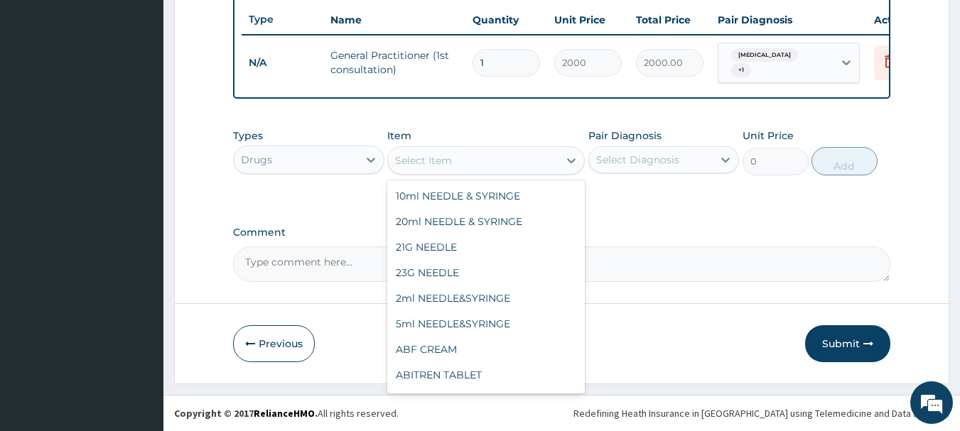
click at [340, 170] on div "Drugs" at bounding box center [296, 159] width 124 height 23
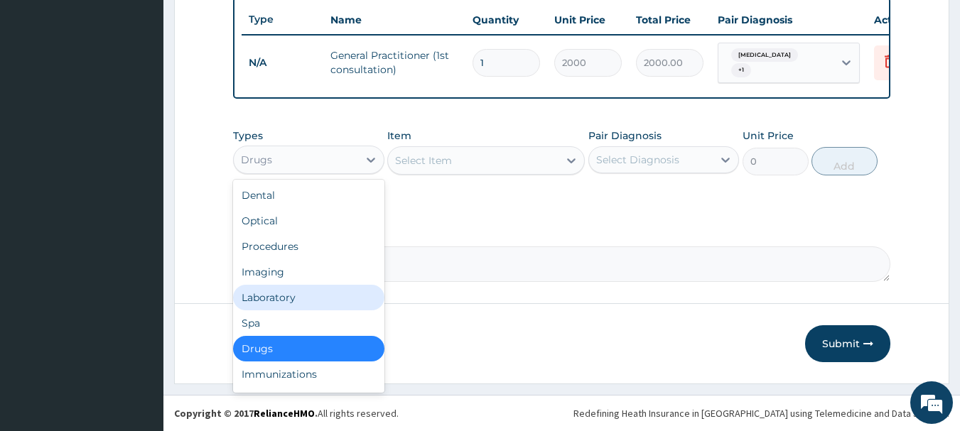
click at [281, 293] on div "Laboratory" at bounding box center [308, 298] width 151 height 26
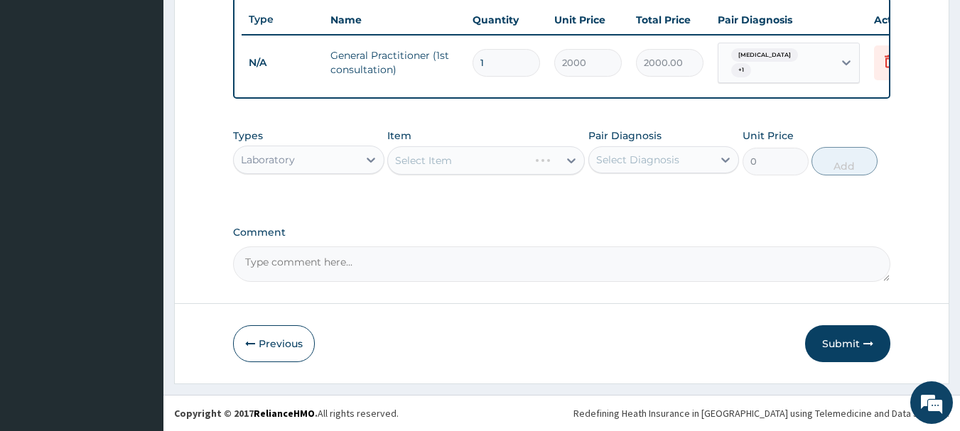
click at [497, 149] on div "Select Item" at bounding box center [485, 160] width 197 height 28
click at [490, 161] on div "Select Item" at bounding box center [473, 160] width 170 height 23
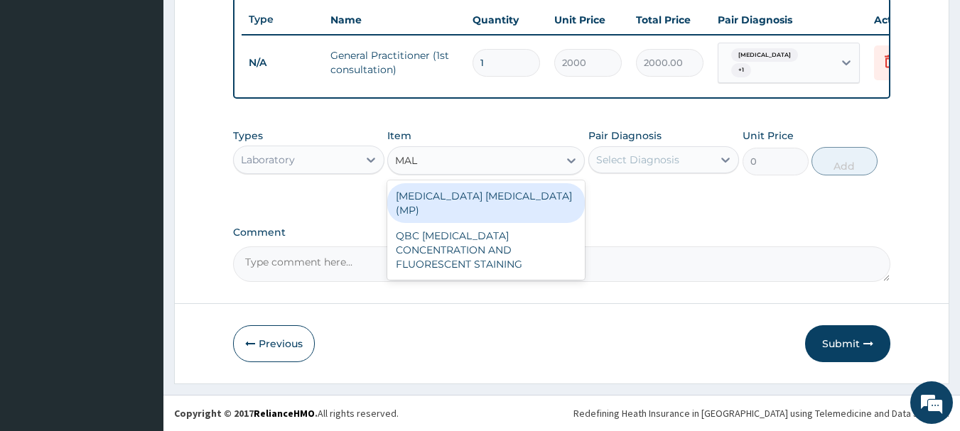
type input "MALA"
click at [477, 192] on div "MALARIA PARASITE (MP)" at bounding box center [485, 203] width 197 height 40
type input "1000"
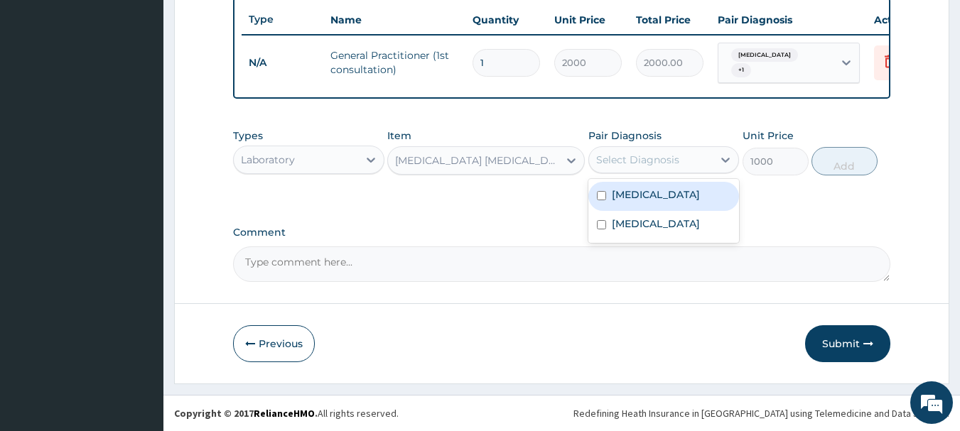
click at [658, 156] on div "Select Diagnosis" at bounding box center [637, 160] width 83 height 14
click at [653, 195] on div "Malaria" at bounding box center [663, 196] width 151 height 29
checkbox input "true"
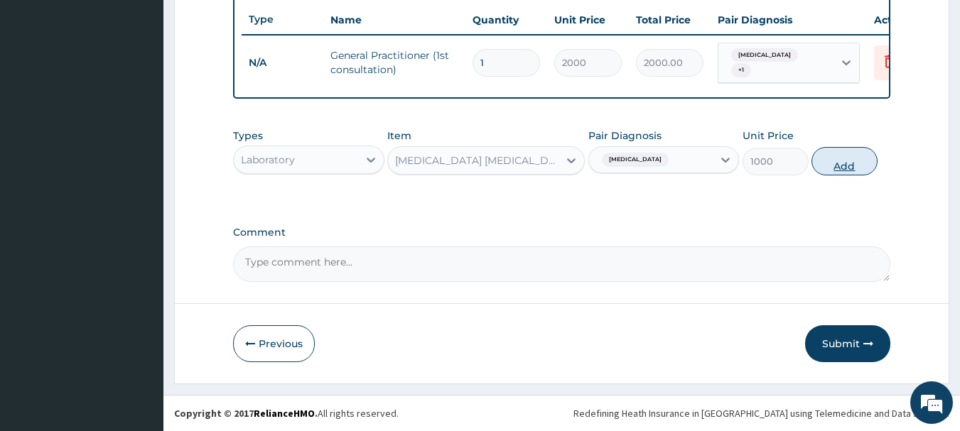
click at [841, 163] on button "Add" at bounding box center [844, 161] width 66 height 28
type input "0"
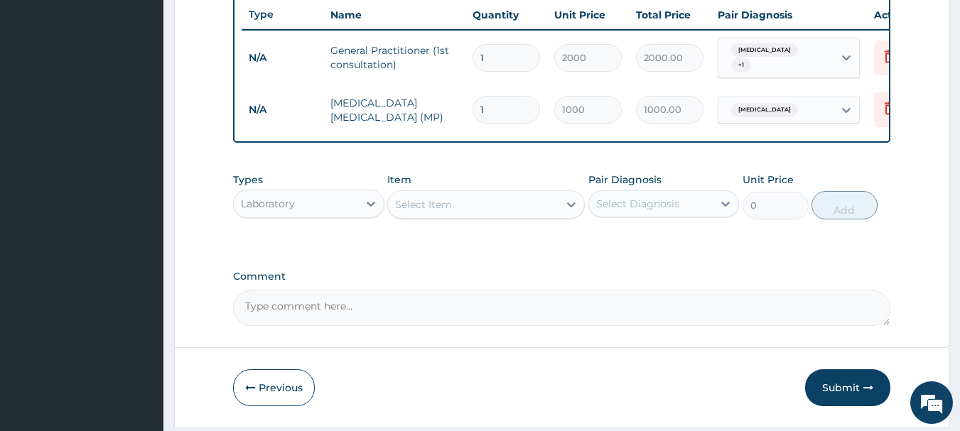
click at [506, 207] on div "Select Item" at bounding box center [473, 204] width 170 height 23
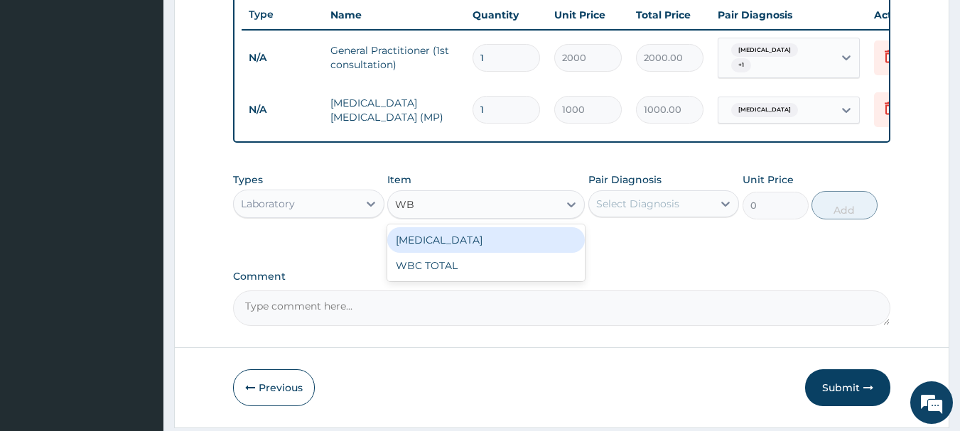
type input "WBC"
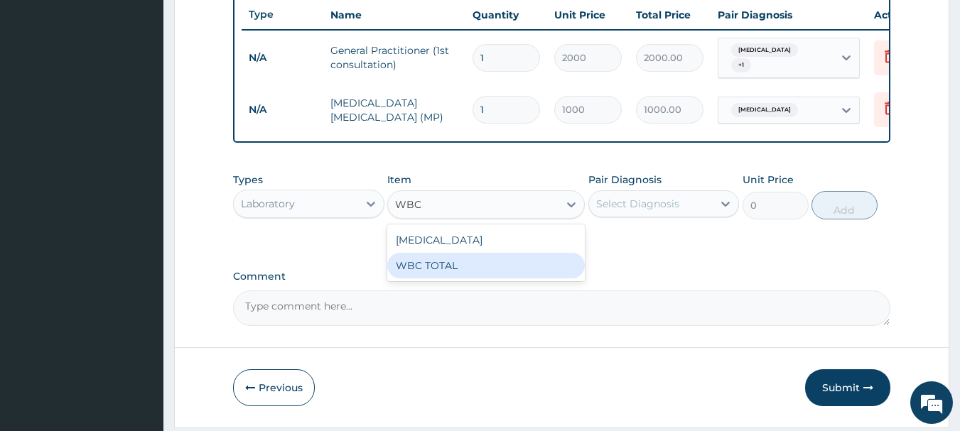
click at [465, 266] on div "WBC TOTAL" at bounding box center [485, 266] width 197 height 26
type input "640"
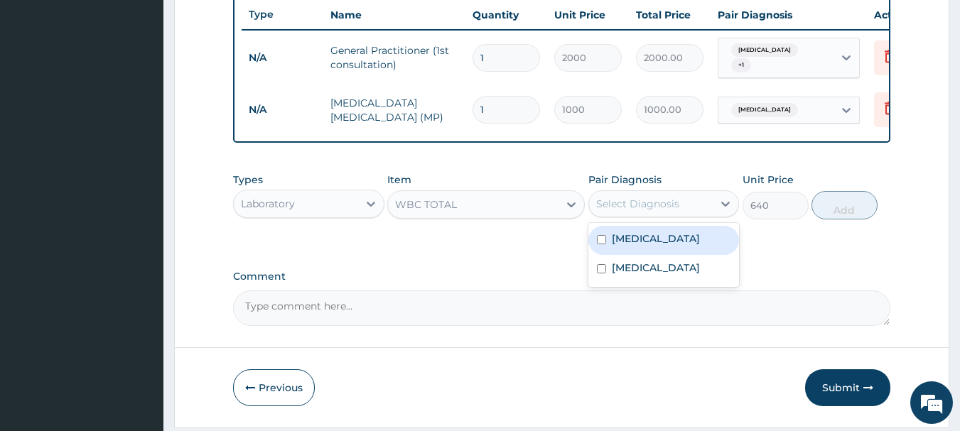
click at [653, 205] on div "Select Diagnosis" at bounding box center [637, 204] width 83 height 14
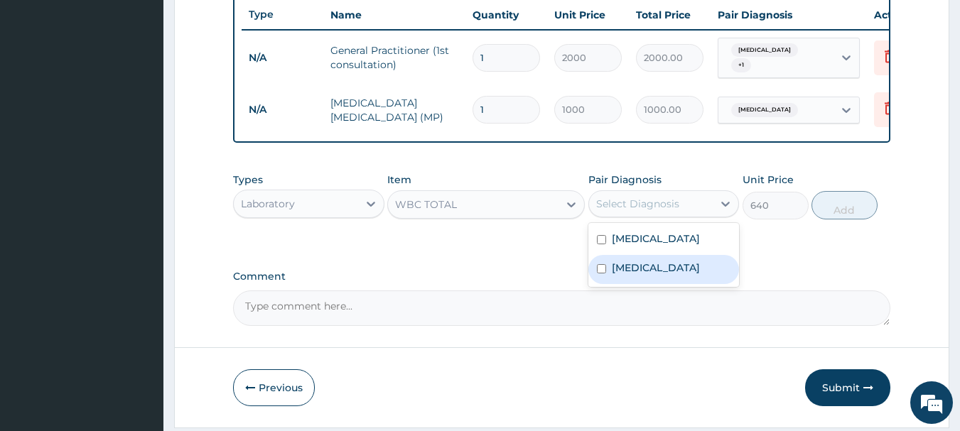
click at [651, 273] on label "[MEDICAL_DATA]" at bounding box center [656, 268] width 88 height 14
checkbox input "true"
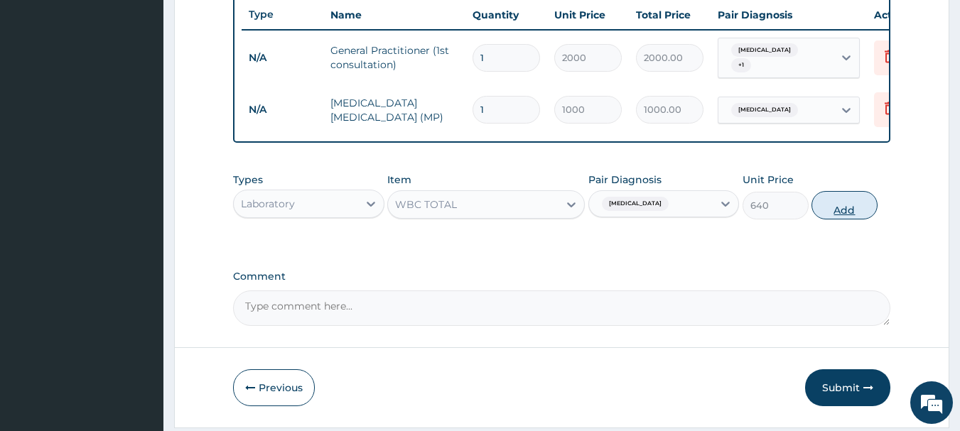
click at [842, 211] on button "Add" at bounding box center [844, 205] width 66 height 28
type input "0"
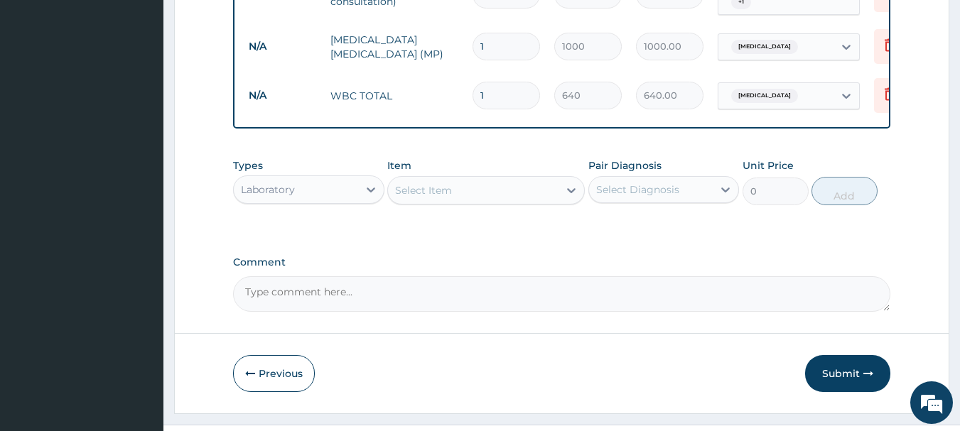
scroll to position [602, 0]
click at [332, 185] on div "Laboratory" at bounding box center [296, 187] width 124 height 23
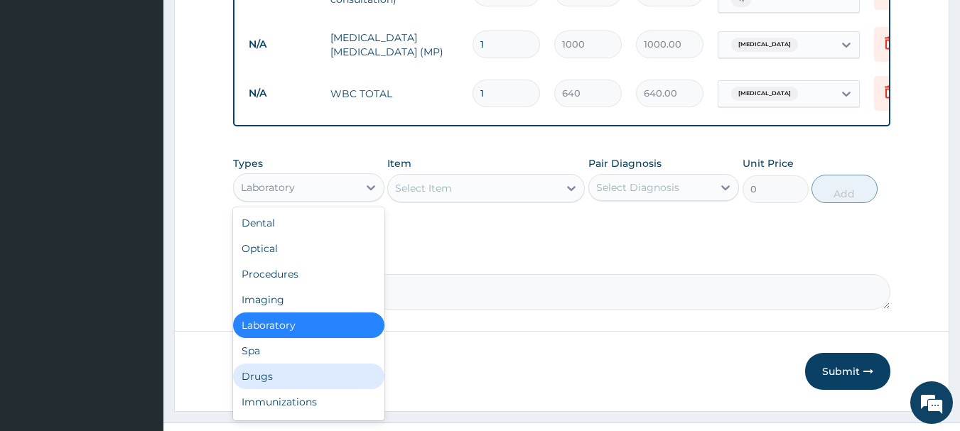
click at [274, 381] on div "Drugs" at bounding box center [308, 377] width 151 height 26
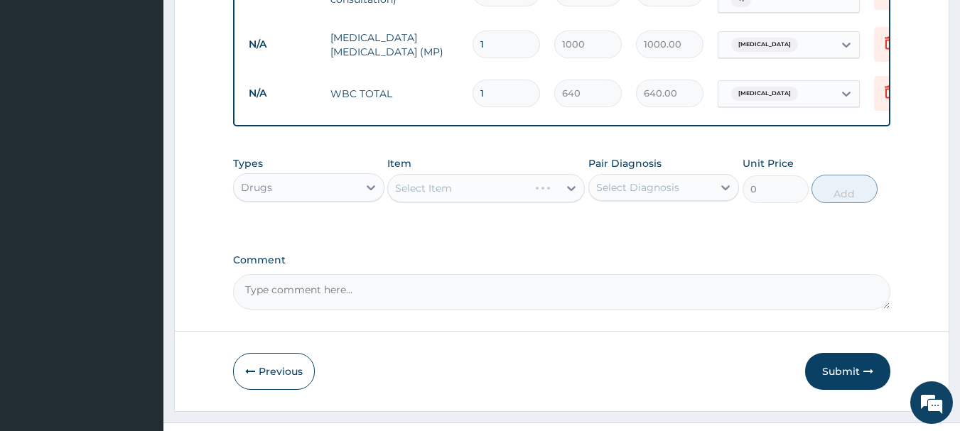
click at [474, 196] on div "Select Item" at bounding box center [485, 188] width 197 height 28
click at [474, 195] on div "Select Item" at bounding box center [473, 188] width 170 height 23
click at [468, 195] on div "Select Item" at bounding box center [473, 188] width 170 height 23
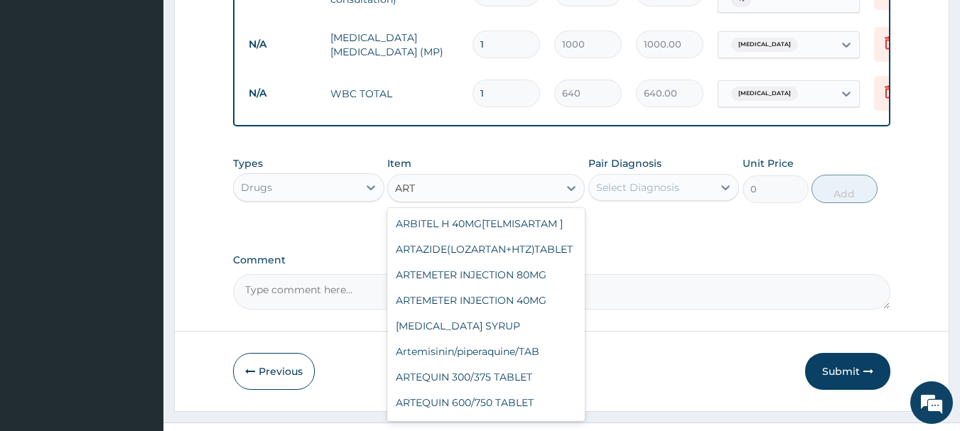
type input "ARTE"
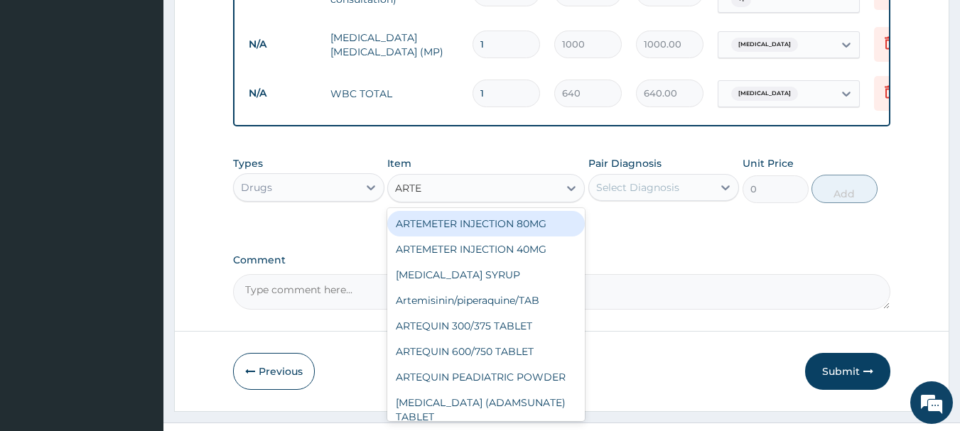
click at [496, 228] on div "ARTEMETER INJECTION 80MG" at bounding box center [485, 224] width 197 height 26
type input "210"
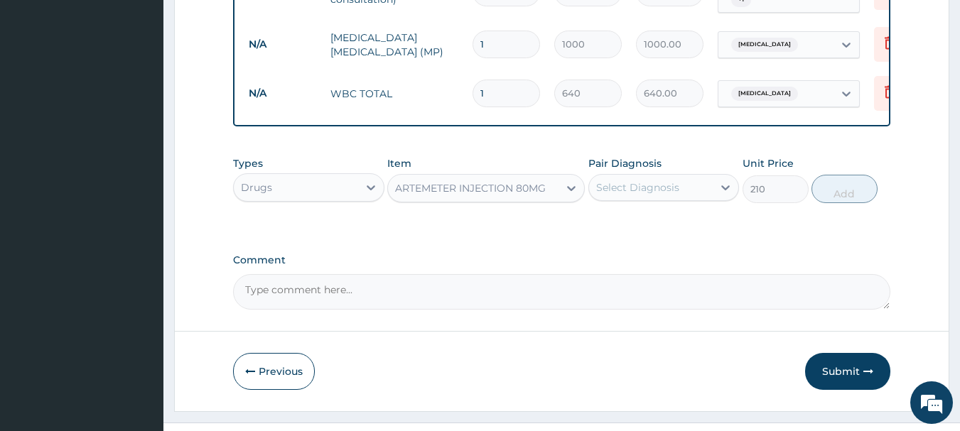
click at [646, 192] on div "Select Diagnosis" at bounding box center [637, 187] width 83 height 14
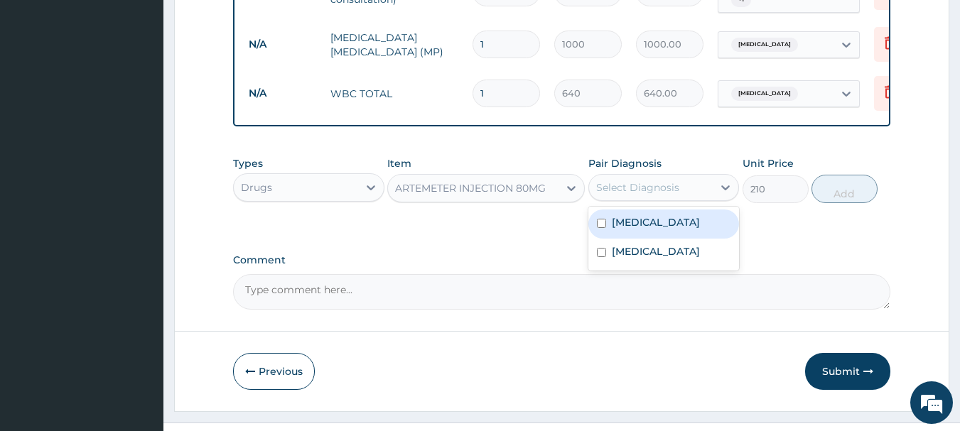
click at [645, 223] on label "Malaria" at bounding box center [656, 222] width 88 height 14
checkbox input "true"
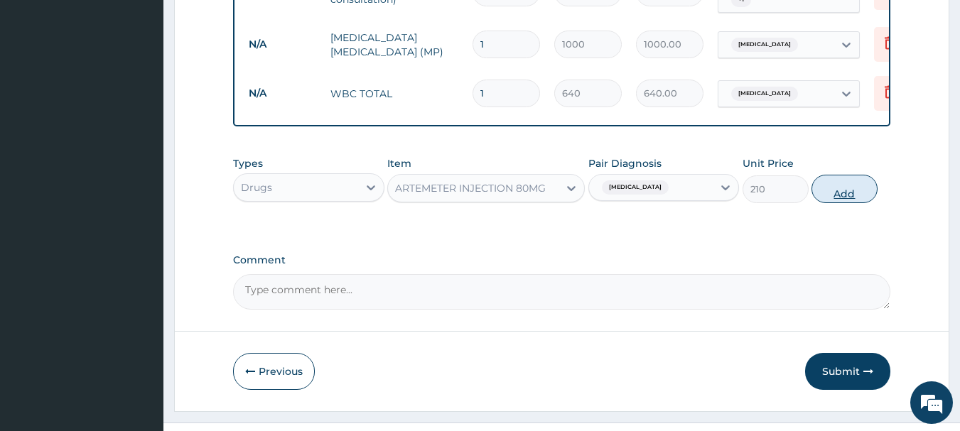
click at [844, 187] on button "Add" at bounding box center [844, 189] width 66 height 28
type input "0"
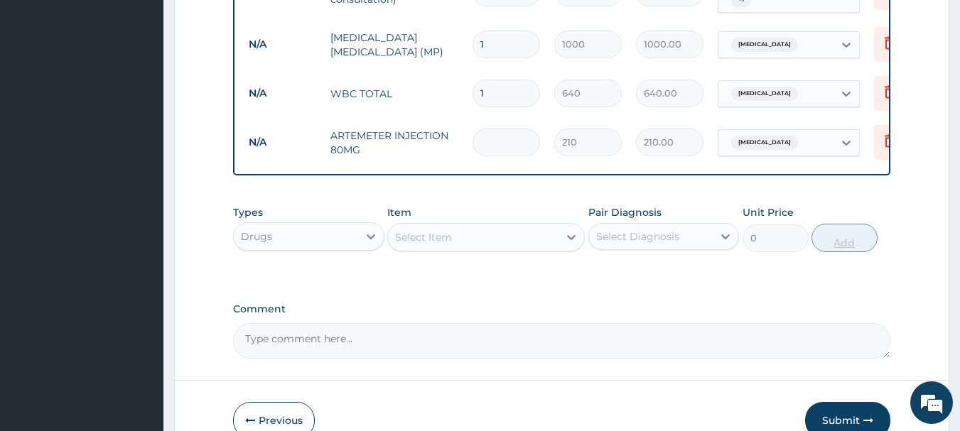
type input "0.00"
type input "6"
type input "1260.00"
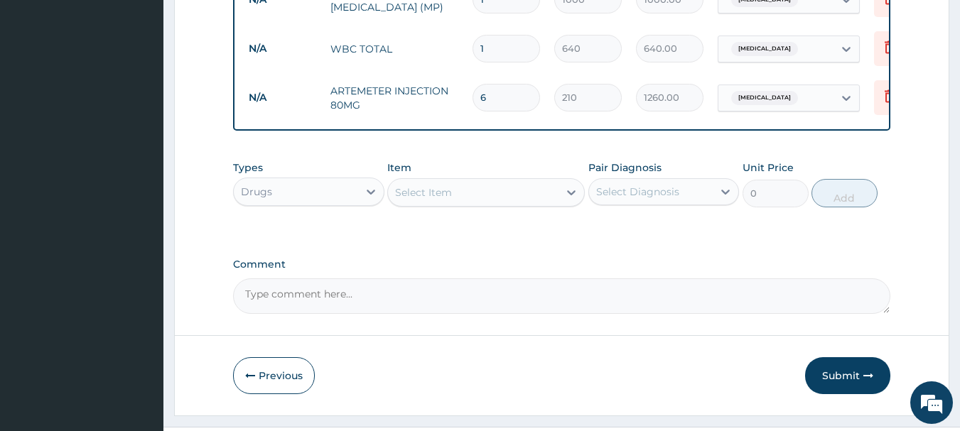
scroll to position [683, 0]
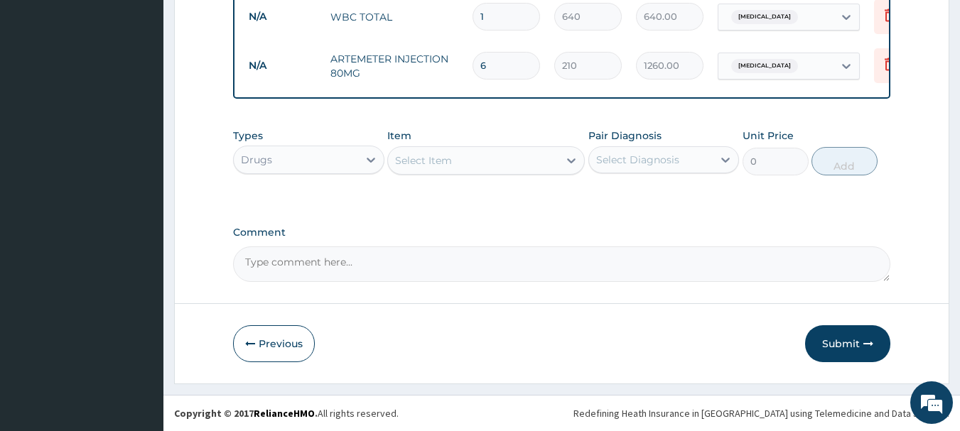
type input "6"
click at [495, 152] on div "Select Item" at bounding box center [473, 160] width 170 height 23
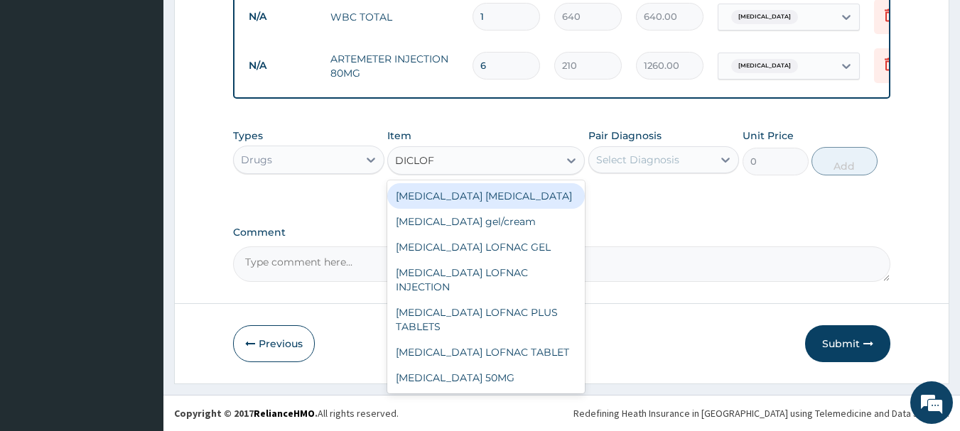
type input "DICLOFE"
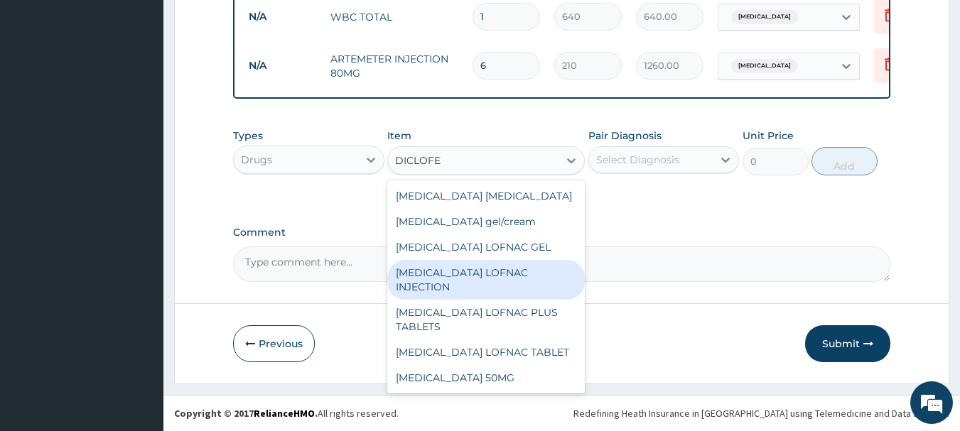
click at [482, 273] on div "[MEDICAL_DATA] LOFNAC INJECTION" at bounding box center [485, 280] width 197 height 40
type input "100"
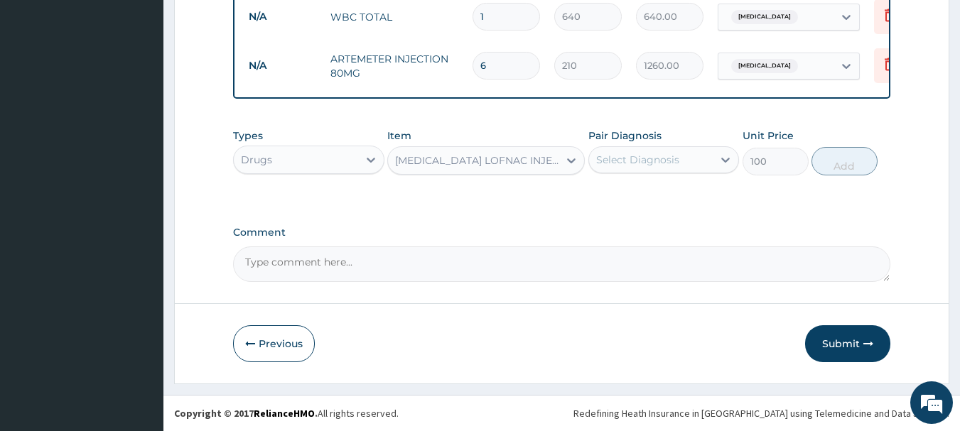
click at [655, 163] on div "Select Diagnosis" at bounding box center [637, 160] width 83 height 14
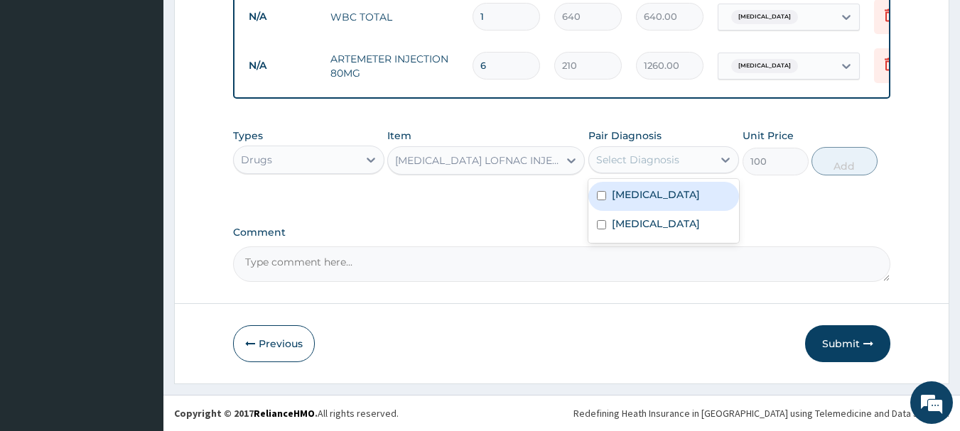
click at [649, 192] on div "Malaria" at bounding box center [663, 196] width 151 height 29
checkbox input "true"
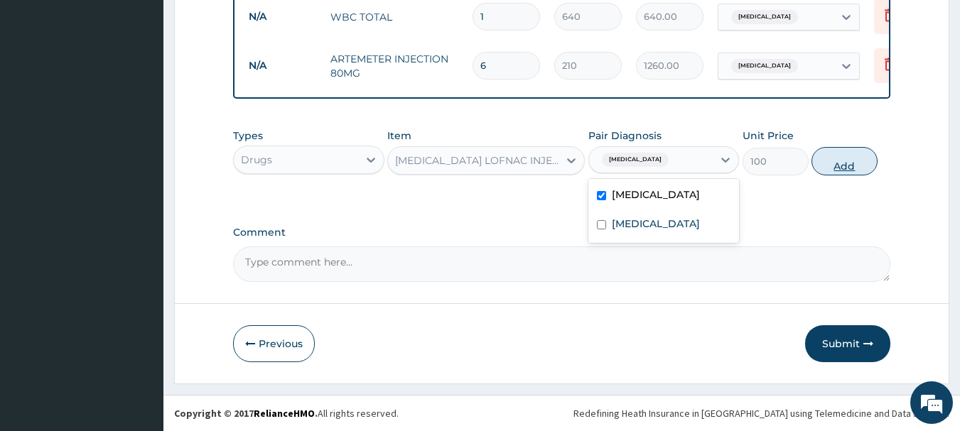
click at [857, 154] on button "Add" at bounding box center [844, 161] width 66 height 28
type input "0"
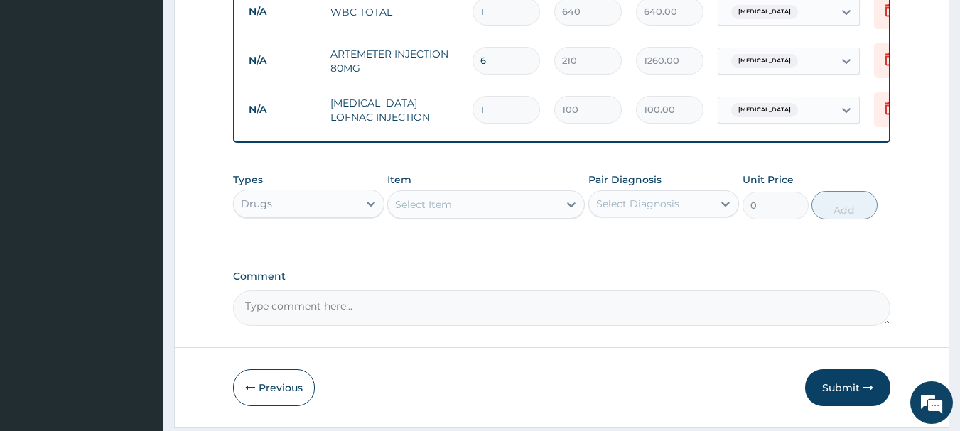
click at [492, 211] on div "Select Item" at bounding box center [473, 204] width 170 height 23
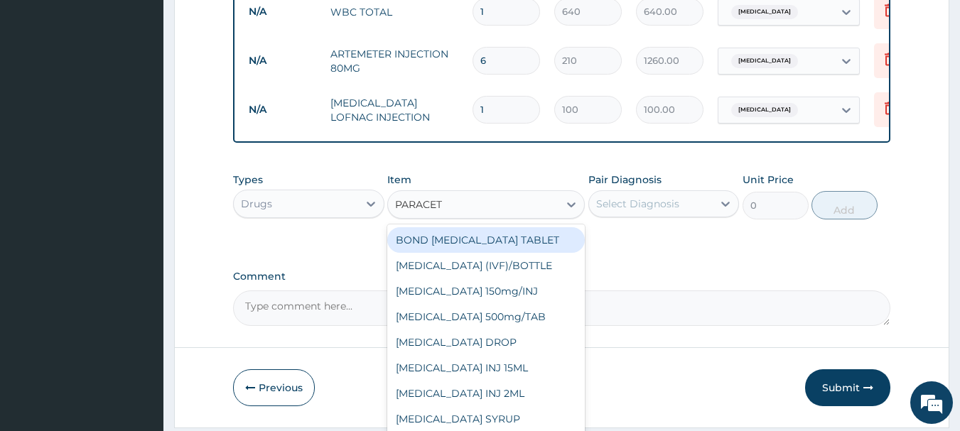
type input "PARACETA"
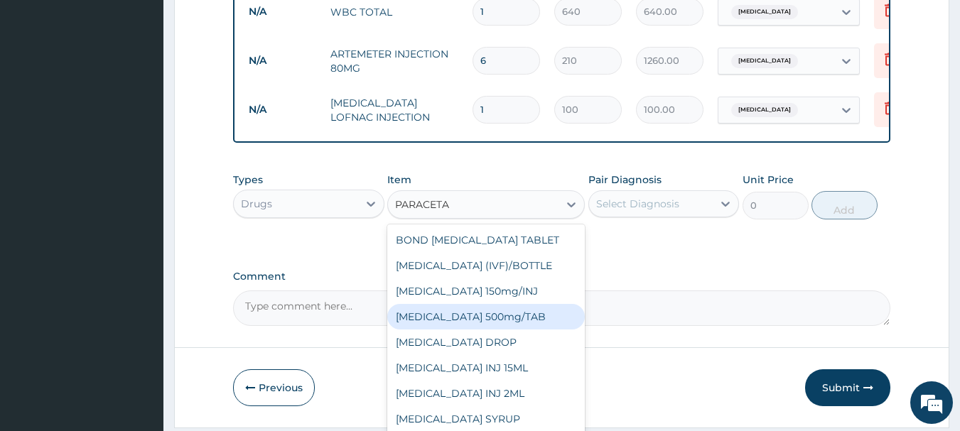
click at [494, 327] on div "[MEDICAL_DATA] 500mg/TAB" at bounding box center [485, 317] width 197 height 26
type input "10"
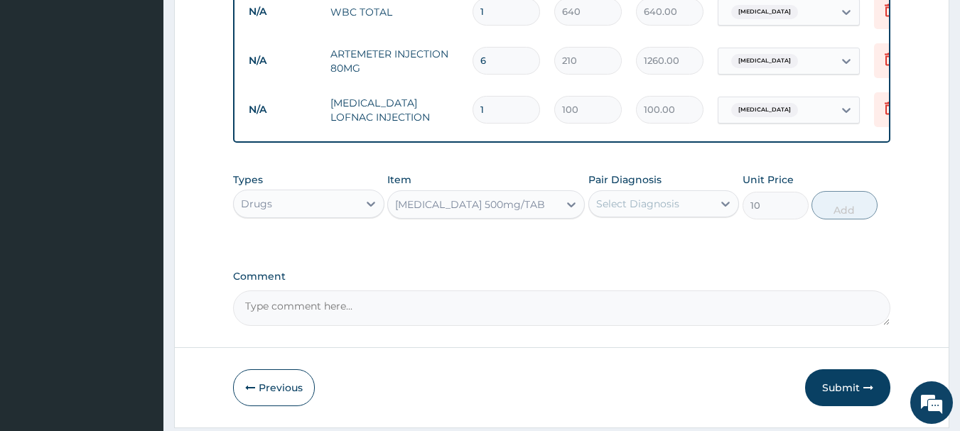
click at [683, 215] on div "Select Diagnosis" at bounding box center [651, 203] width 124 height 23
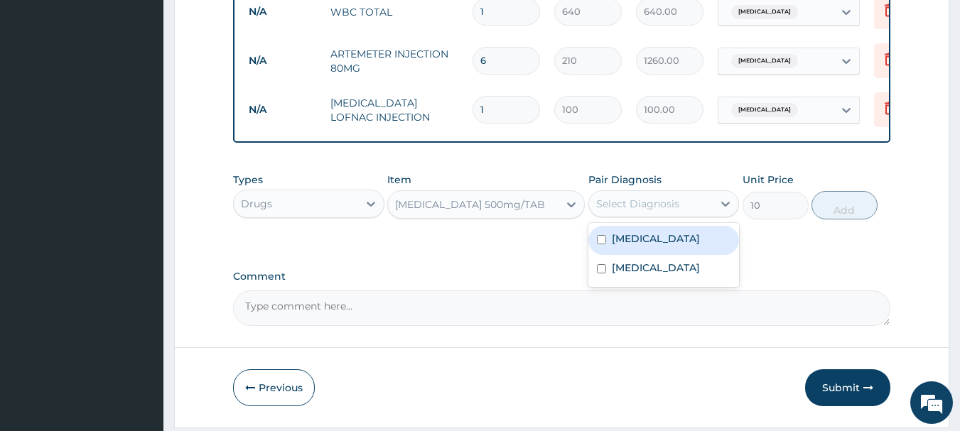
click at [665, 241] on div "Malaria" at bounding box center [663, 240] width 151 height 29
checkbox input "true"
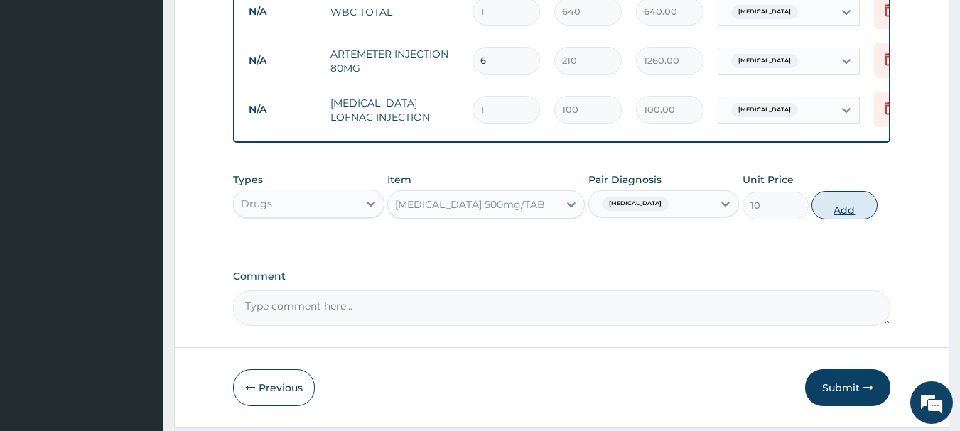
click at [850, 206] on button "Add" at bounding box center [844, 205] width 66 height 28
type input "0"
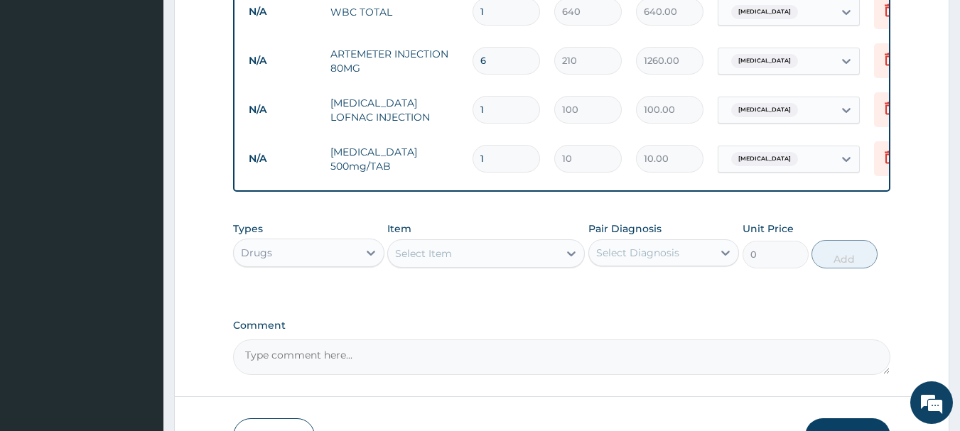
type input "18"
type input "180.00"
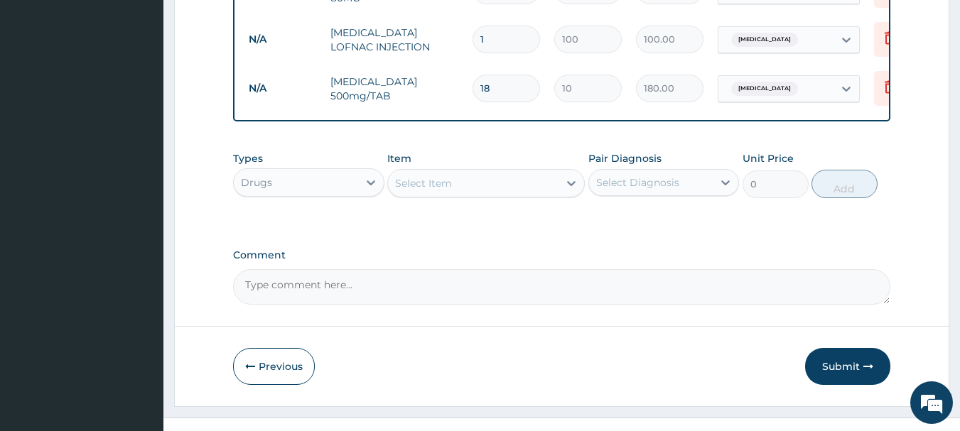
scroll to position [781, 0]
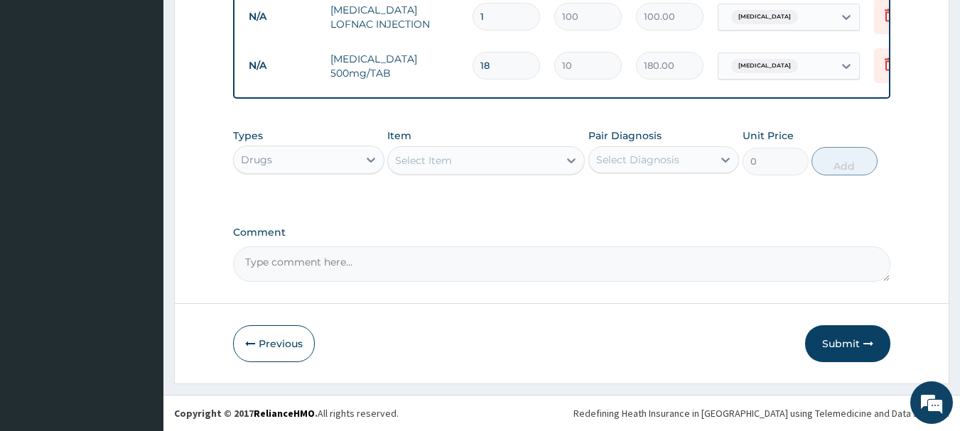
type input "18"
click at [498, 160] on div "Select Item" at bounding box center [473, 160] width 170 height 23
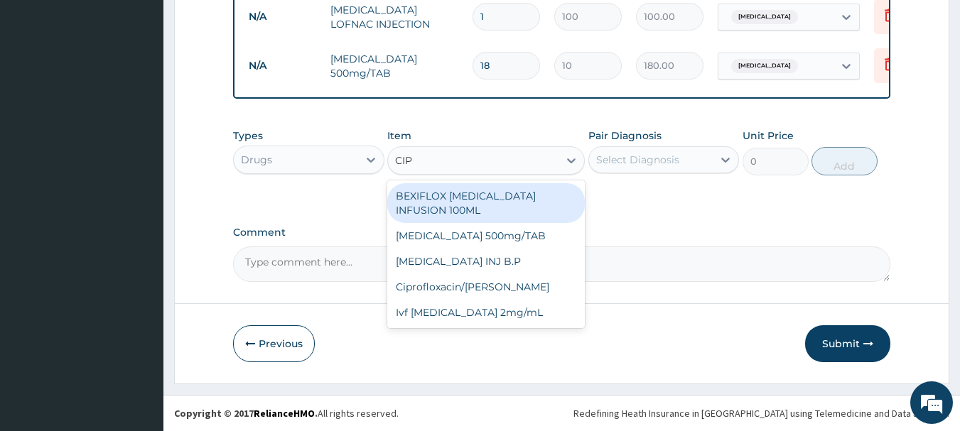
type input "CIPR"
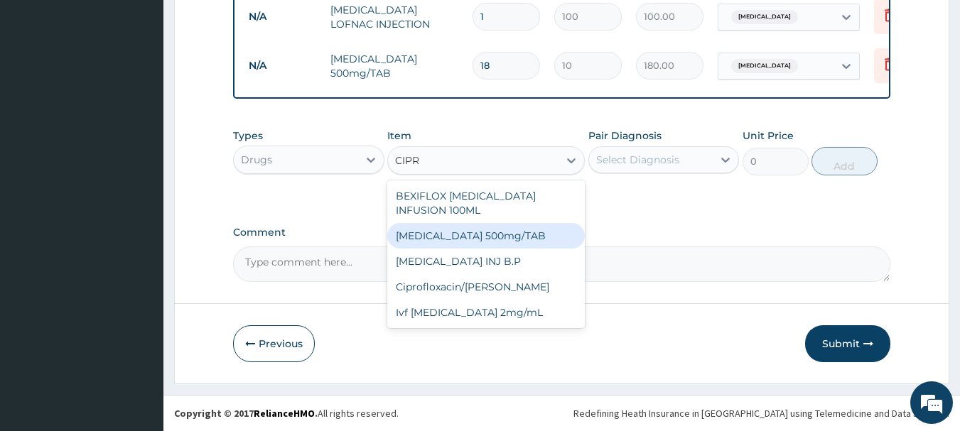
click at [481, 223] on div "[MEDICAL_DATA] 500mg/TAB" at bounding box center [485, 236] width 197 height 26
type input "50"
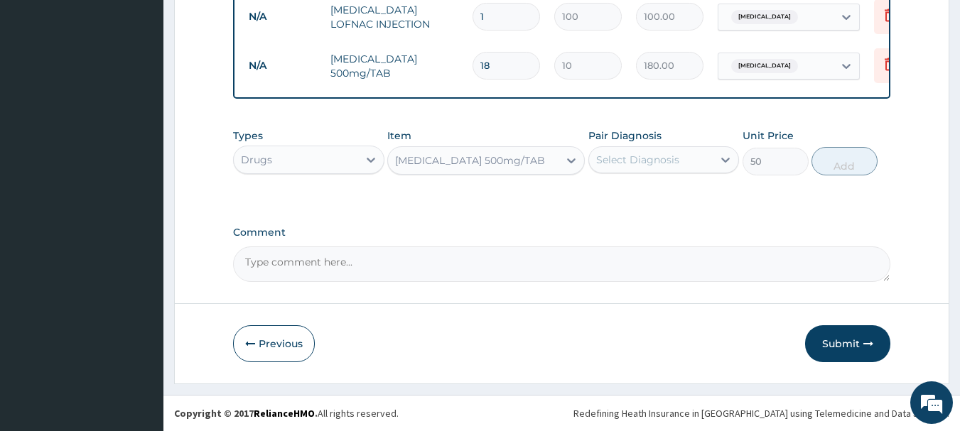
click at [652, 160] on div "Select Diagnosis" at bounding box center [637, 160] width 83 height 14
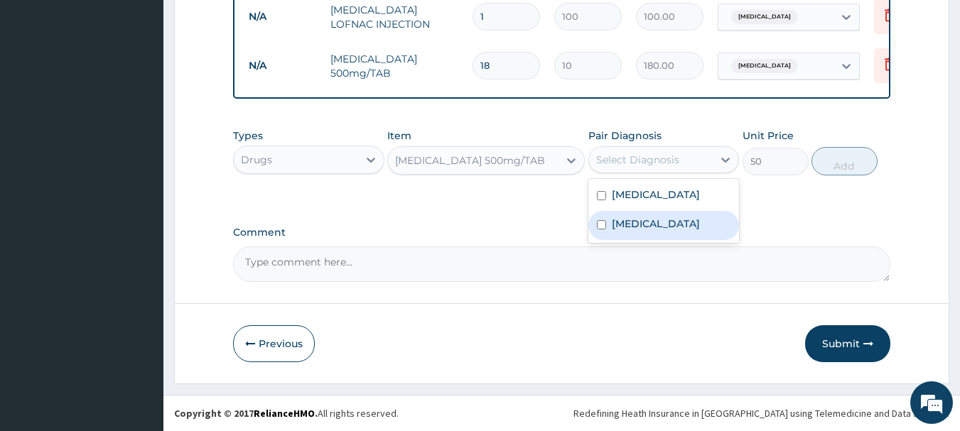
click at [644, 227] on label "[MEDICAL_DATA]" at bounding box center [656, 224] width 88 height 14
checkbox input "true"
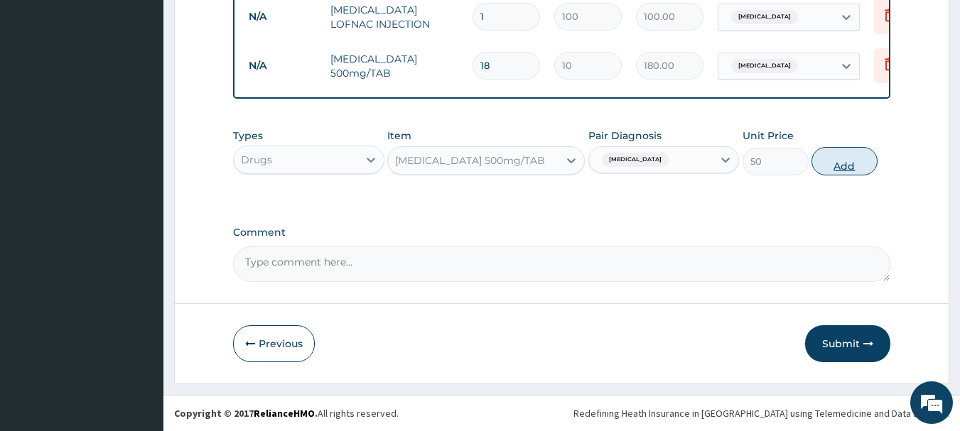
click at [846, 157] on button "Add" at bounding box center [844, 161] width 66 height 28
type input "0"
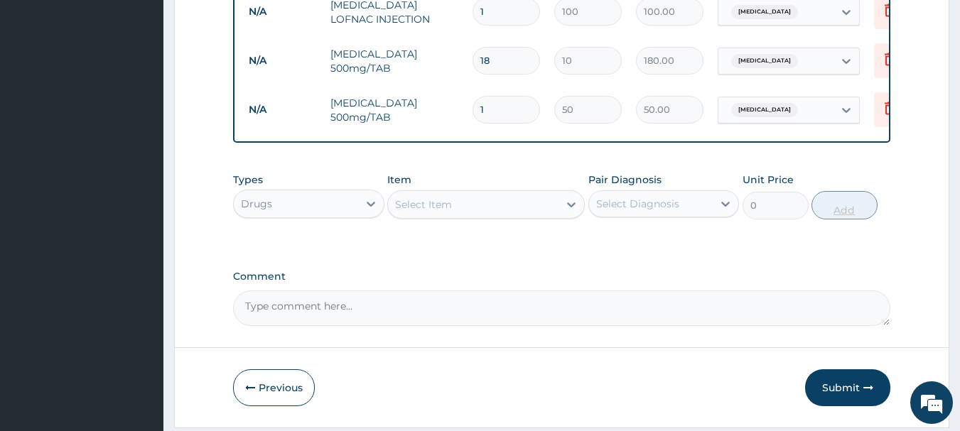
type input "10"
type input "500.00"
type input "10"
click at [528, 198] on div "Select Item" at bounding box center [473, 204] width 170 height 23
click at [516, 207] on div "Select Item" at bounding box center [473, 204] width 170 height 23
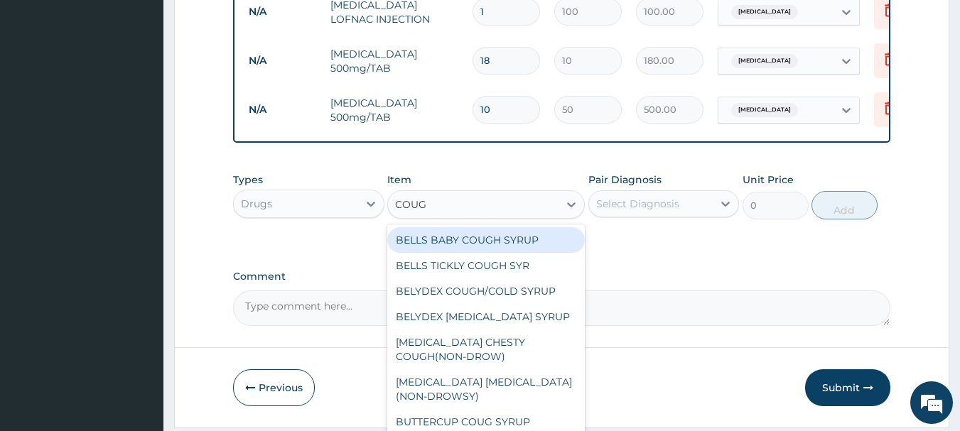
type input "COUGH"
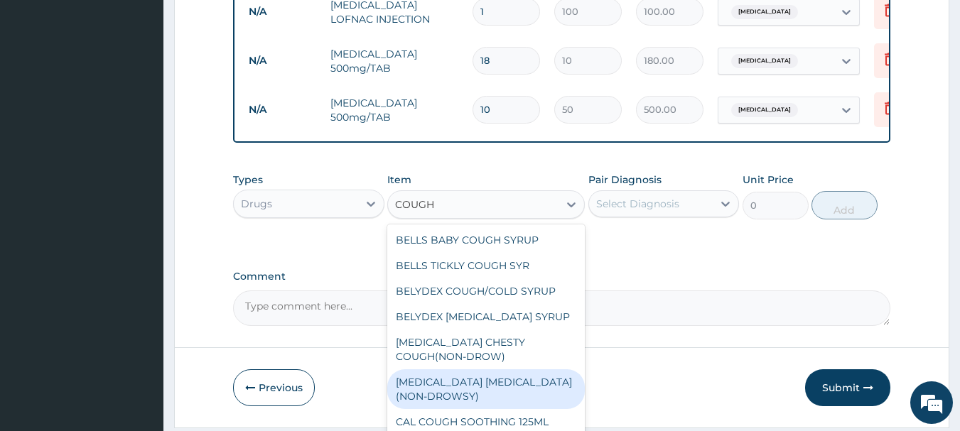
scroll to position [77, 0]
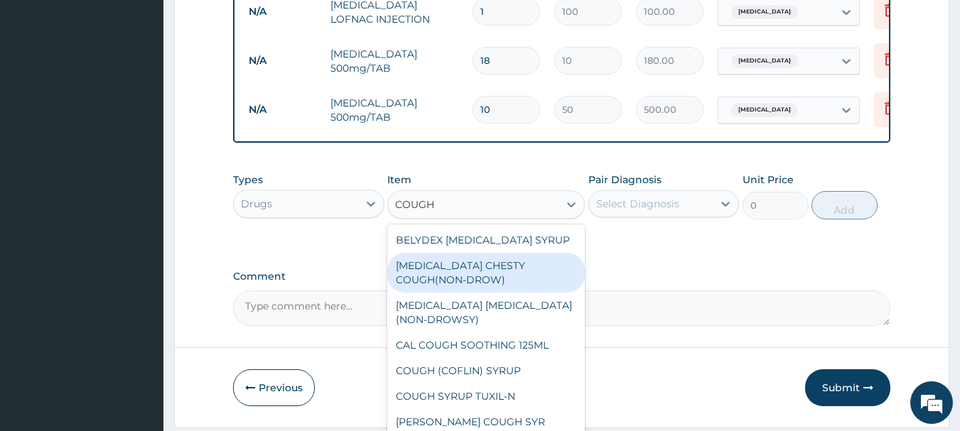
click at [479, 271] on div "[MEDICAL_DATA] CHESTY COUGH(NON-DROW)" at bounding box center [485, 273] width 197 height 40
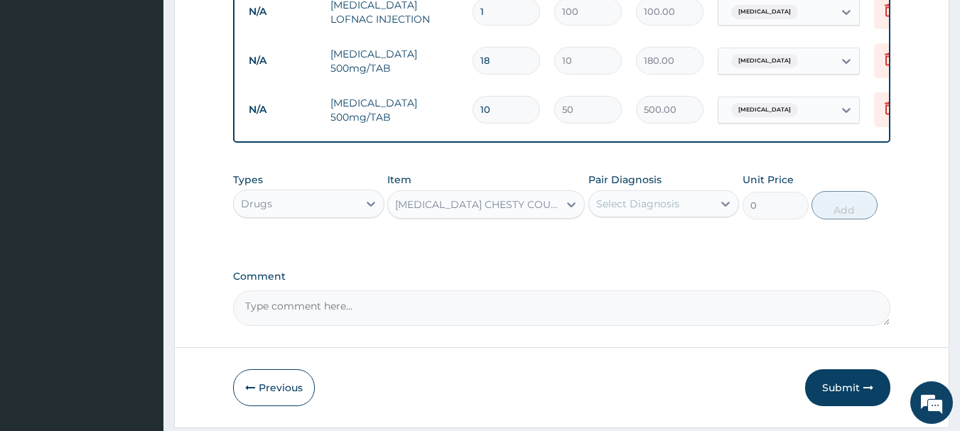
type input "1300"
click at [667, 210] on div "Select Diagnosis" at bounding box center [637, 204] width 83 height 14
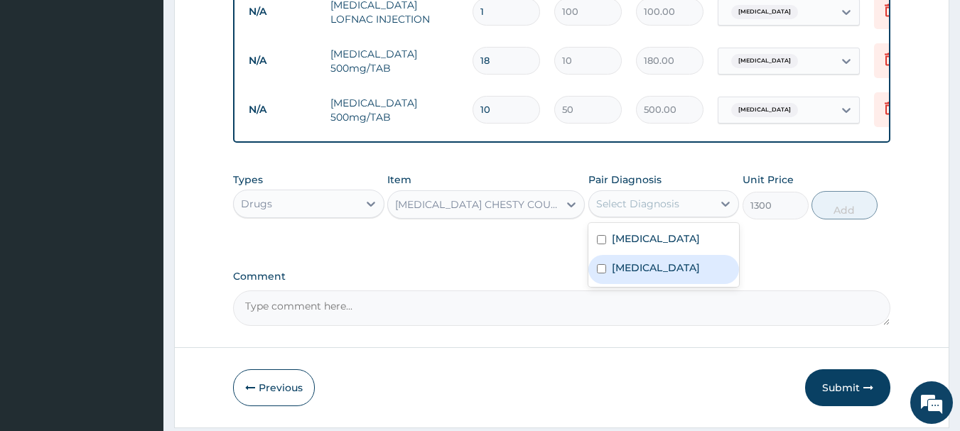
click at [646, 271] on label "[MEDICAL_DATA]" at bounding box center [656, 268] width 88 height 14
checkbox input "true"
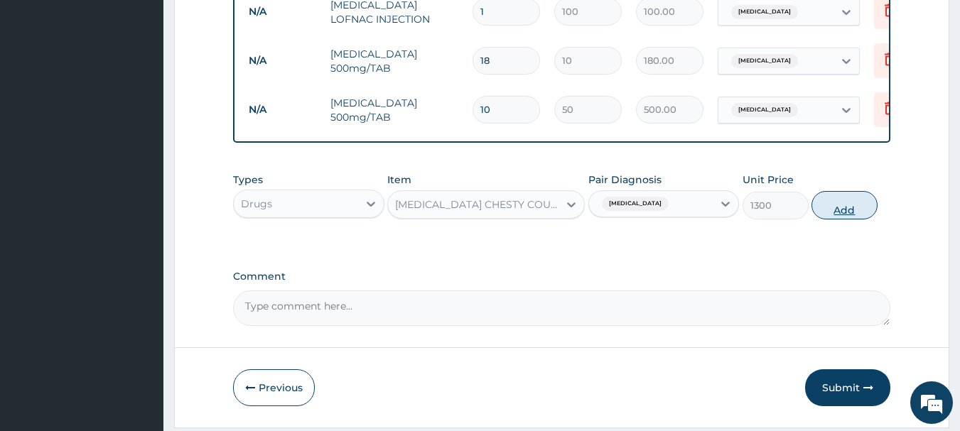
click at [847, 210] on button "Add" at bounding box center [844, 205] width 66 height 28
type input "0"
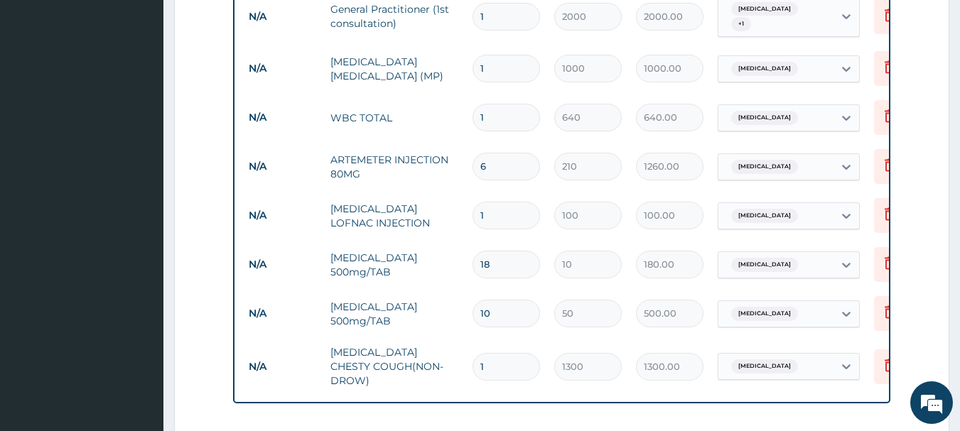
scroll to position [879, 0]
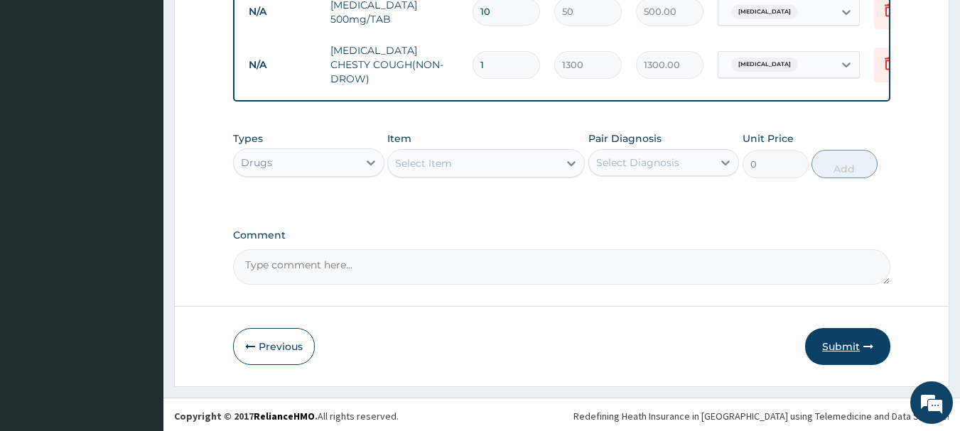
click at [851, 339] on button "Submit" at bounding box center [847, 346] width 85 height 37
